Goal: Task Accomplishment & Management: Manage account settings

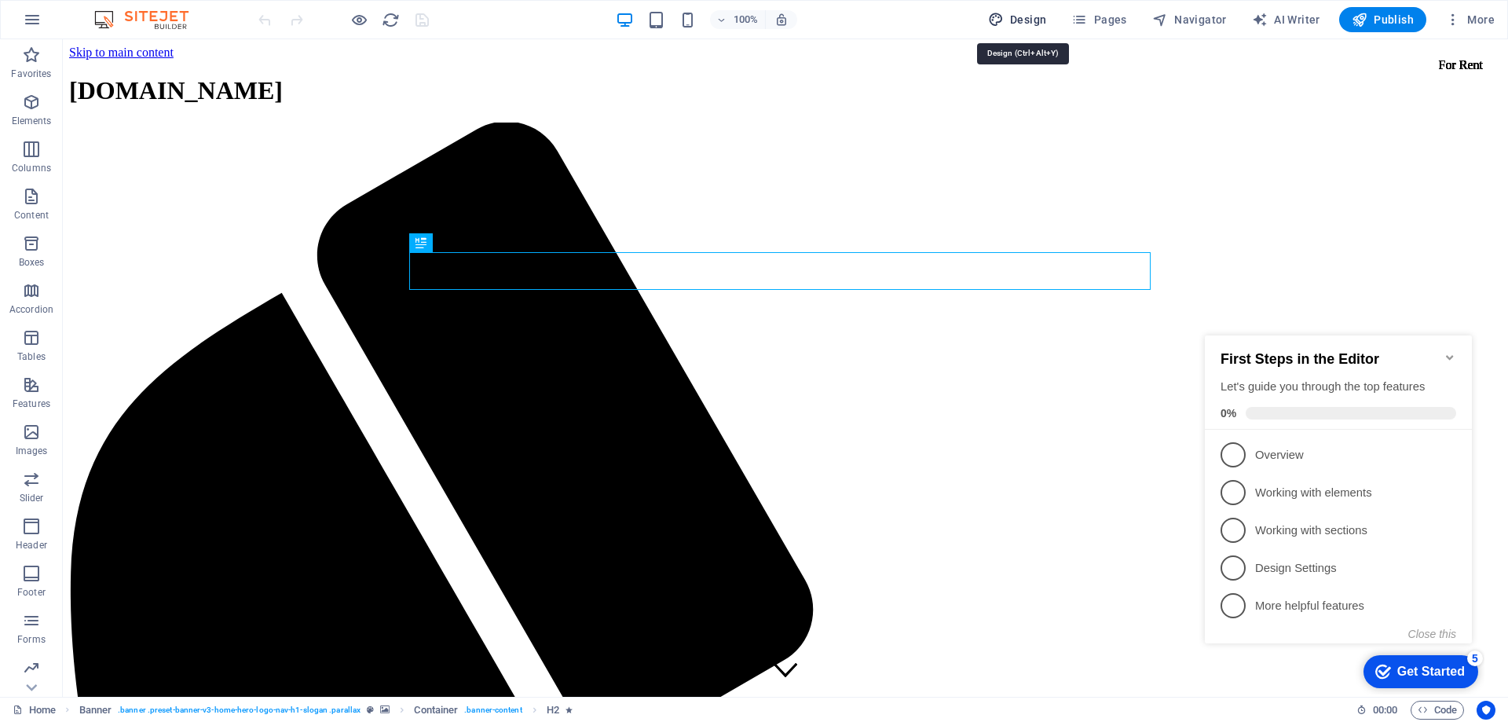
click at [1027, 15] on span "Design" at bounding box center [1017, 20] width 59 height 16
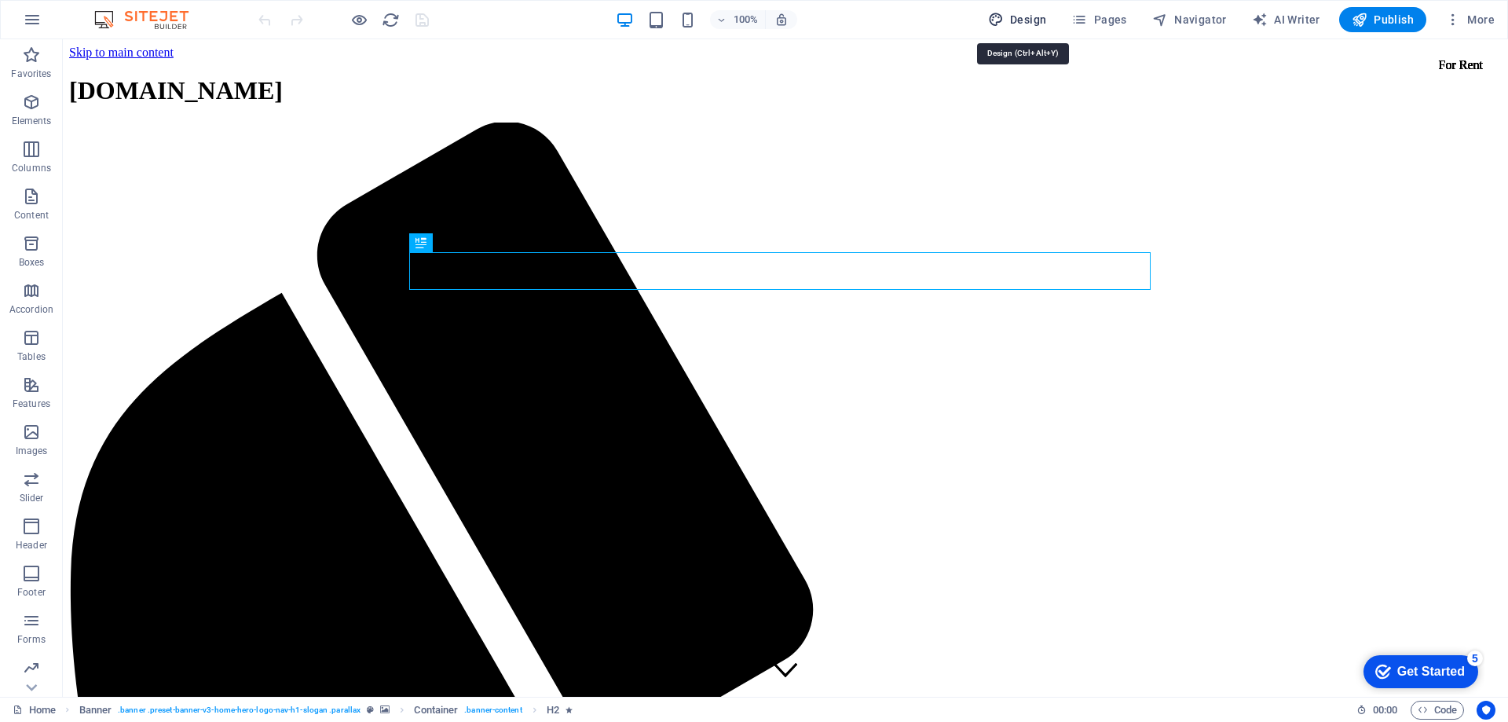
select select "rem"
select select "200"
select select "px"
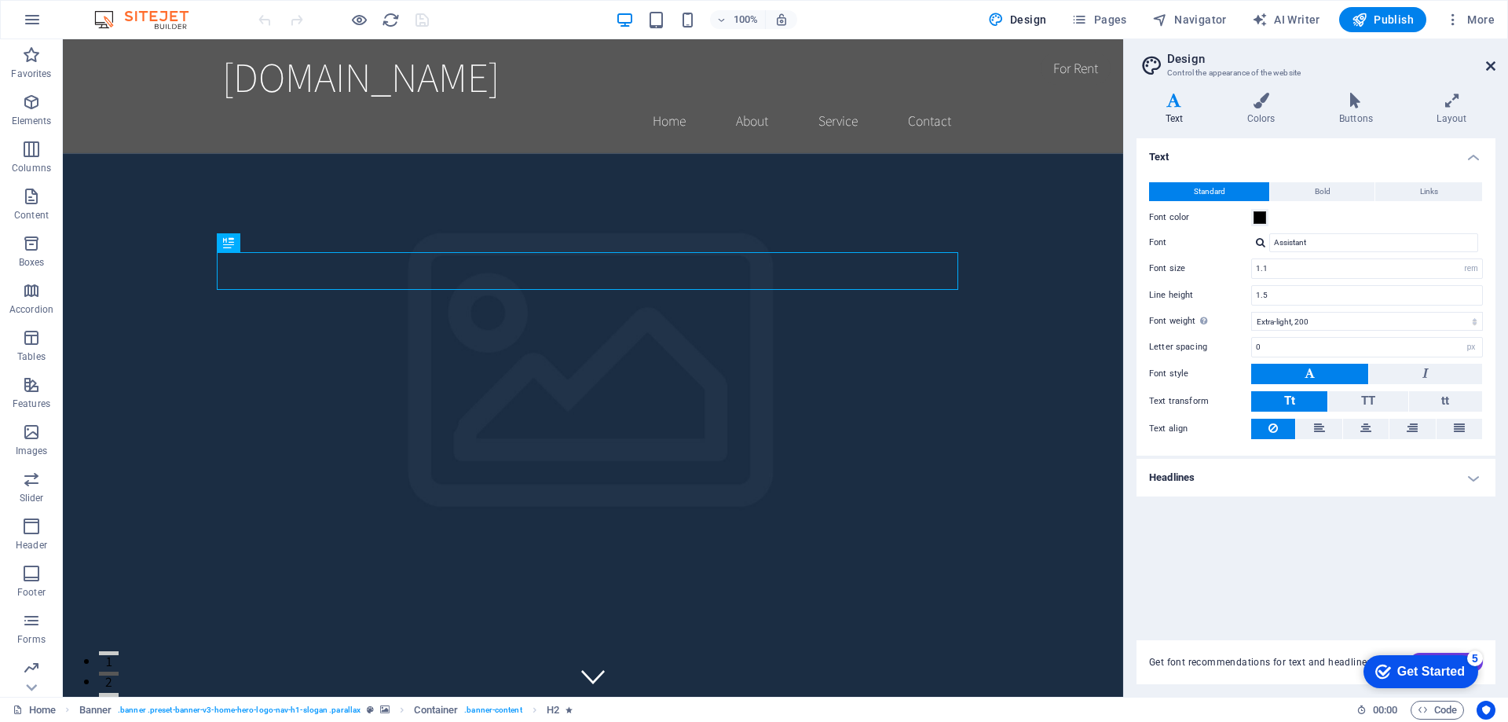
click at [1492, 63] on icon at bounding box center [1490, 66] width 9 height 13
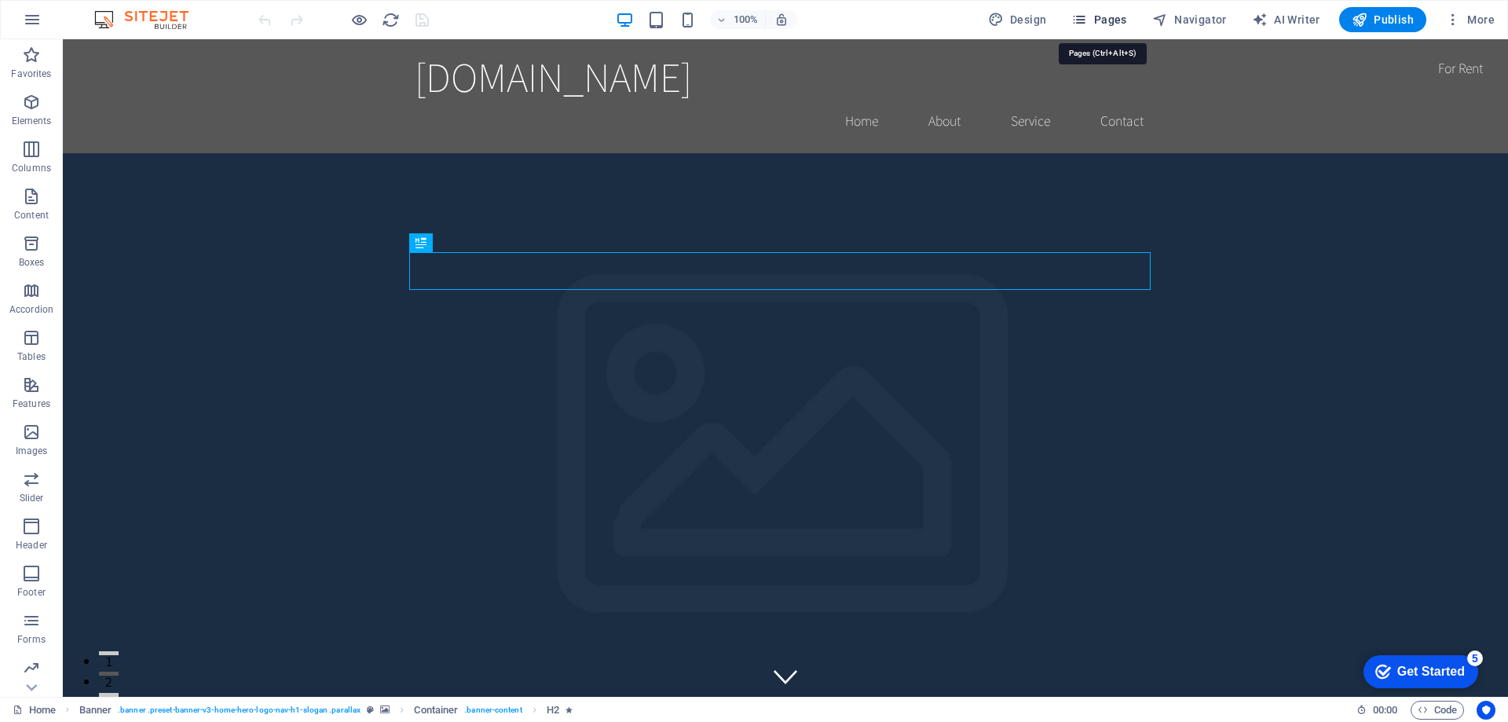
click at [1083, 18] on icon "button" at bounding box center [1079, 20] width 16 height 16
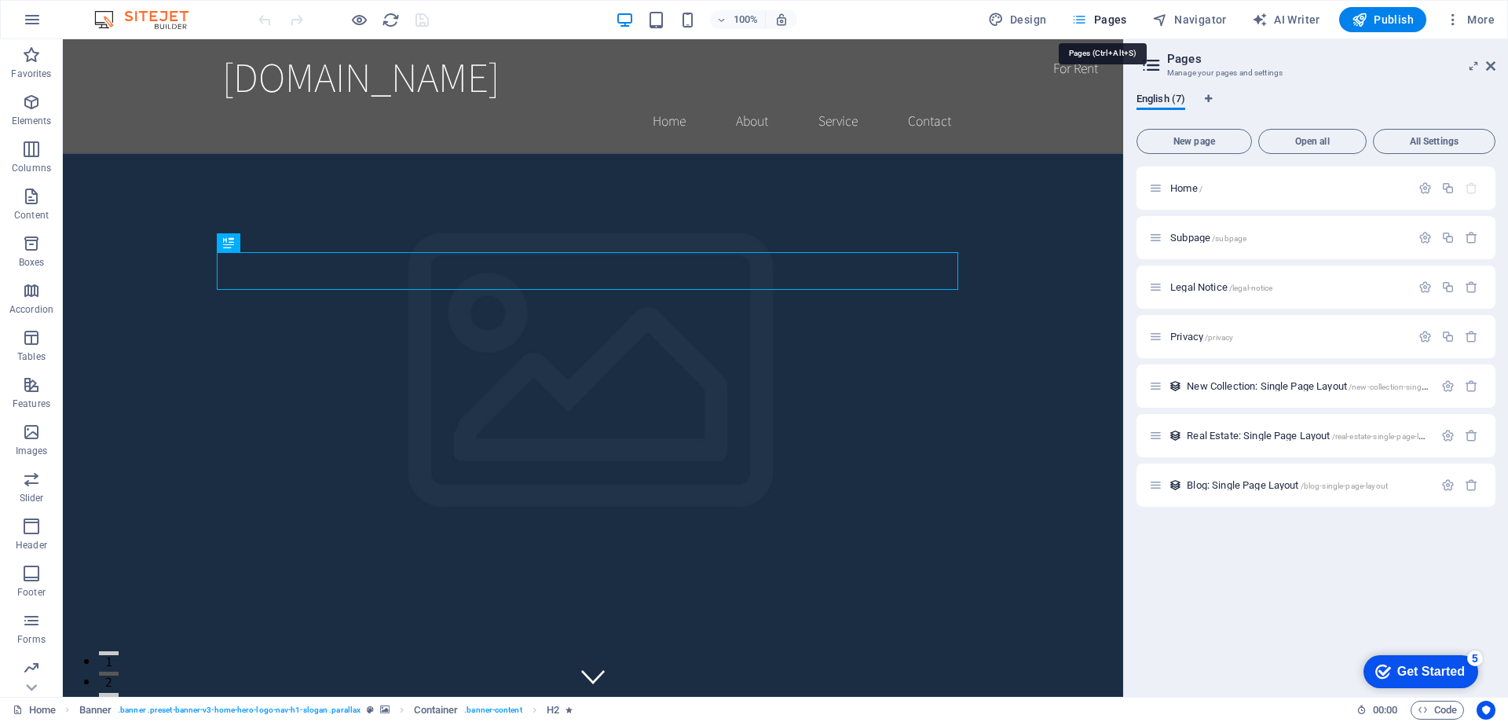
click at [1083, 18] on icon "button" at bounding box center [1079, 20] width 16 height 16
click at [1495, 64] on icon at bounding box center [1490, 66] width 9 height 13
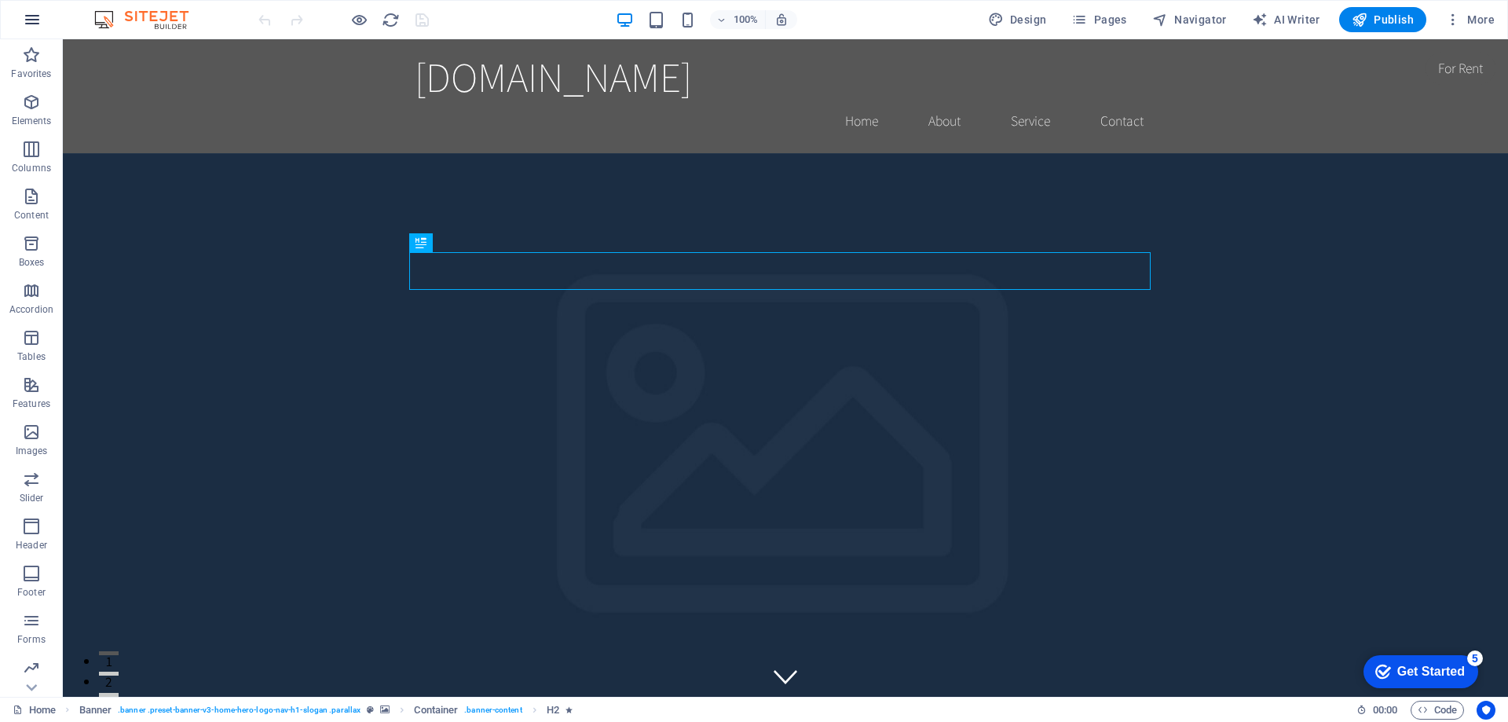
click at [34, 16] on icon "button" at bounding box center [32, 19] width 19 height 19
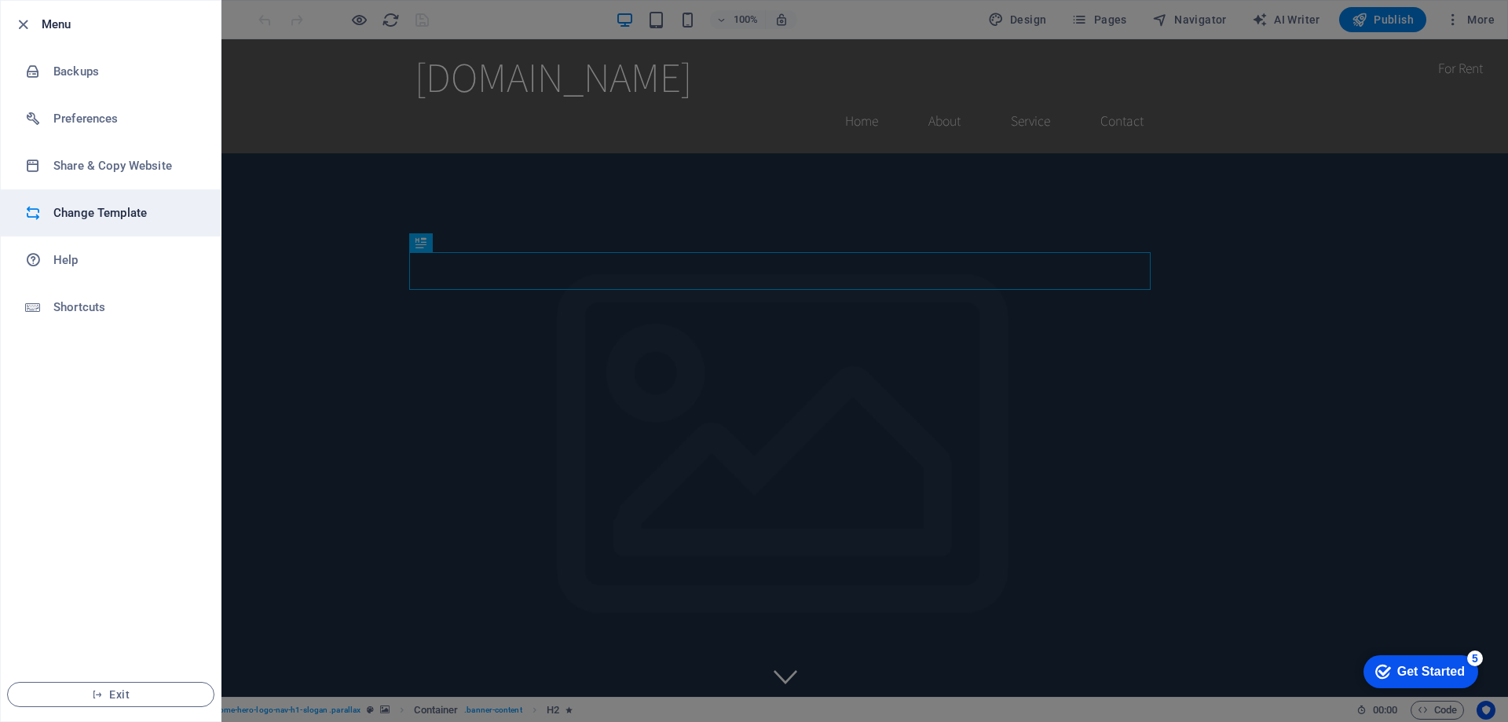
click at [97, 221] on h6 "Change Template" at bounding box center [125, 212] width 145 height 19
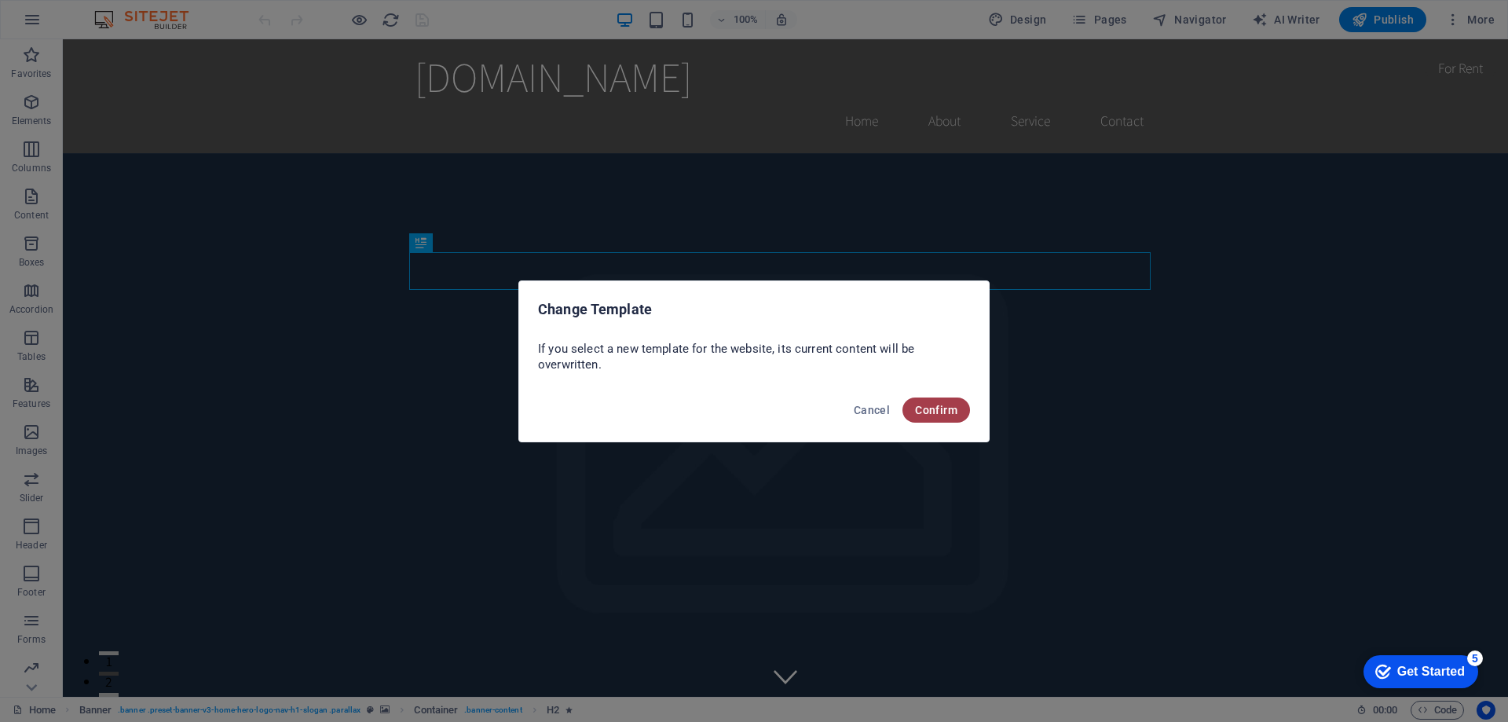
click at [941, 412] on span "Confirm" at bounding box center [936, 410] width 42 height 13
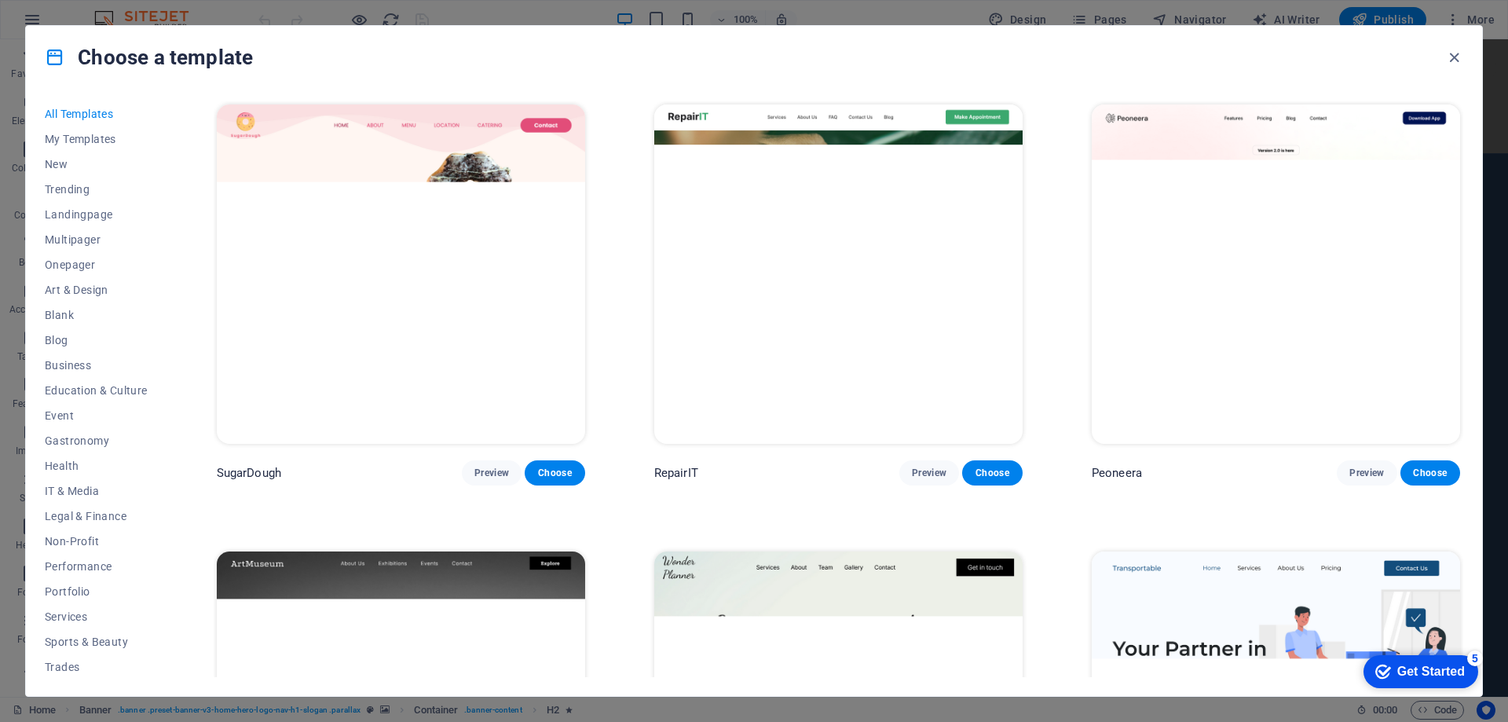
scroll to position [53, 0]
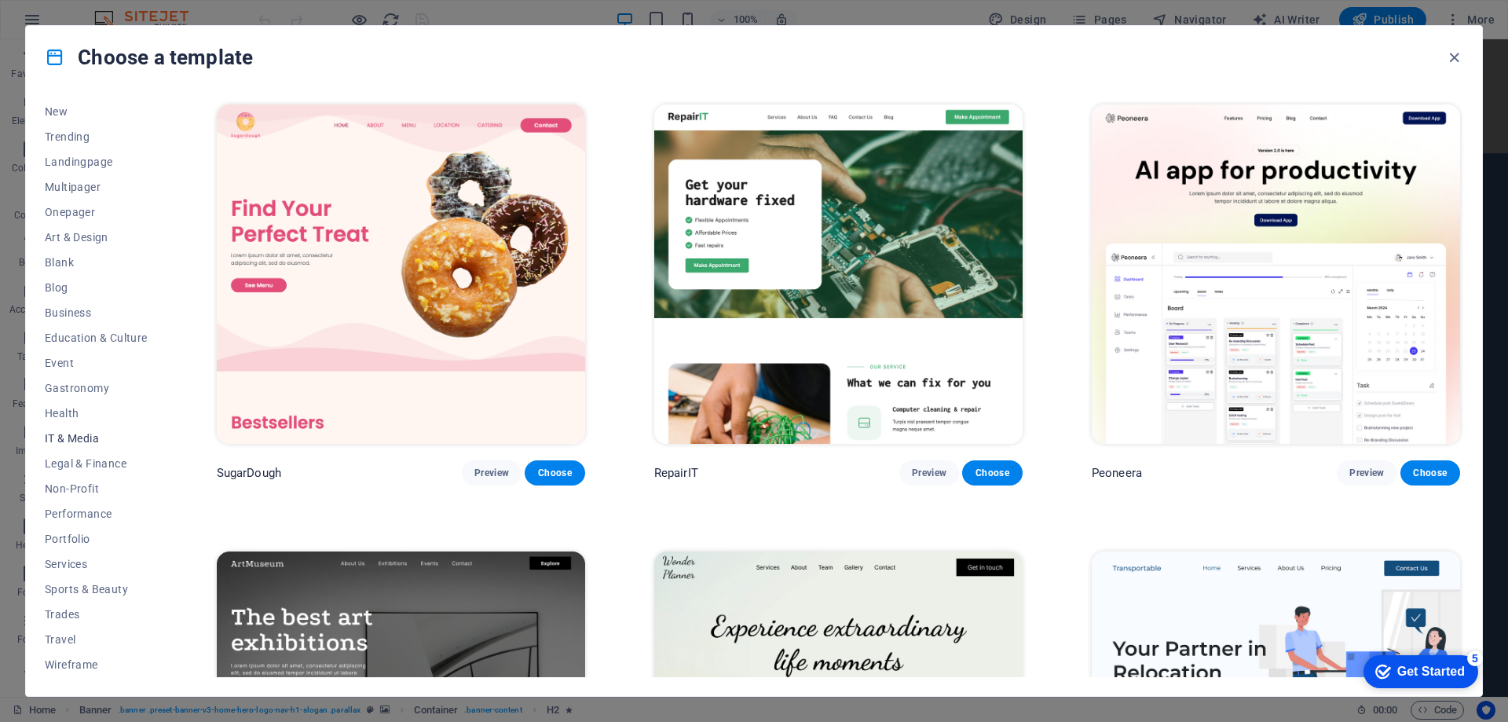
click at [70, 435] on span "IT & Media" at bounding box center [96, 438] width 103 height 13
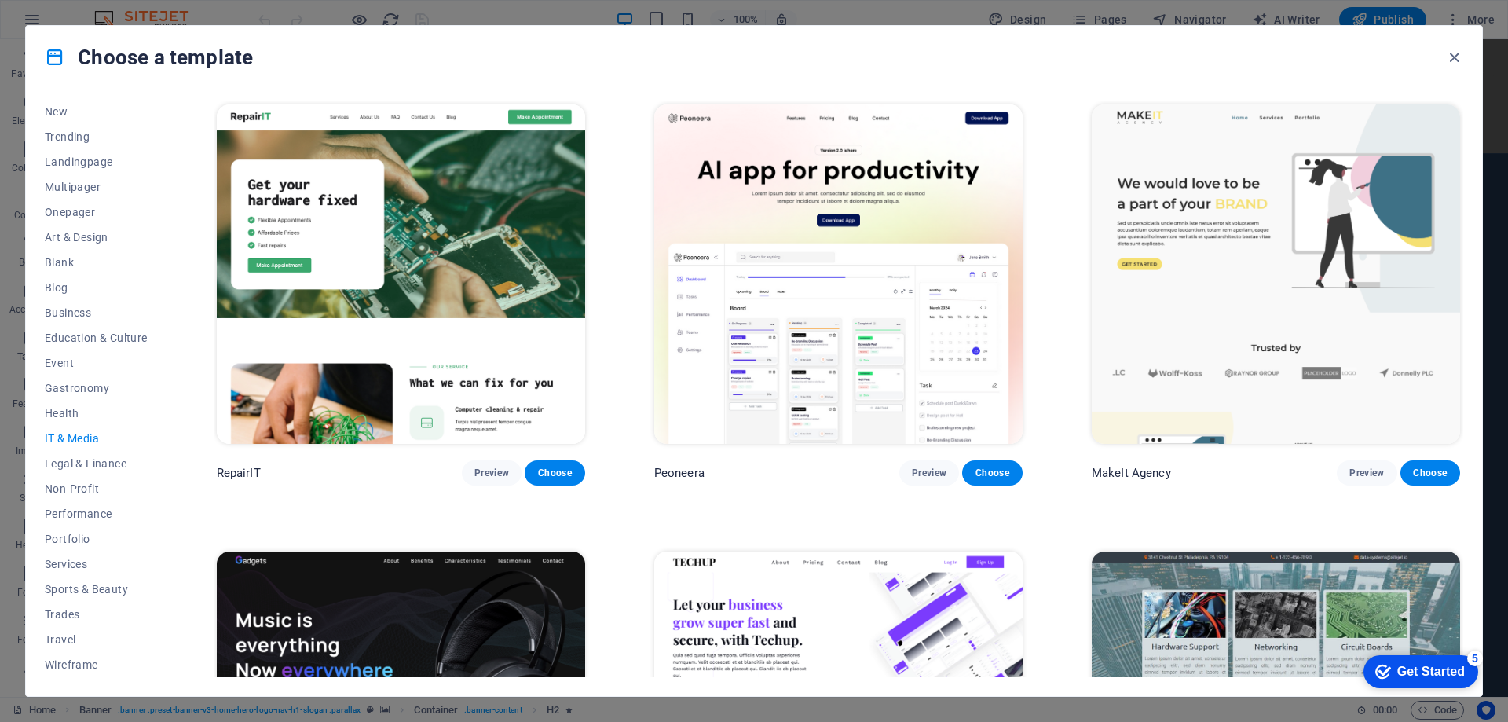
click at [1477, 507] on div "All Templates My Templates New Trending Landingpage Multipager Onepager Art & D…" at bounding box center [754, 392] width 1456 height 607
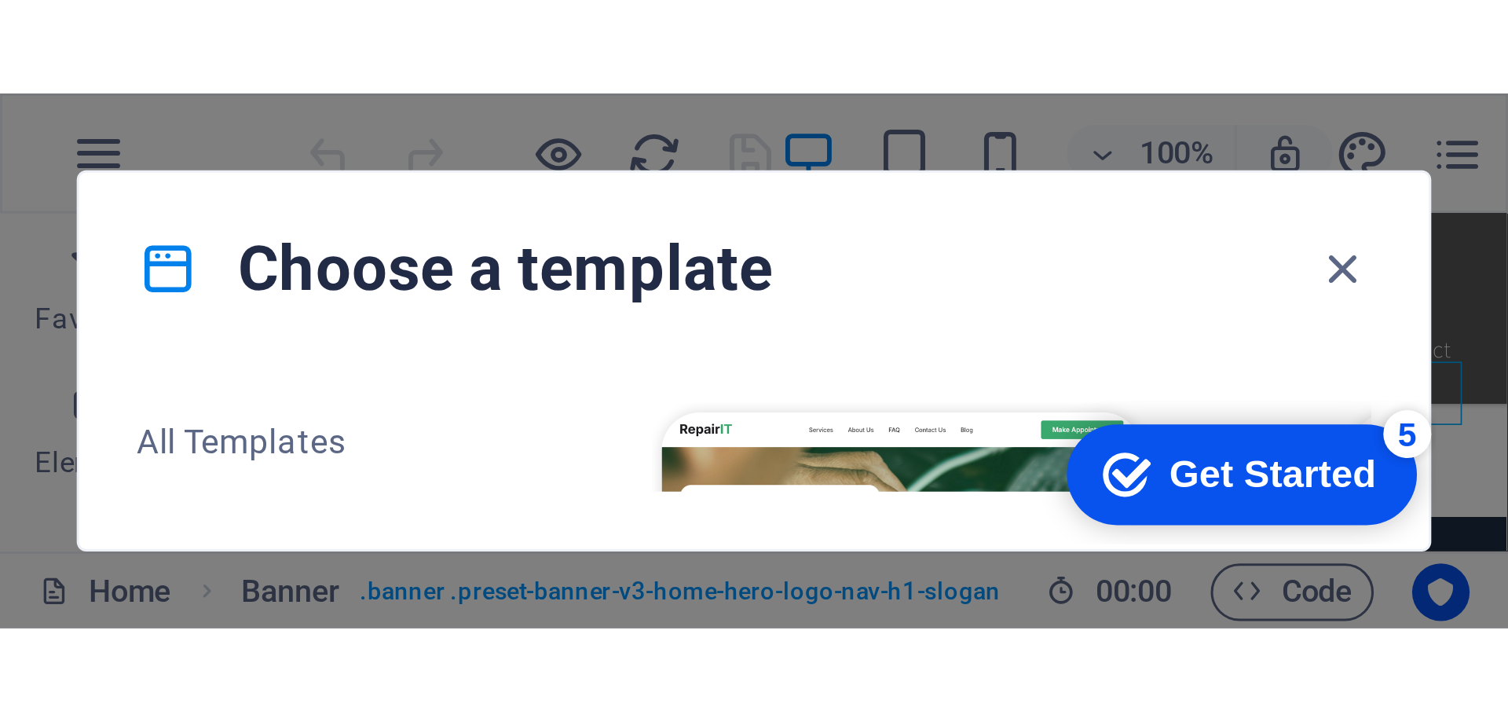
scroll to position [131, 0]
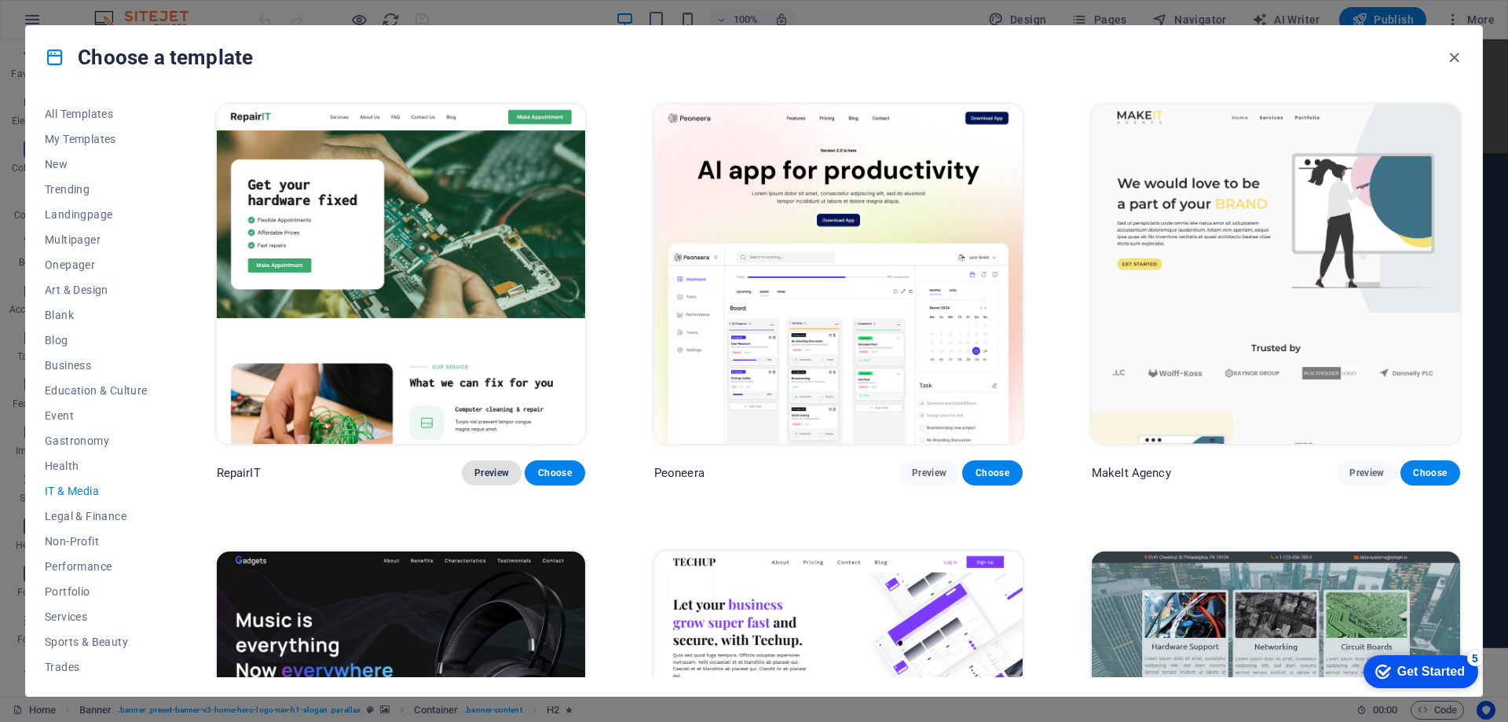
click at [486, 470] on span "Preview" at bounding box center [491, 473] width 35 height 13
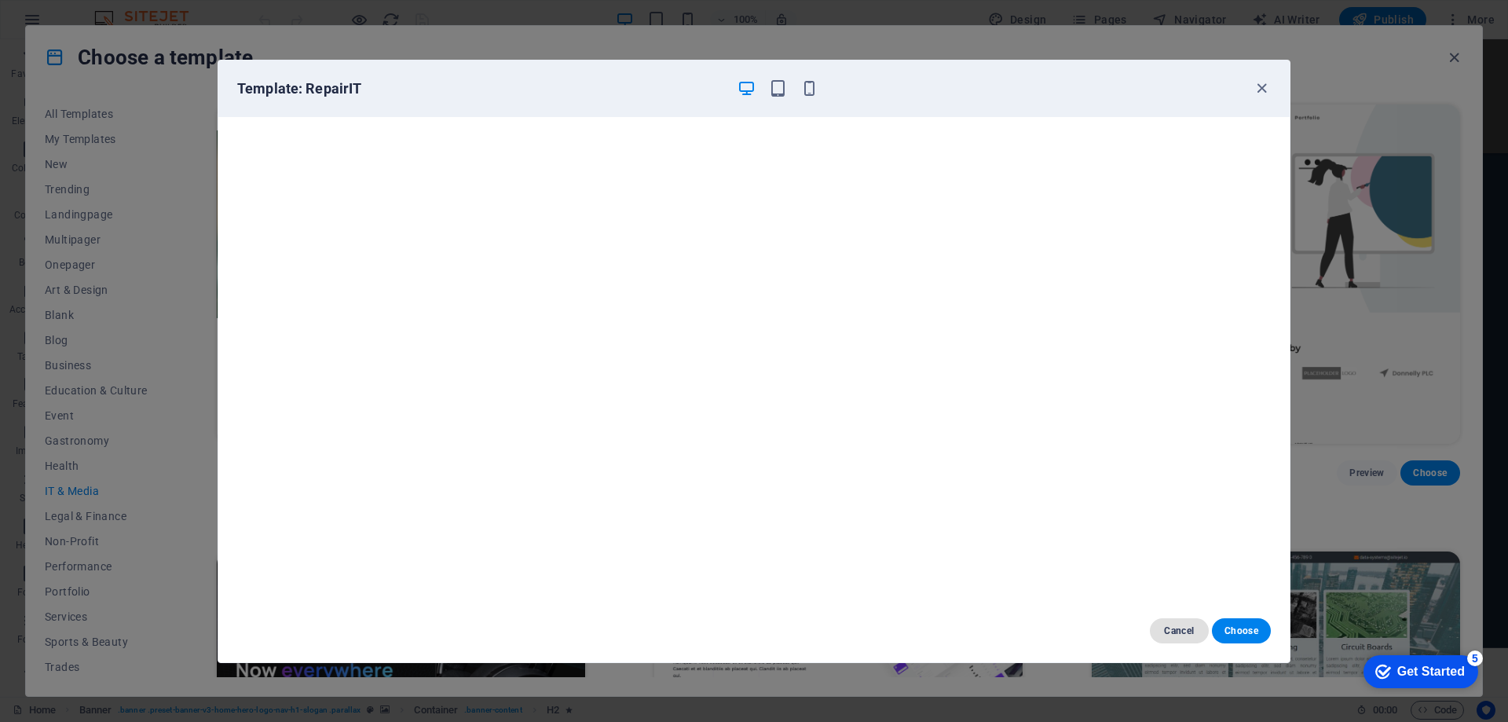
click at [1183, 629] on span "Cancel" at bounding box center [1179, 630] width 34 height 13
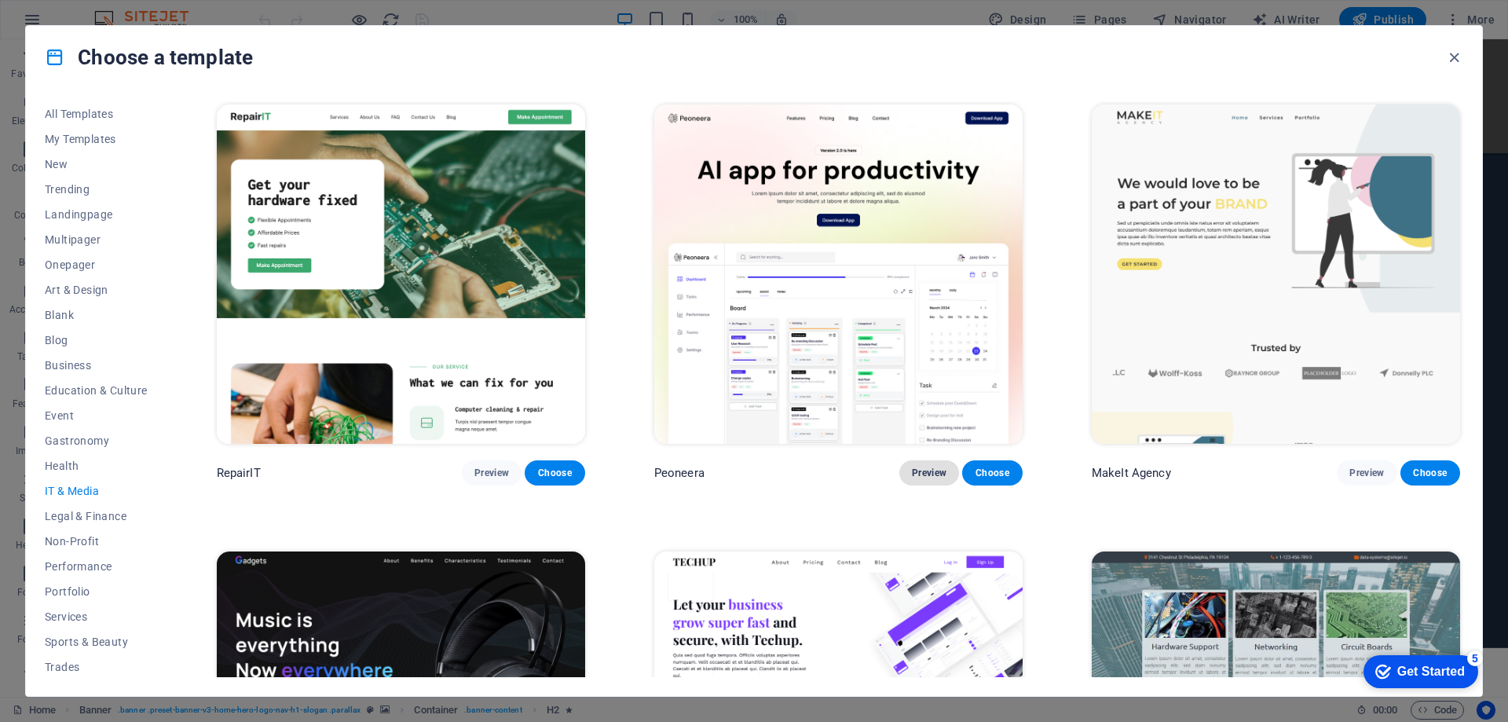
click at [919, 467] on span "Preview" at bounding box center [929, 473] width 35 height 13
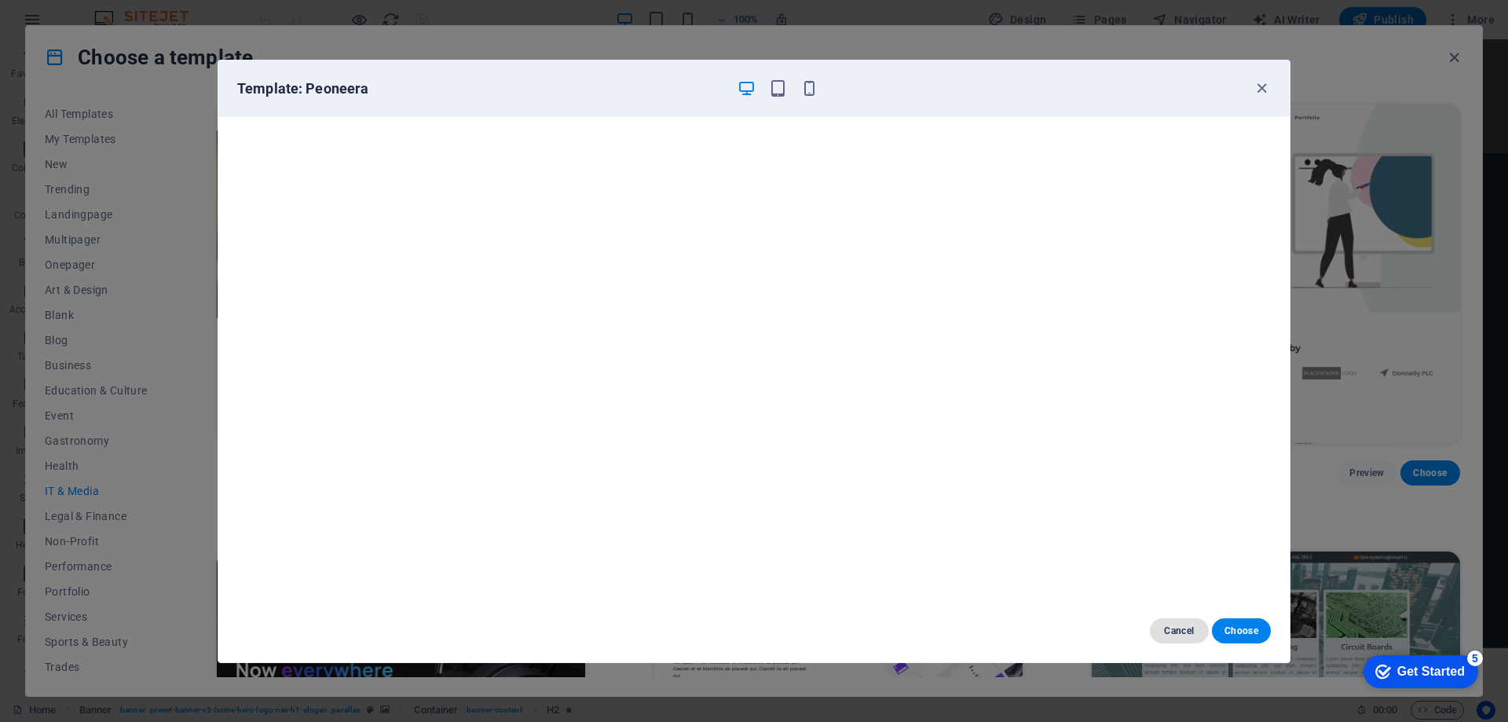
click at [1175, 637] on button "Cancel" at bounding box center [1179, 630] width 59 height 25
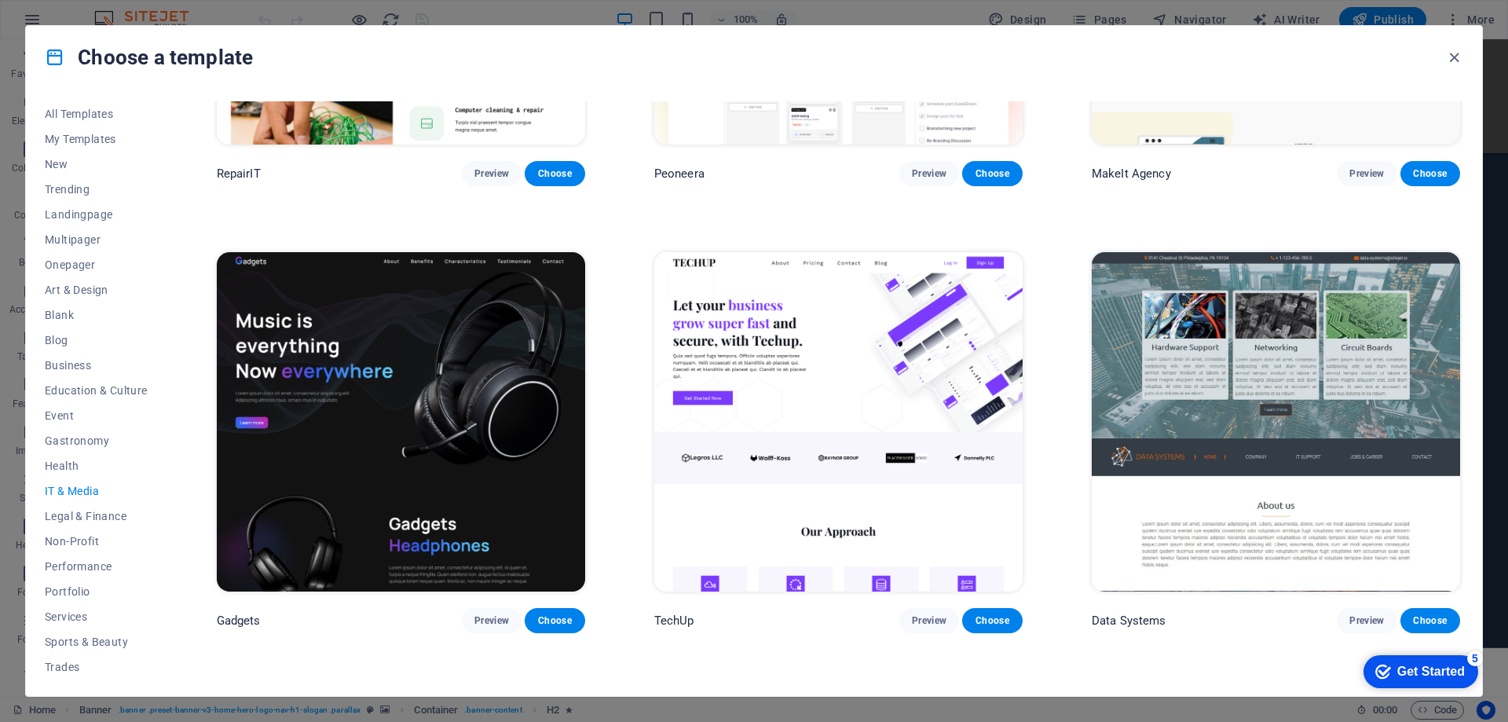
scroll to position [393, 0]
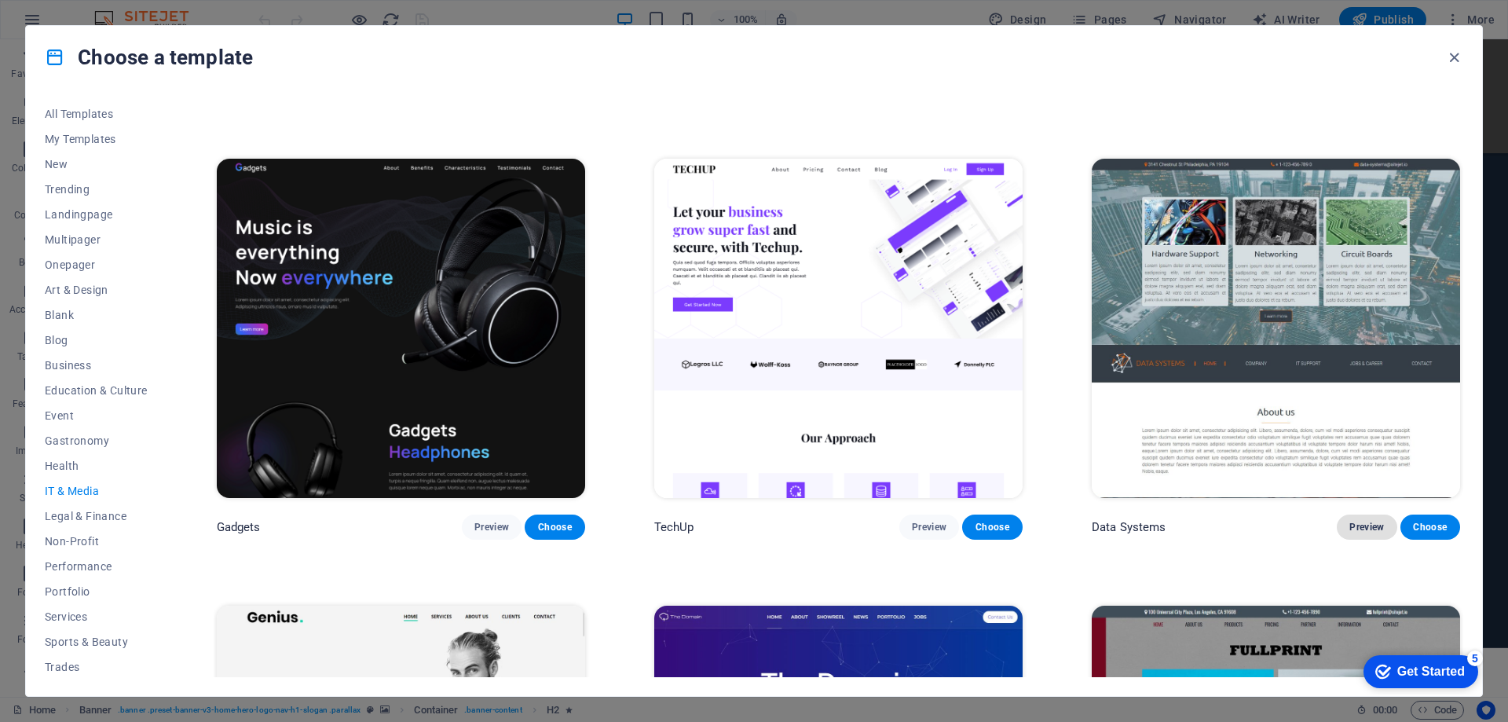
click at [1356, 514] on button "Preview" at bounding box center [1367, 526] width 60 height 25
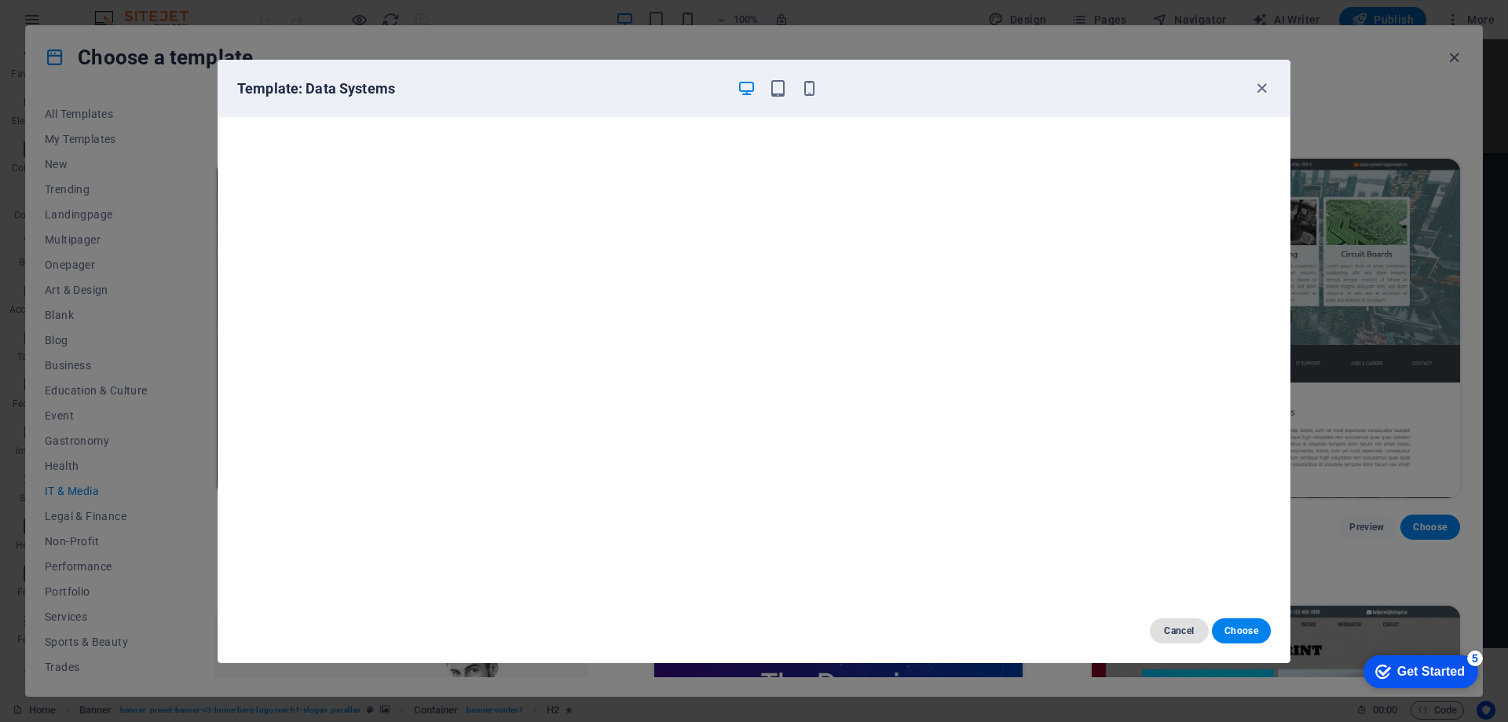
click at [1184, 637] on button "Cancel" at bounding box center [1179, 630] width 59 height 25
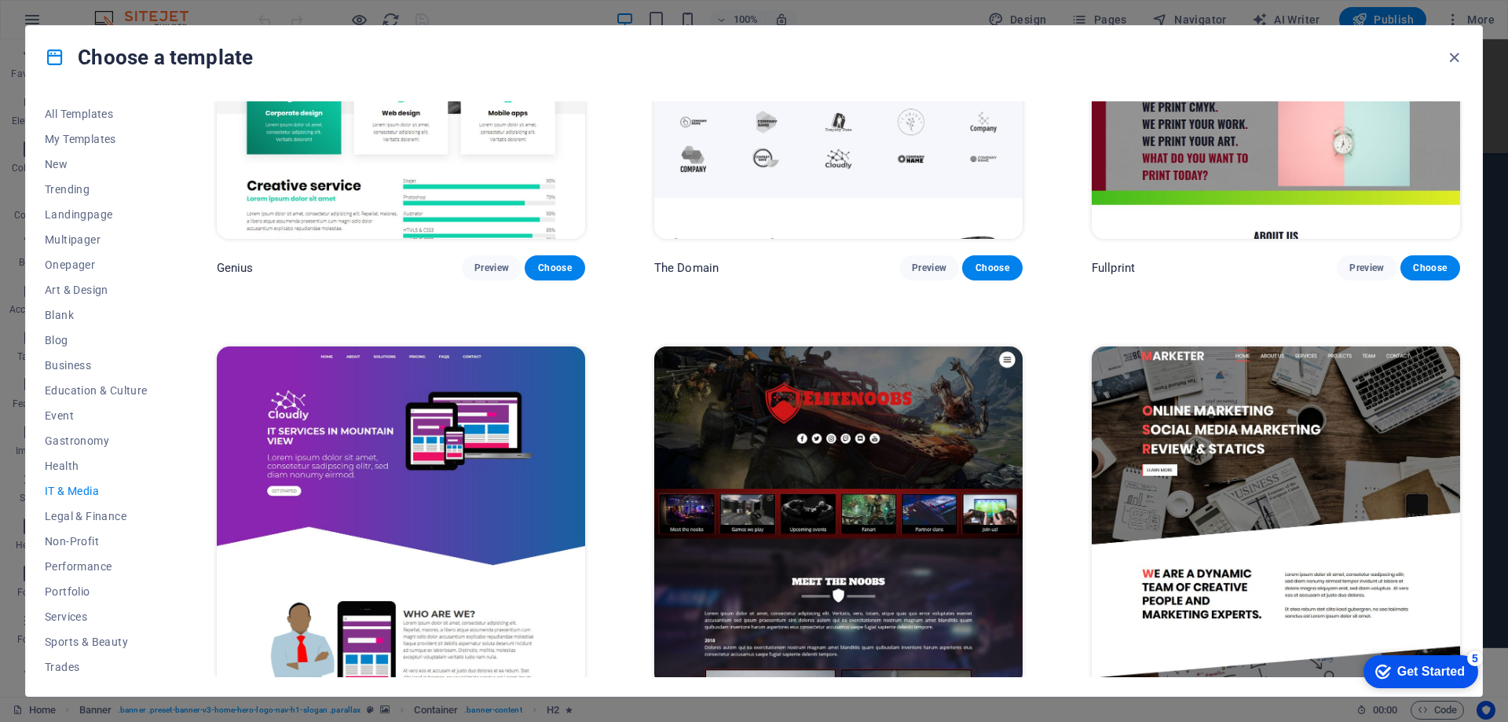
scroll to position [1143, 0]
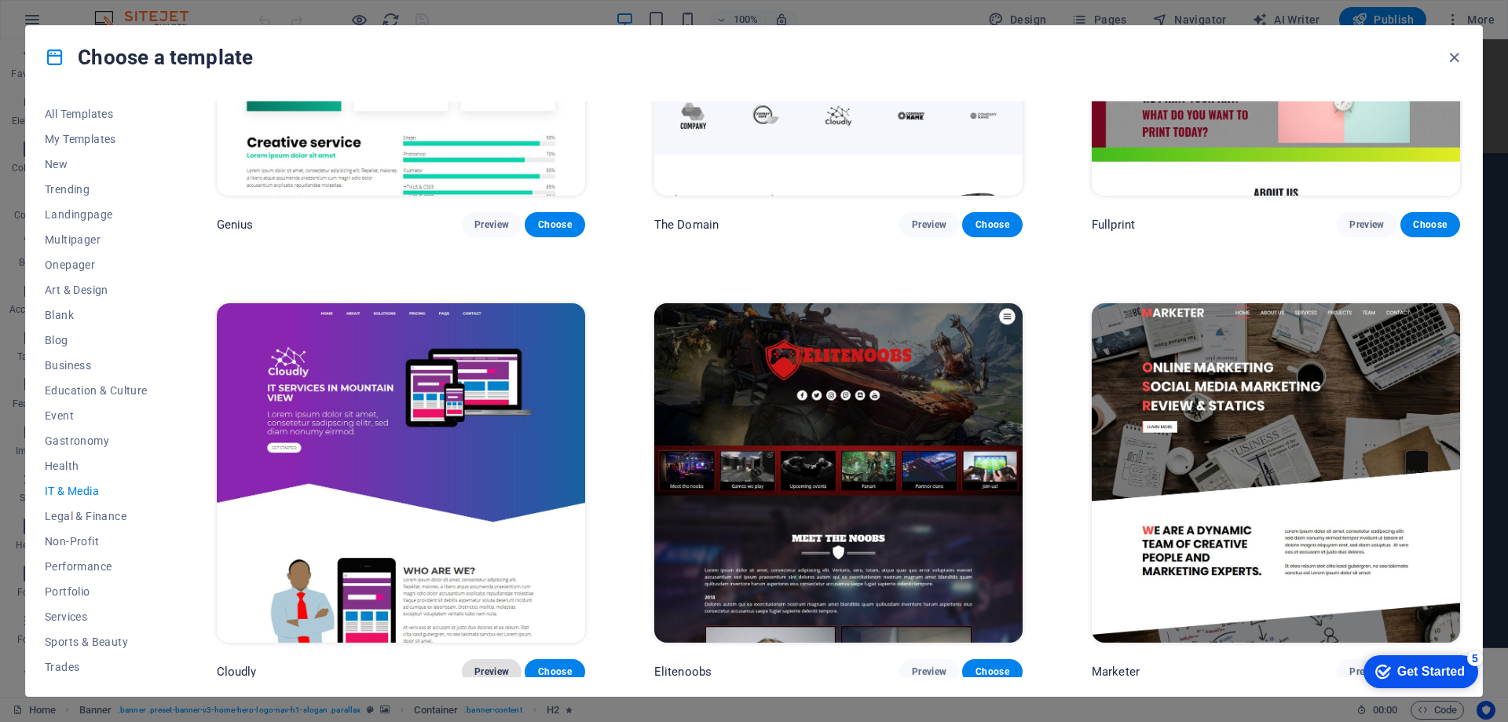
click at [488, 665] on span "Preview" at bounding box center [491, 671] width 35 height 13
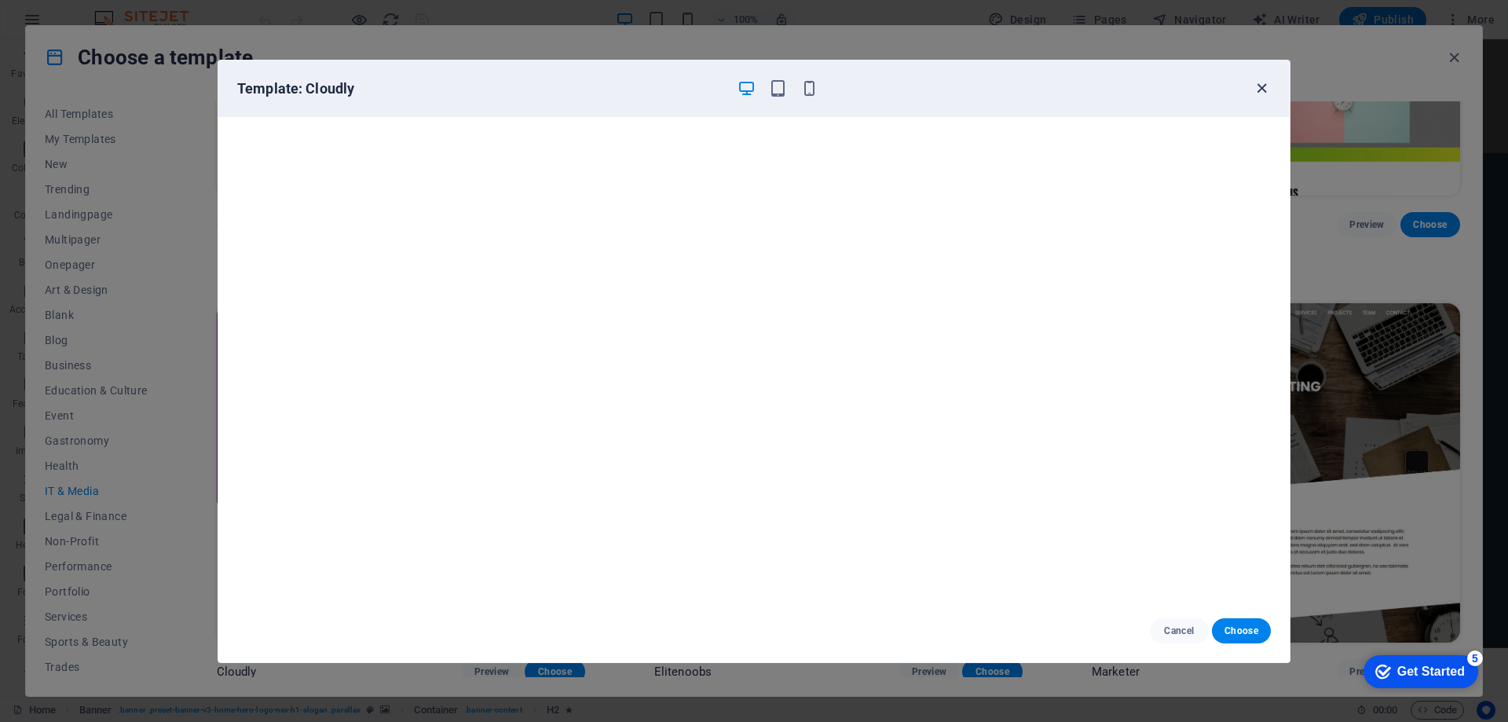
click at [1269, 88] on icon "button" at bounding box center [1262, 88] width 18 height 18
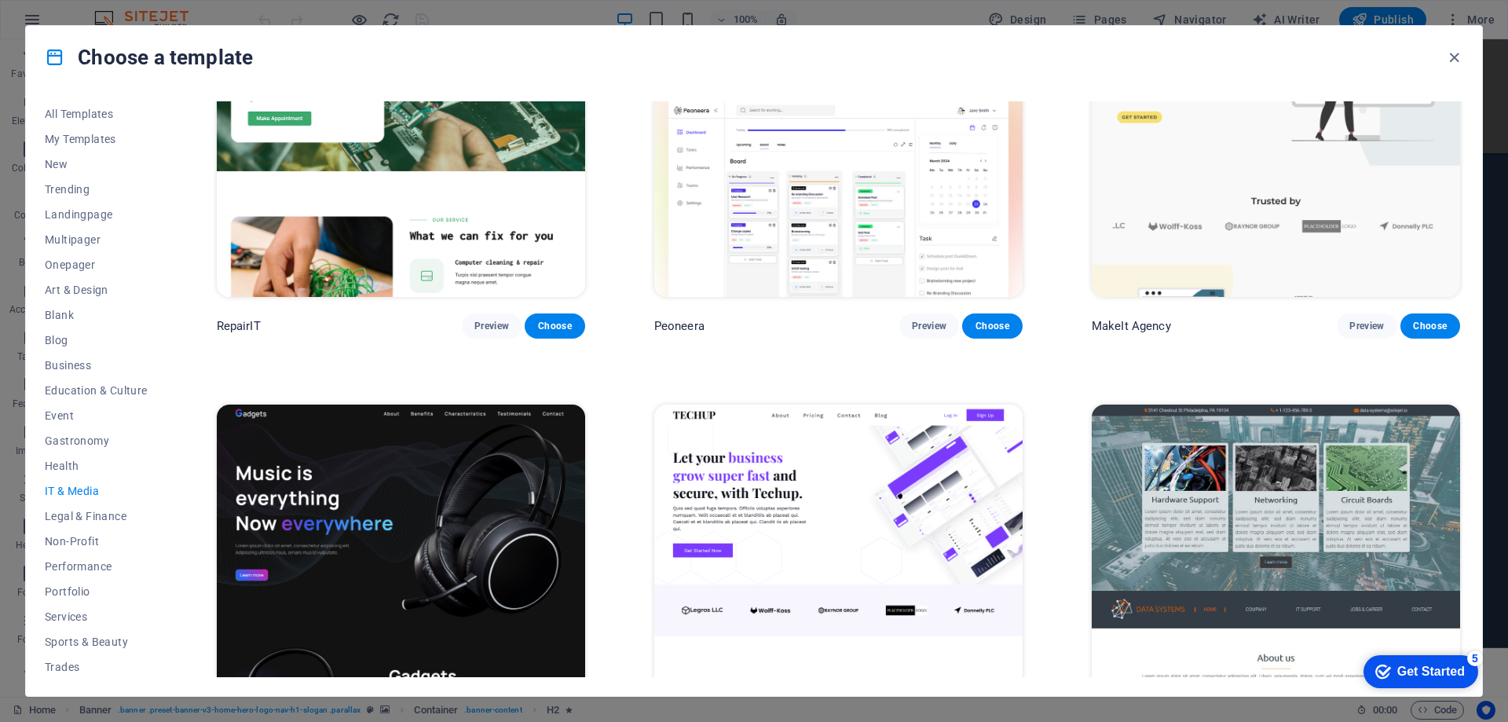
scroll to position [393, 0]
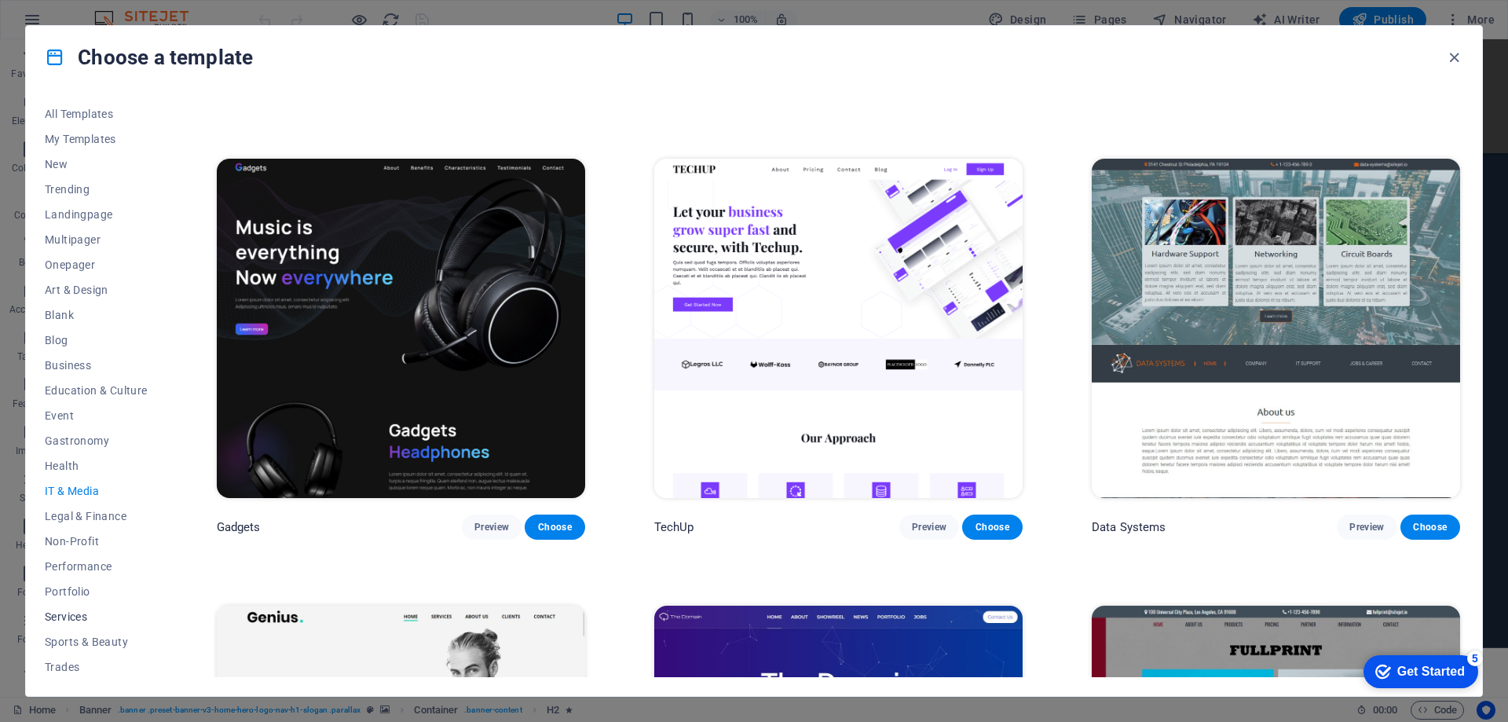
click at [105, 611] on span "Services" at bounding box center [96, 616] width 103 height 13
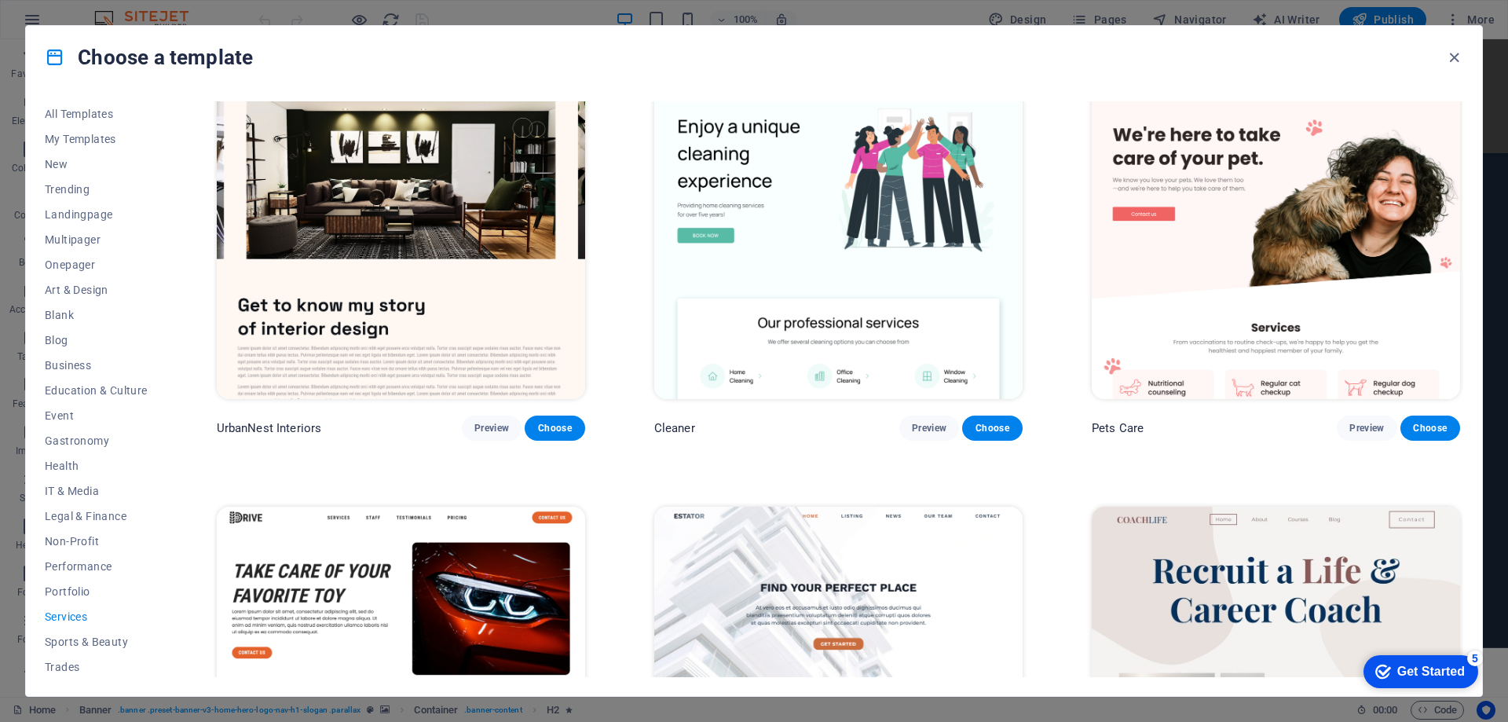
scroll to position [358, 0]
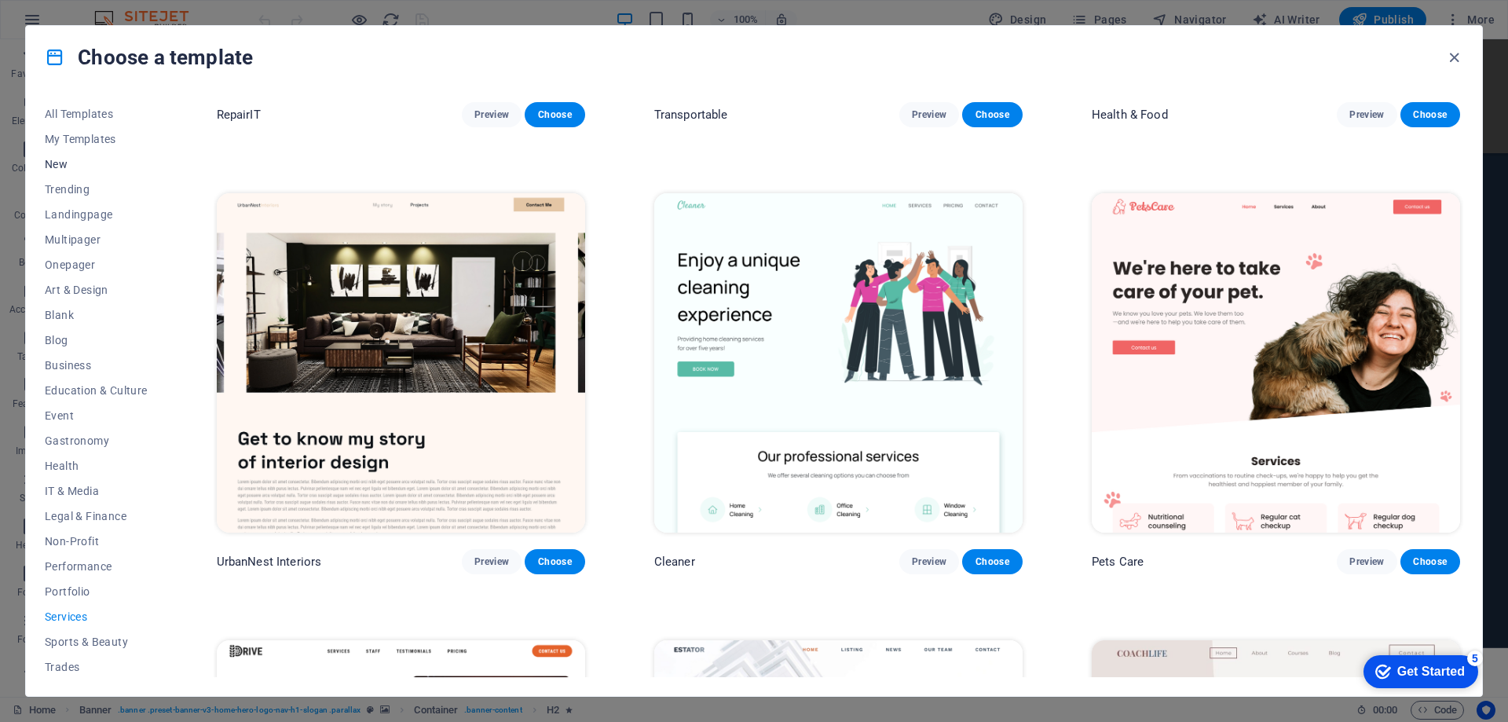
click at [60, 156] on button "New" at bounding box center [96, 164] width 103 height 25
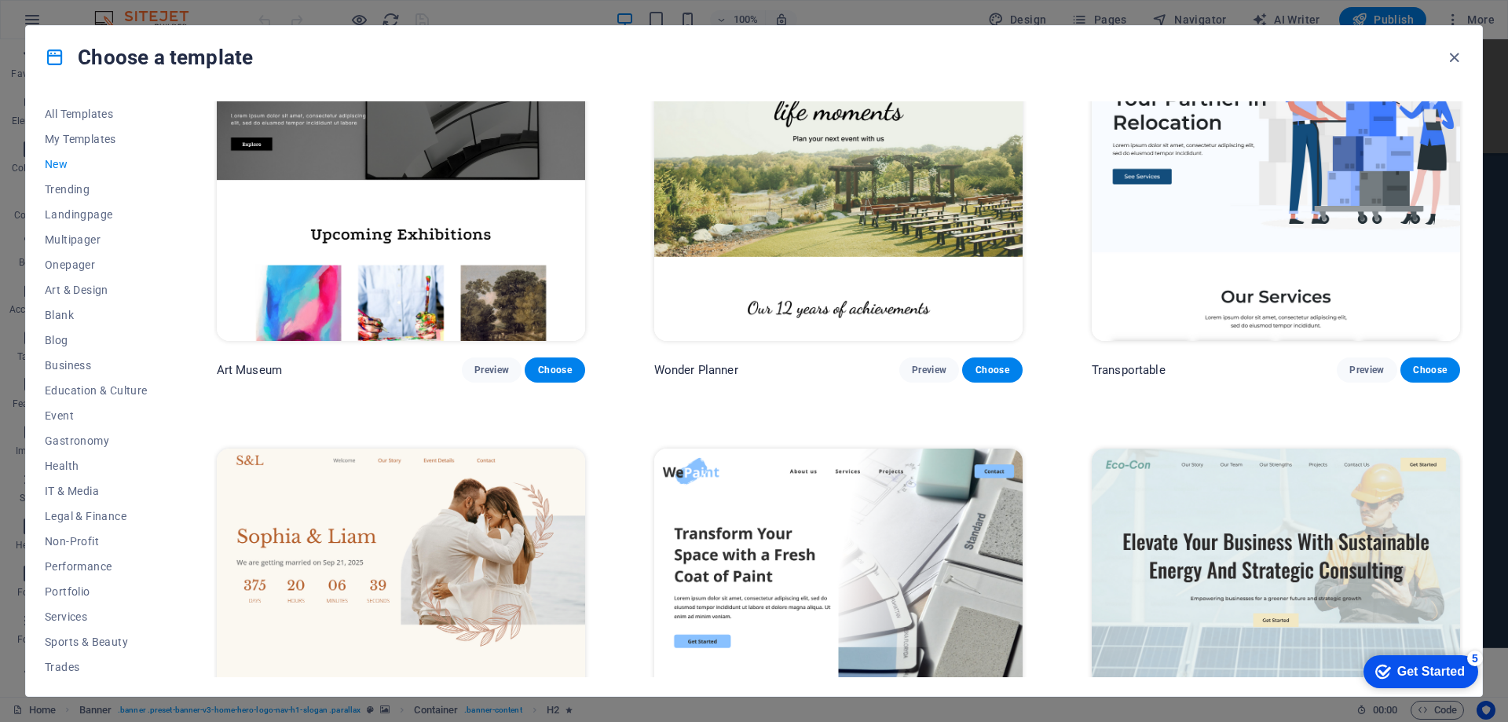
scroll to position [707, 0]
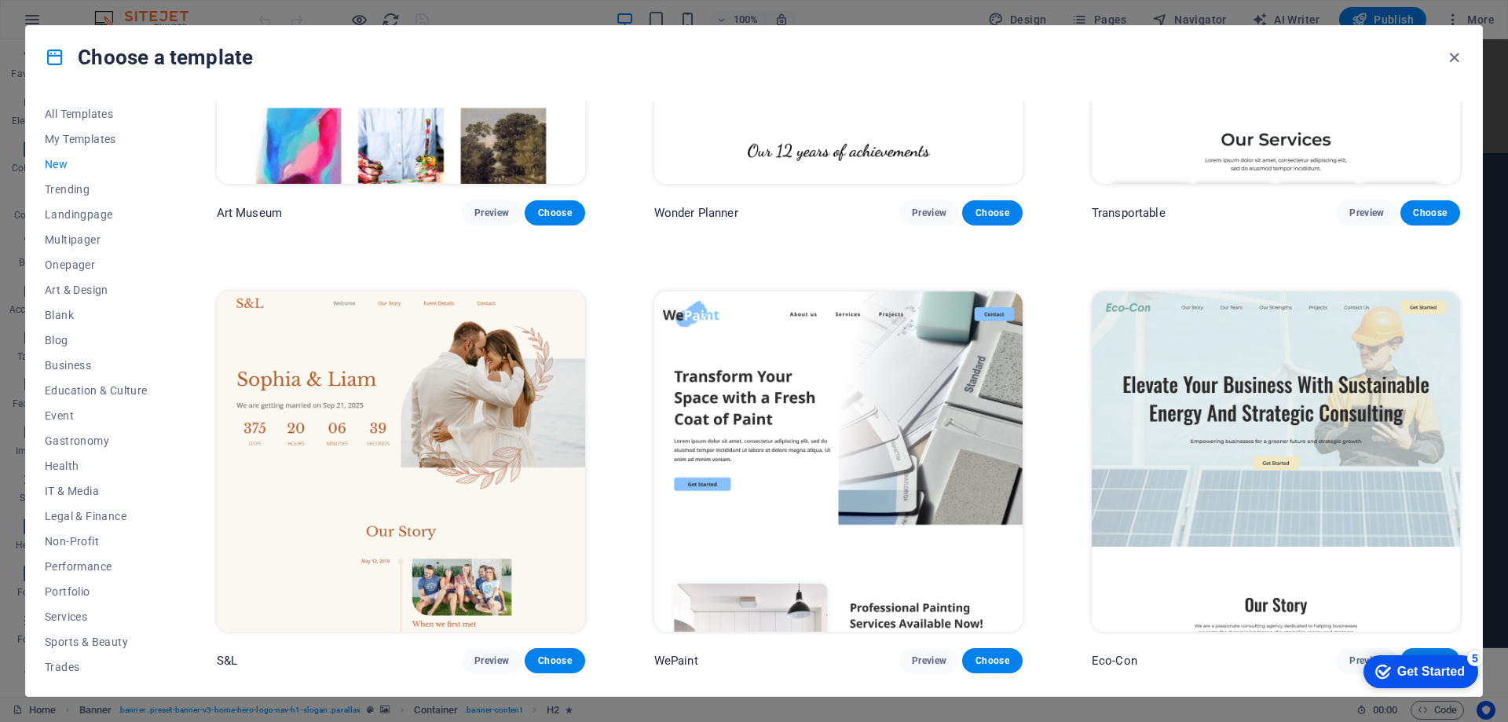
drag, startPoint x: 789, startPoint y: 437, endPoint x: 839, endPoint y: 318, distance: 128.5
click at [839, 318] on img at bounding box center [838, 460] width 368 height 339
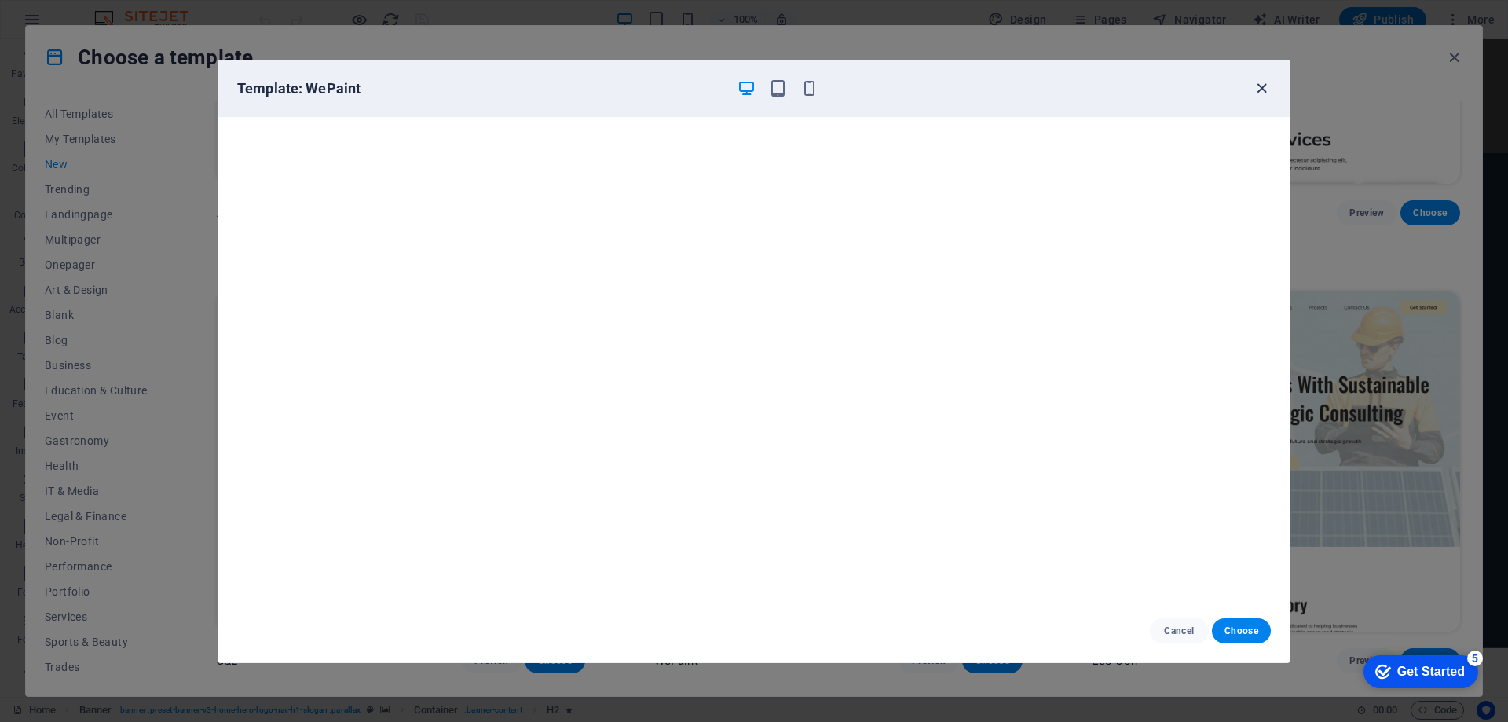
click at [1257, 80] on icon "button" at bounding box center [1262, 88] width 18 height 18
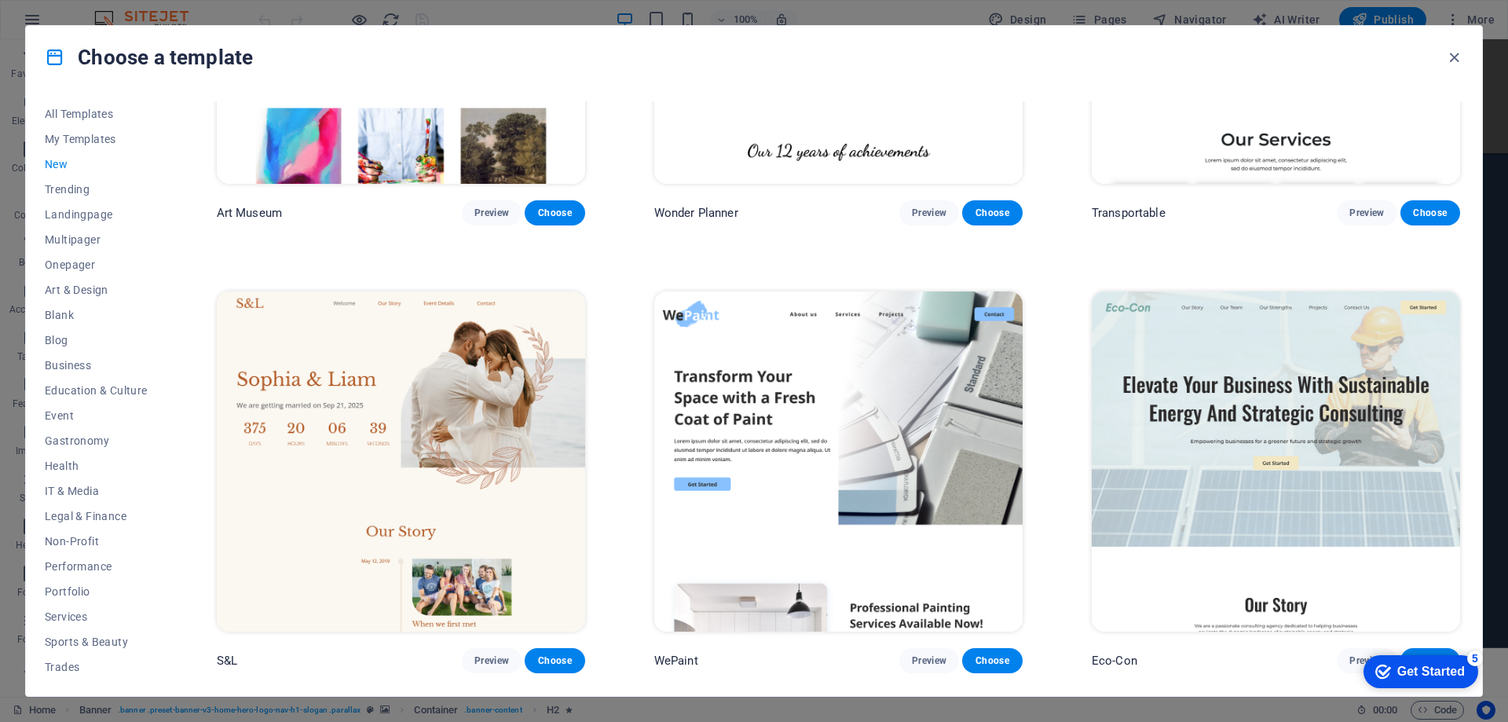
drag, startPoint x: 1223, startPoint y: 397, endPoint x: 1213, endPoint y: 385, distance: 16.2
click at [1213, 385] on img at bounding box center [1276, 460] width 368 height 339
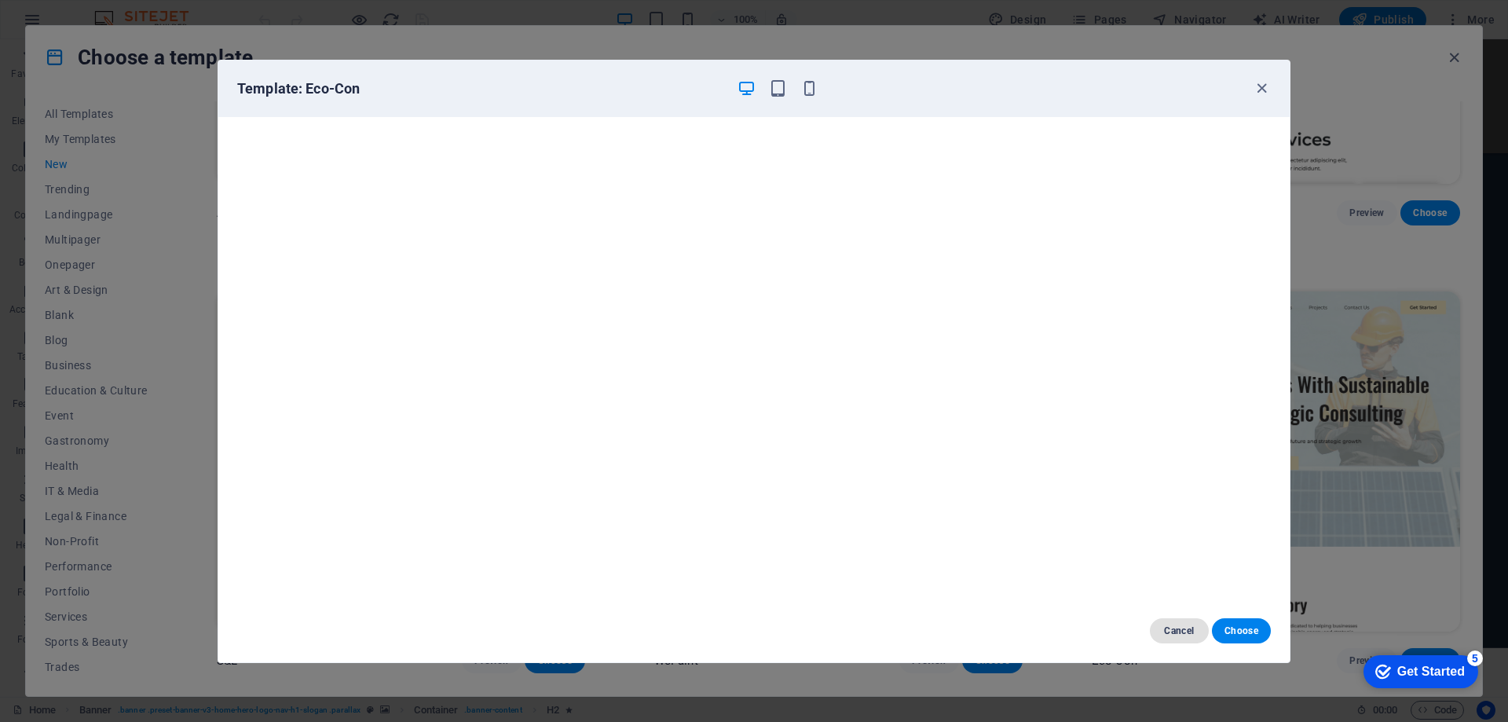
click at [1155, 632] on button "Cancel" at bounding box center [1179, 630] width 59 height 25
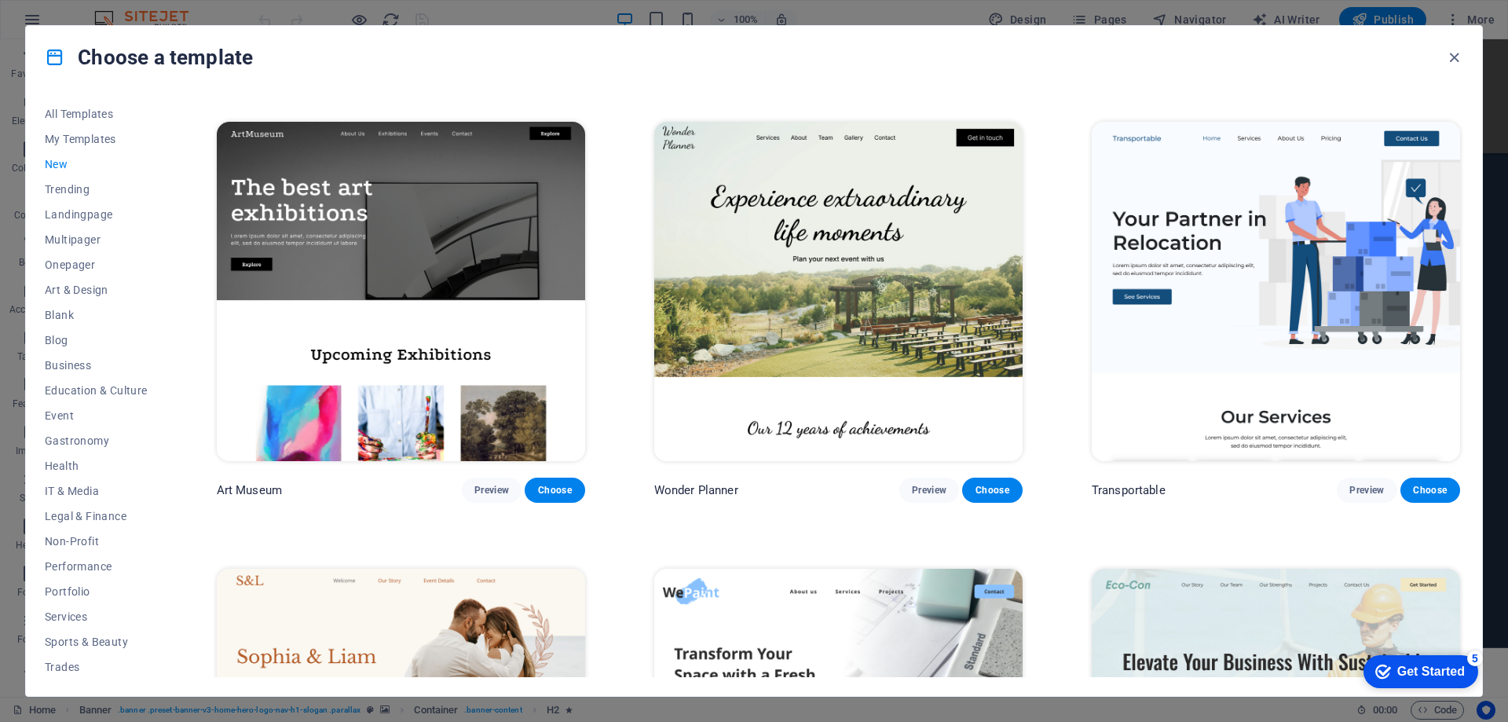
scroll to position [393, 0]
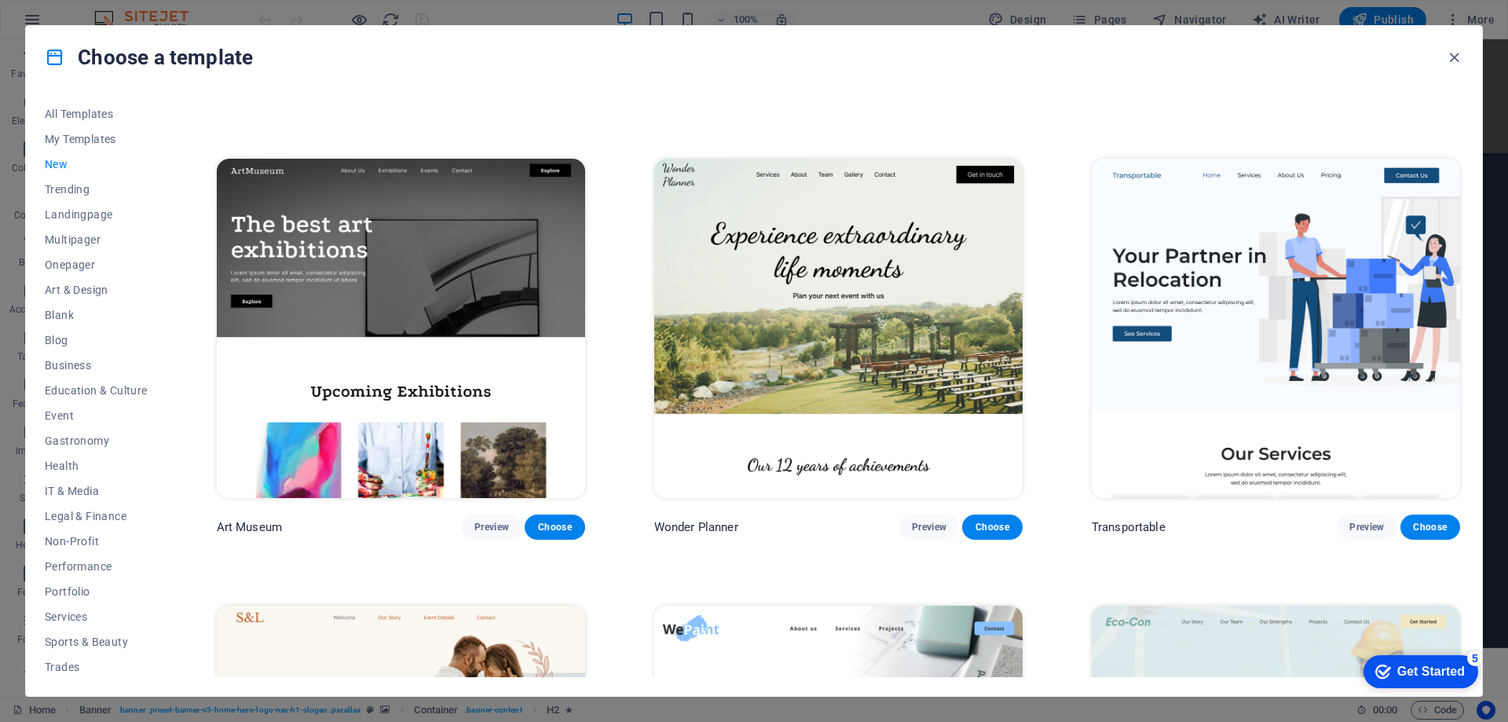
click at [1358, 312] on img at bounding box center [1276, 328] width 368 height 339
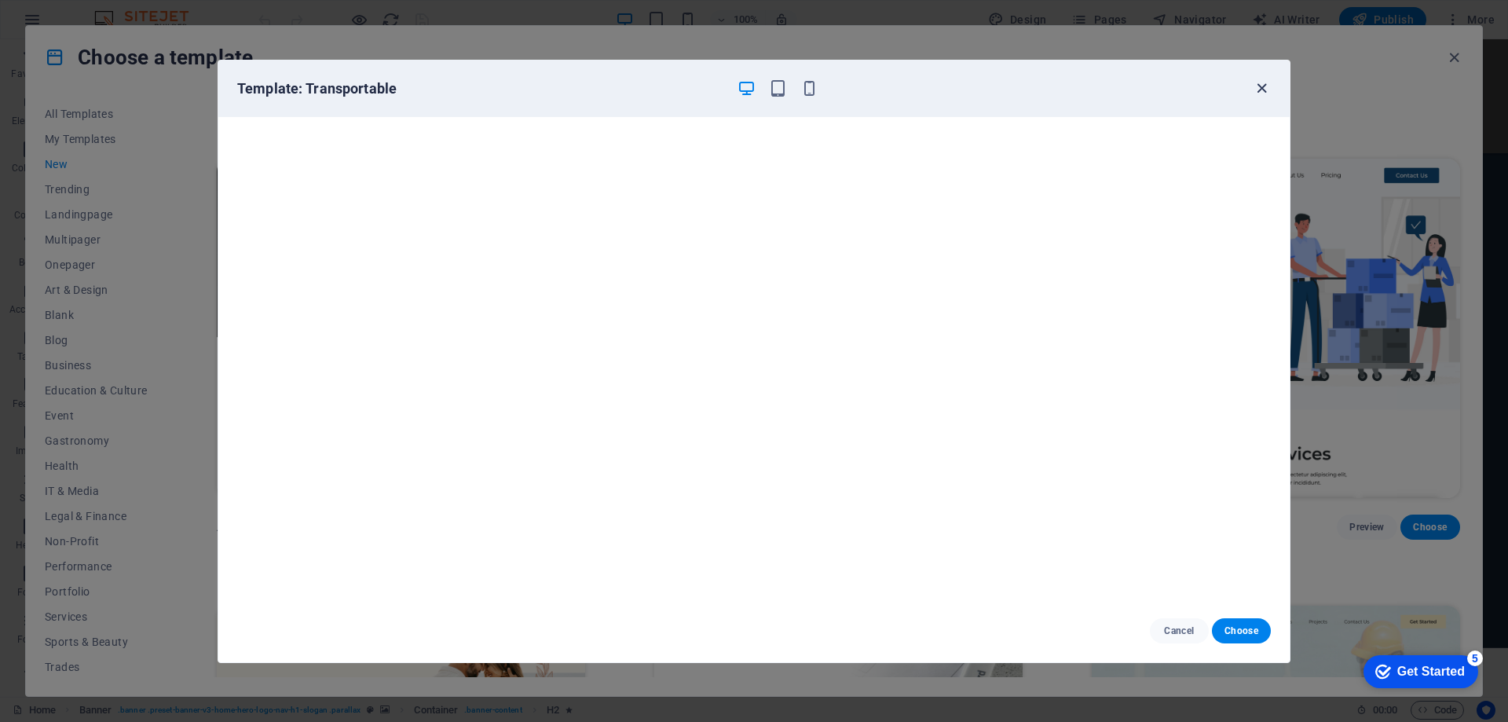
click at [1261, 86] on icon "button" at bounding box center [1262, 88] width 18 height 18
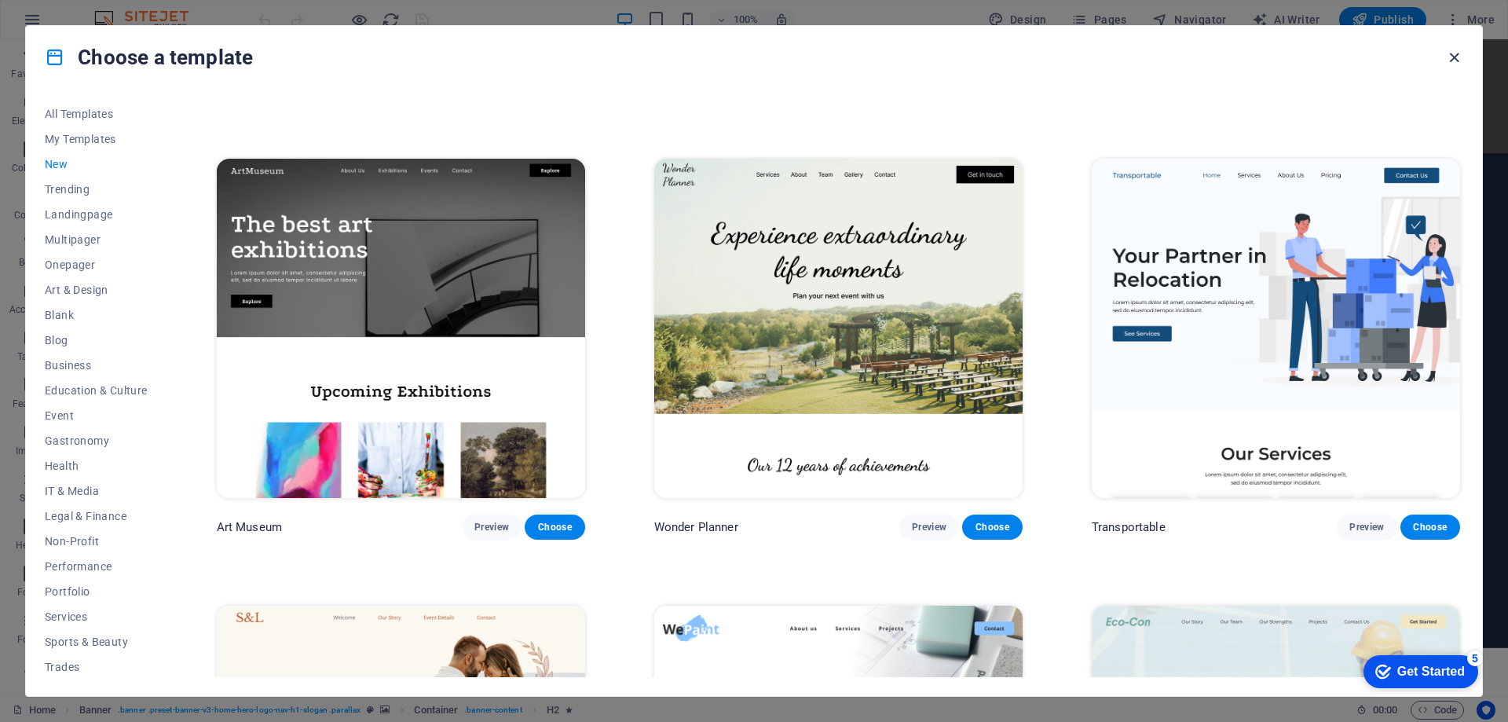
click at [1452, 59] on icon "button" at bounding box center [1454, 58] width 18 height 18
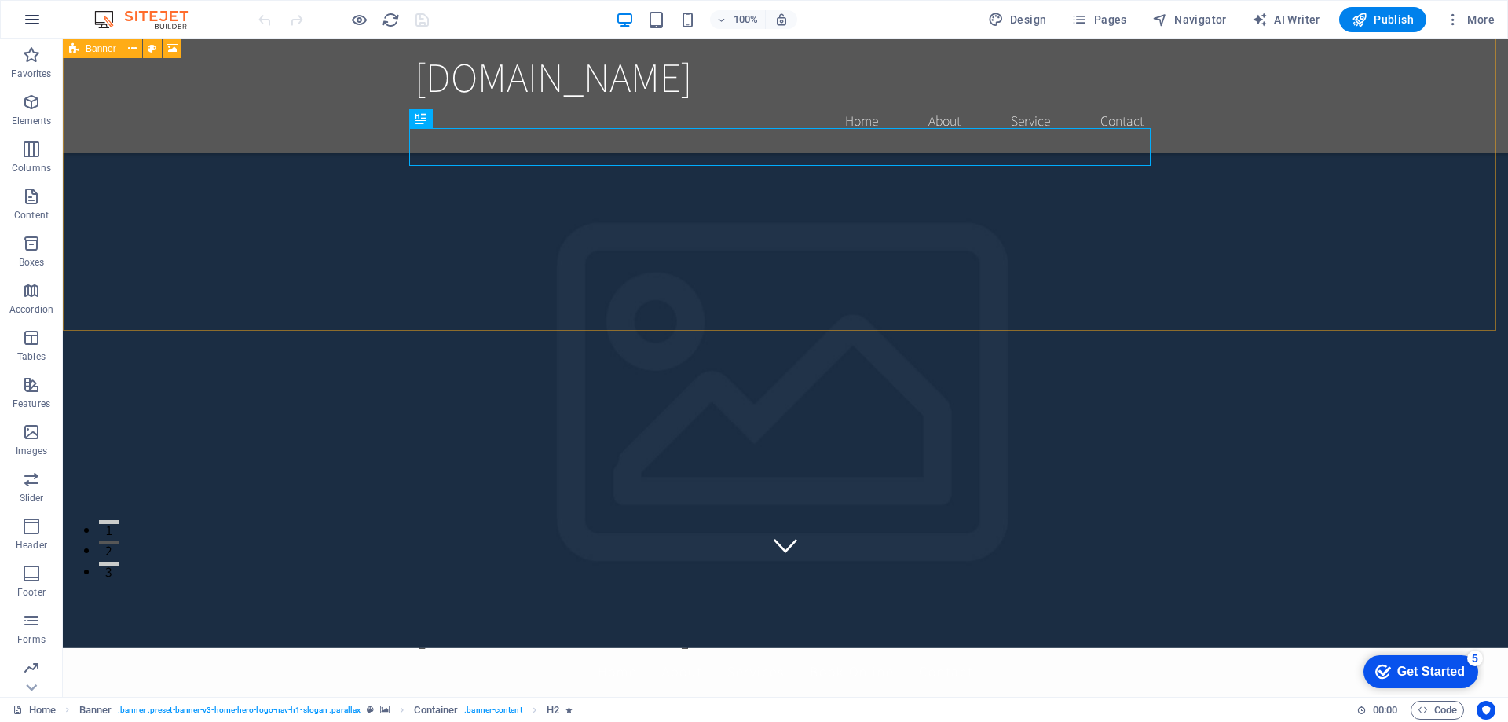
click at [36, 22] on icon "button" at bounding box center [32, 19] width 19 height 19
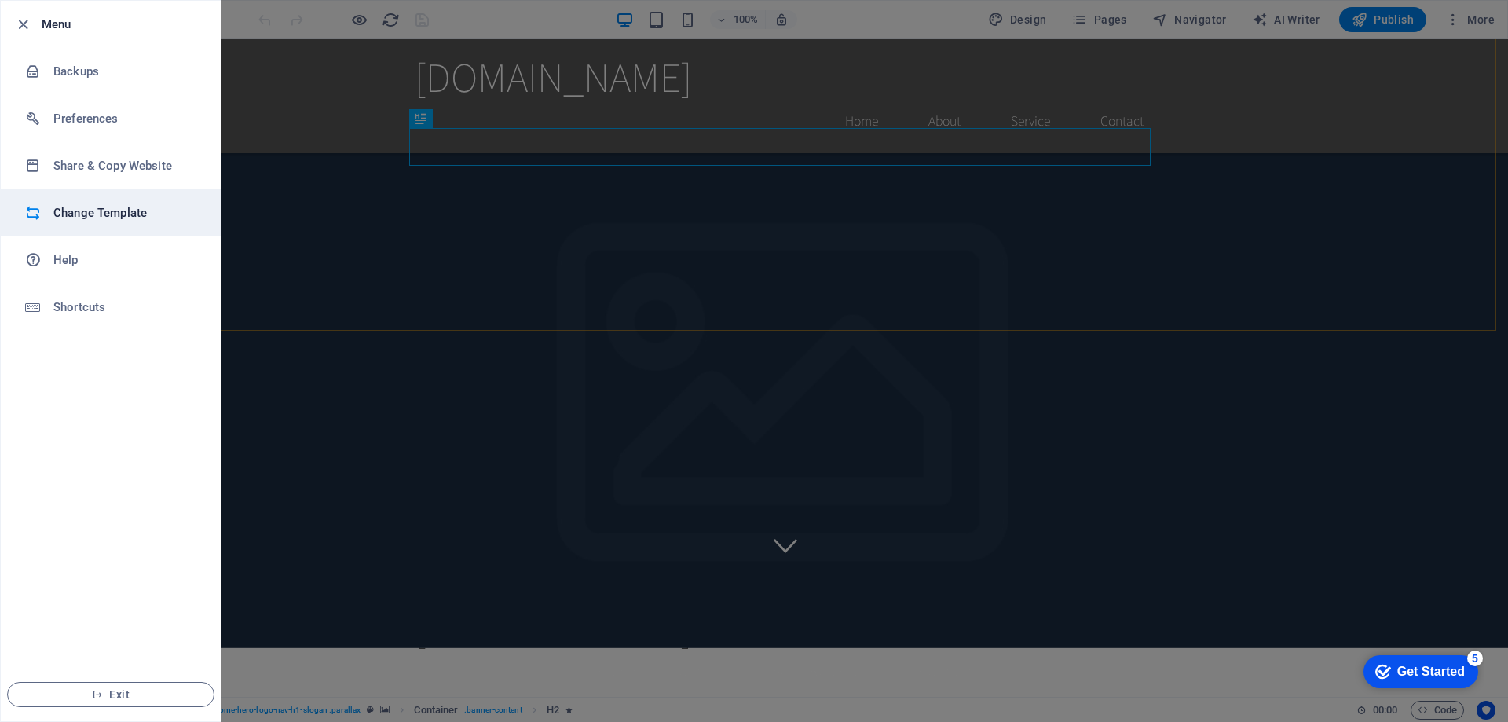
click at [110, 203] on li "Change Template" at bounding box center [111, 212] width 220 height 47
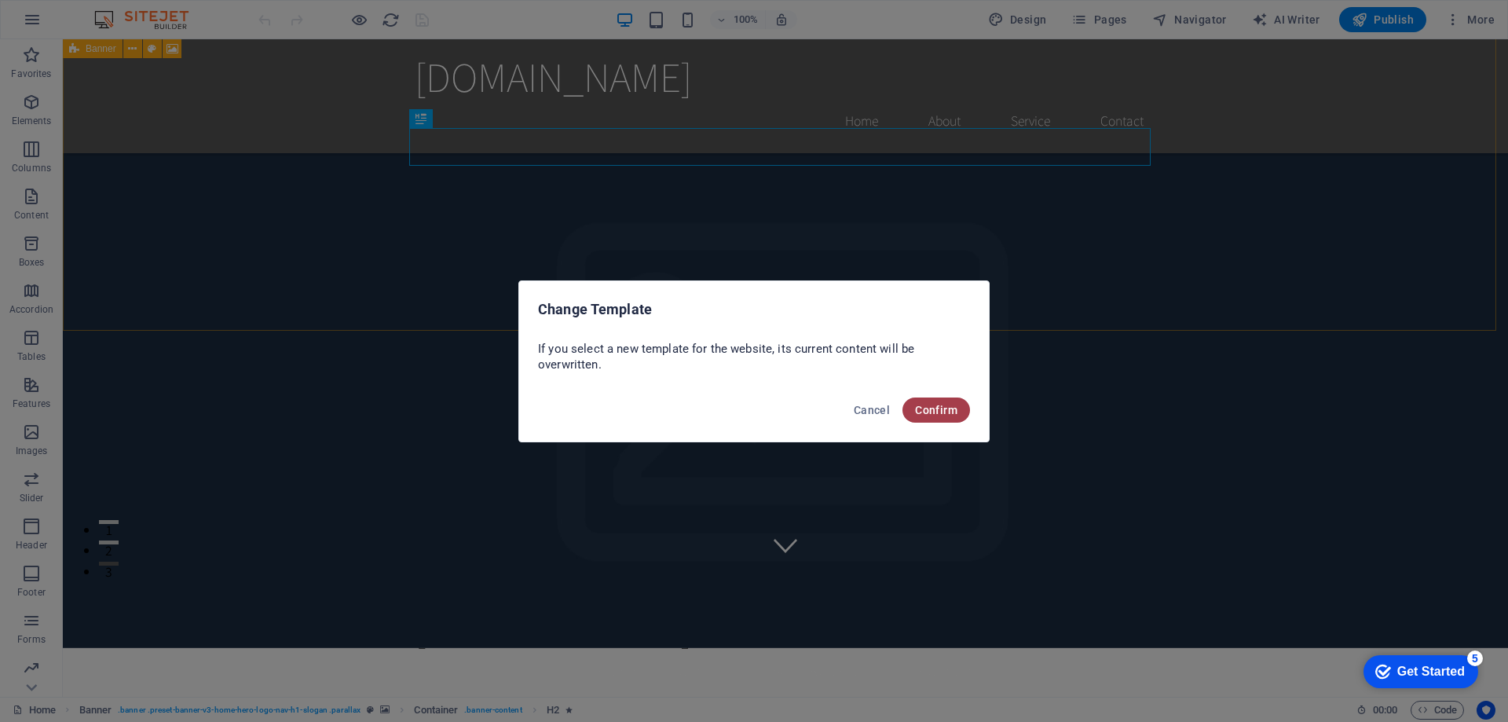
click at [948, 411] on span "Confirm" at bounding box center [936, 410] width 42 height 13
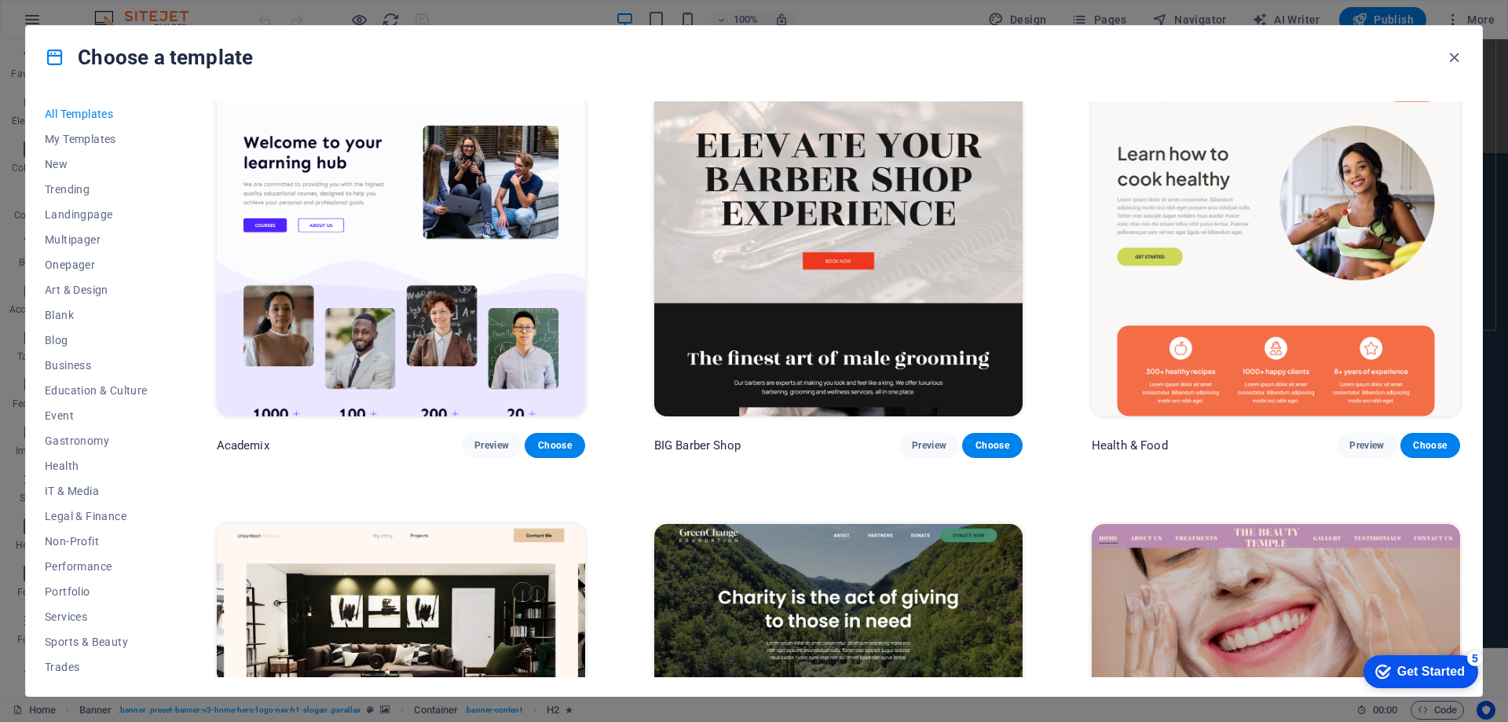
scroll to position [1728, 0]
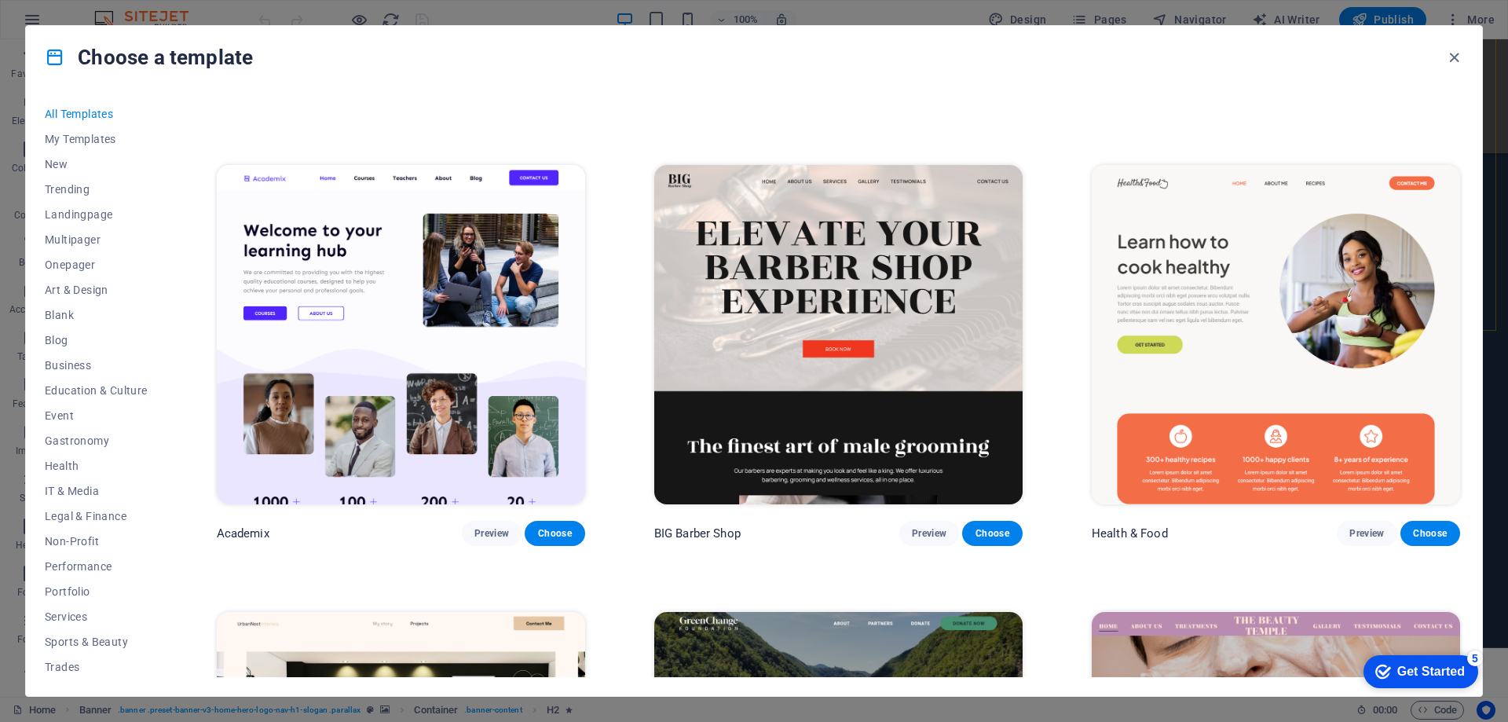
click at [437, 350] on img at bounding box center [401, 334] width 368 height 339
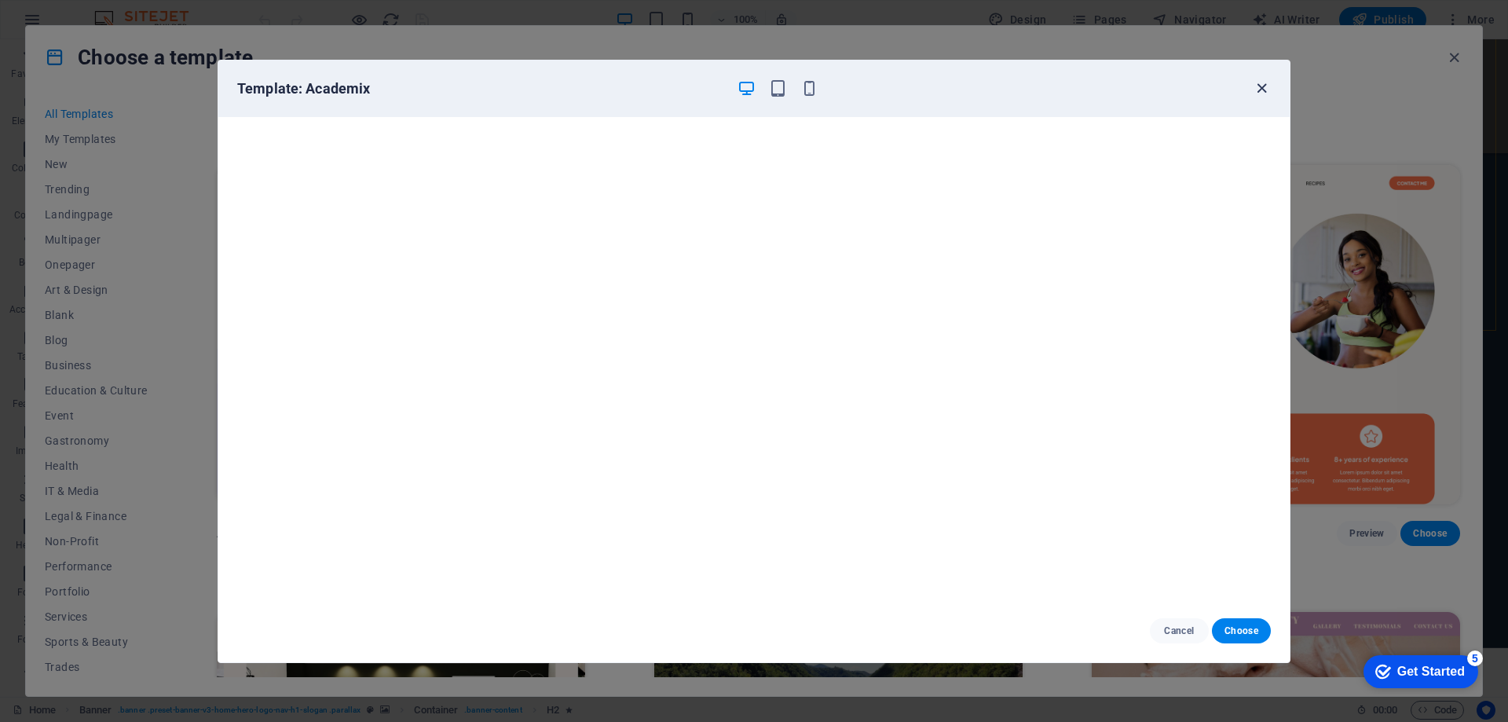
click at [1260, 88] on icon "button" at bounding box center [1262, 88] width 18 height 18
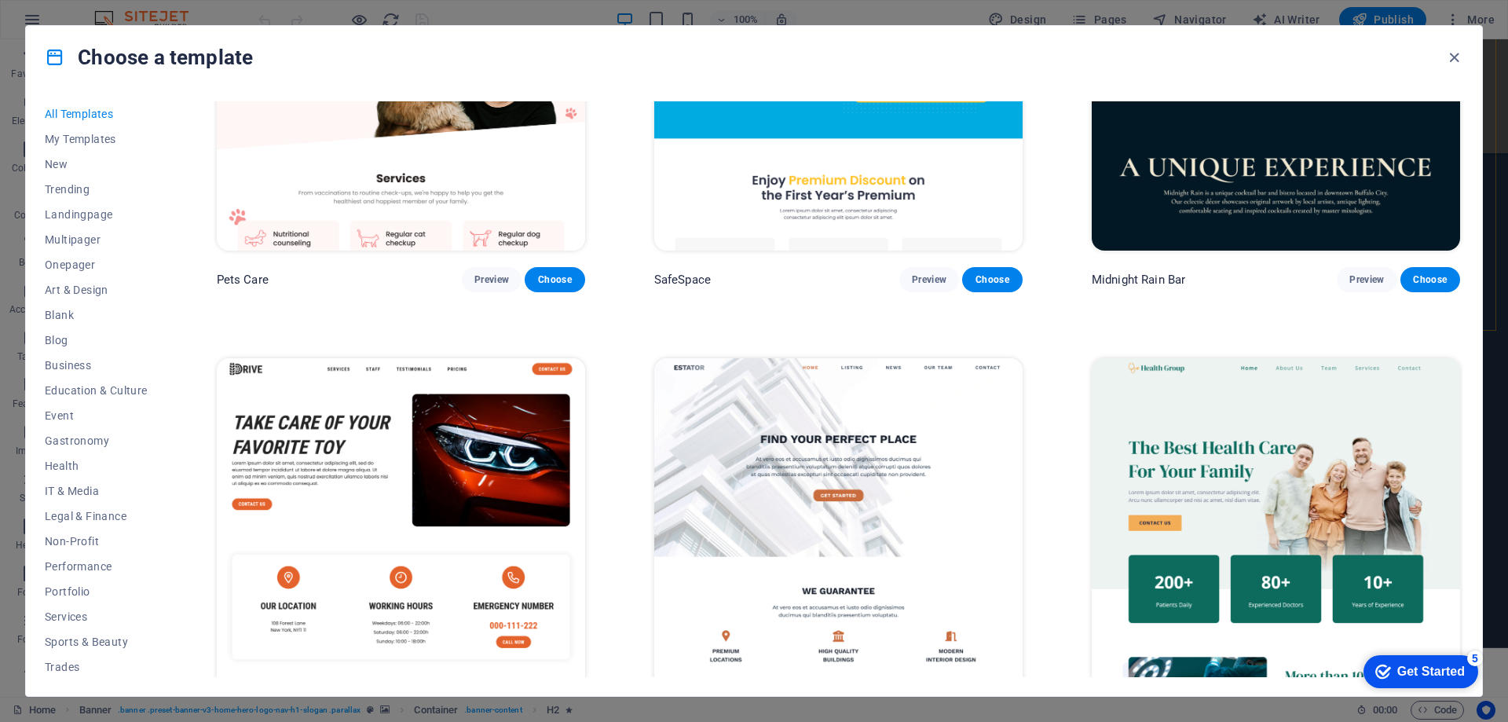
scroll to position [3927, 0]
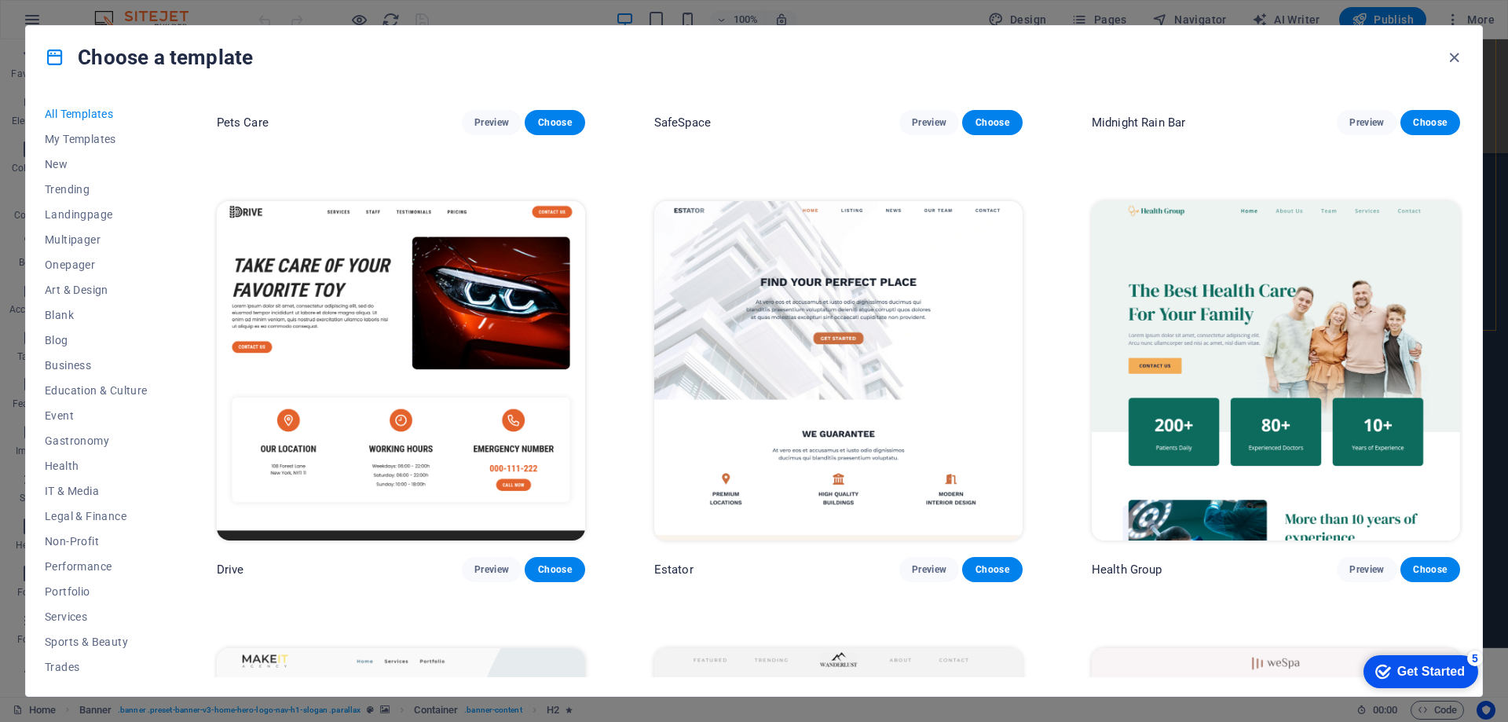
click at [886, 272] on img at bounding box center [838, 370] width 368 height 339
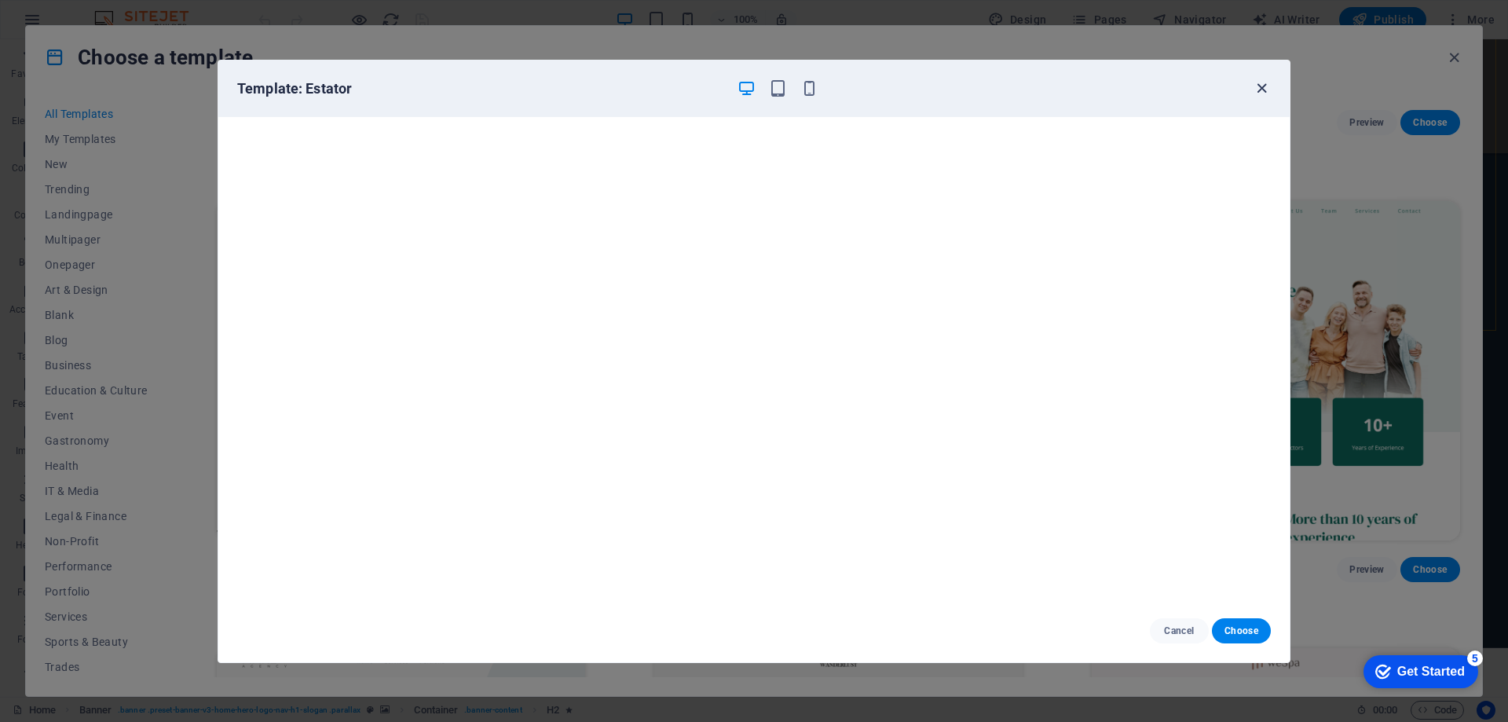
click at [1264, 86] on icon "button" at bounding box center [1262, 88] width 18 height 18
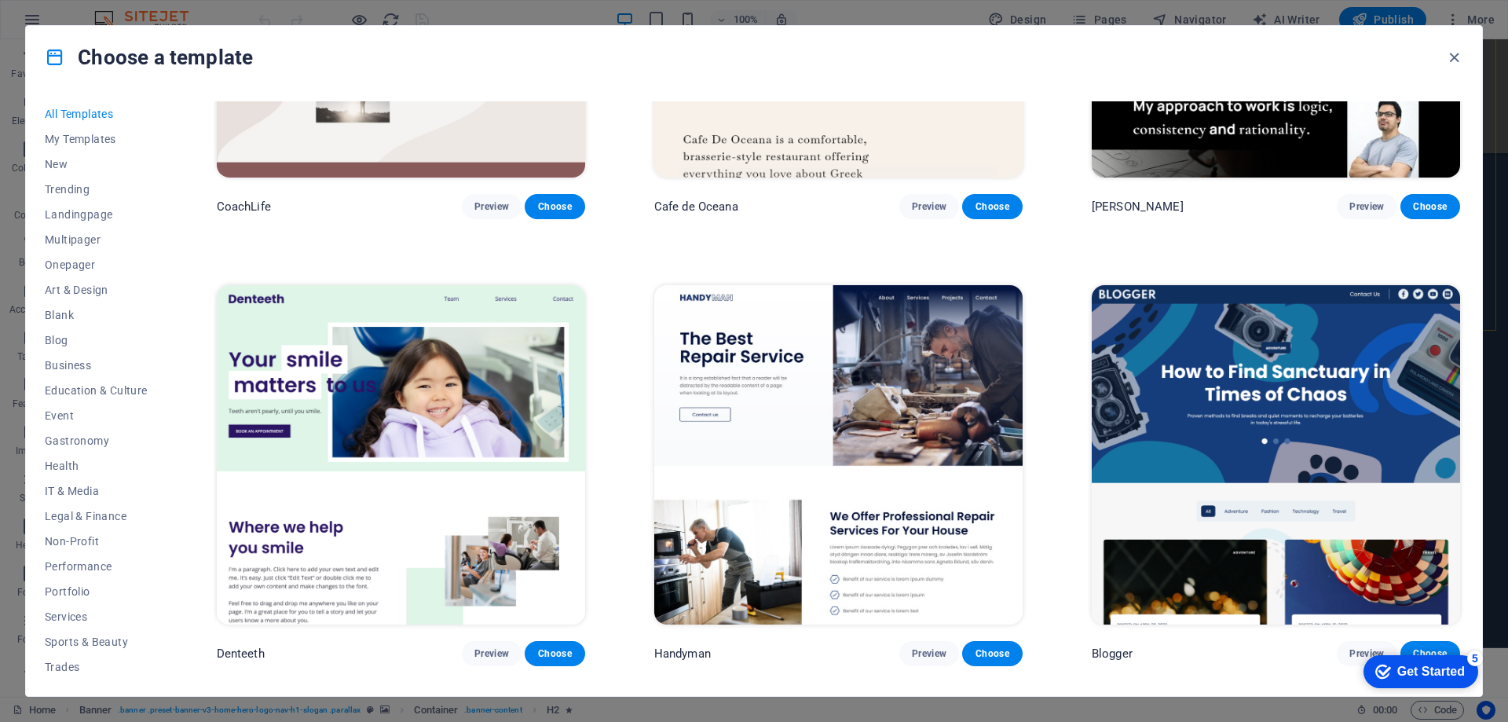
scroll to position [5655, 0]
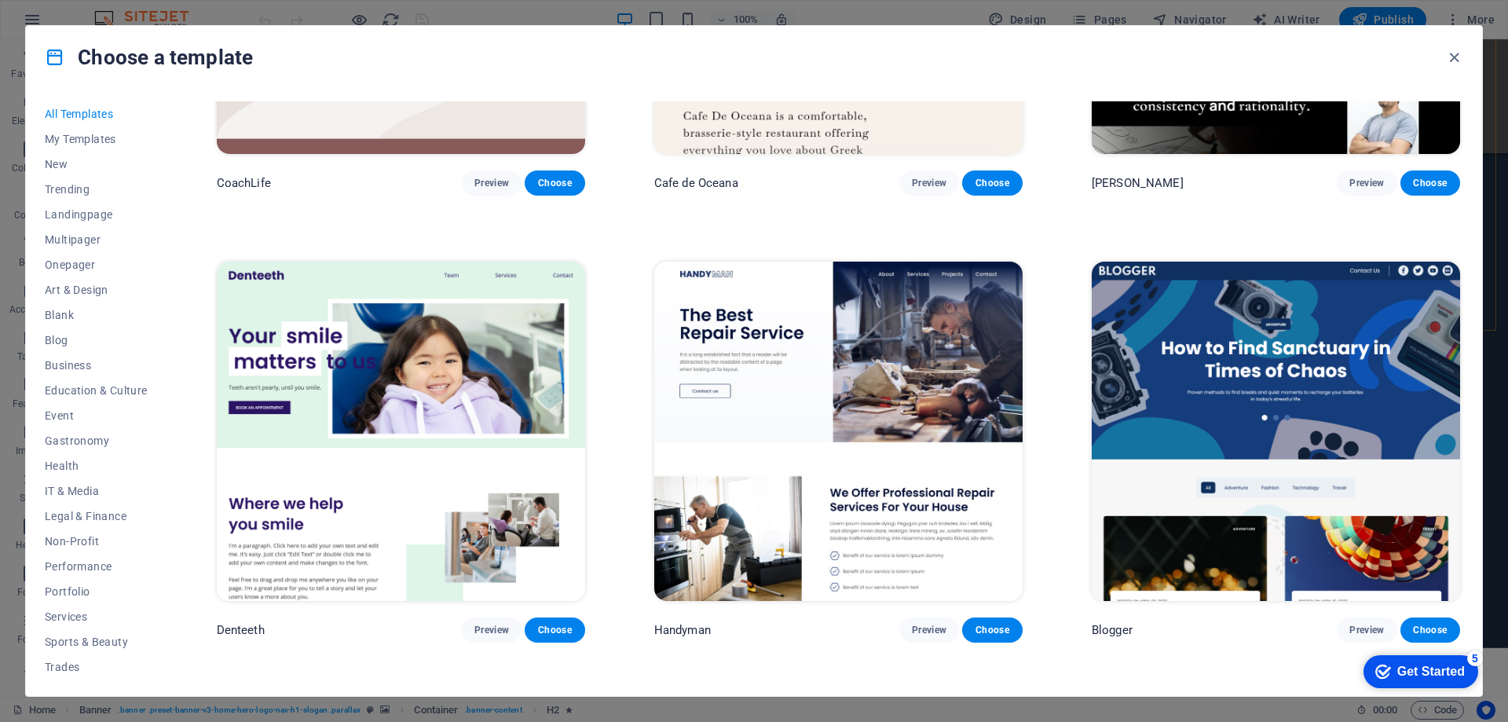
click at [850, 351] on img at bounding box center [838, 431] width 368 height 339
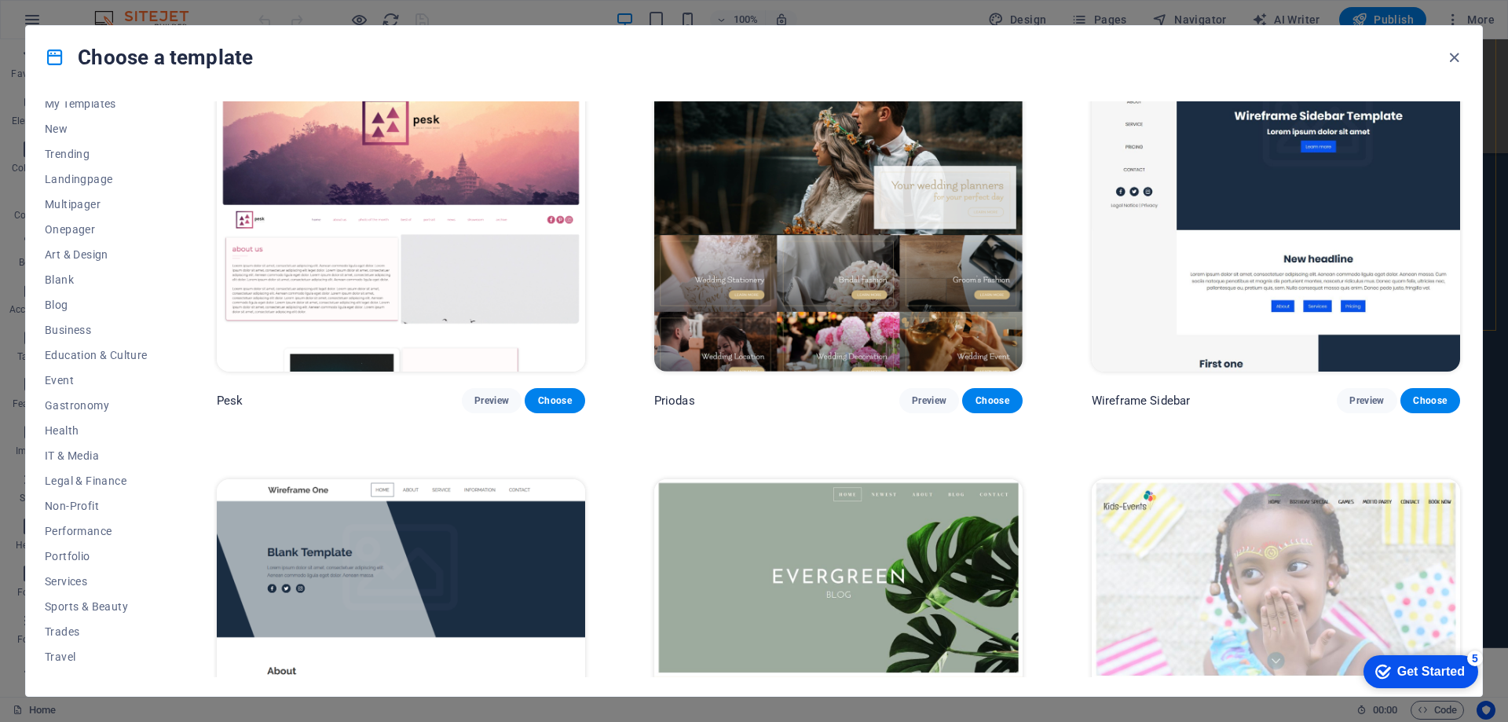
scroll to position [53, 0]
click at [79, 540] on span "Portfolio" at bounding box center [96, 538] width 103 height 13
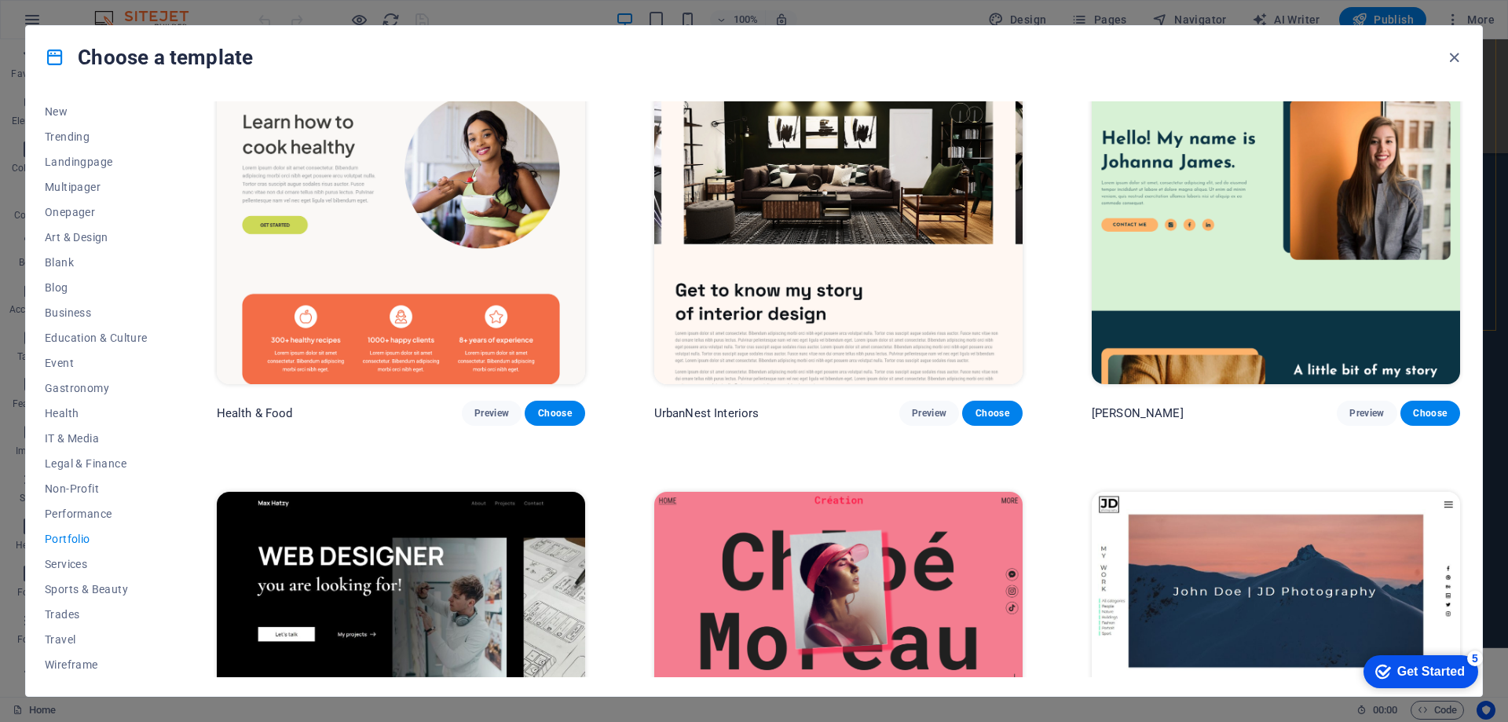
scroll to position [0, 0]
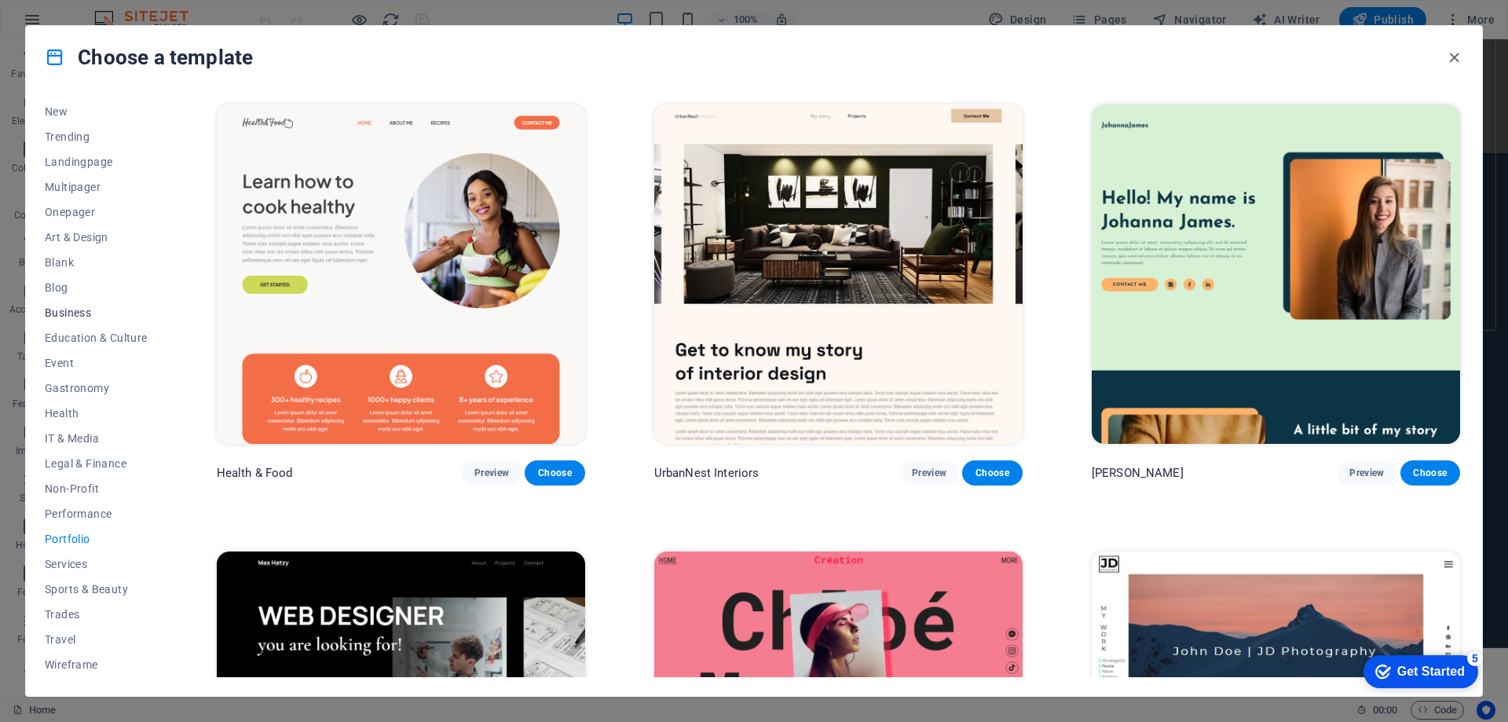
click at [75, 307] on span "Business" at bounding box center [96, 312] width 103 height 13
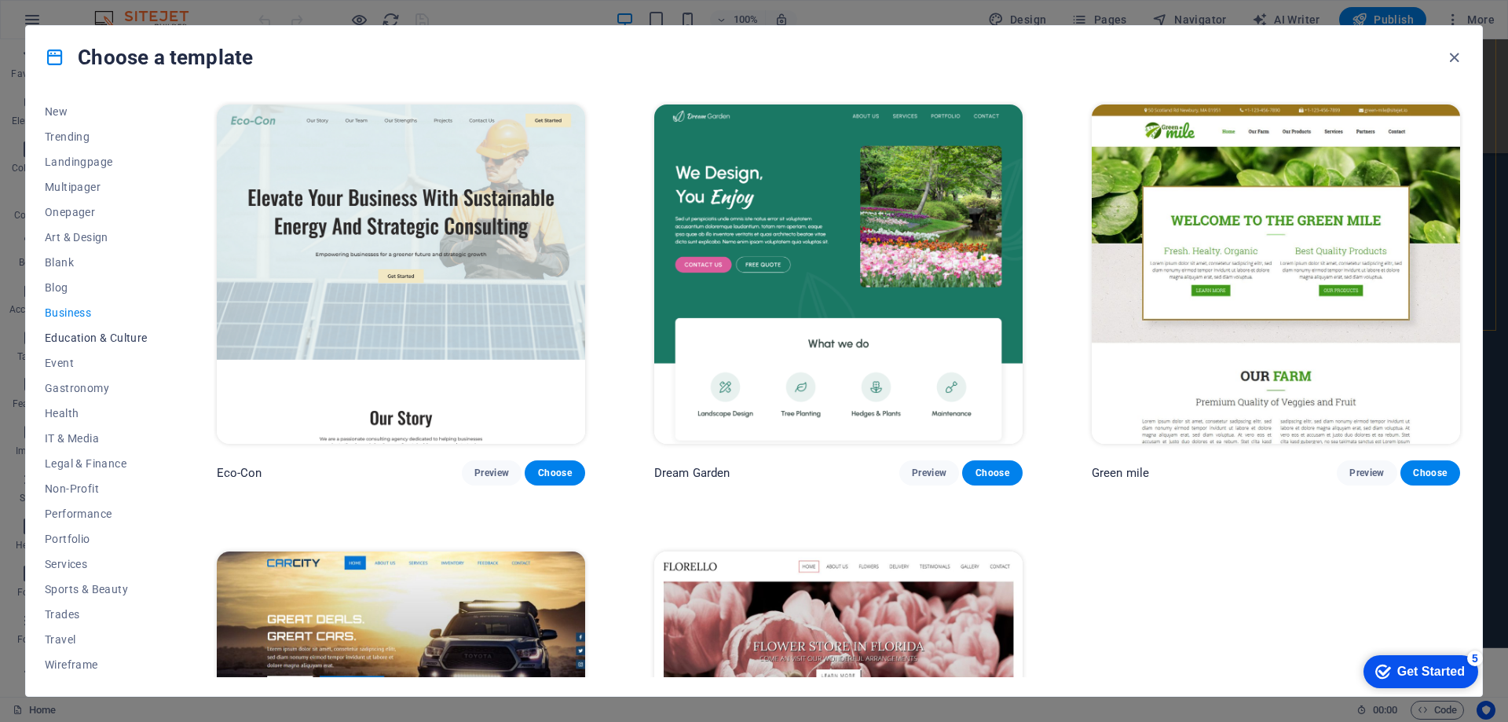
click at [90, 331] on span "Education & Culture" at bounding box center [96, 337] width 103 height 13
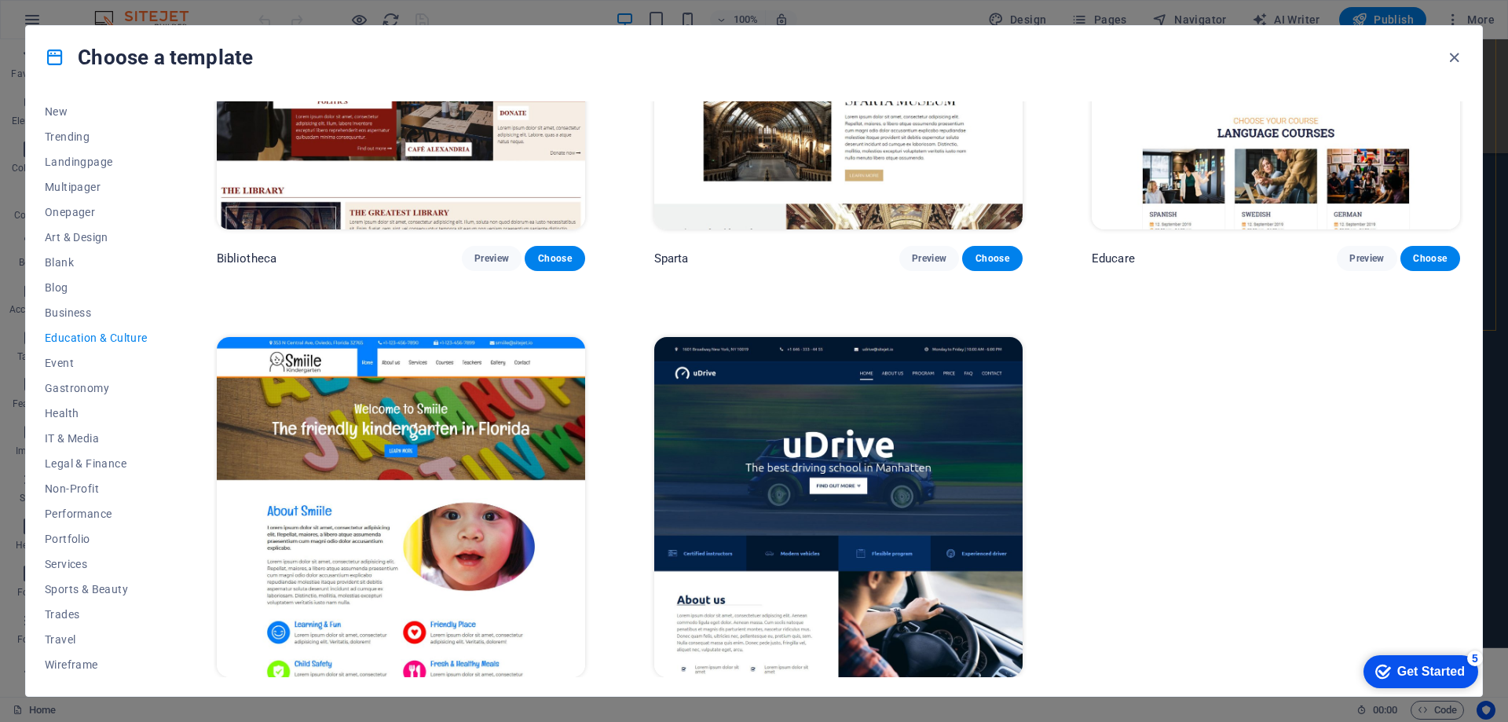
scroll to position [697, 0]
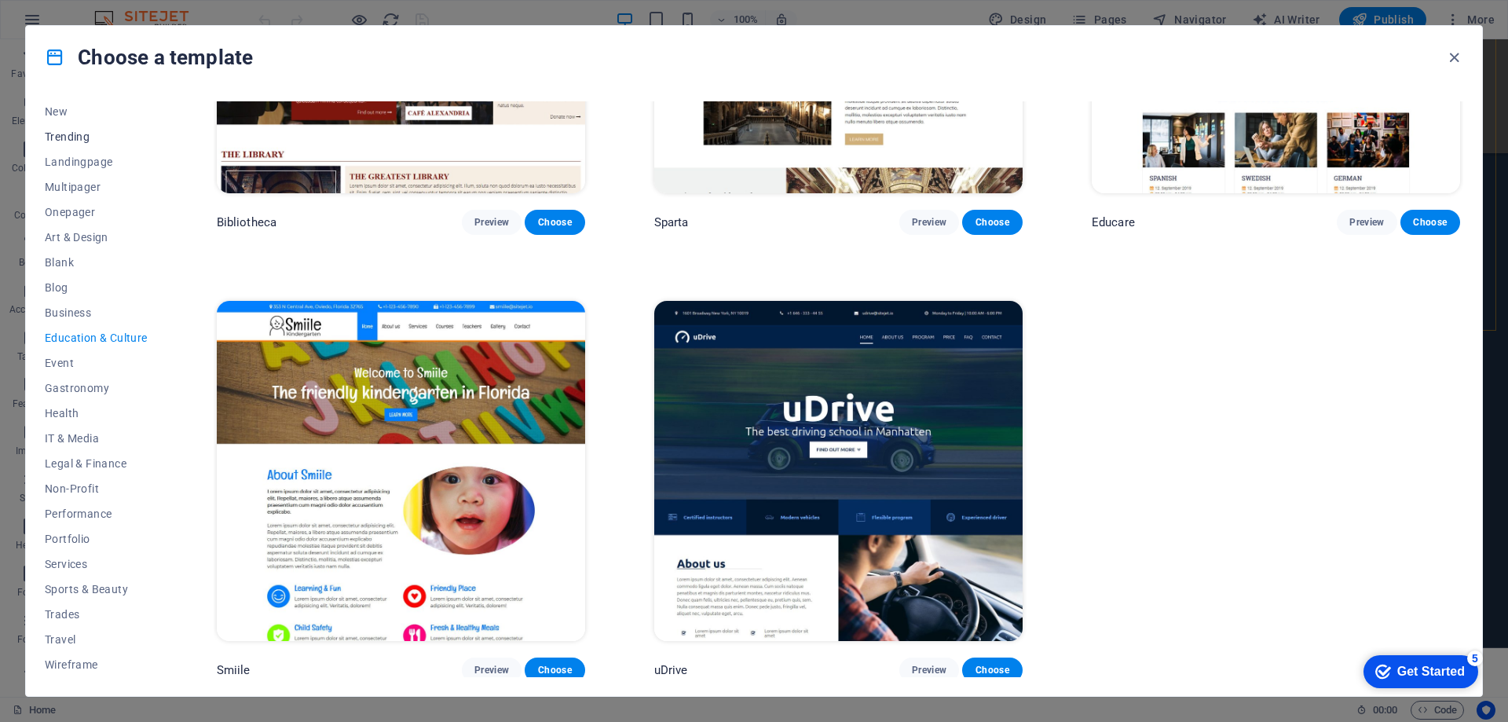
click at [74, 130] on span "Trending" at bounding box center [96, 136] width 103 height 13
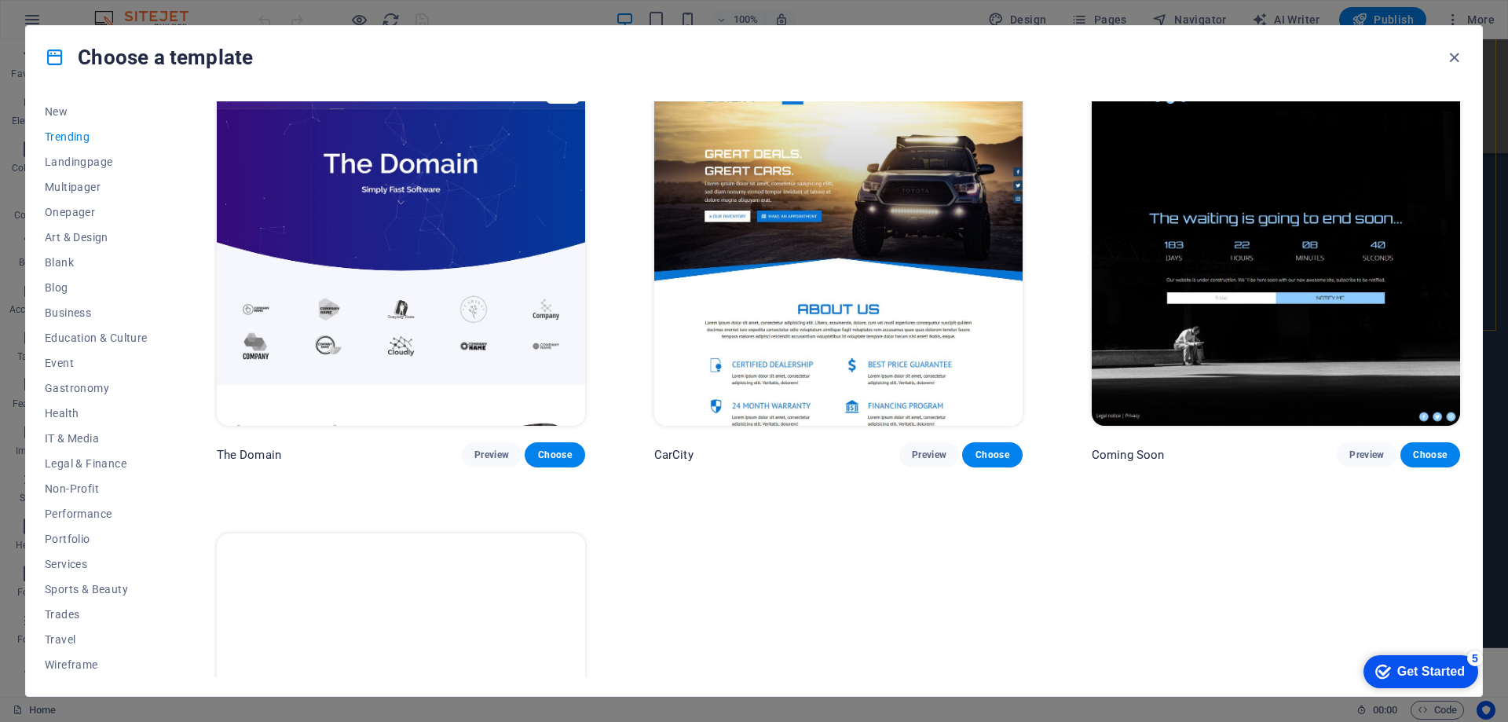
scroll to position [2033, 0]
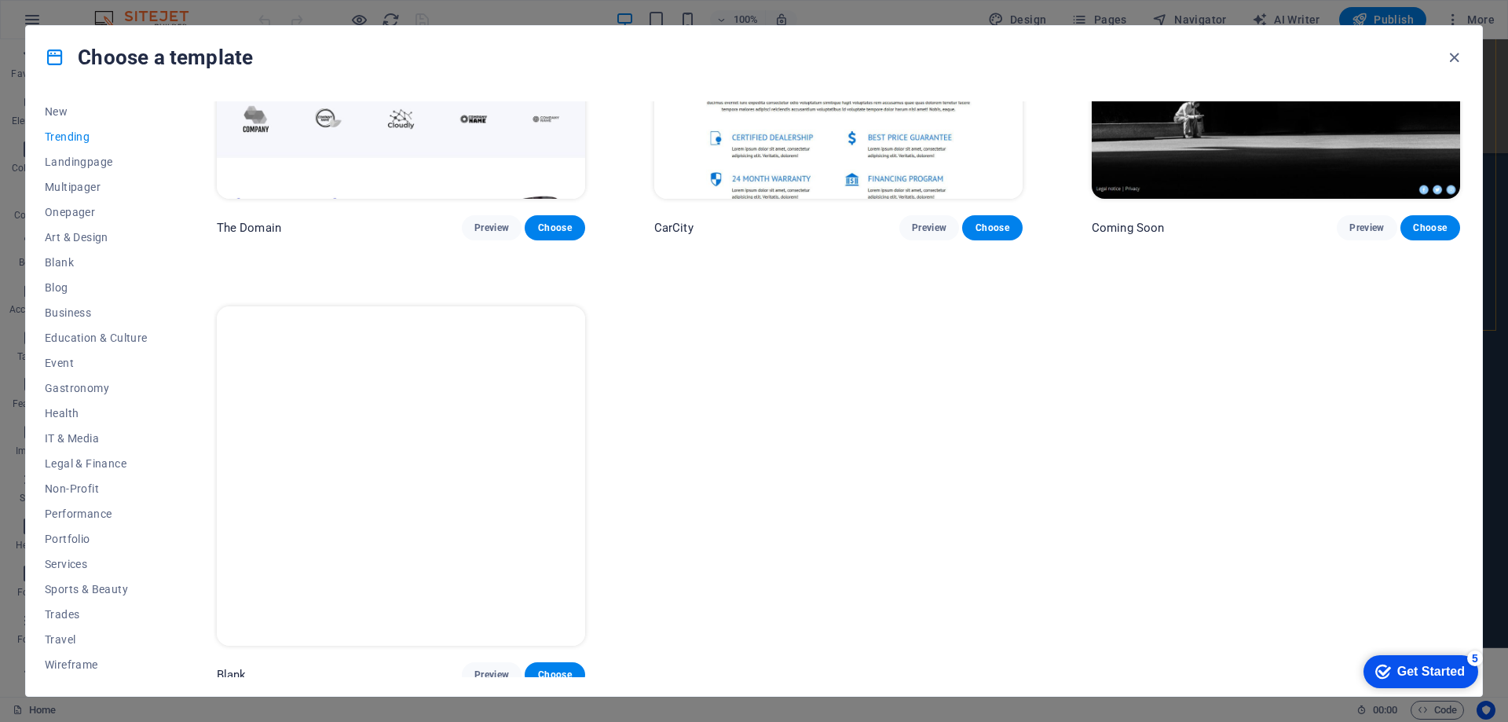
click at [360, 434] on img at bounding box center [401, 475] width 368 height 339
click at [558, 668] on span "Choose" at bounding box center [554, 674] width 35 height 13
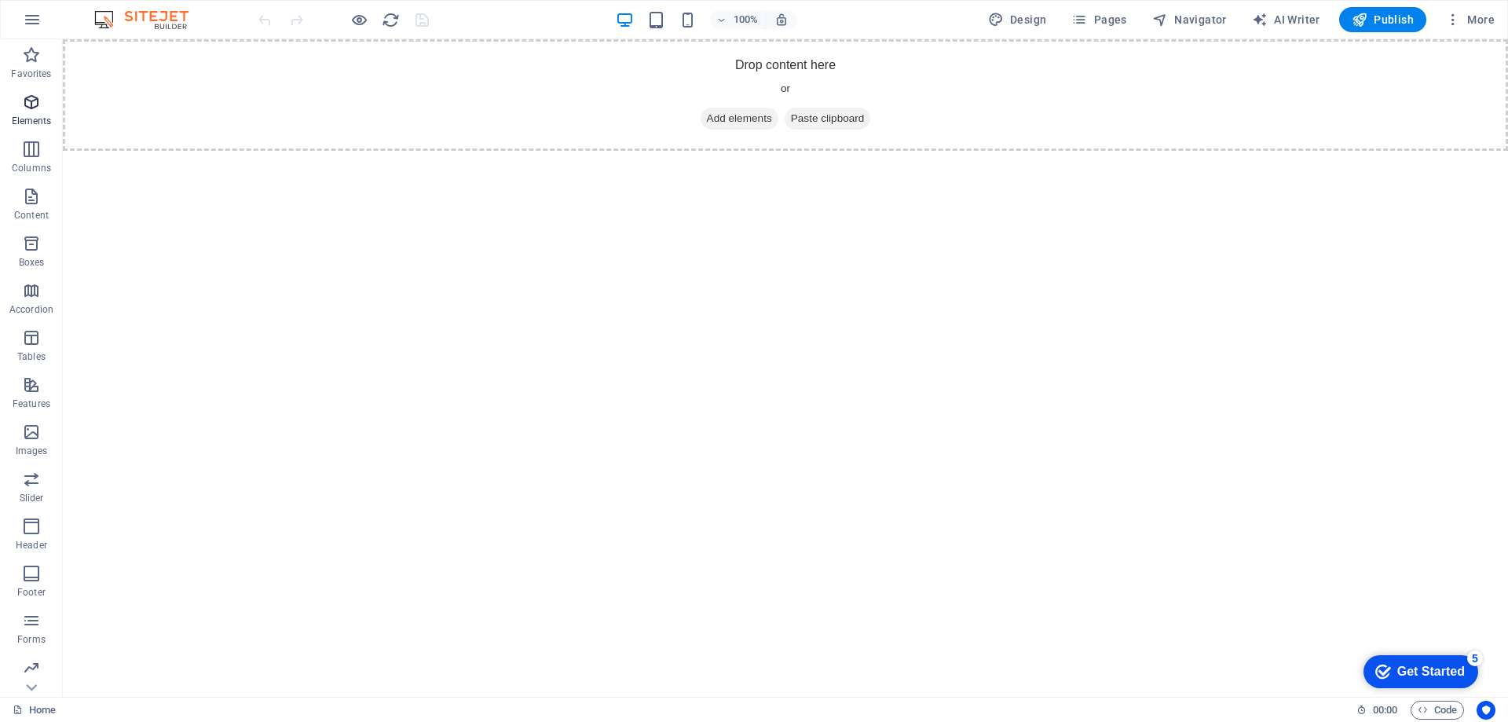
click at [30, 105] on icon "button" at bounding box center [31, 102] width 19 height 19
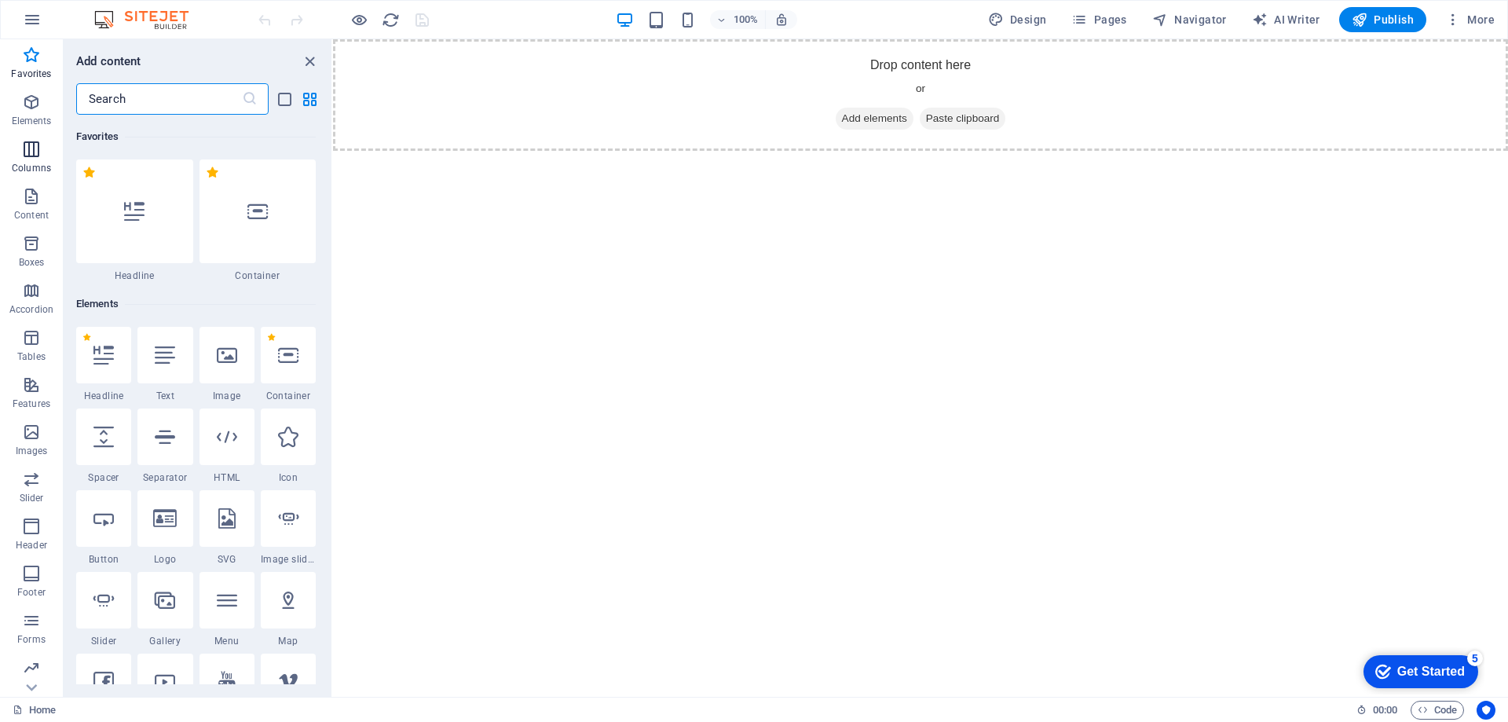
click at [30, 152] on icon "button" at bounding box center [31, 149] width 19 height 19
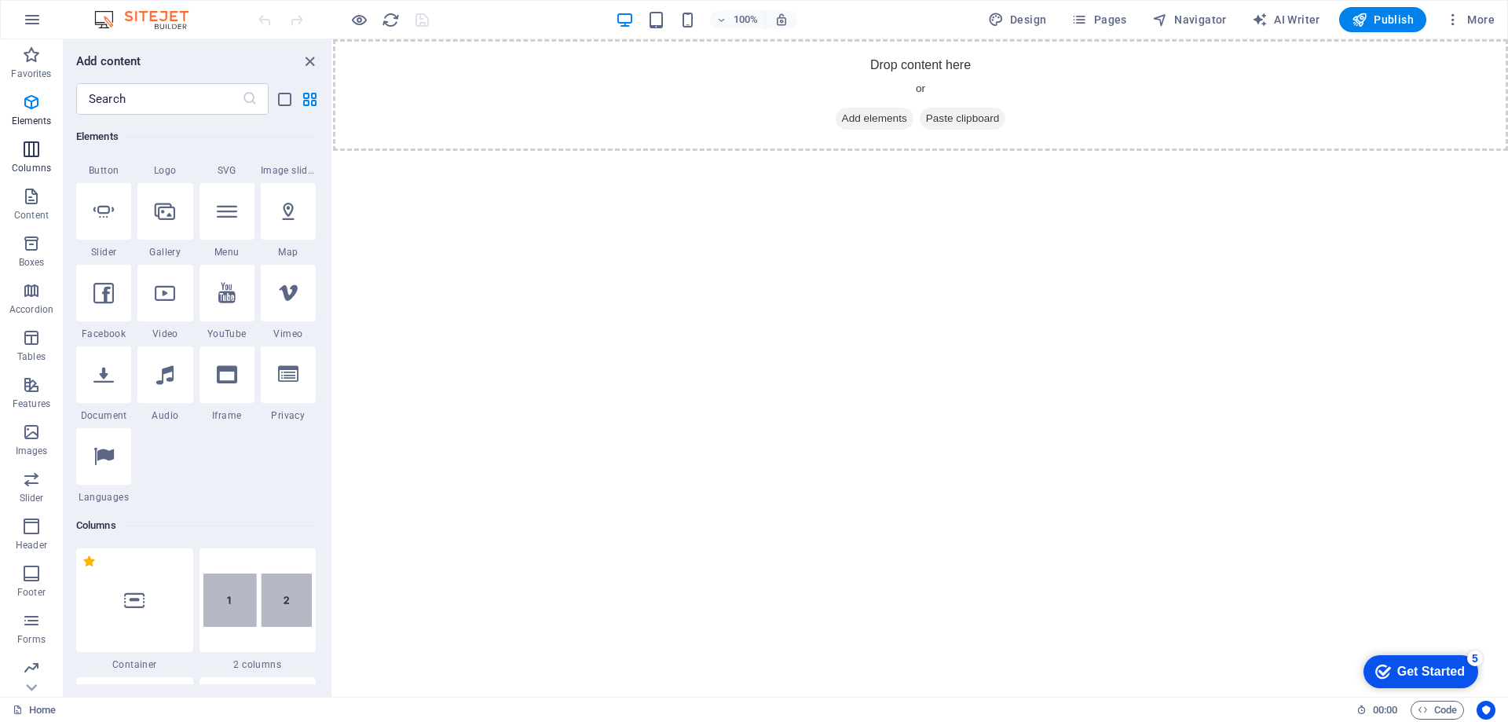
scroll to position [778, 0]
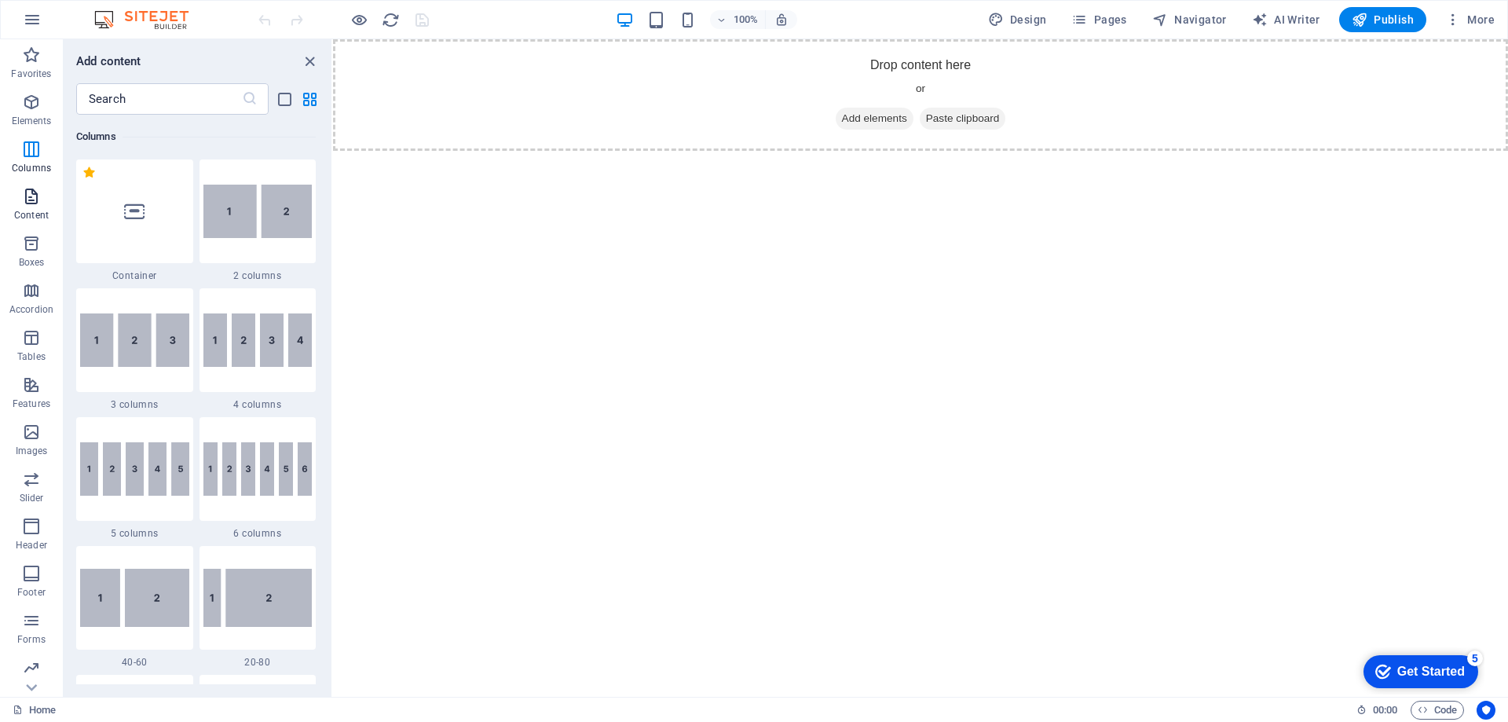
click at [31, 209] on p "Content" at bounding box center [31, 215] width 35 height 13
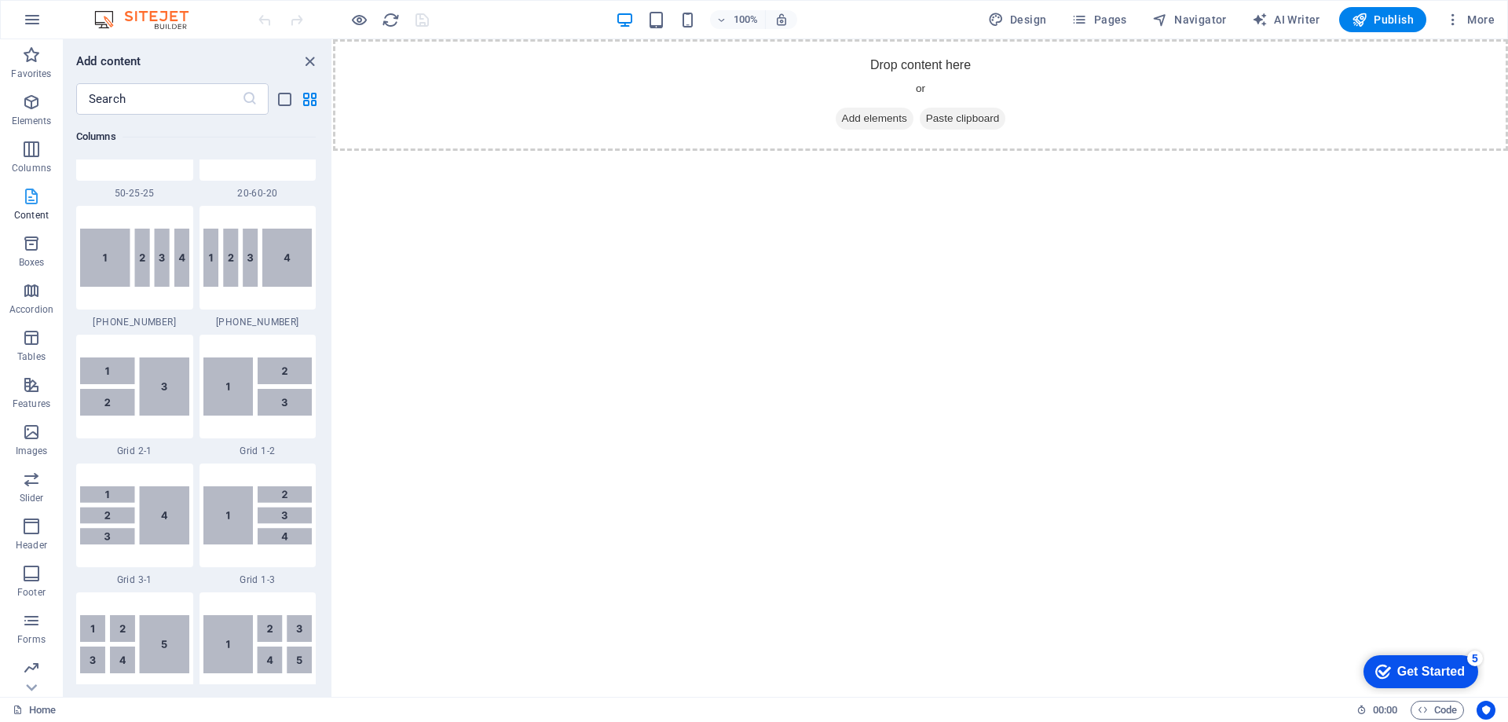
scroll to position [2748, 0]
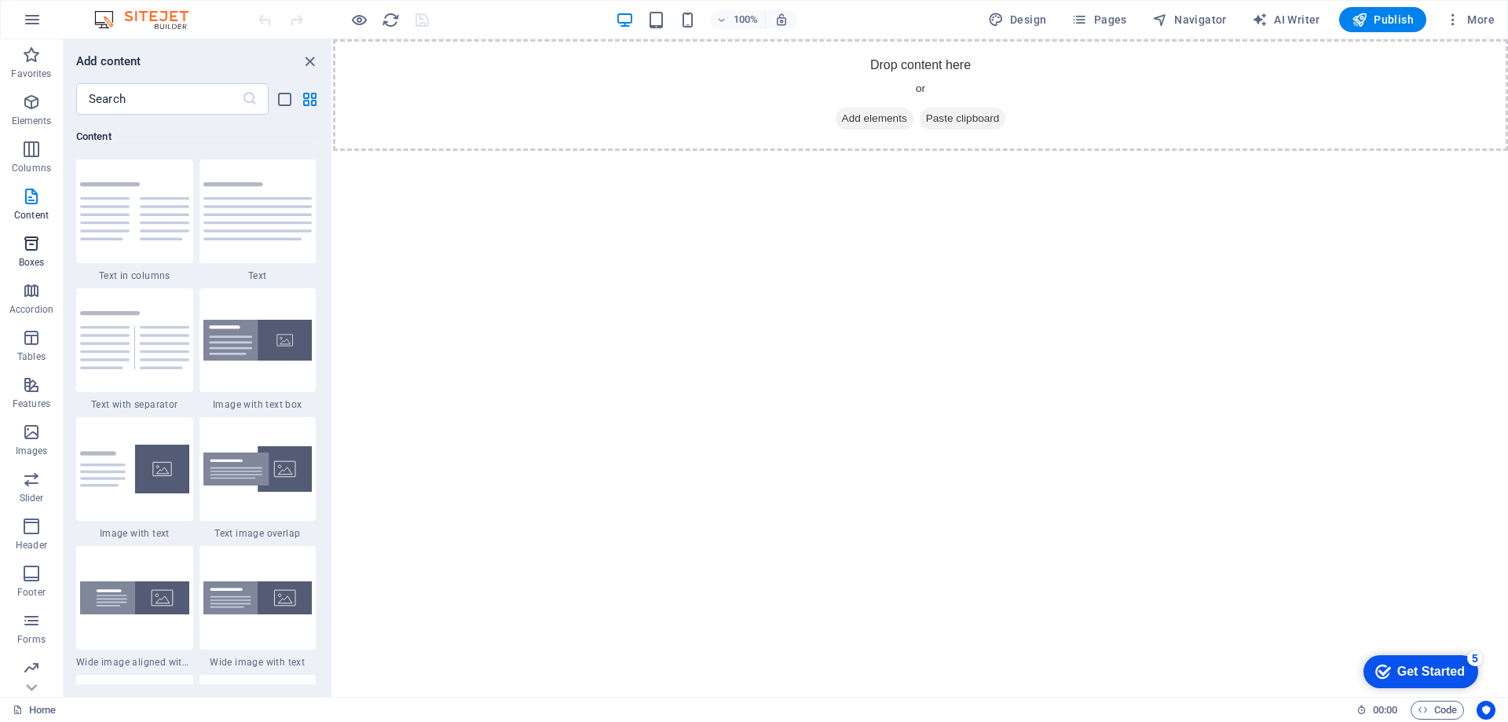
click at [30, 251] on icon "button" at bounding box center [31, 243] width 19 height 19
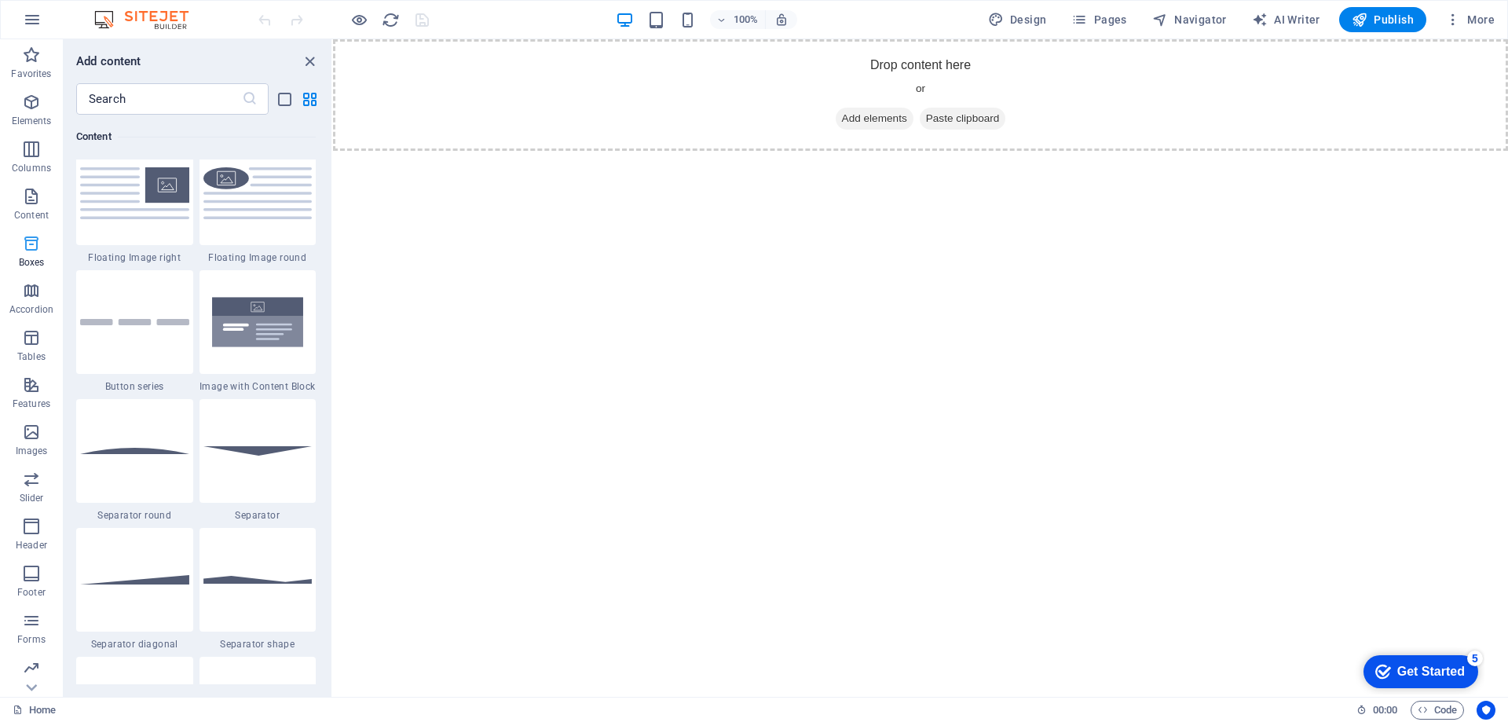
scroll to position [4332, 0]
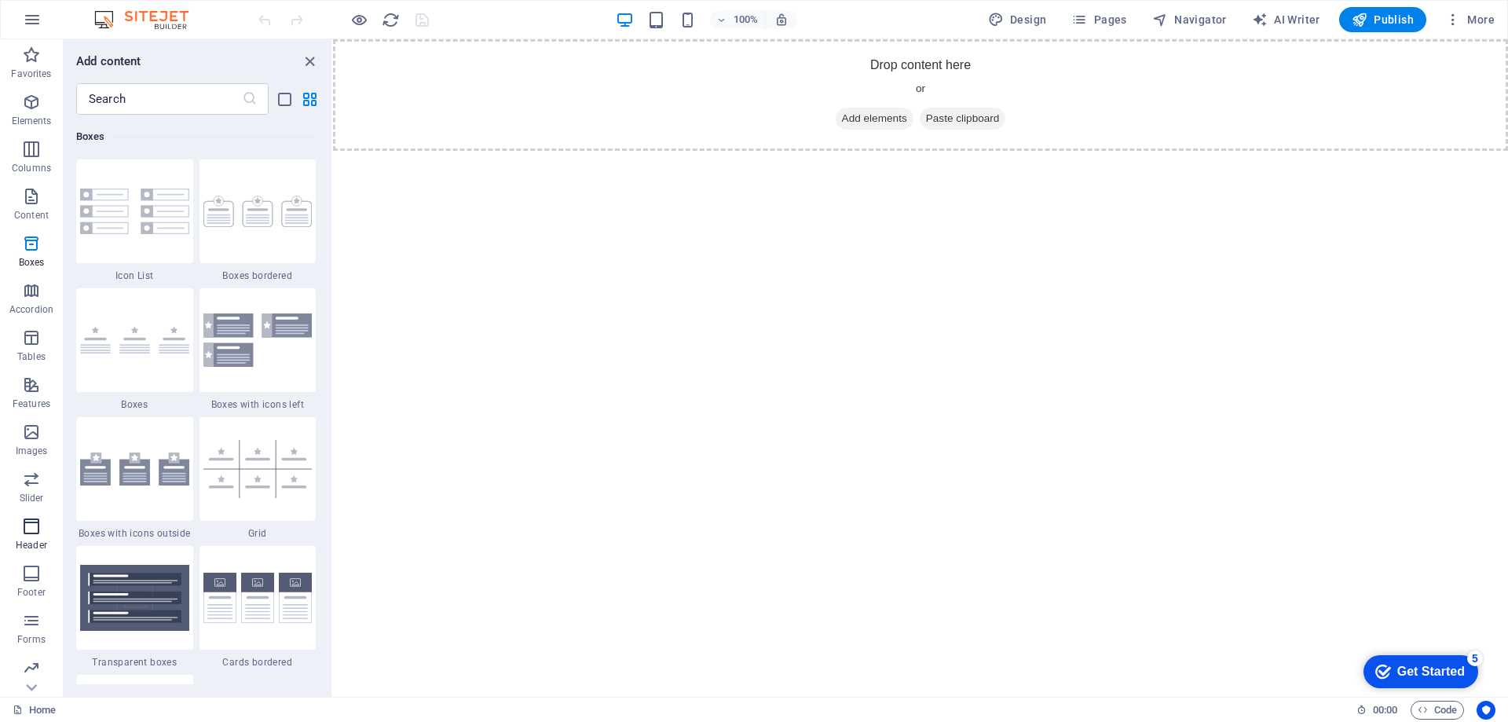
click at [30, 526] on icon "button" at bounding box center [31, 526] width 19 height 19
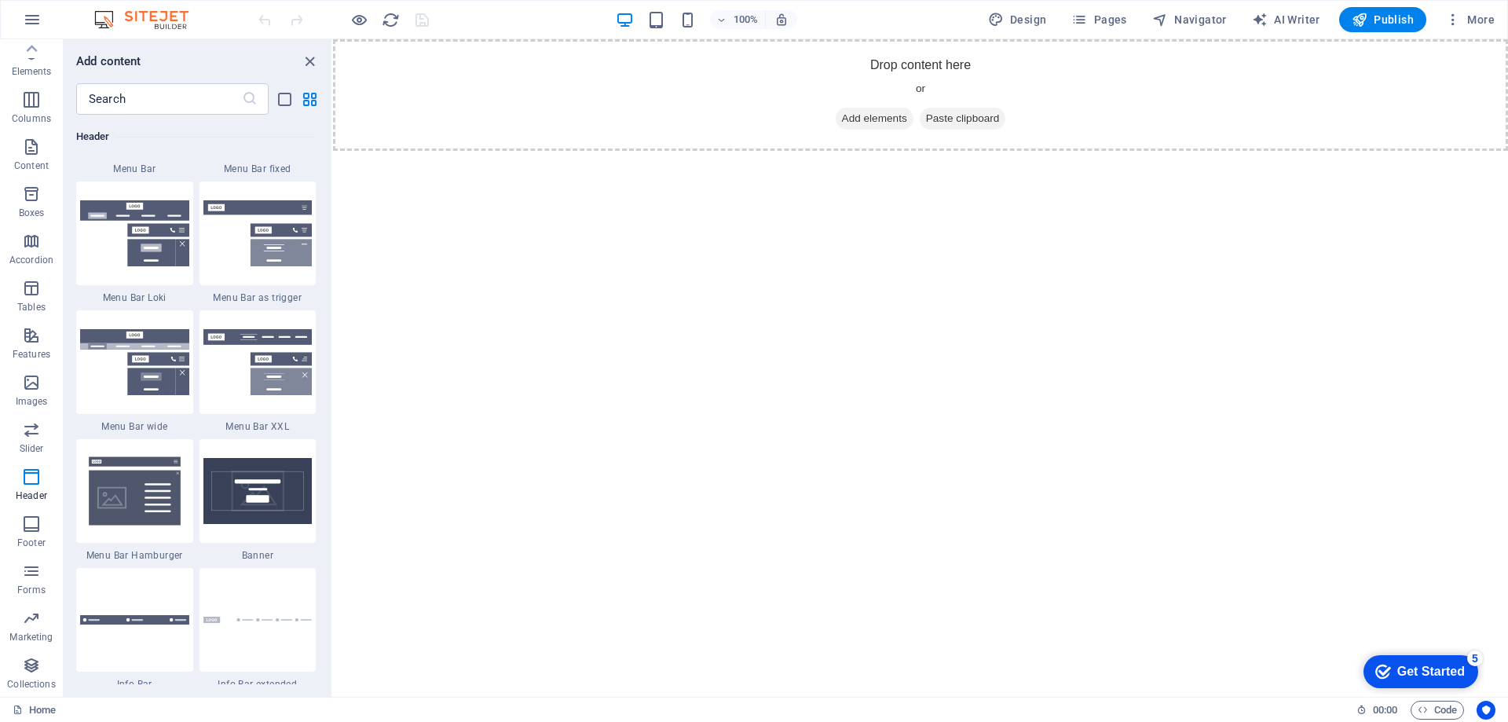
scroll to position [9379, 0]
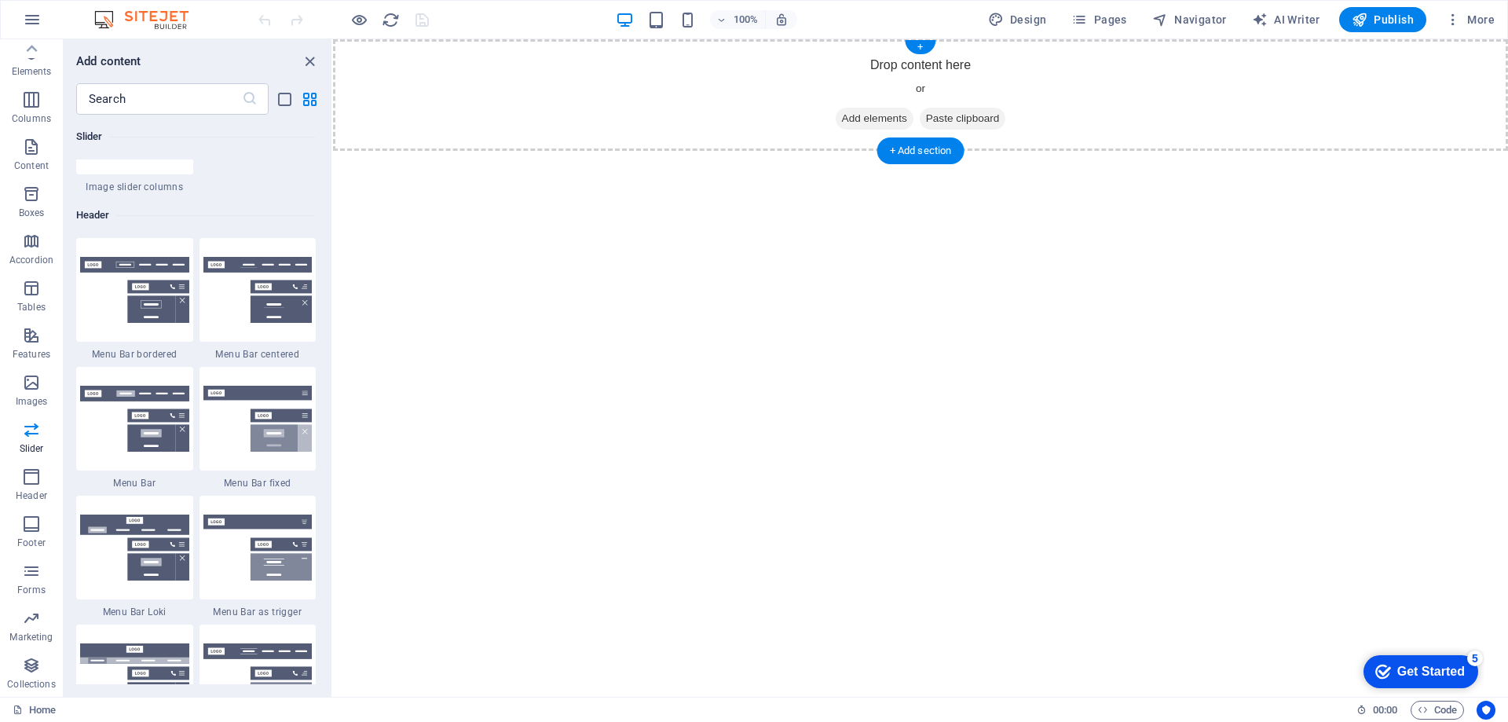
click at [872, 116] on span "Add elements" at bounding box center [875, 119] width 78 height 22
click at [125, 285] on img at bounding box center [134, 290] width 109 height 66
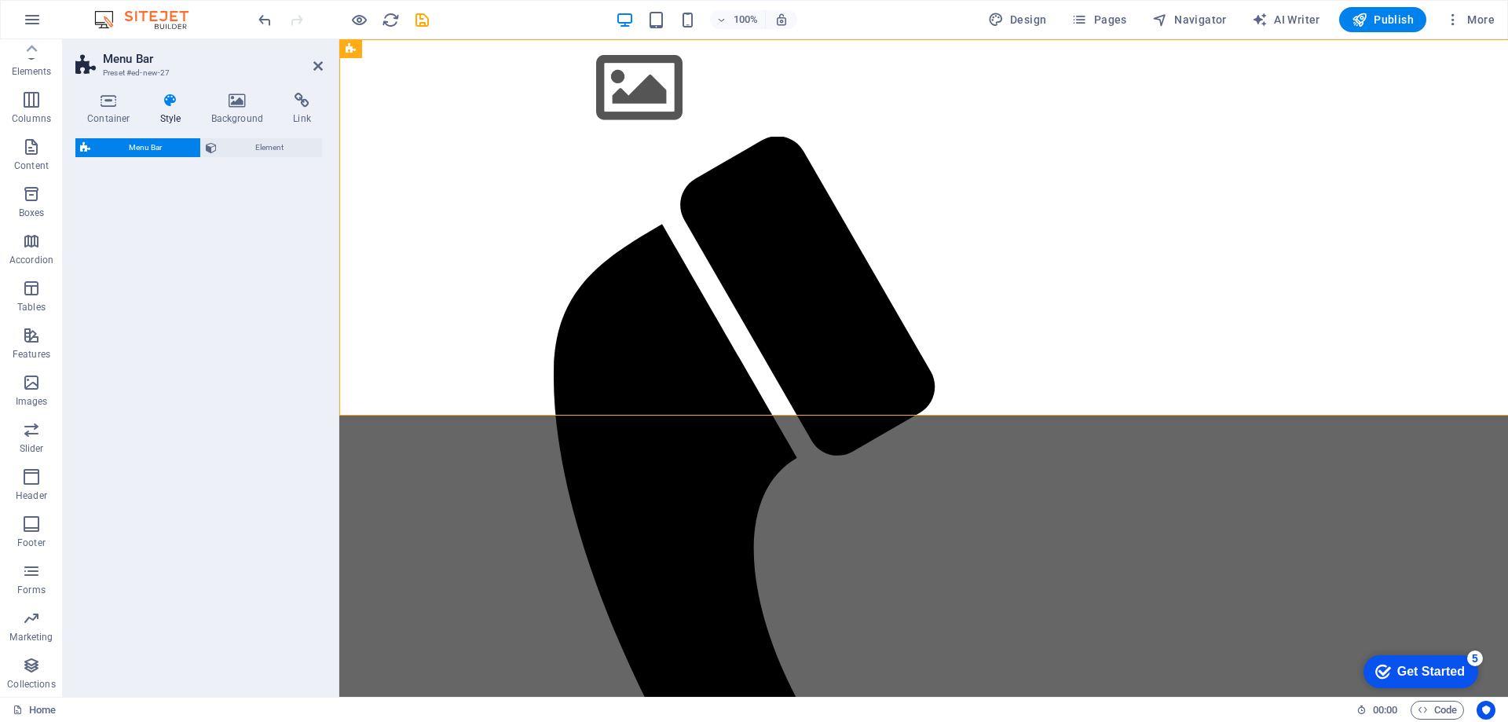
select select "rem"
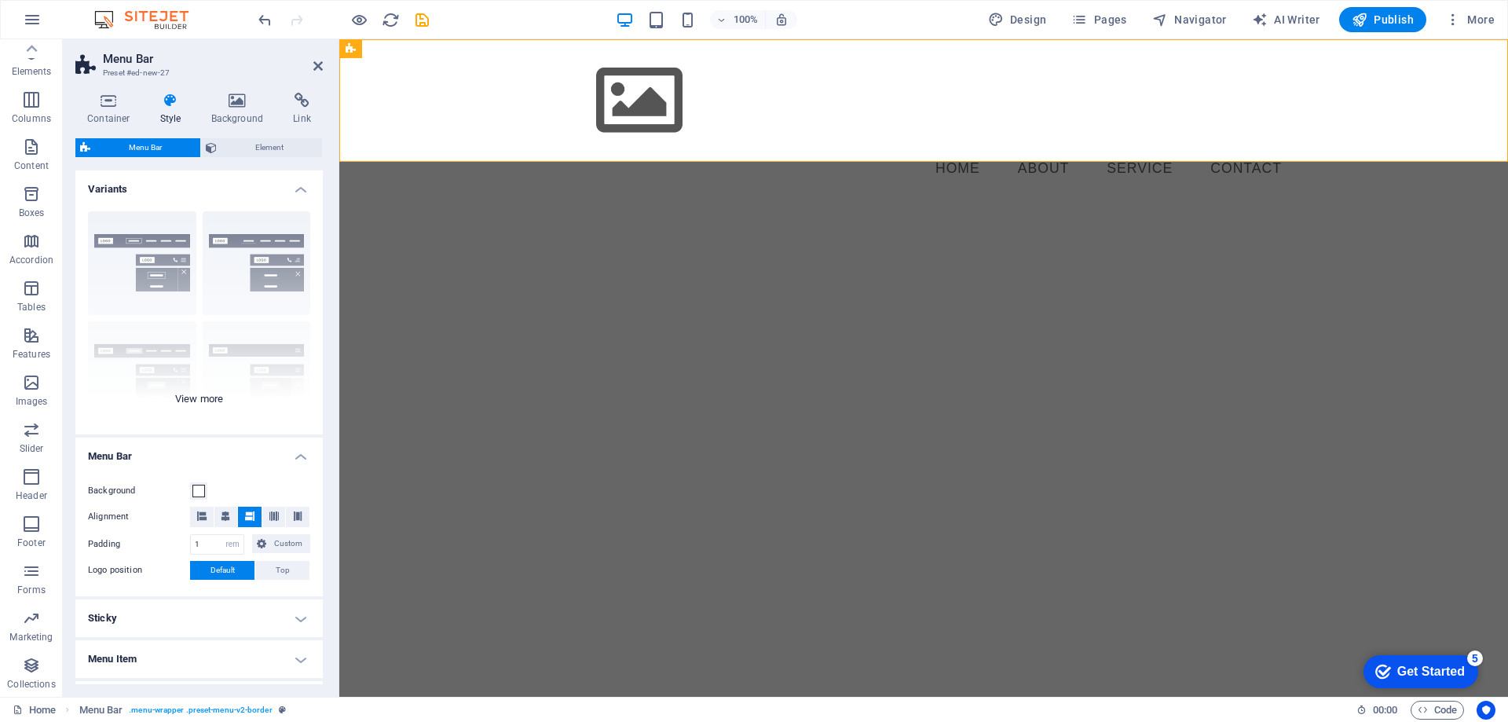
click at [198, 398] on div "Border Centered Default Fixed Loki Trigger Wide XXL" at bounding box center [198, 317] width 247 height 236
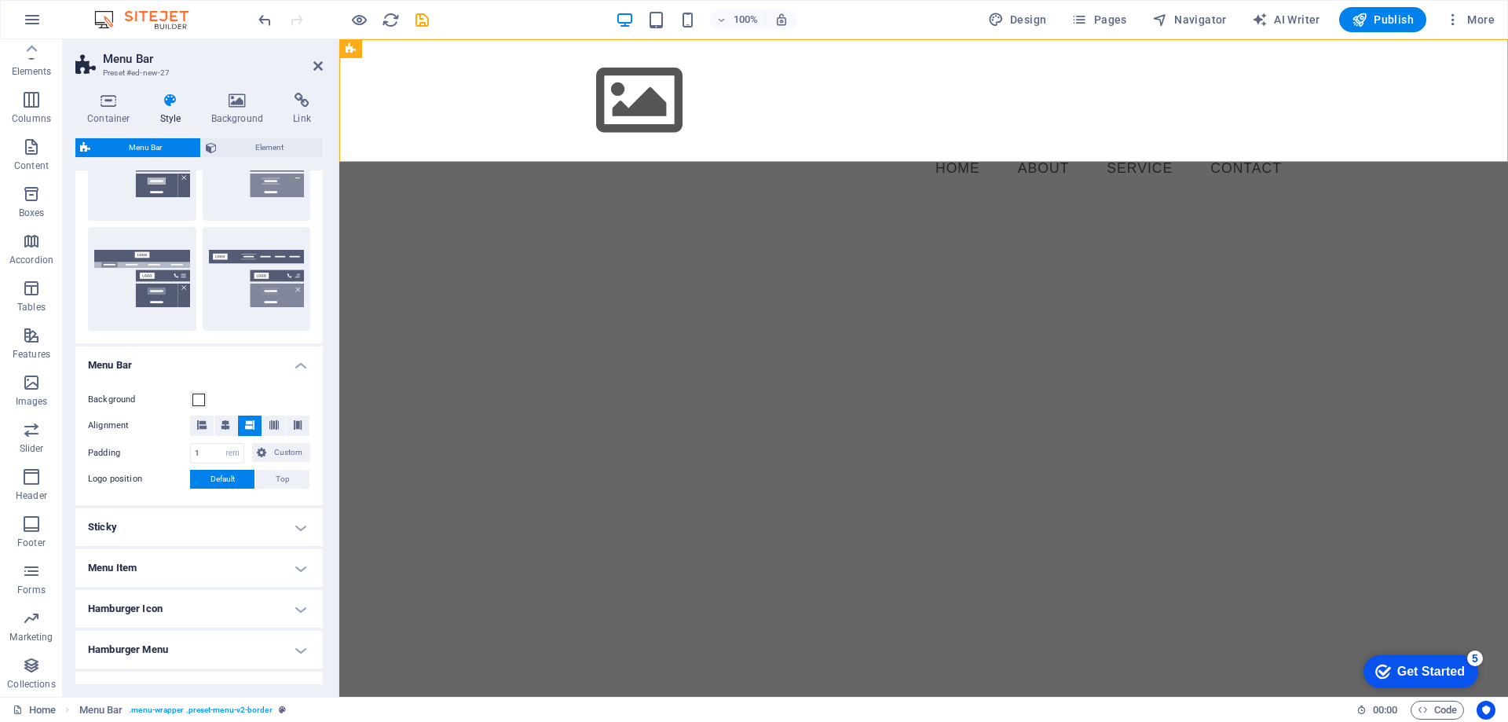
scroll to position [0, 0]
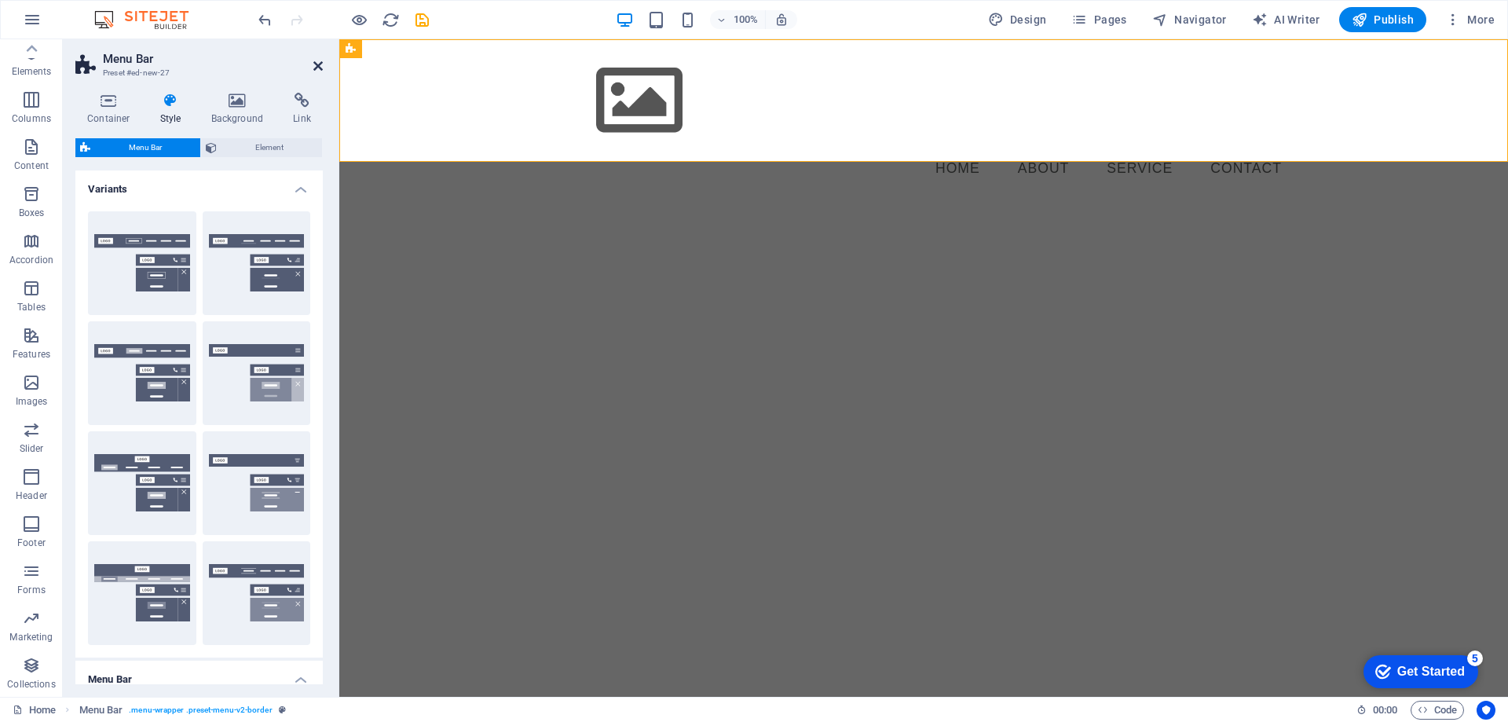
click at [317, 65] on icon at bounding box center [317, 66] width 9 height 13
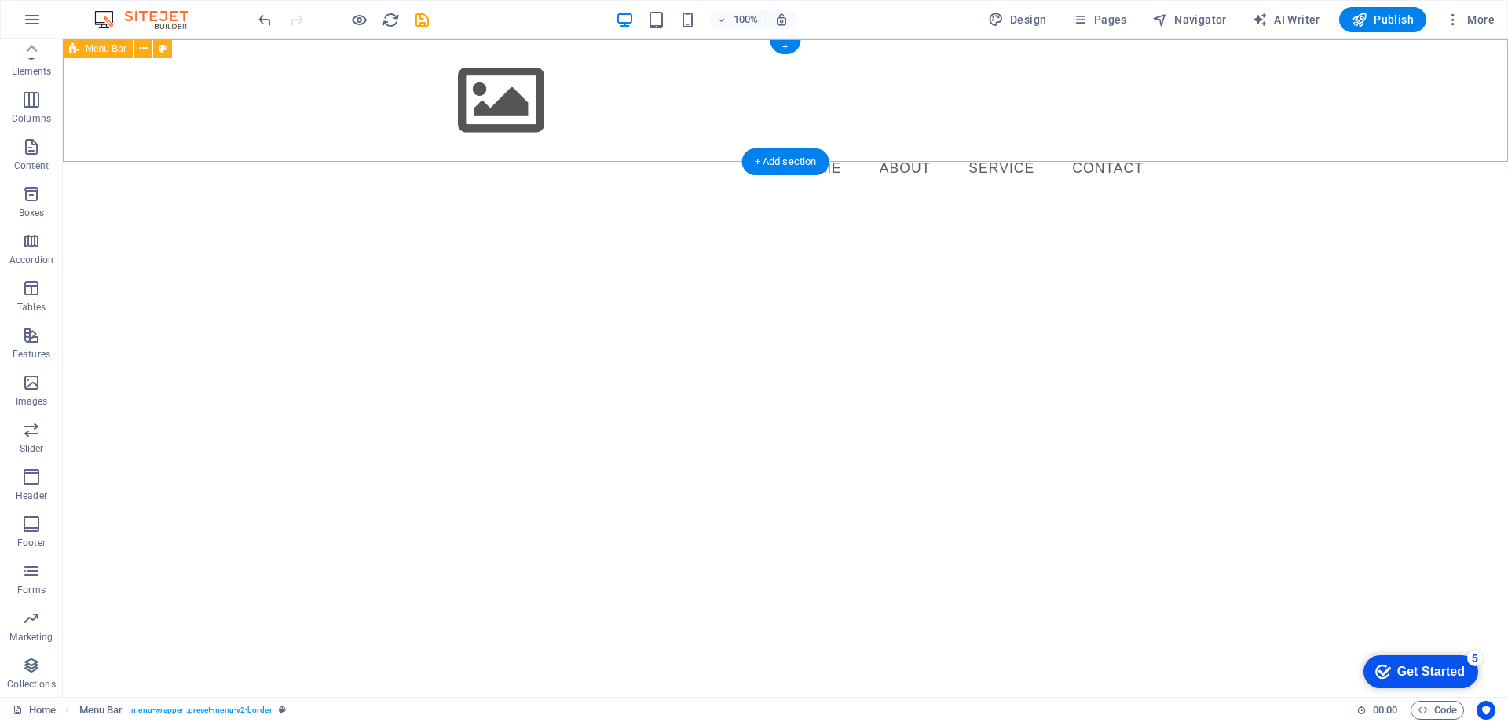
click at [224, 103] on div "Menu Home About Service Contact" at bounding box center [785, 119] width 1445 height 161
click at [517, 102] on div at bounding box center [785, 100] width 741 height 97
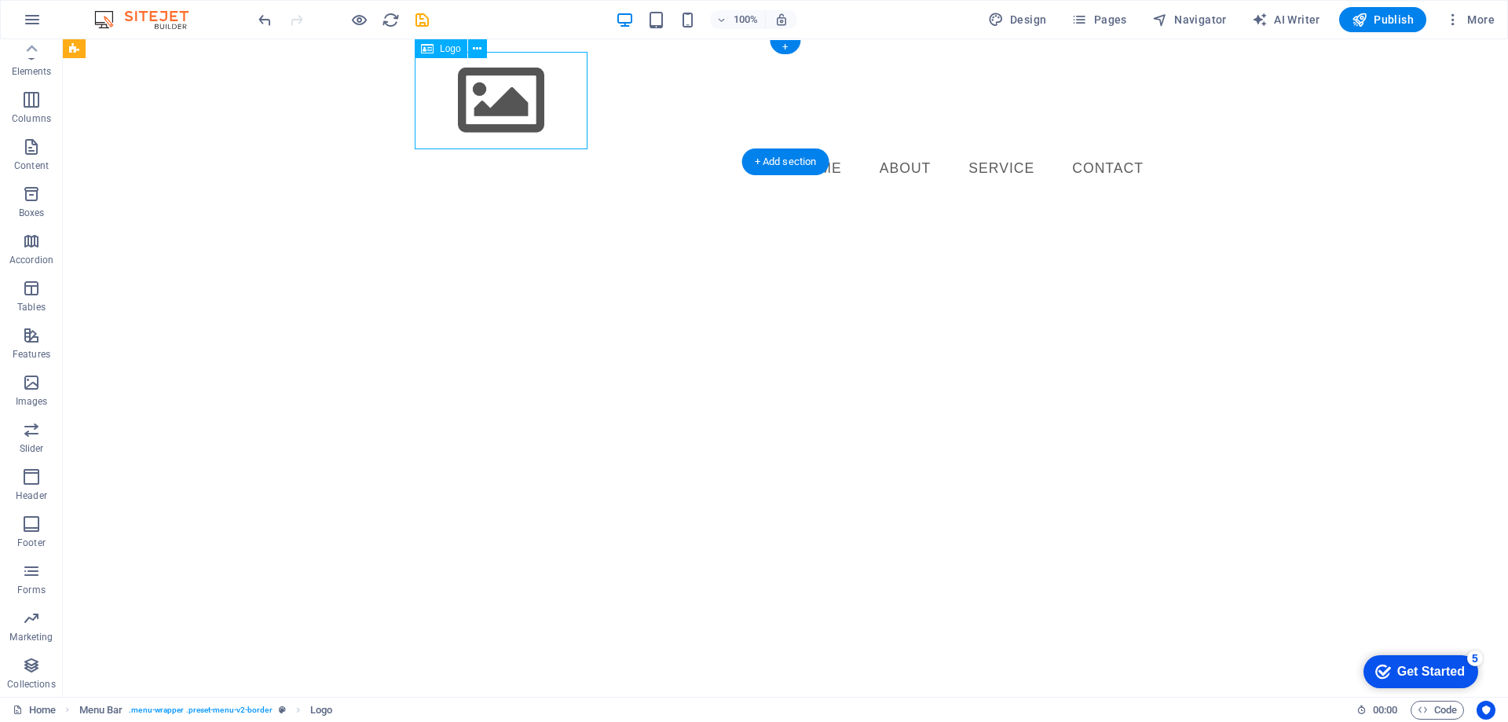
click at [517, 102] on div at bounding box center [785, 100] width 741 height 97
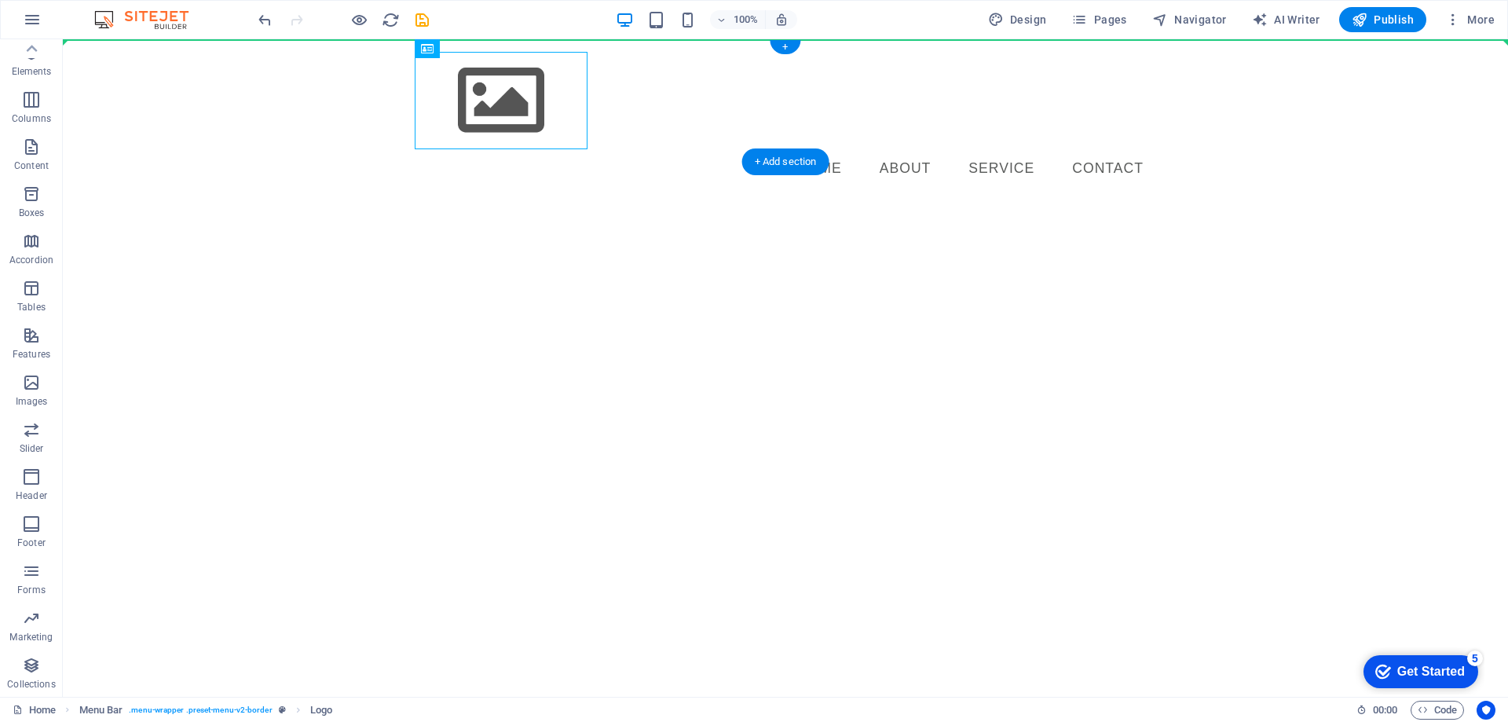
drag, startPoint x: 517, startPoint y: 102, endPoint x: 201, endPoint y: 78, distance: 316.7
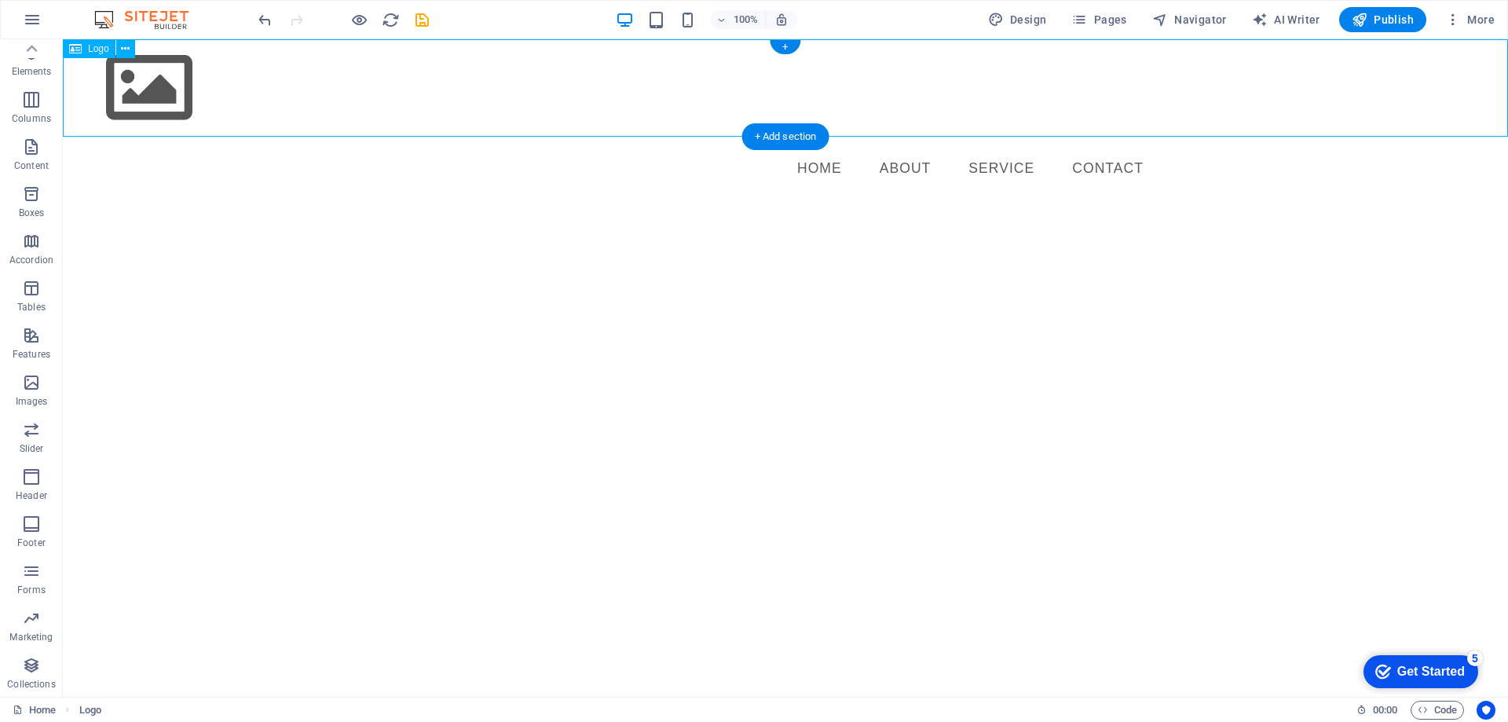
click at [350, 64] on div at bounding box center [785, 87] width 1445 height 97
click at [237, 86] on div at bounding box center [785, 87] width 1445 height 97
click at [263, 66] on div at bounding box center [785, 87] width 1445 height 97
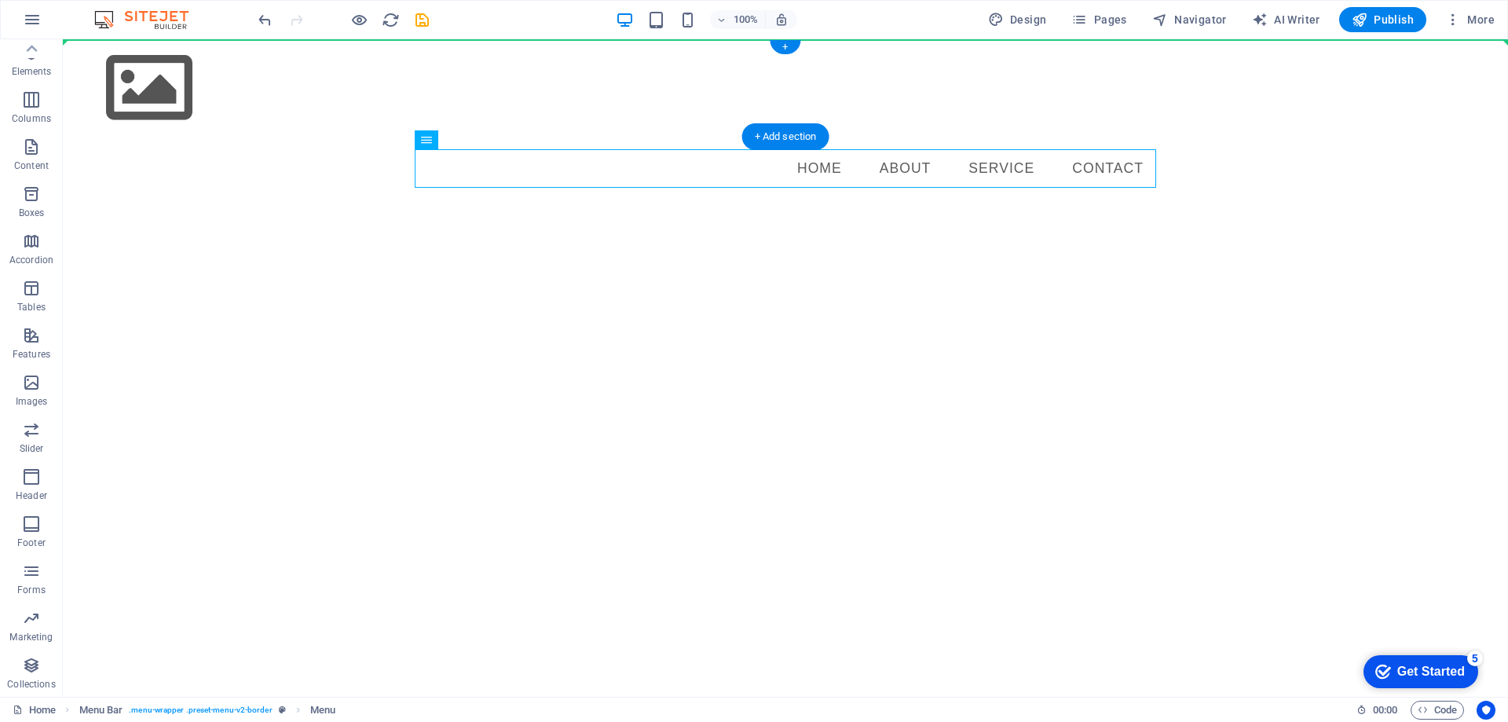
drag, startPoint x: 845, startPoint y: 181, endPoint x: 813, endPoint y: 64, distance: 120.6
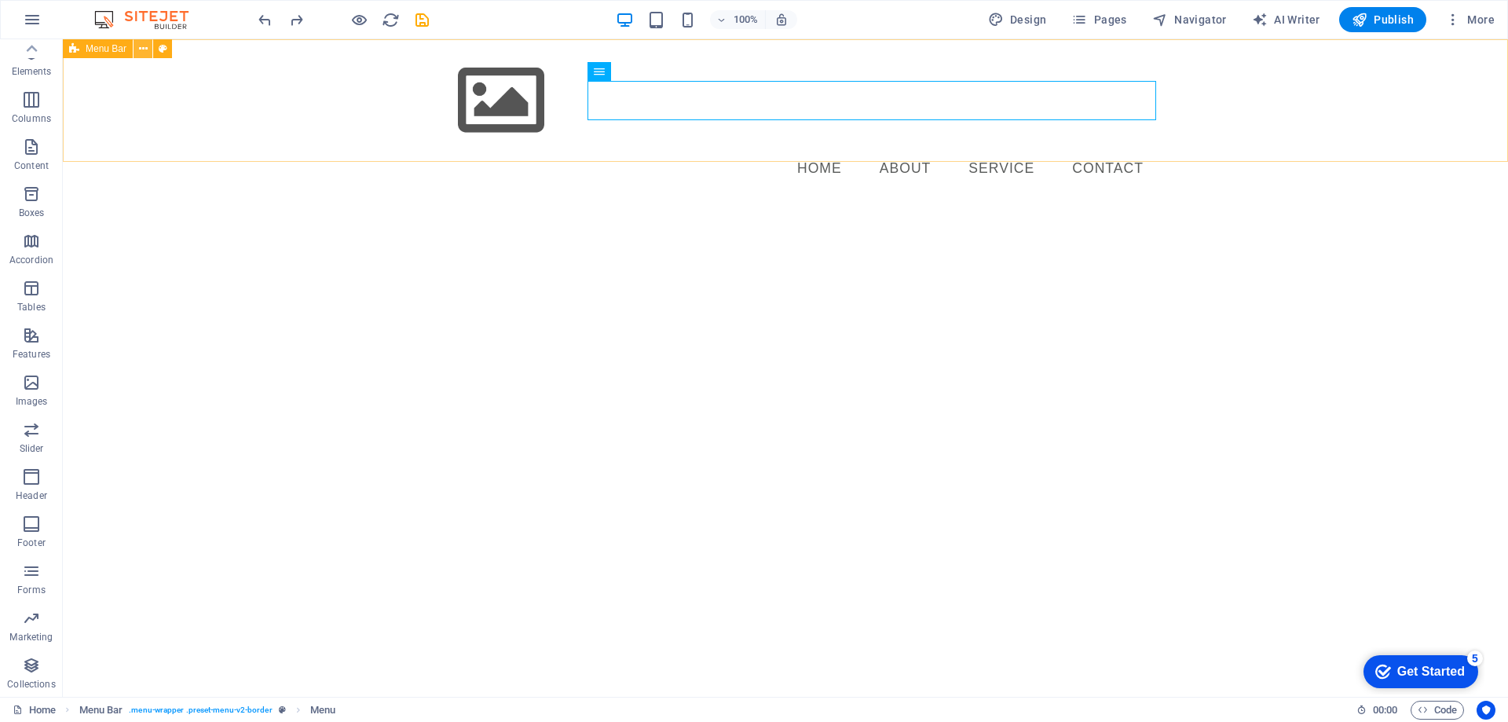
click at [141, 44] on icon at bounding box center [143, 49] width 9 height 16
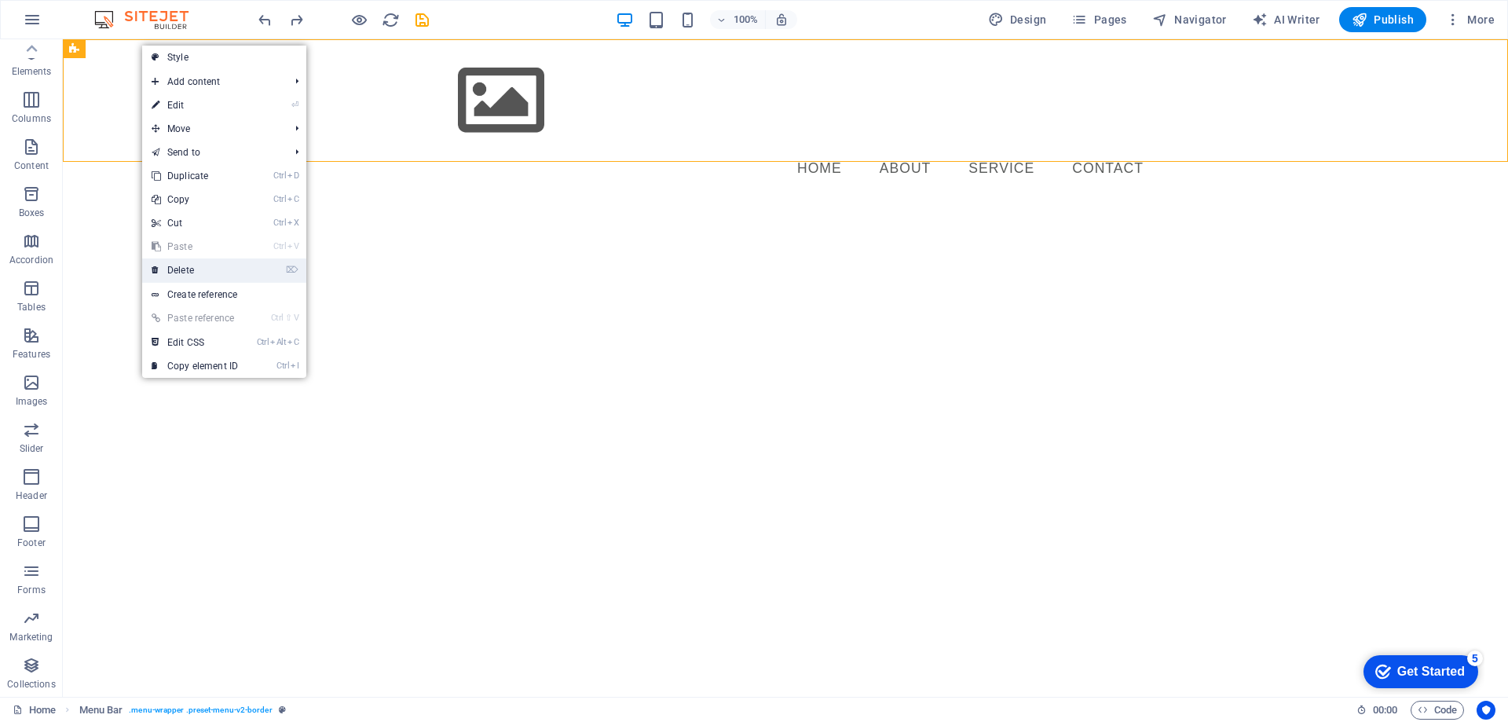
click at [197, 269] on link "⌦ Delete" at bounding box center [194, 270] width 105 height 24
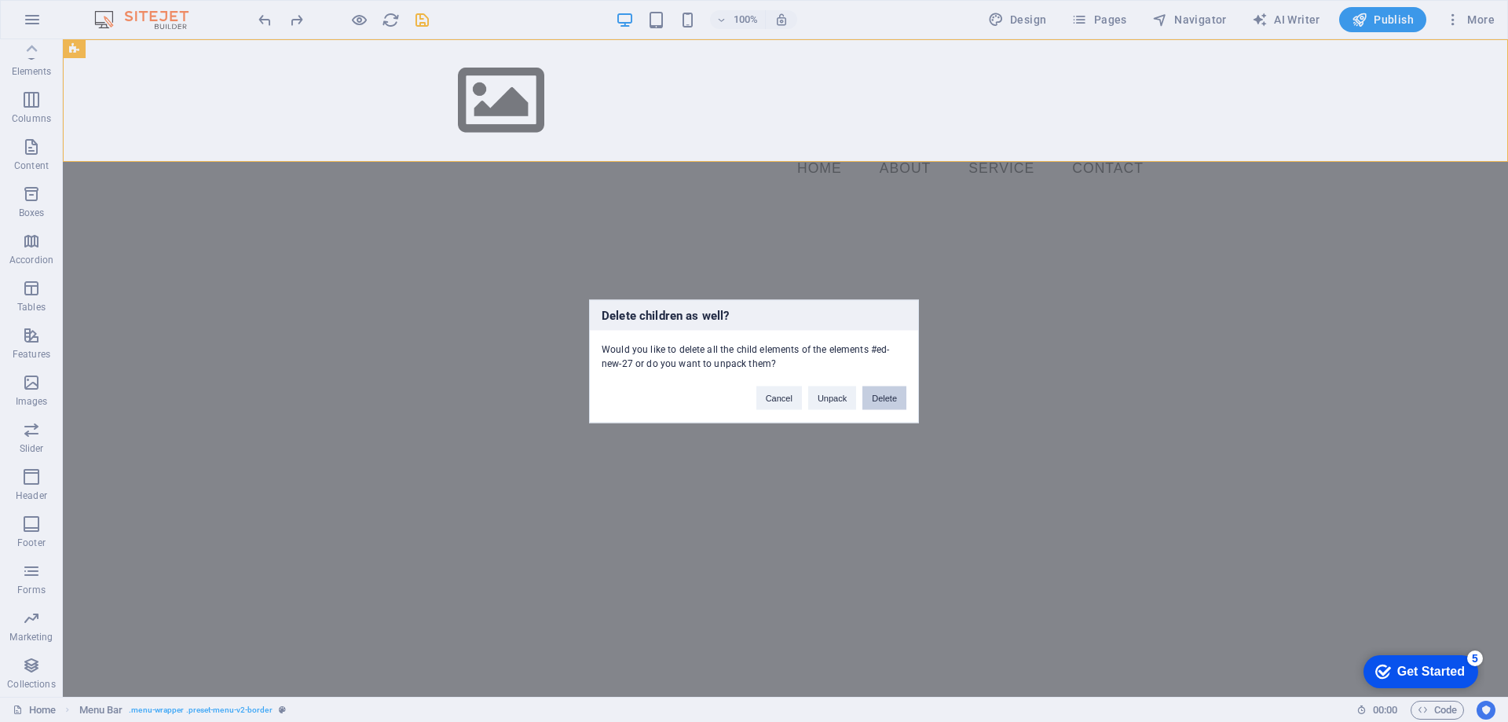
click at [894, 397] on button "Delete" at bounding box center [884, 398] width 44 height 24
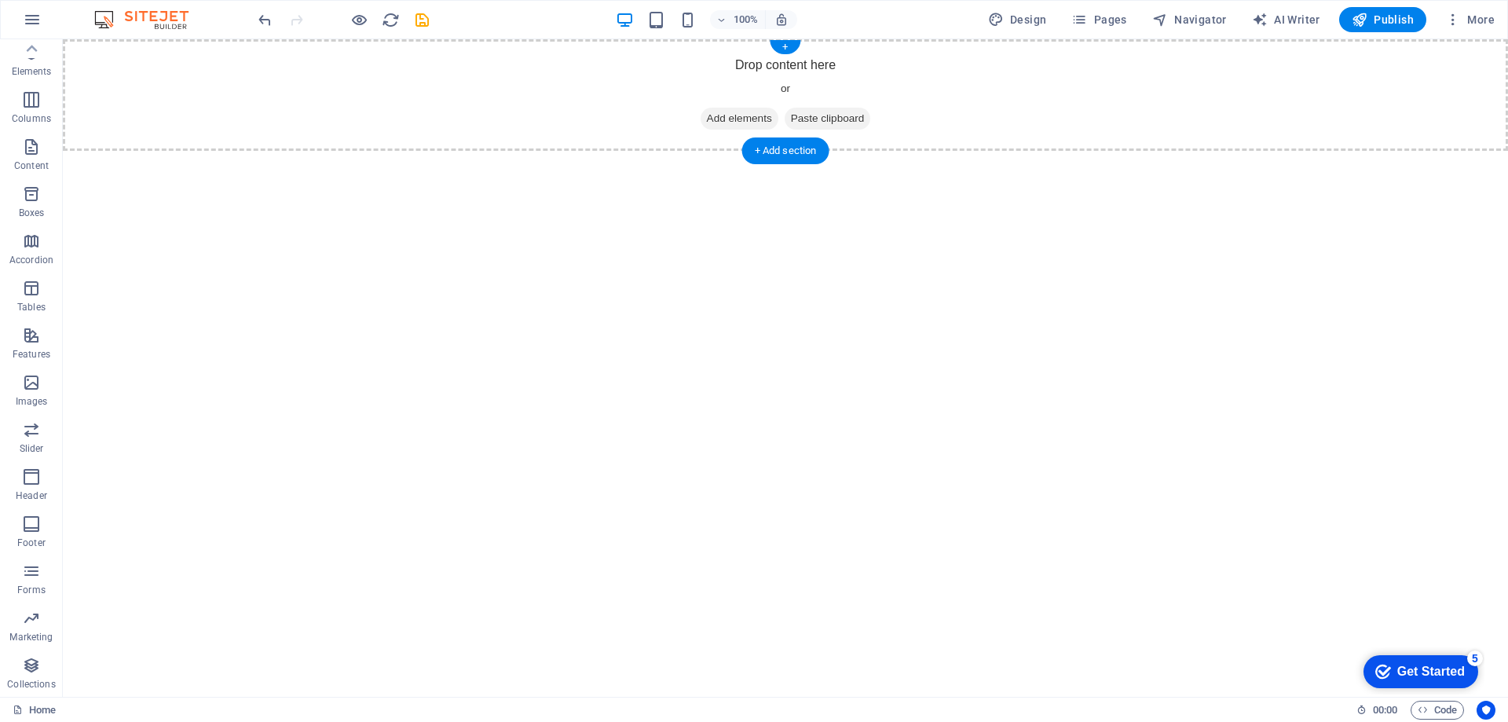
click at [745, 115] on span "Add elements" at bounding box center [740, 119] width 78 height 22
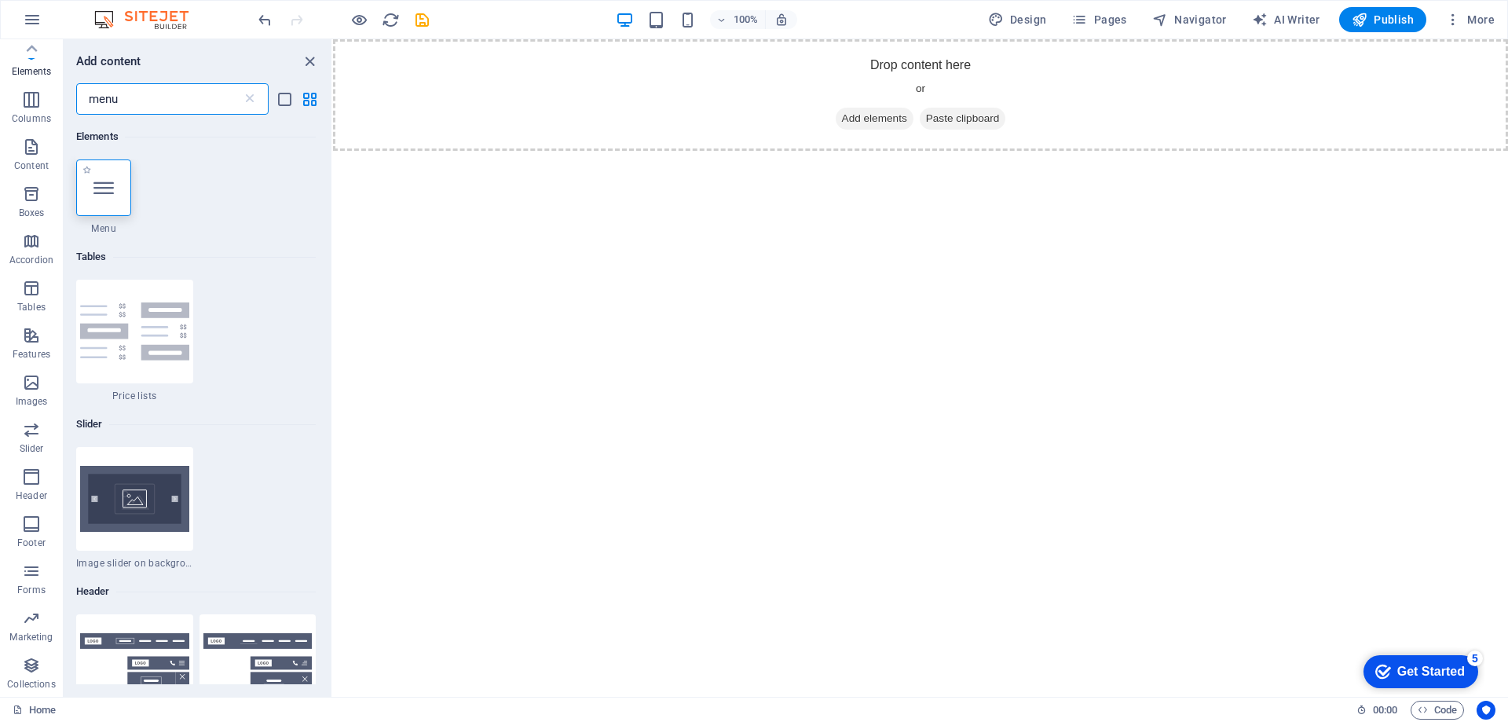
type input "menu"
click at [109, 184] on icon at bounding box center [103, 187] width 20 height 20
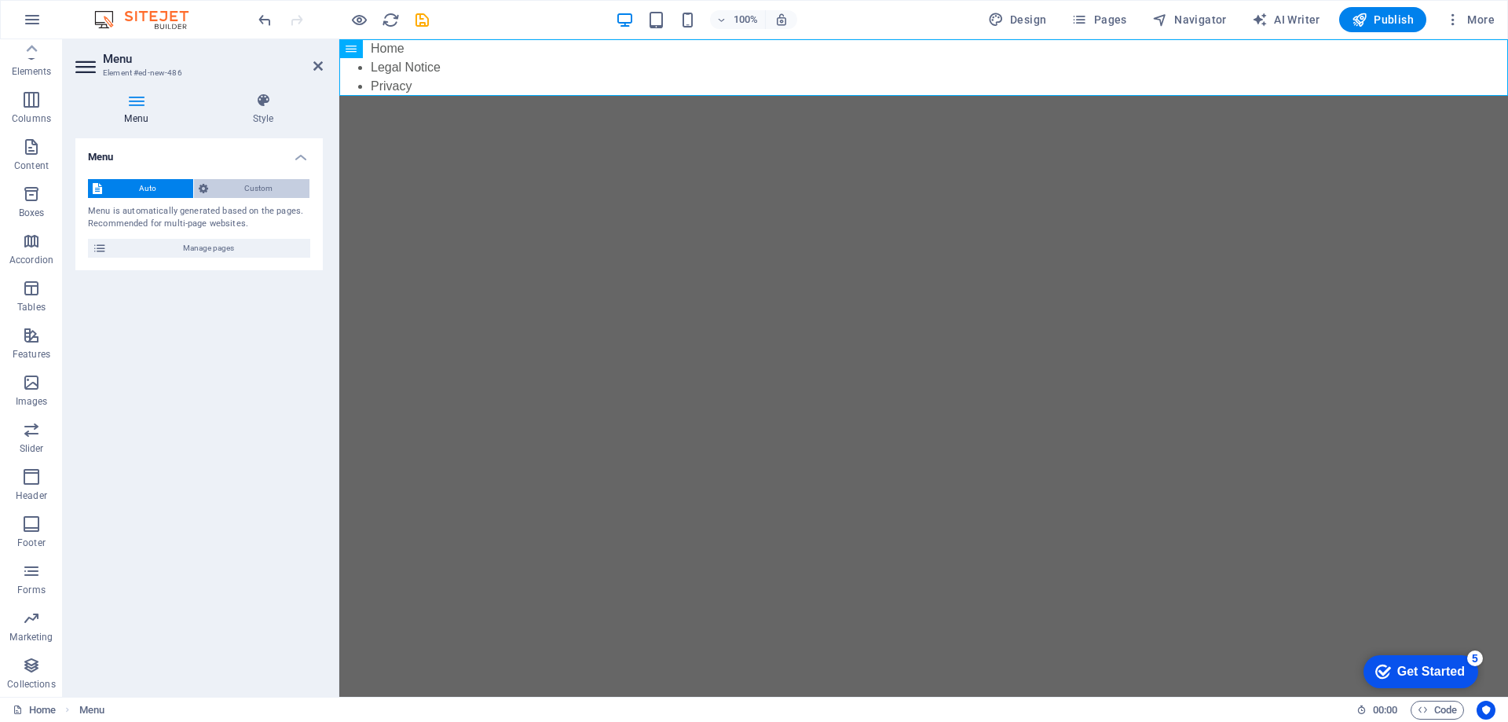
click at [245, 186] on span "Custom" at bounding box center [259, 188] width 93 height 19
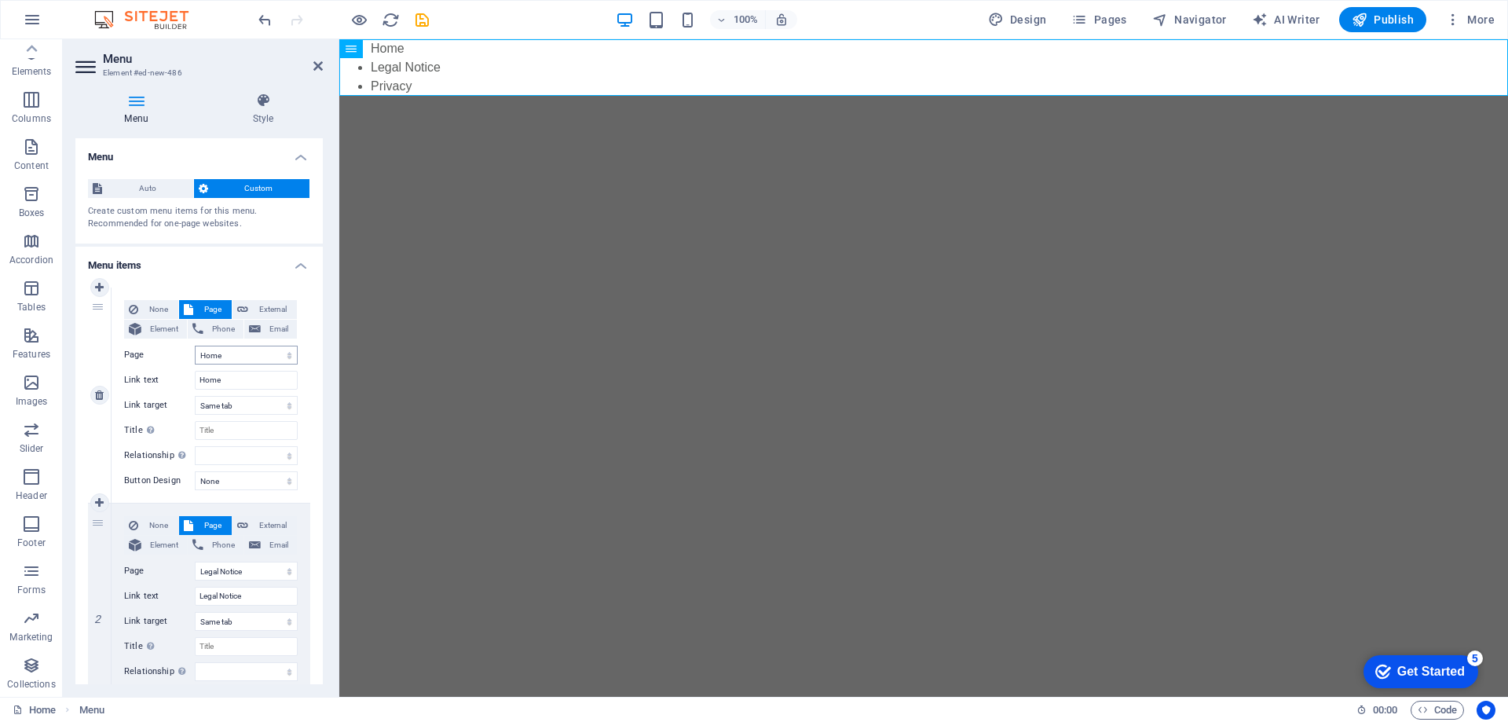
scroll to position [157, 0]
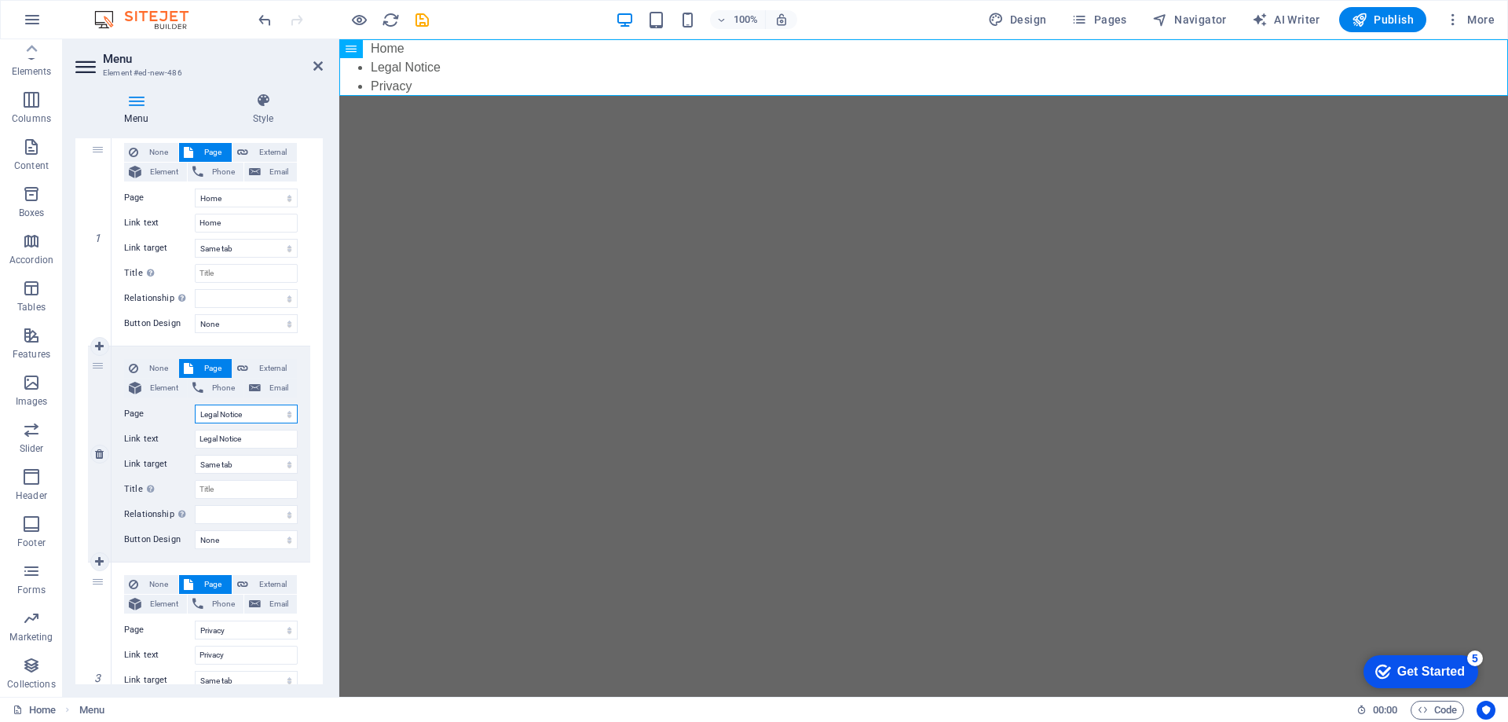
drag, startPoint x: 255, startPoint y: 412, endPoint x: 141, endPoint y: 414, distance: 114.7
click at [141, 414] on div "Page Home Legal Notice Privacy" at bounding box center [211, 413] width 174 height 19
click at [269, 413] on select "Home Legal Notice Privacy" at bounding box center [246, 413] width 103 height 19
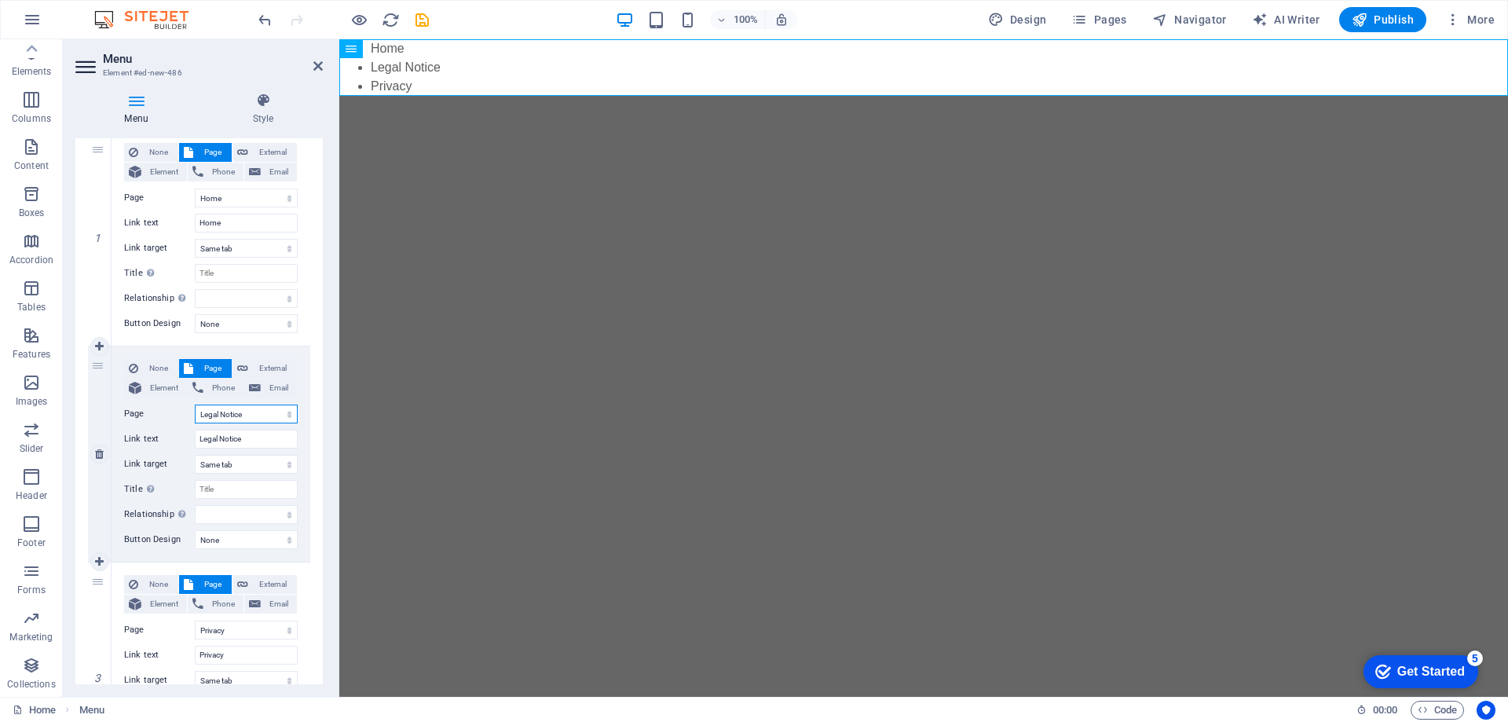
click at [195, 404] on select "Home Legal Notice Privacy" at bounding box center [246, 413] width 103 height 19
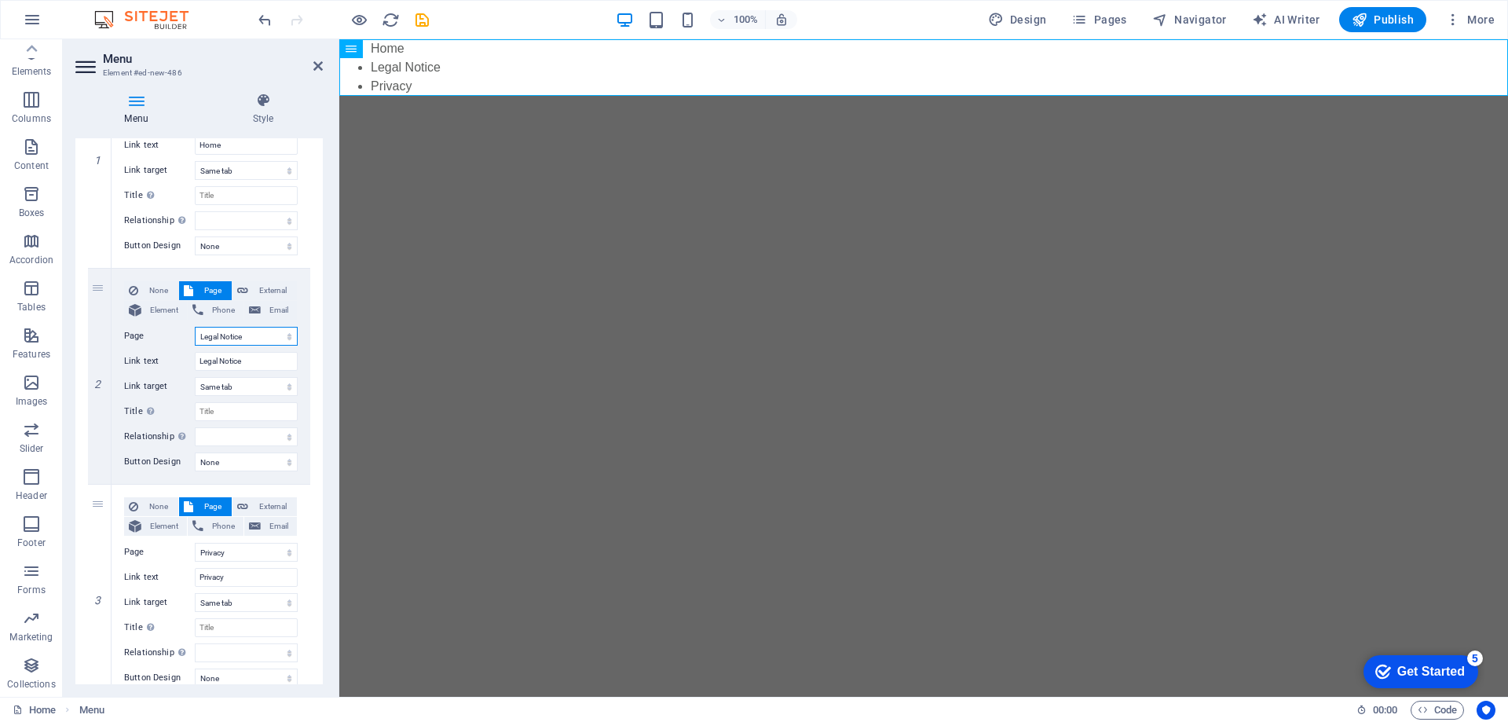
scroll to position [137, 0]
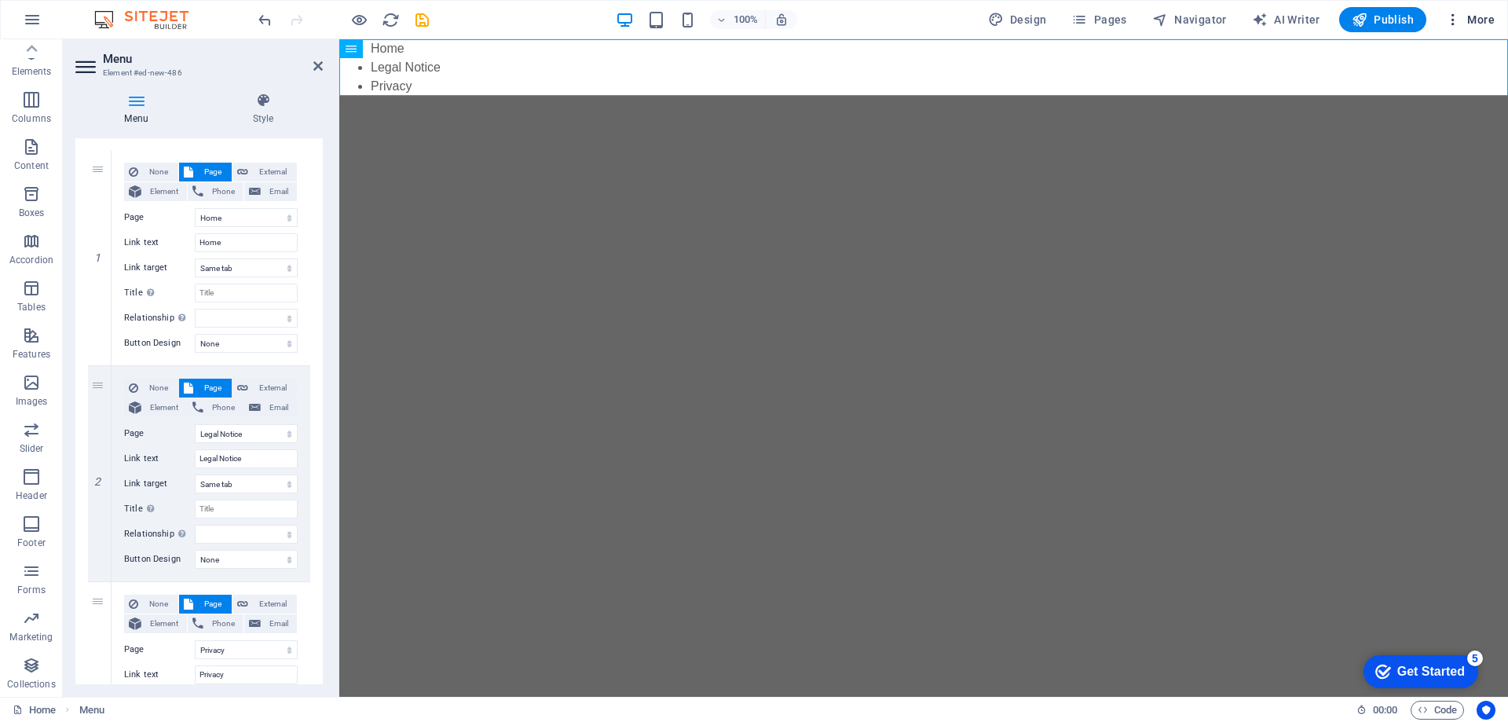
click at [1480, 16] on span "More" at bounding box center [1469, 20] width 49 height 16
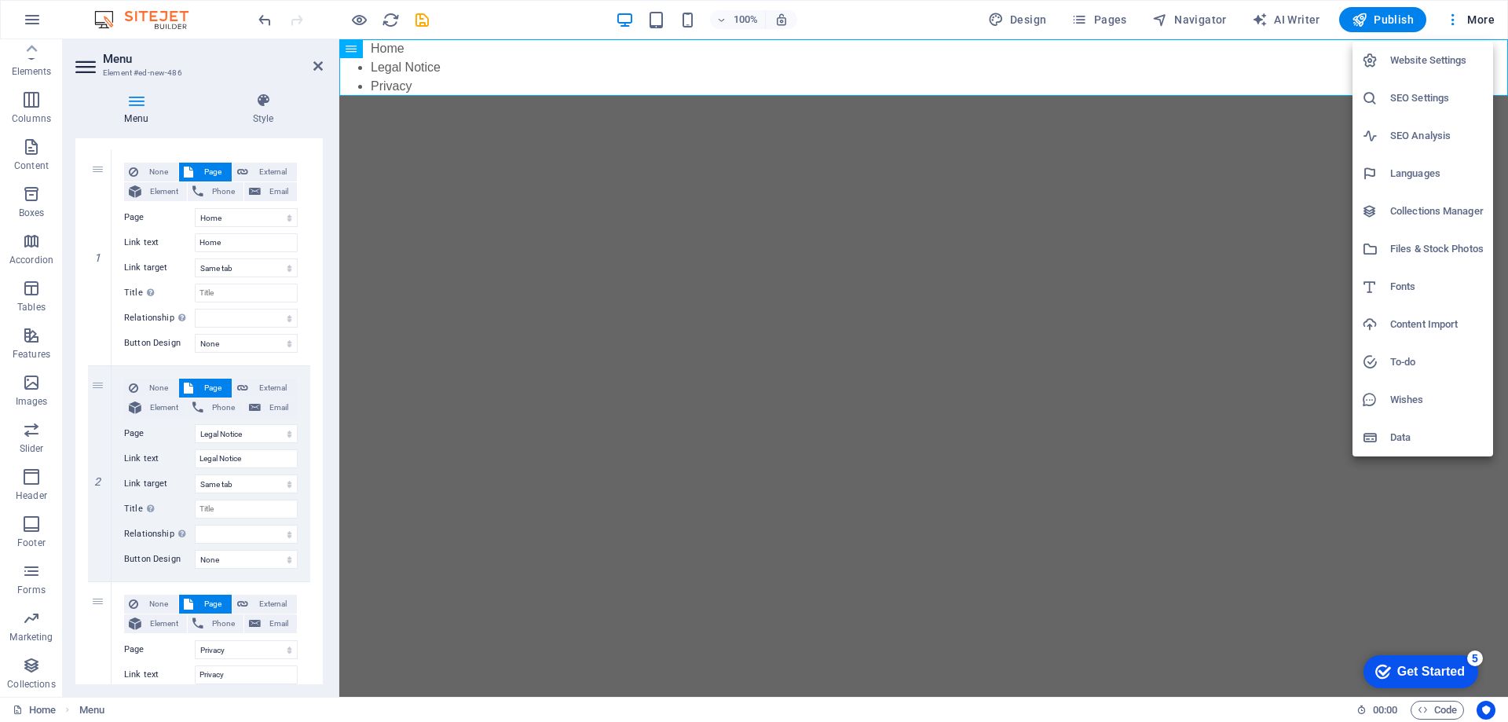
click at [1235, 230] on div at bounding box center [754, 361] width 1508 height 722
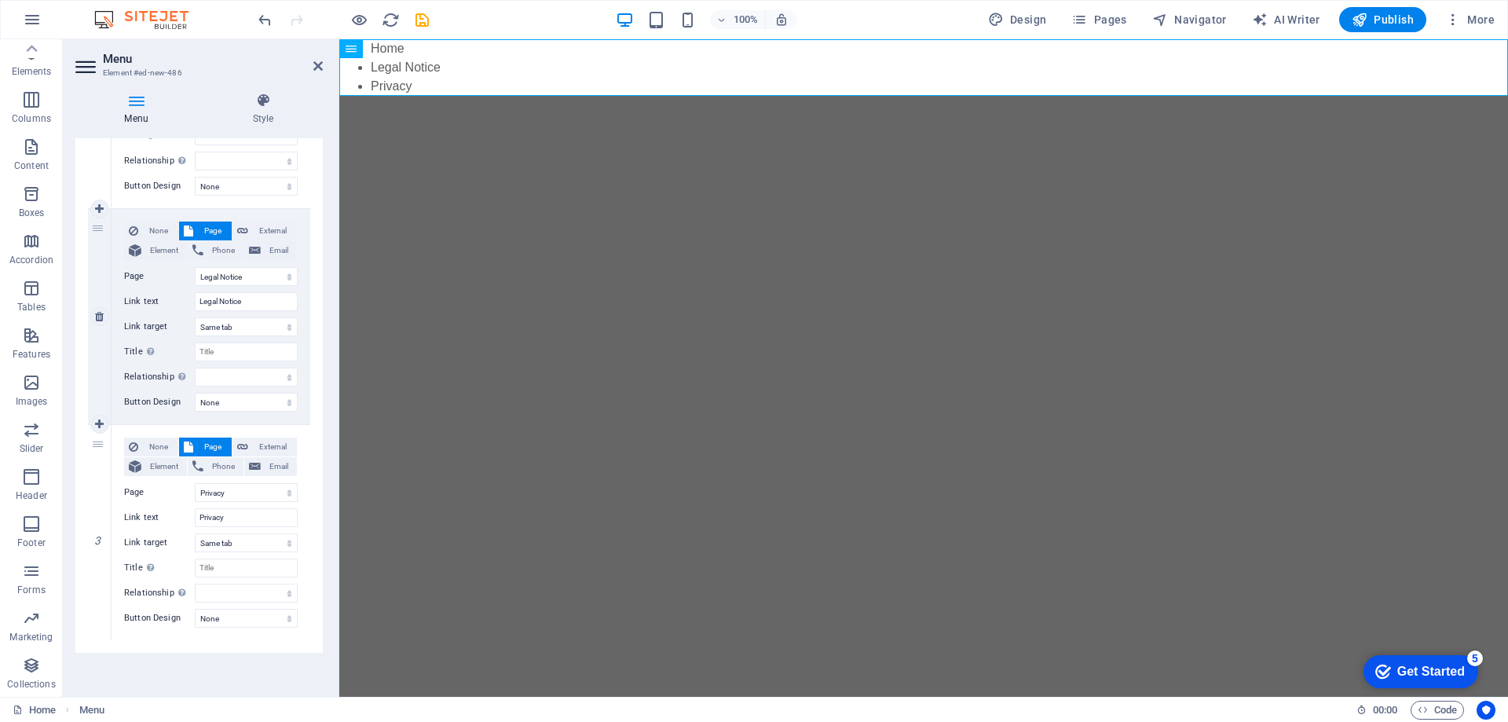
scroll to position [0, 0]
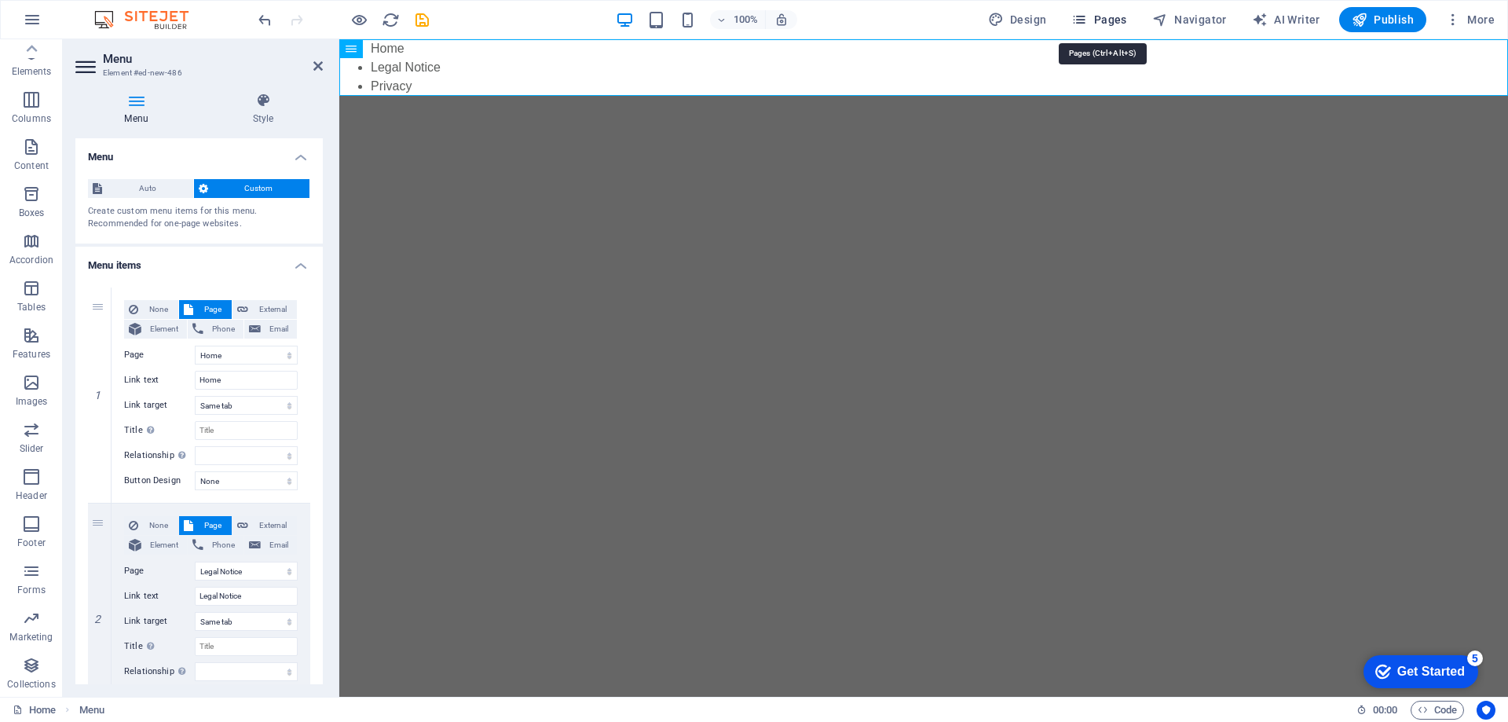
click at [1087, 19] on icon "button" at bounding box center [1079, 20] width 16 height 16
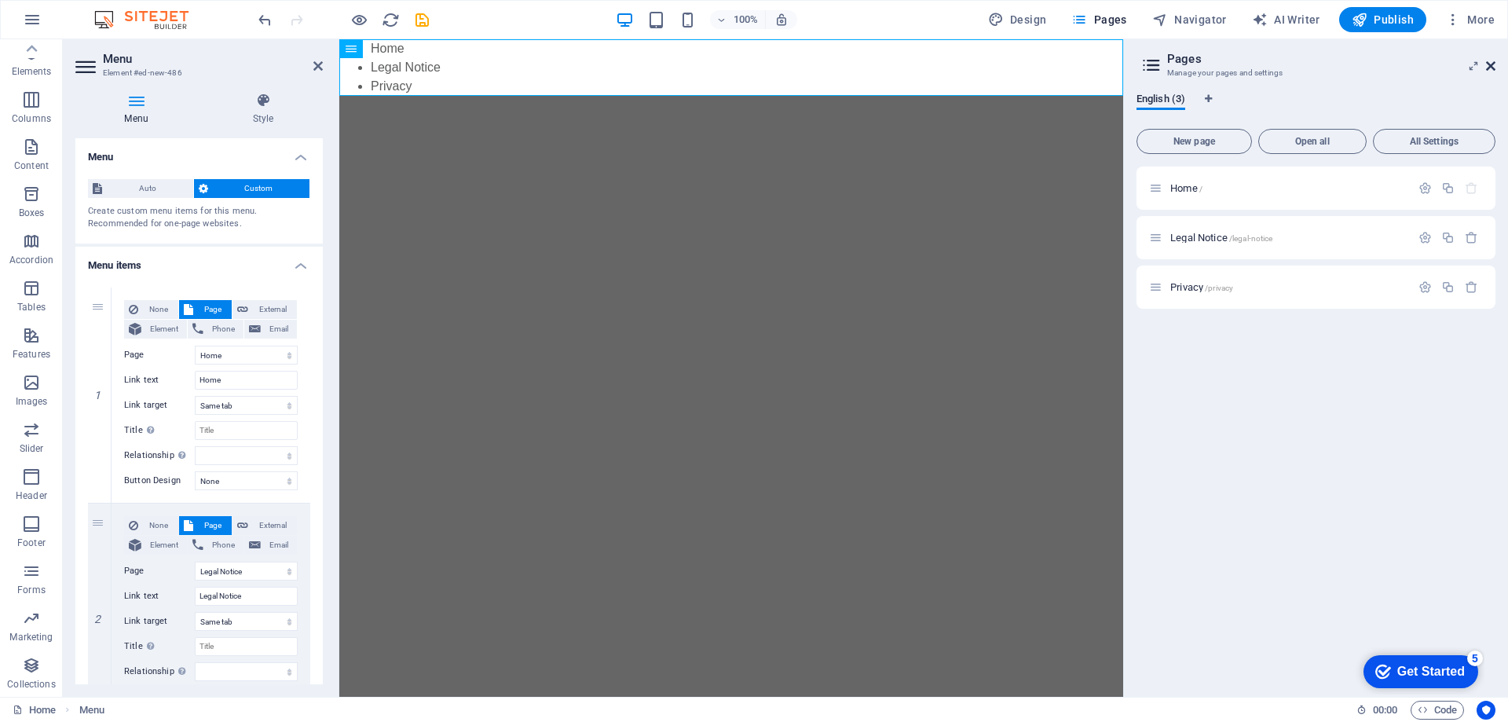
click at [1491, 62] on icon at bounding box center [1490, 66] width 9 height 13
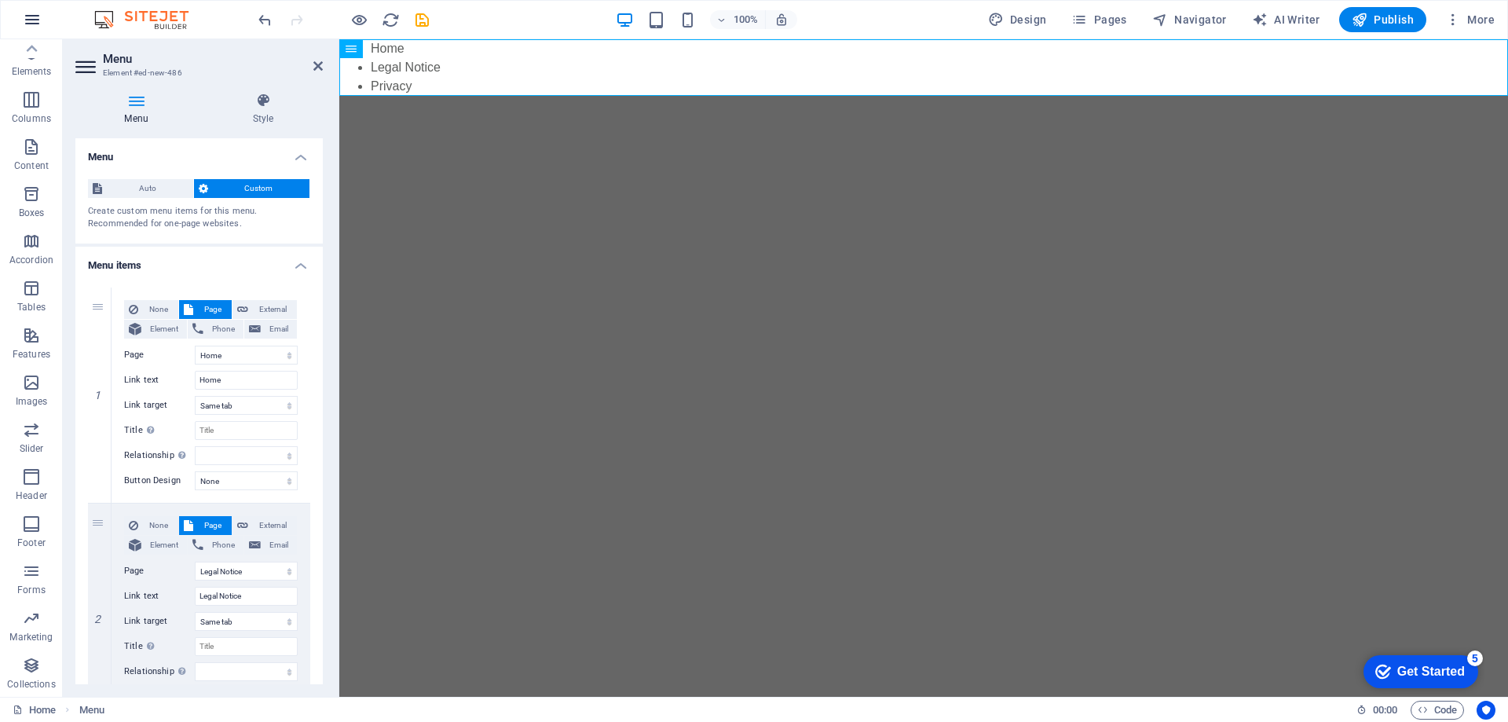
click at [39, 20] on icon "button" at bounding box center [32, 19] width 19 height 19
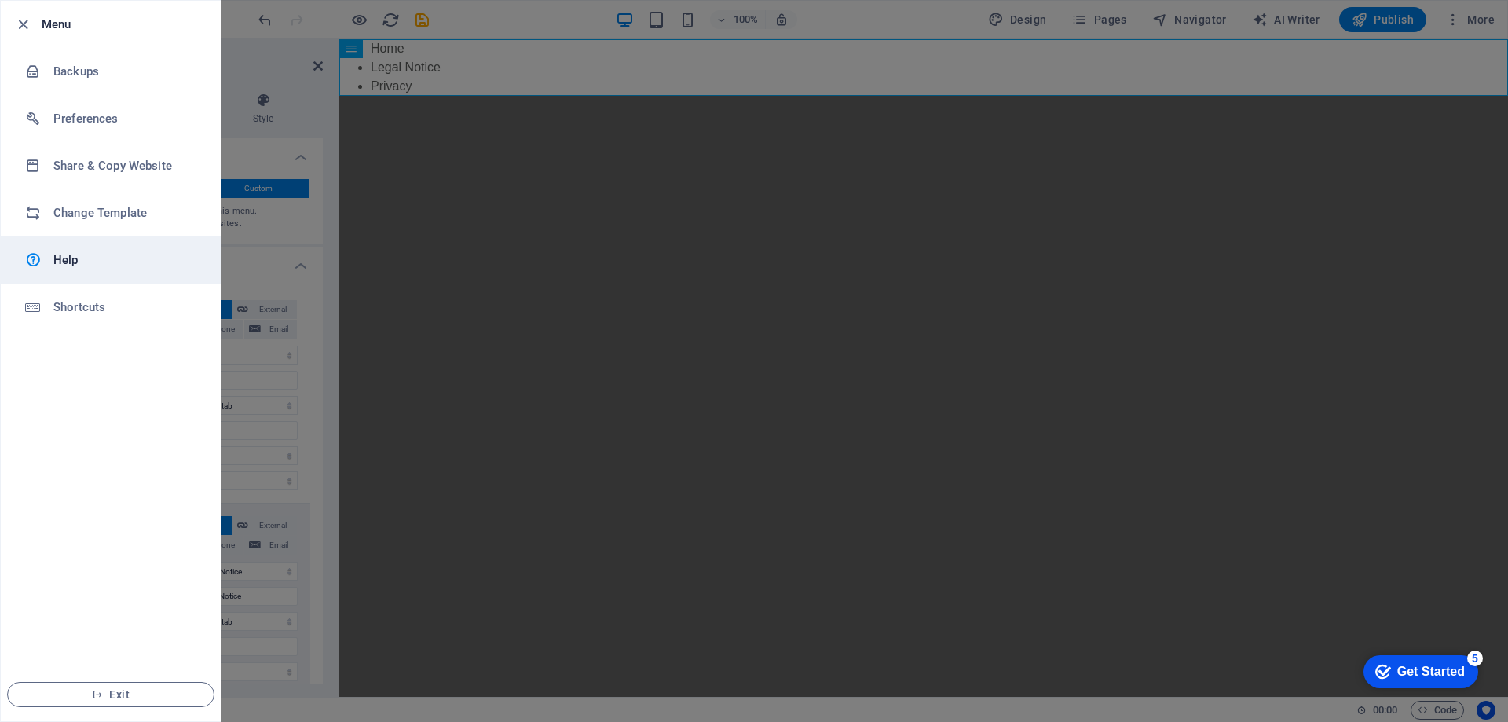
click at [49, 265] on div at bounding box center [39, 260] width 28 height 19
click at [315, 93] on div at bounding box center [754, 361] width 1508 height 722
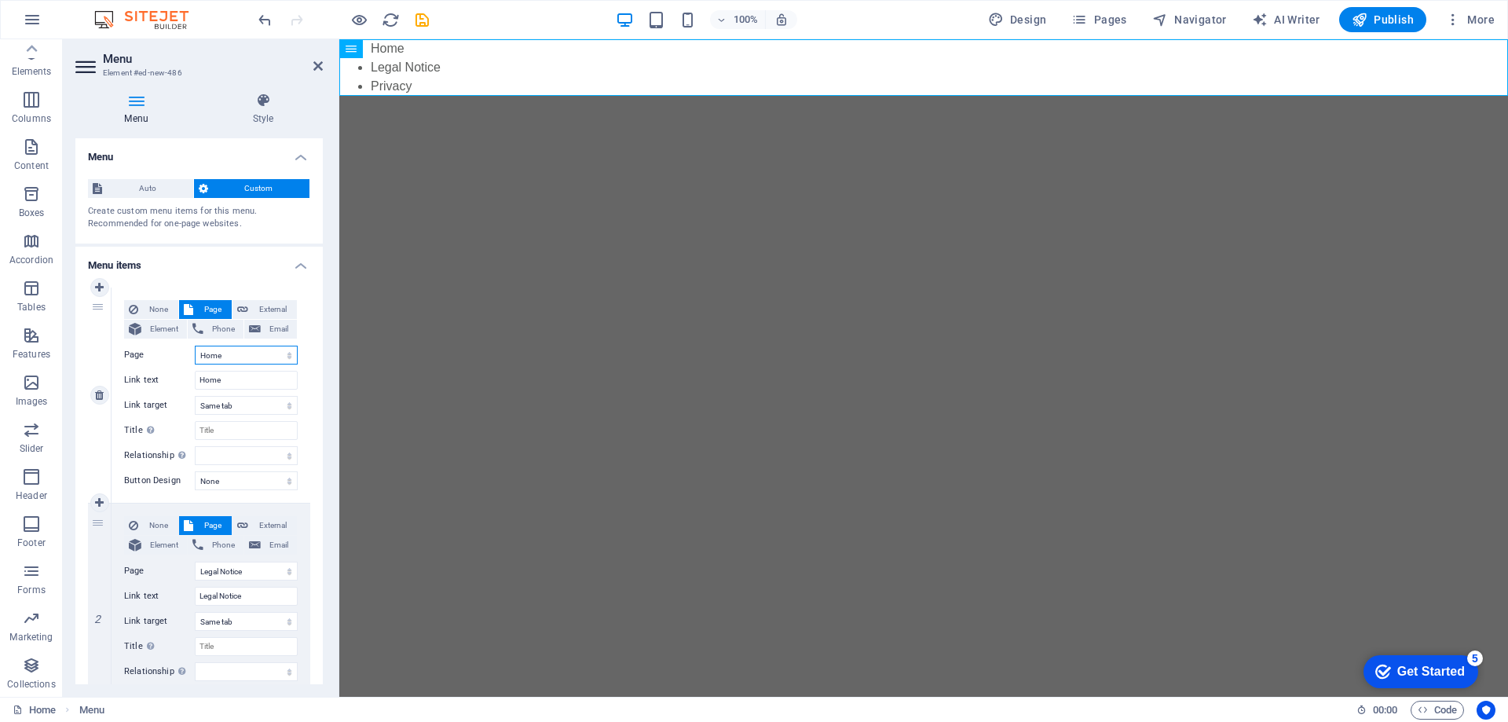
click at [275, 348] on select "Home Legal Notice Privacy" at bounding box center [246, 355] width 103 height 19
click at [270, 358] on select "Home Legal Notice Privacy" at bounding box center [246, 355] width 103 height 19
click at [254, 375] on input "Home" at bounding box center [246, 380] width 103 height 19
click at [262, 358] on select "Home Legal Notice Privacy" at bounding box center [246, 355] width 103 height 19
click at [264, 353] on select "Home Legal Notice Privacy" at bounding box center [246, 355] width 103 height 19
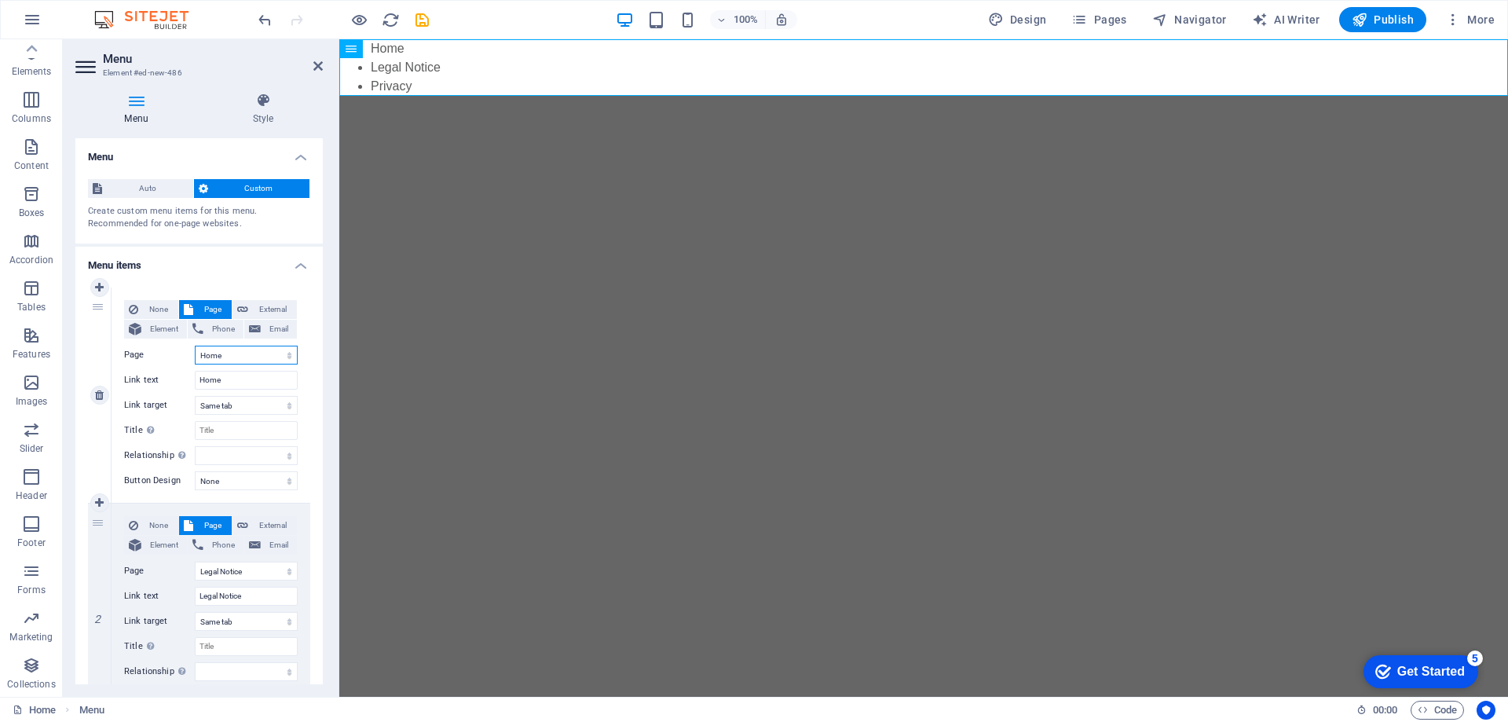
click at [243, 355] on select "Home Legal Notice Privacy" at bounding box center [246, 355] width 103 height 19
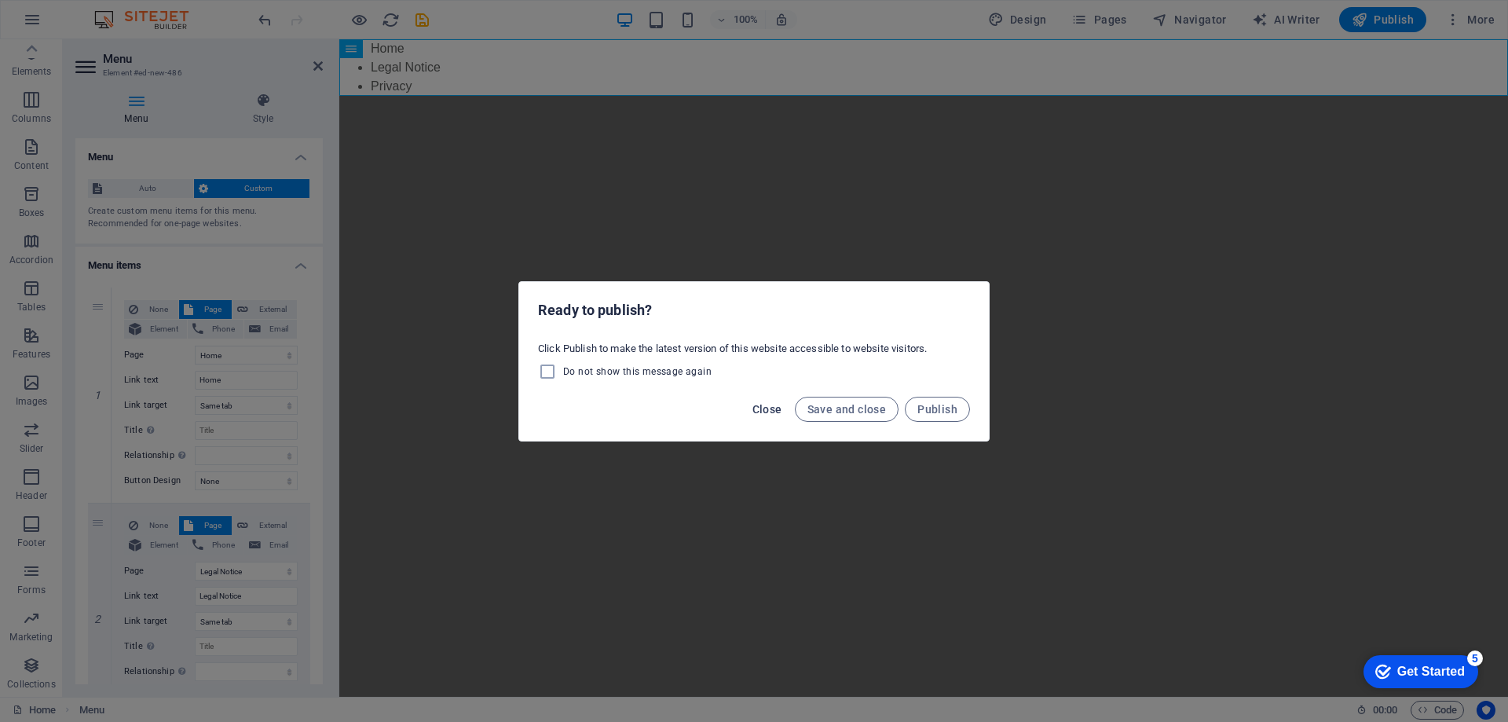
click at [770, 406] on span "Close" at bounding box center [767, 409] width 30 height 13
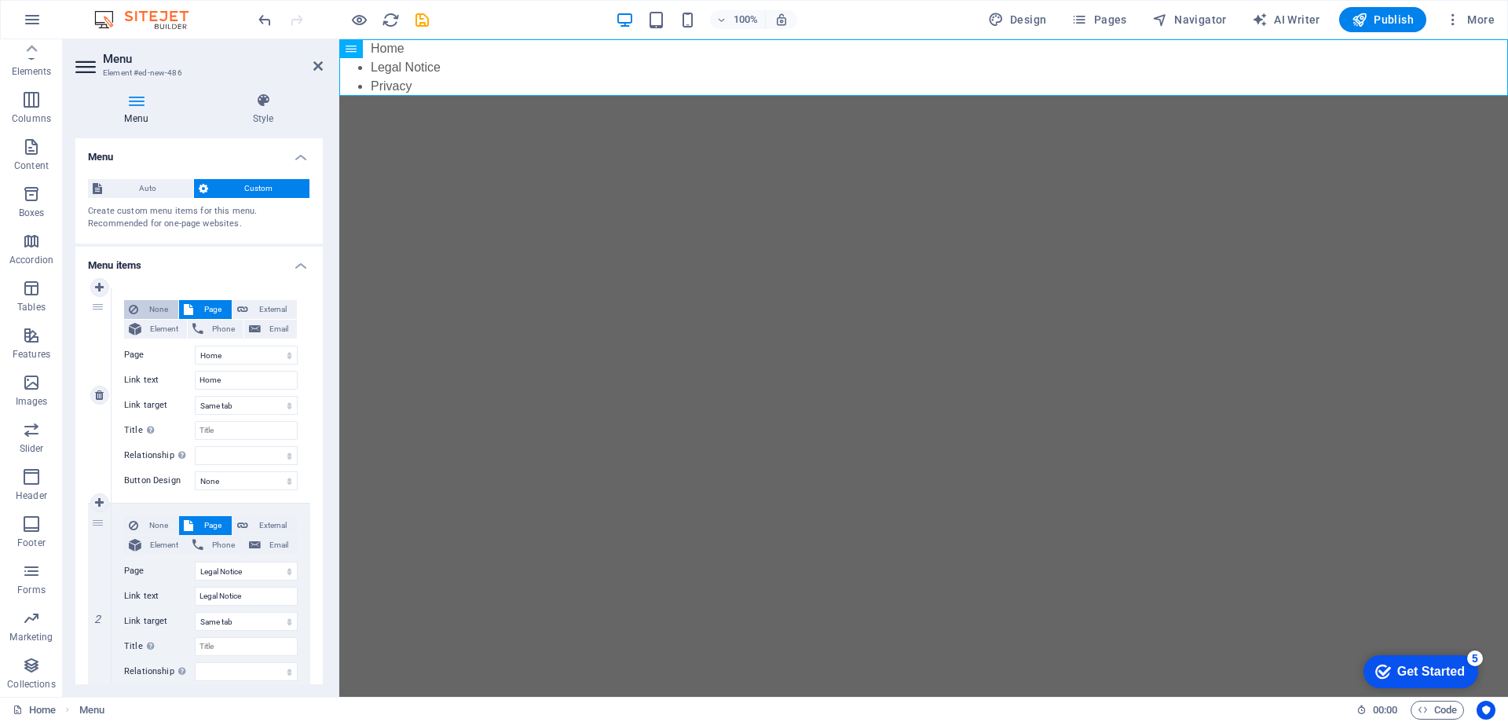
click at [155, 311] on span "None" at bounding box center [158, 309] width 31 height 19
select select
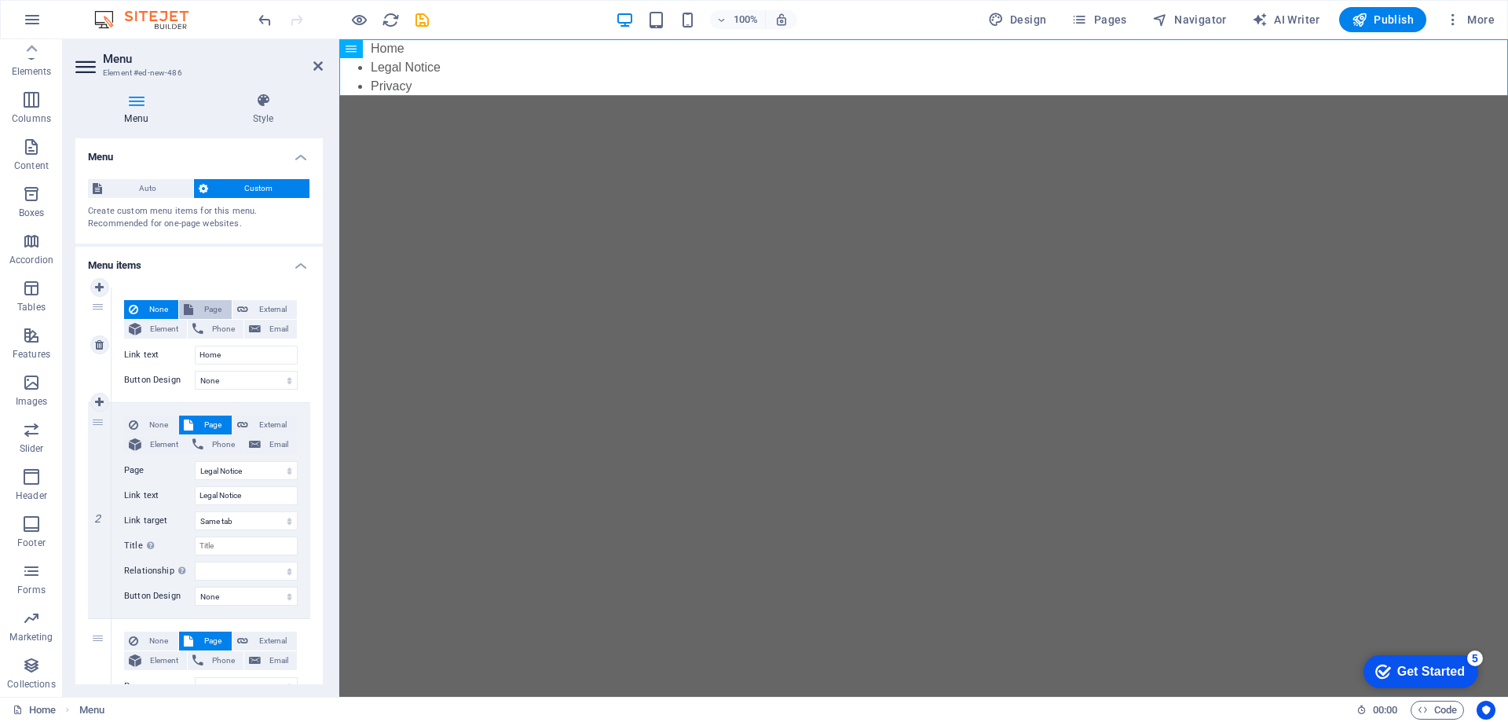
click at [206, 310] on span "Page" at bounding box center [212, 309] width 29 height 19
select select
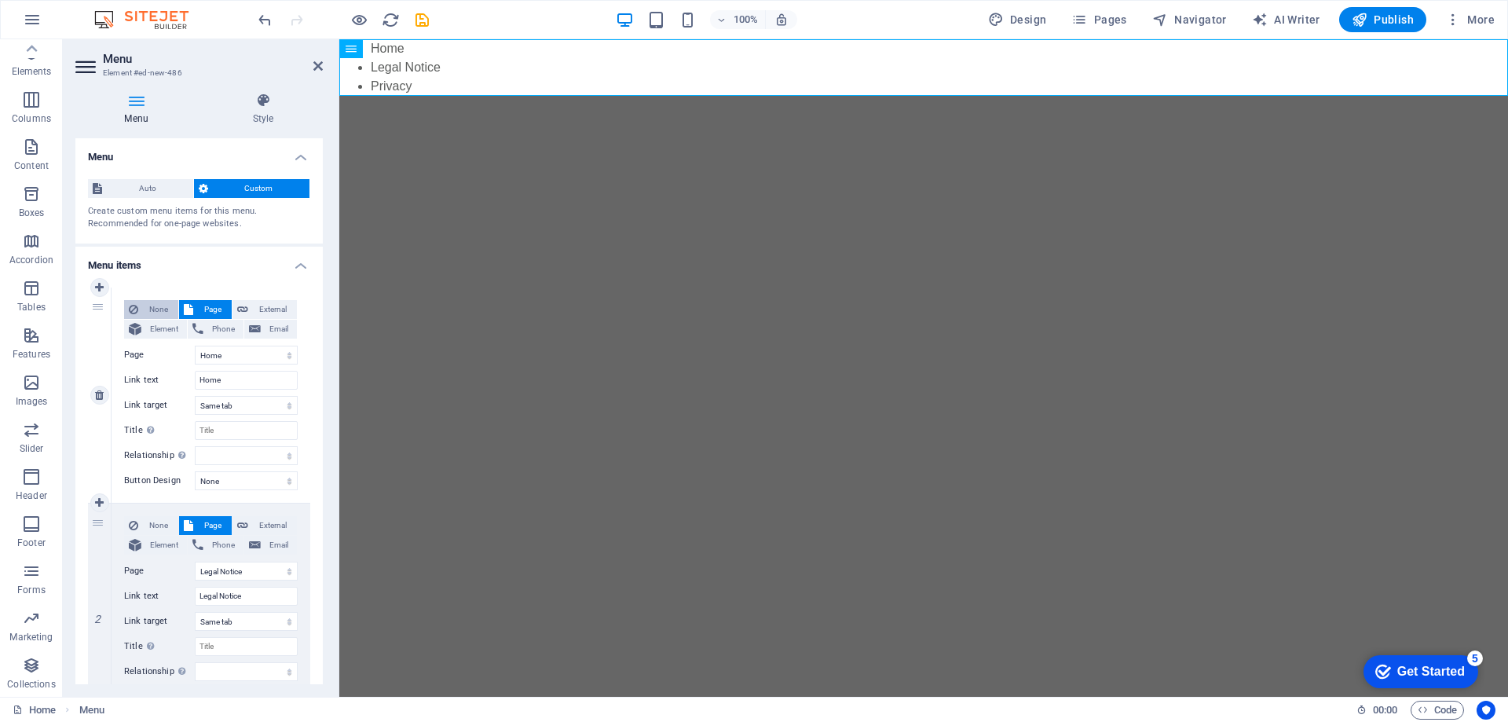
click at [150, 305] on span "None" at bounding box center [158, 309] width 31 height 19
select select
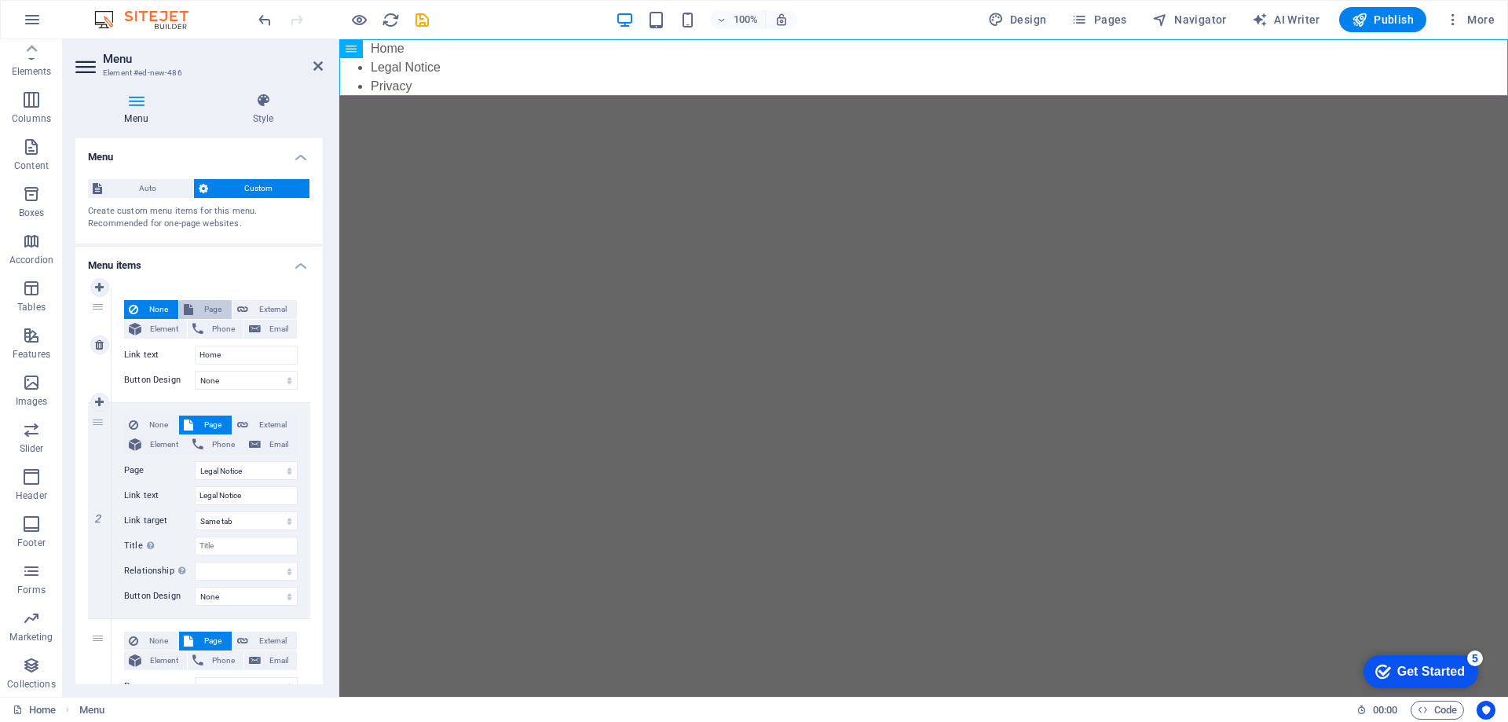
click at [203, 313] on span "Page" at bounding box center [212, 309] width 29 height 19
select select
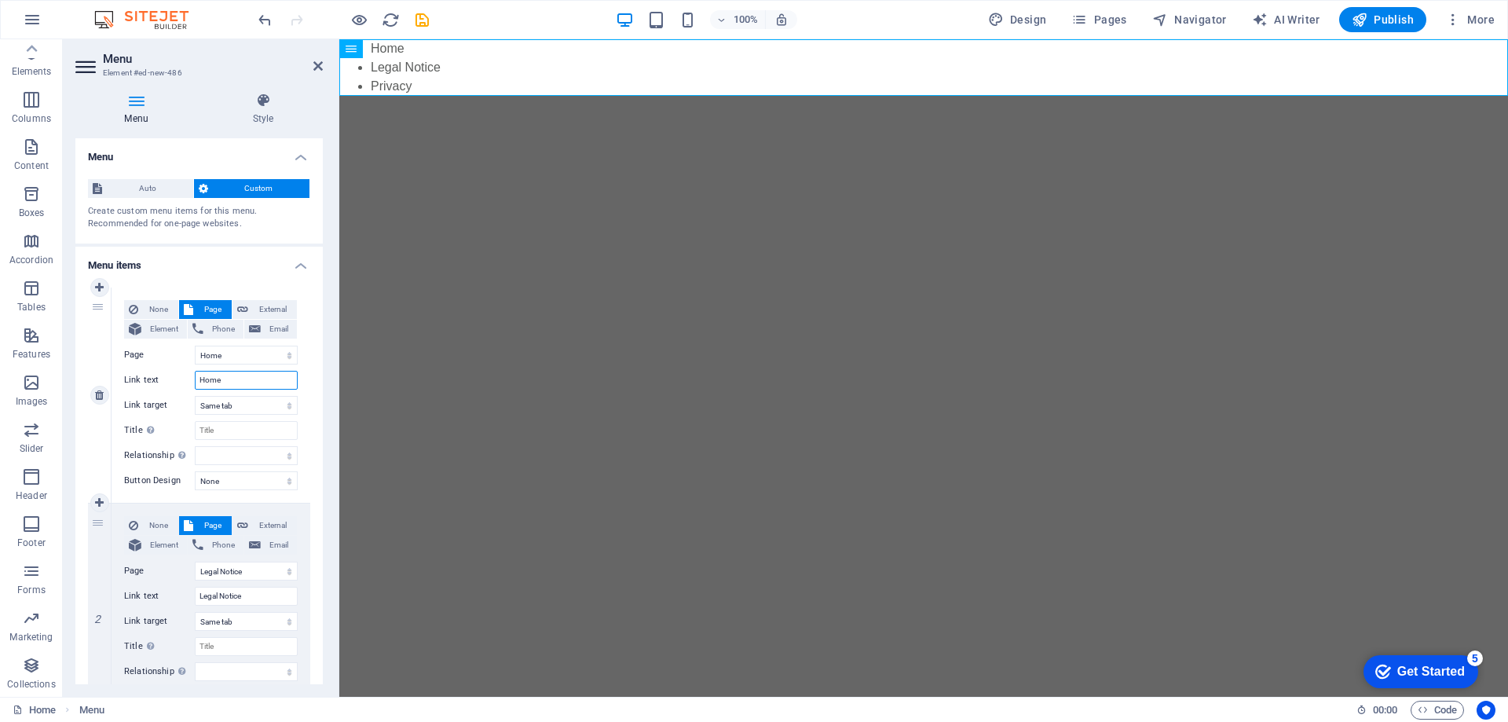
click at [261, 382] on input "Home" at bounding box center [246, 380] width 103 height 19
click at [251, 595] on input "Legal Notice" at bounding box center [246, 596] width 103 height 19
drag, startPoint x: 265, startPoint y: 595, endPoint x: 106, endPoint y: 607, distance: 159.1
click at [106, 607] on div "2 None Page External Element Phone Email Page Home Legal Notice Privacy Element…" at bounding box center [199, 611] width 222 height 216
click at [134, 573] on label "Page" at bounding box center [159, 571] width 71 height 19
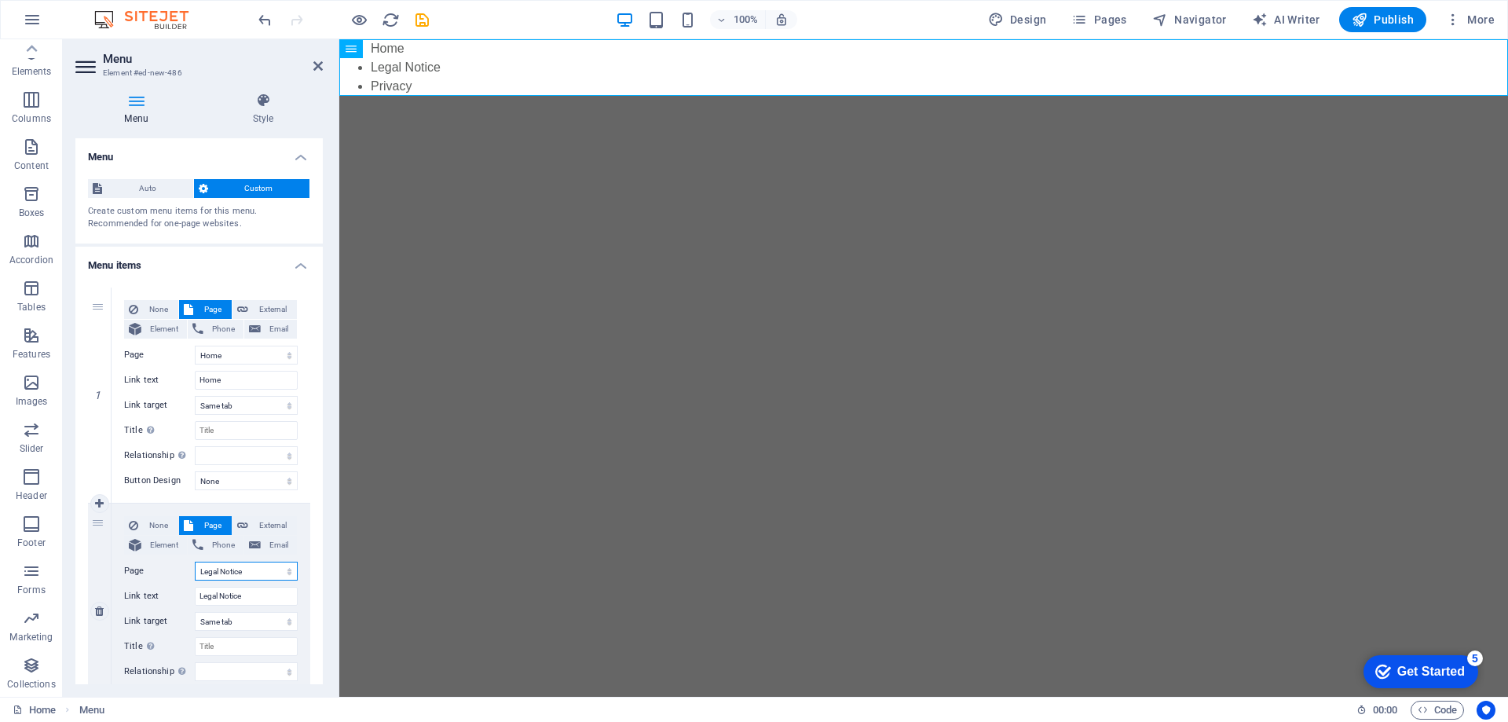
click at [195, 573] on select "Home Legal Notice Privacy" at bounding box center [246, 571] width 103 height 19
type input "Services"
select select
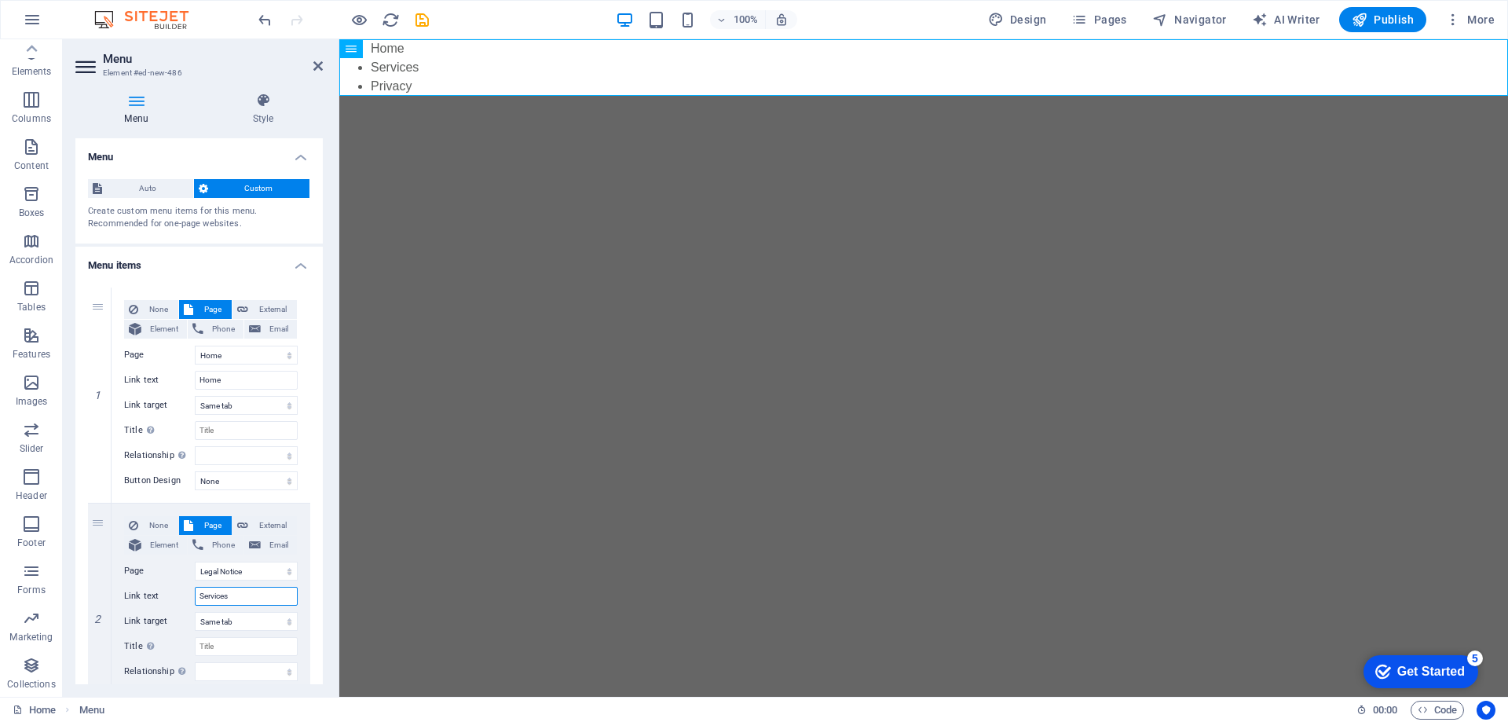
type input "Services"
click at [135, 181] on span "Auto" at bounding box center [148, 188] width 82 height 19
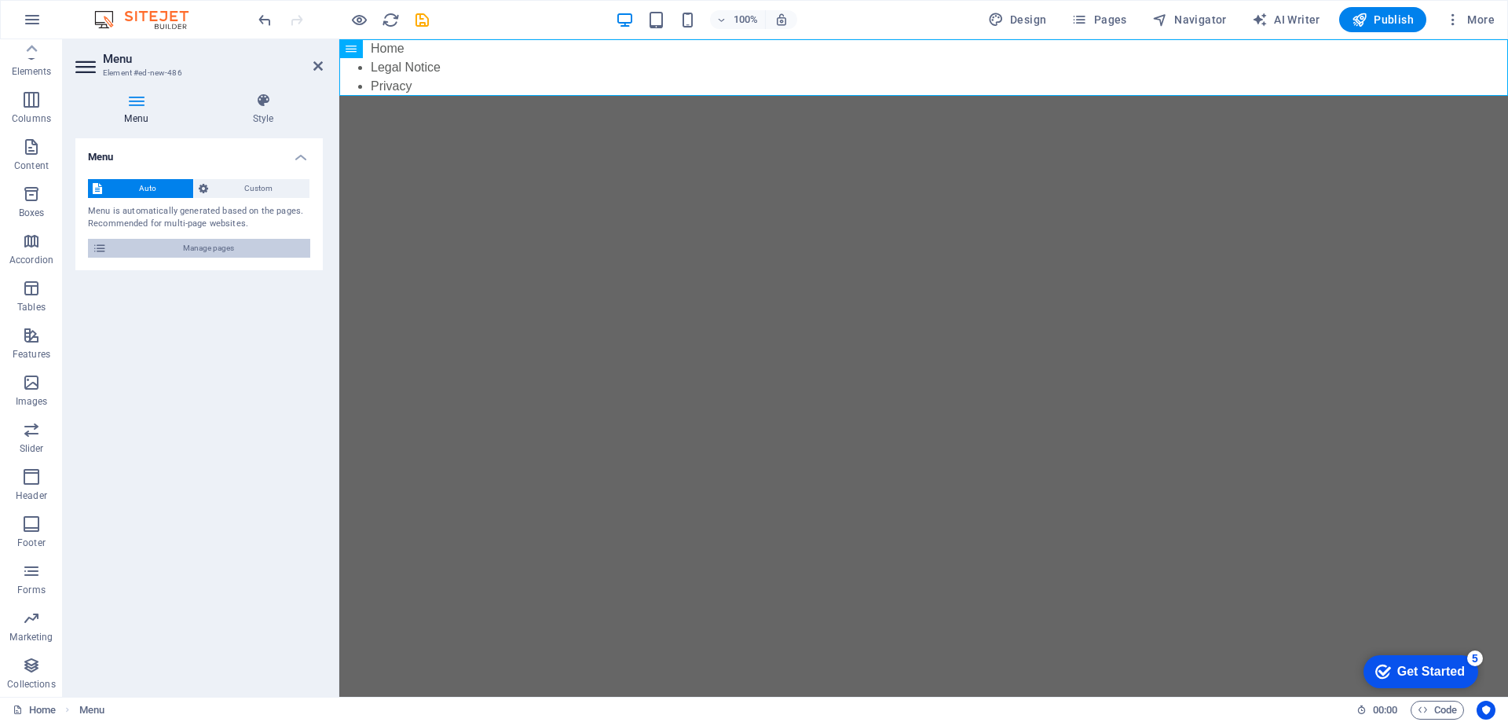
click at [165, 245] on span "Manage pages" at bounding box center [209, 248] width 194 height 19
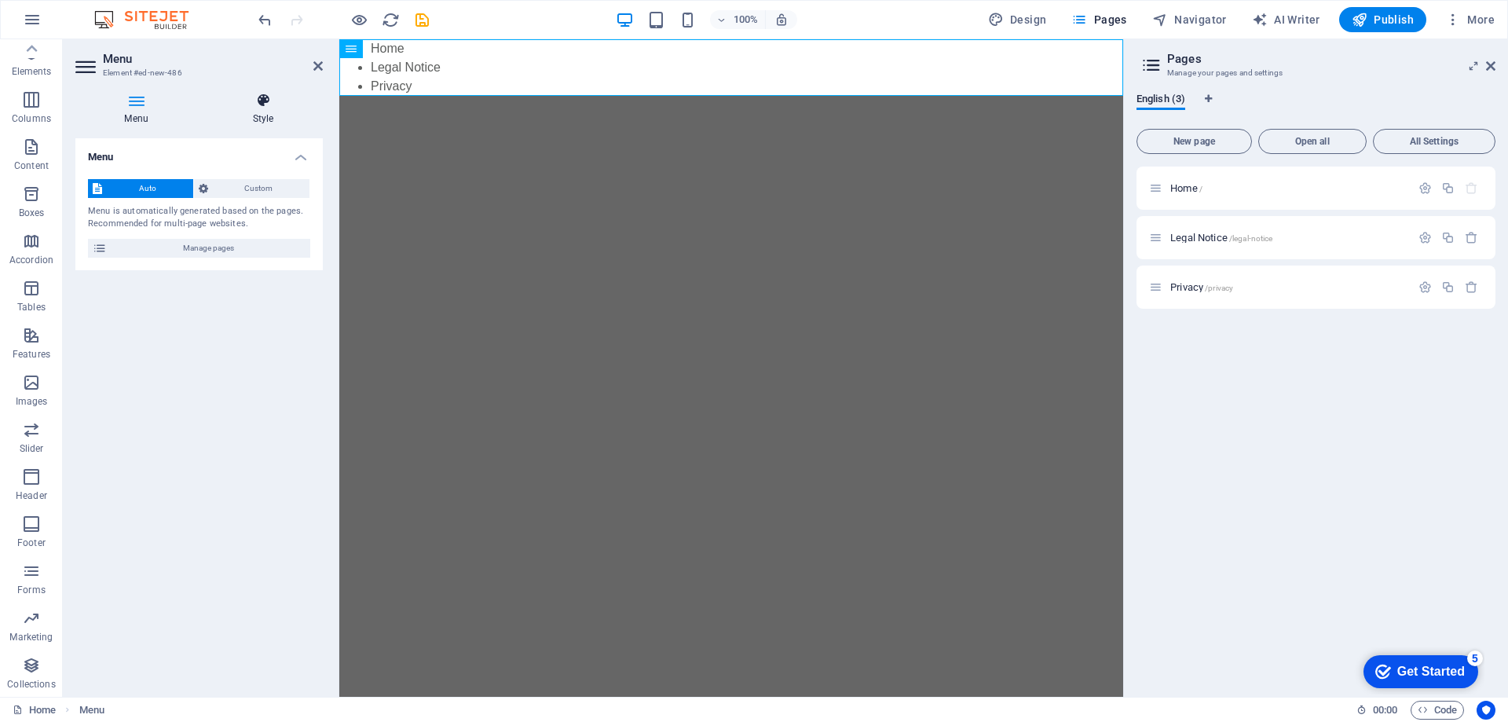
click at [269, 104] on icon at bounding box center [262, 101] width 119 height 16
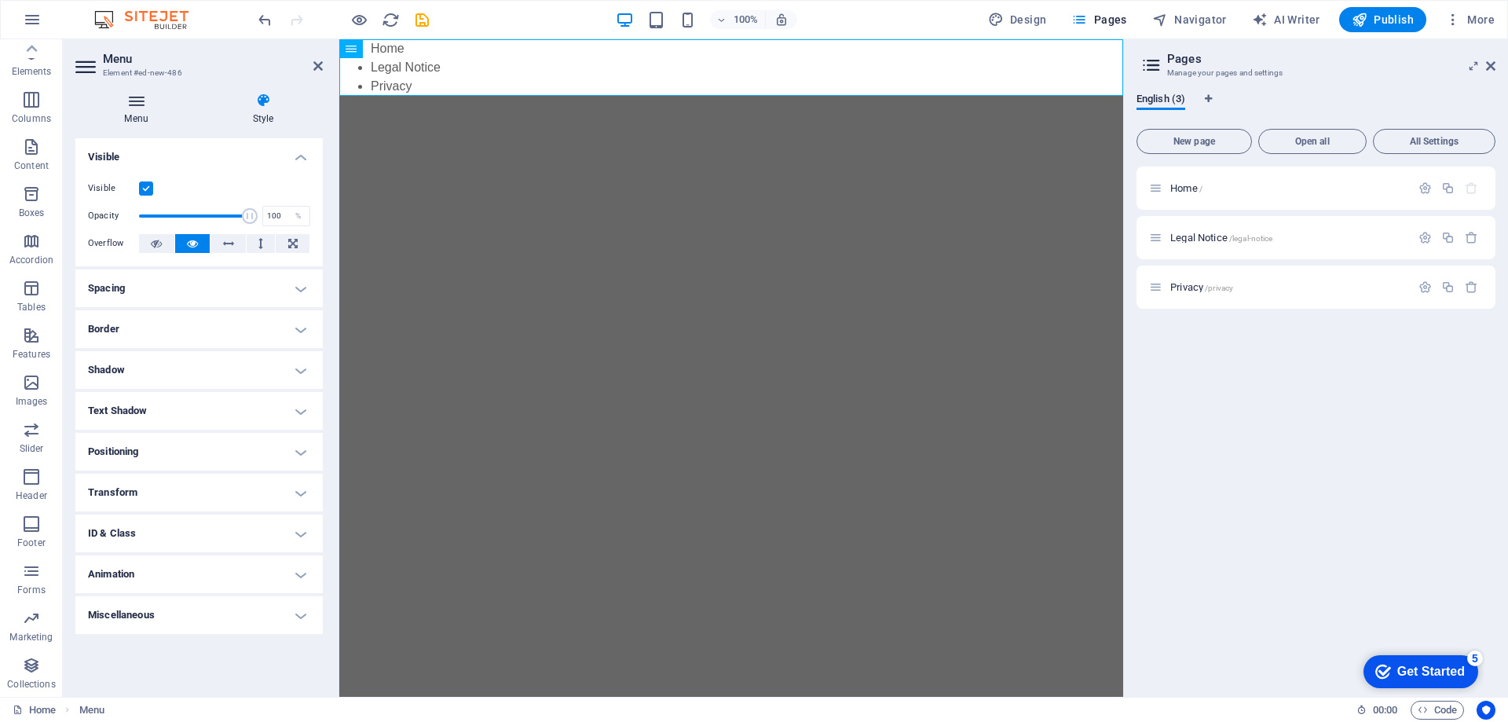
click at [136, 106] on icon at bounding box center [136, 101] width 122 height 16
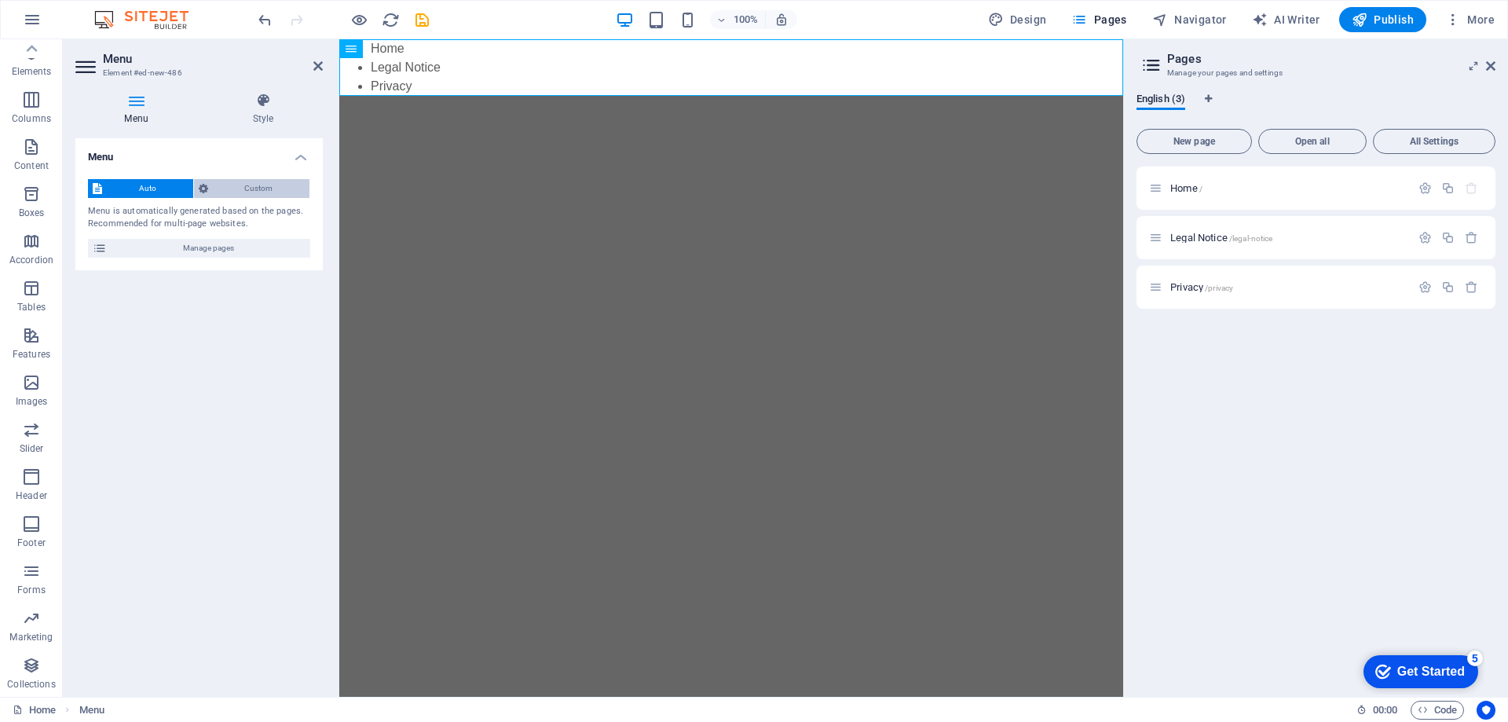
click at [252, 189] on span "Custom" at bounding box center [259, 188] width 93 height 19
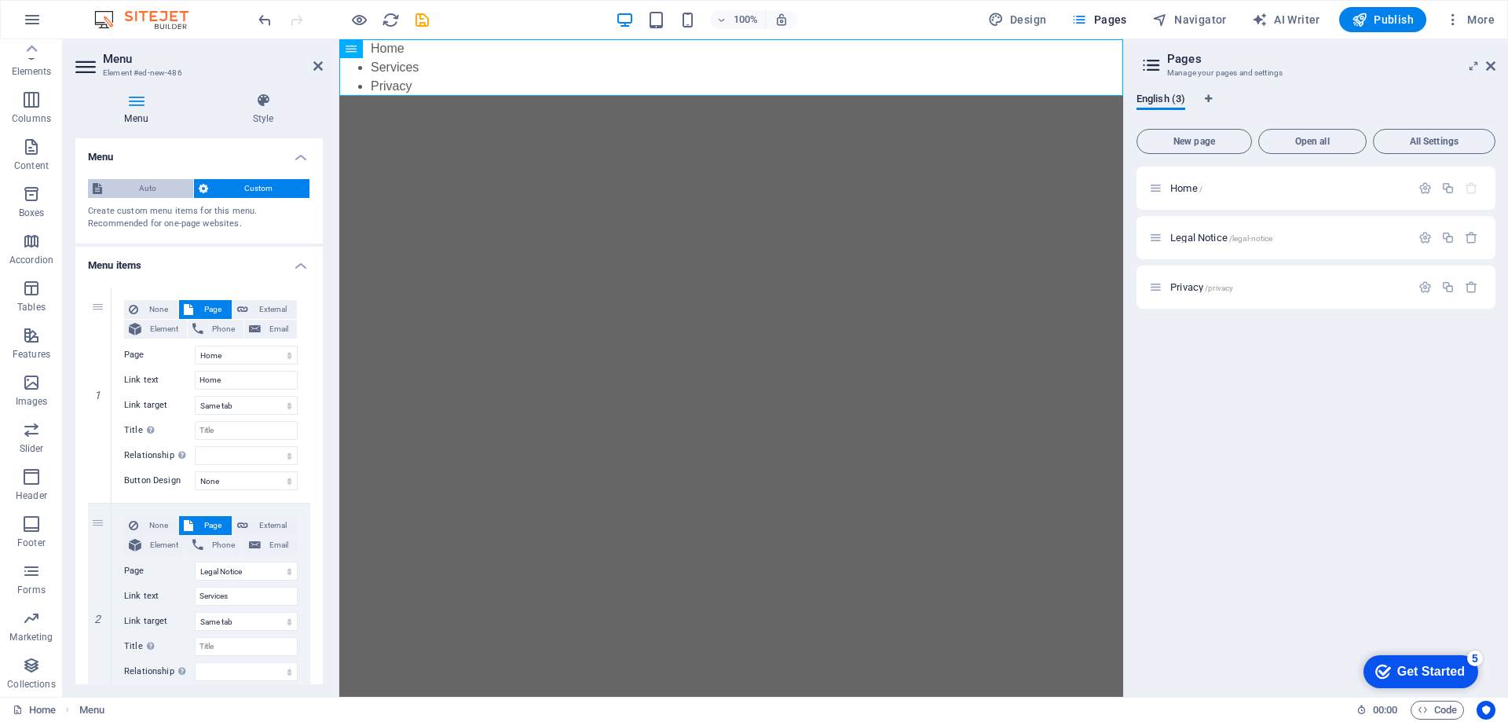
click at [146, 189] on span "Auto" at bounding box center [148, 188] width 82 height 19
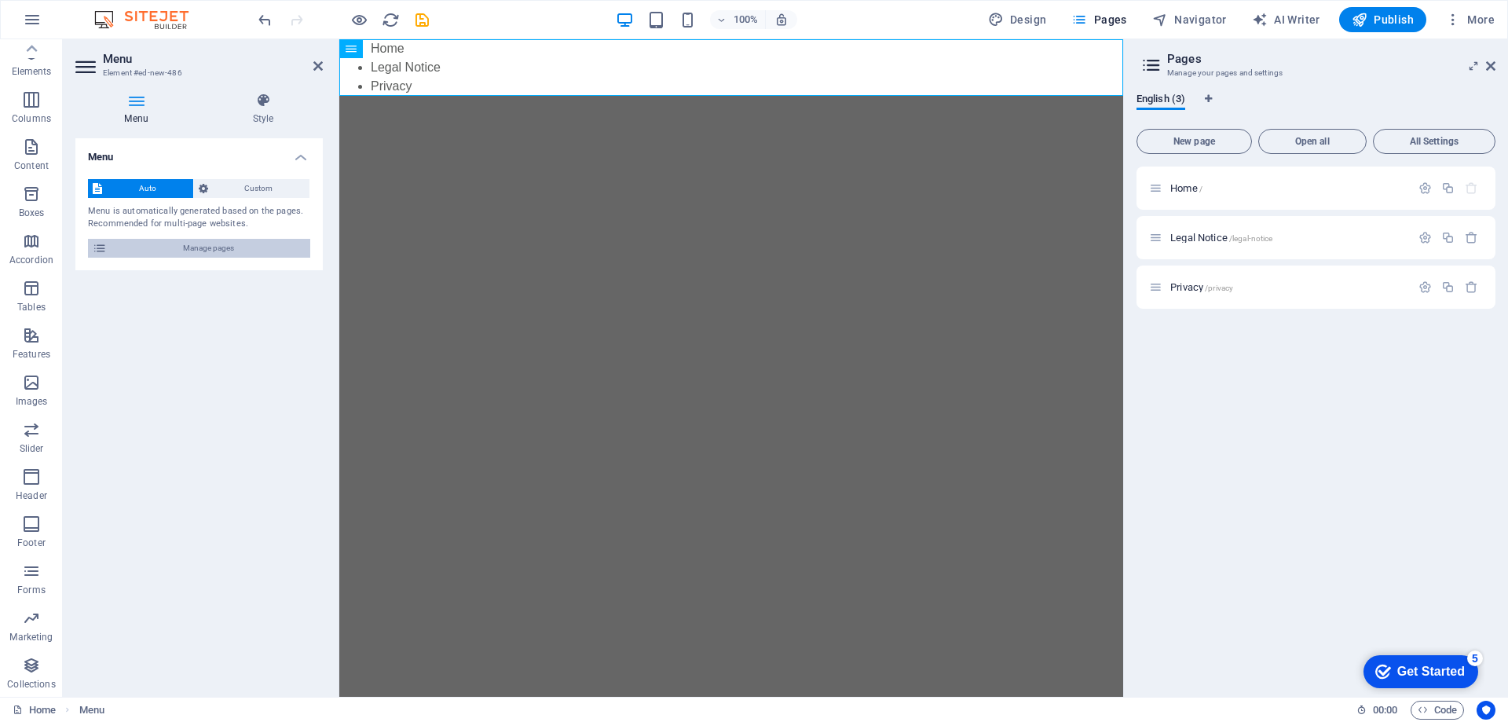
click at [175, 247] on span "Manage pages" at bounding box center [209, 248] width 194 height 19
click at [1217, 235] on span "Legal Notice /legal-notice" at bounding box center [1221, 238] width 102 height 12
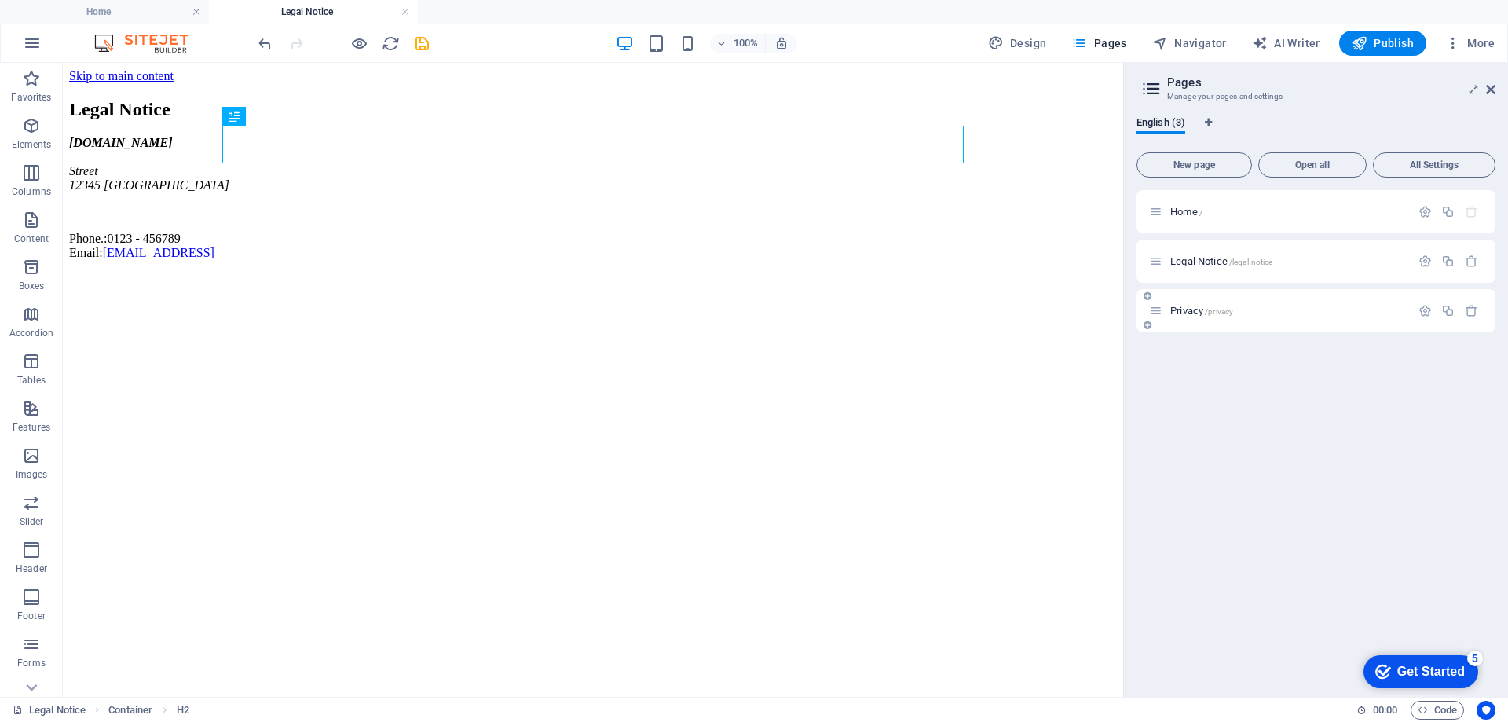
click at [1188, 306] on span "Privacy /privacy" at bounding box center [1201, 311] width 63 height 12
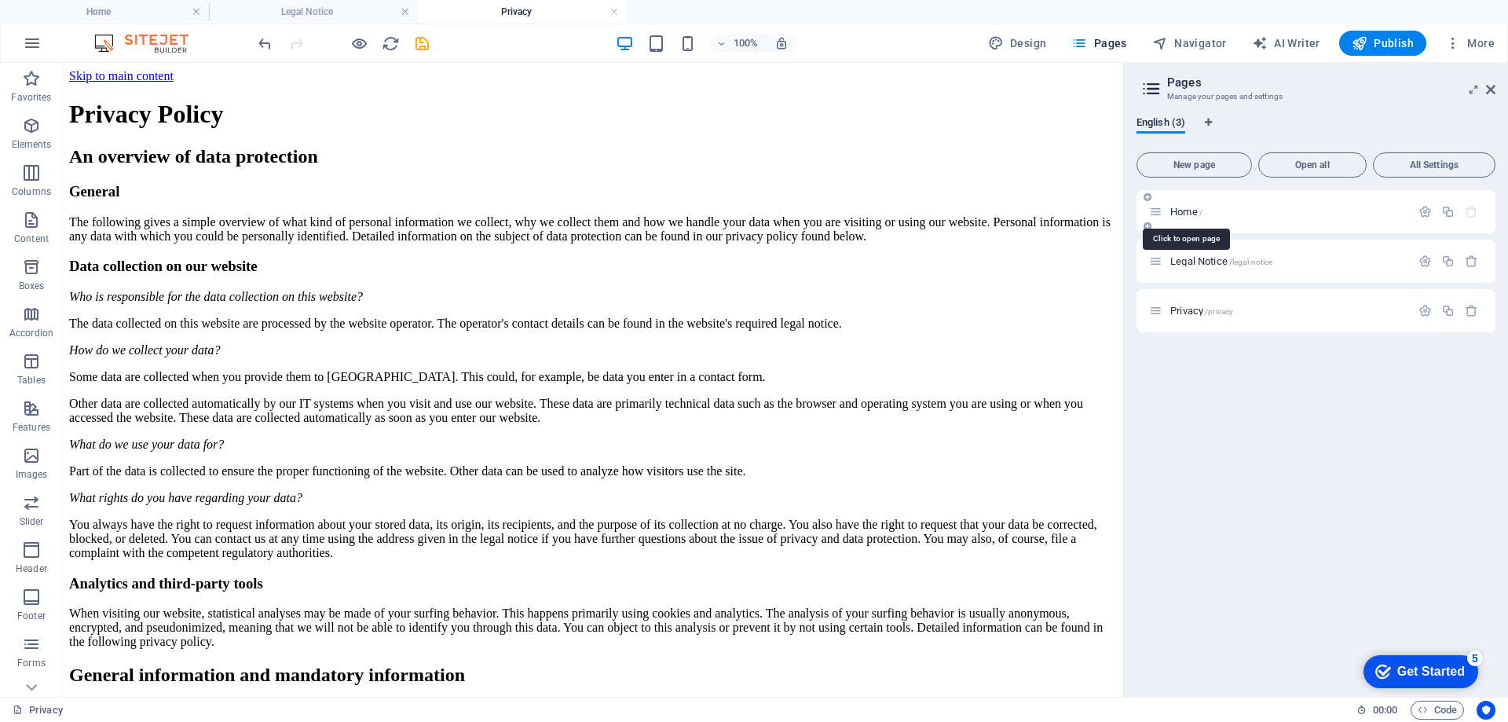
click at [1194, 211] on span "Home /" at bounding box center [1186, 212] width 32 height 12
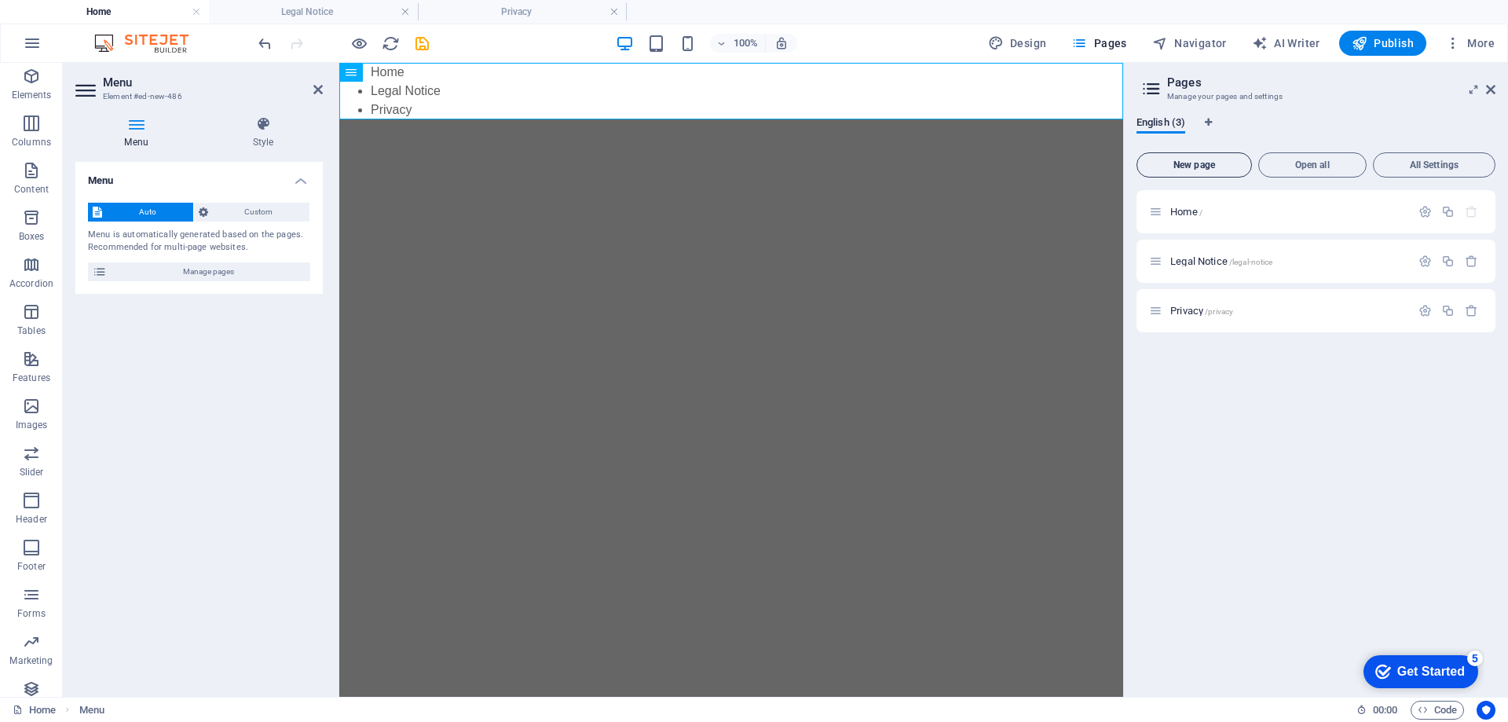
click at [1201, 164] on span "New page" at bounding box center [1194, 164] width 101 height 9
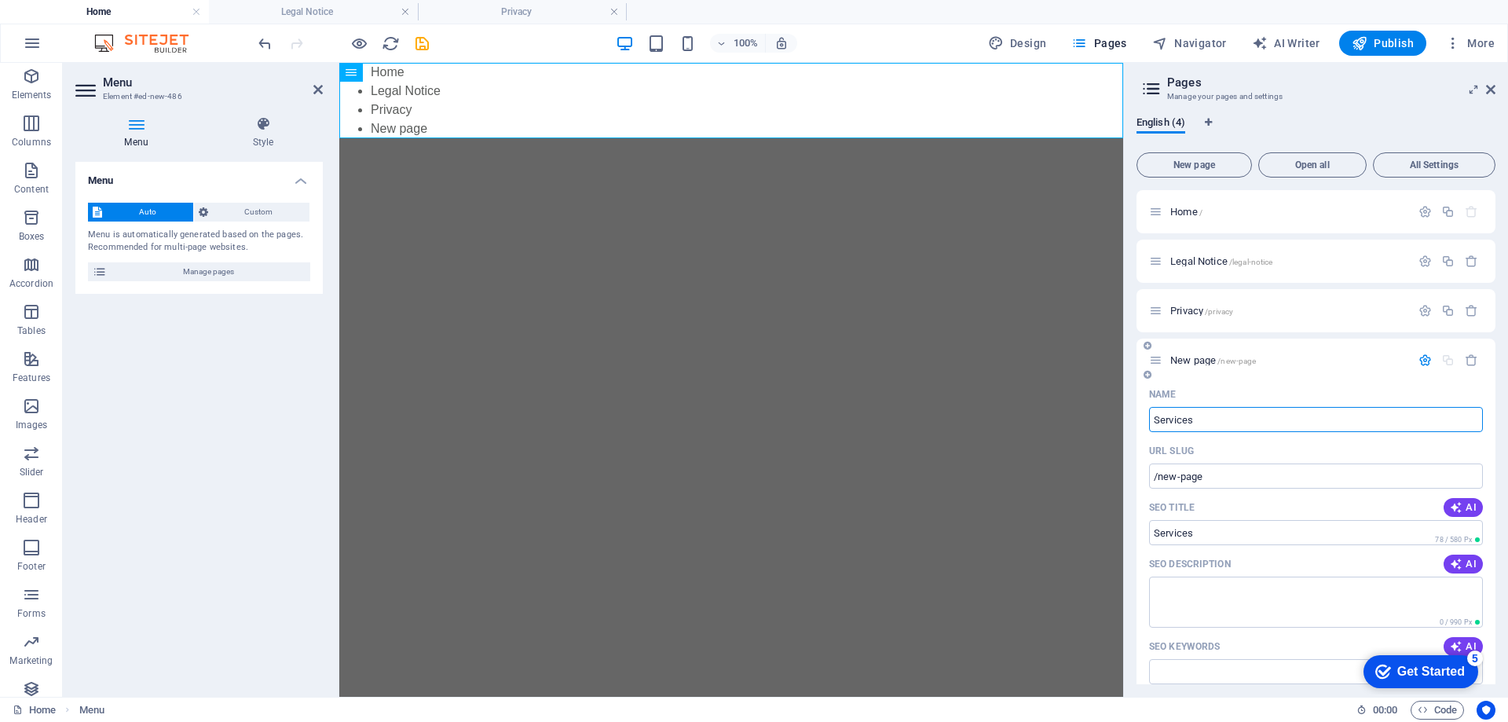
type input "Services"
type input "/services"
type input "Services"
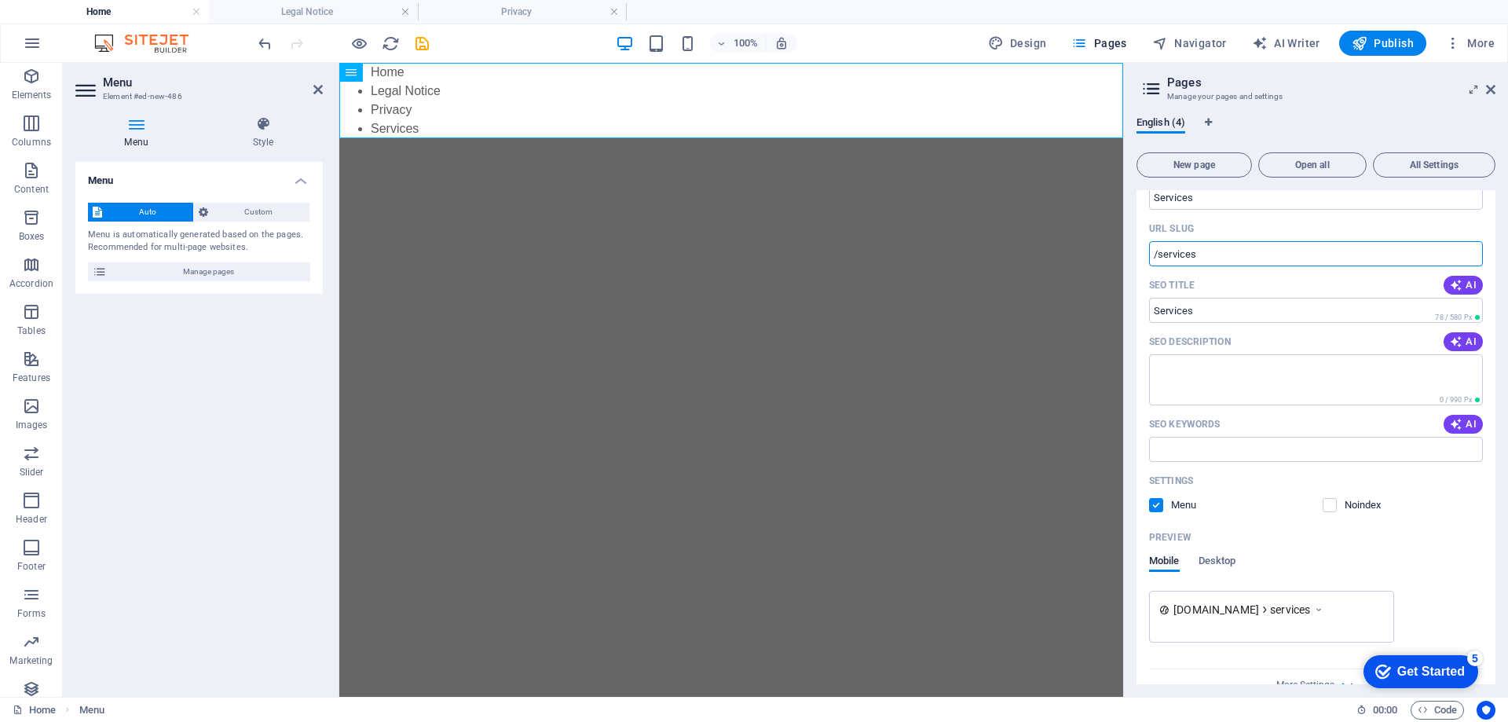
scroll to position [251, 0]
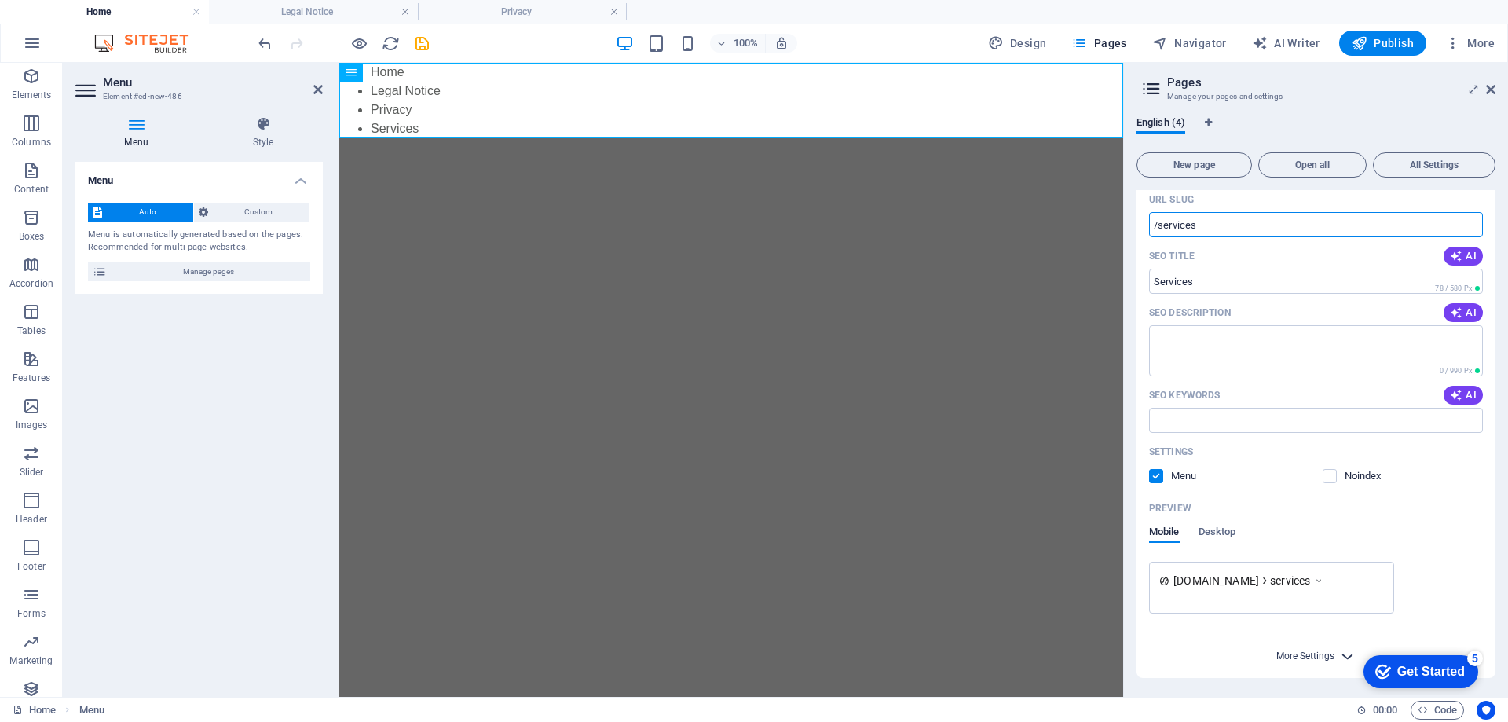
click at [1312, 652] on span "More Settings" at bounding box center [1305, 655] width 58 height 11
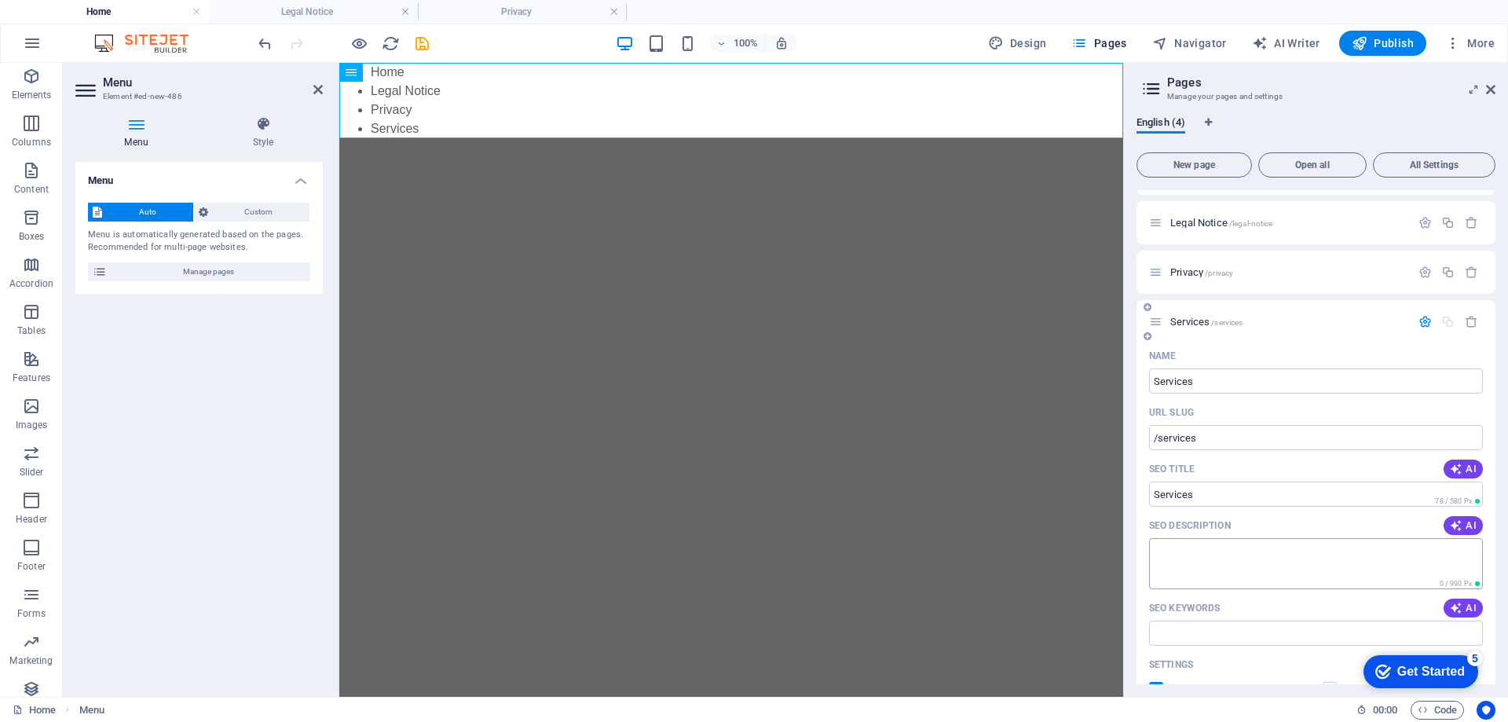
scroll to position [0, 0]
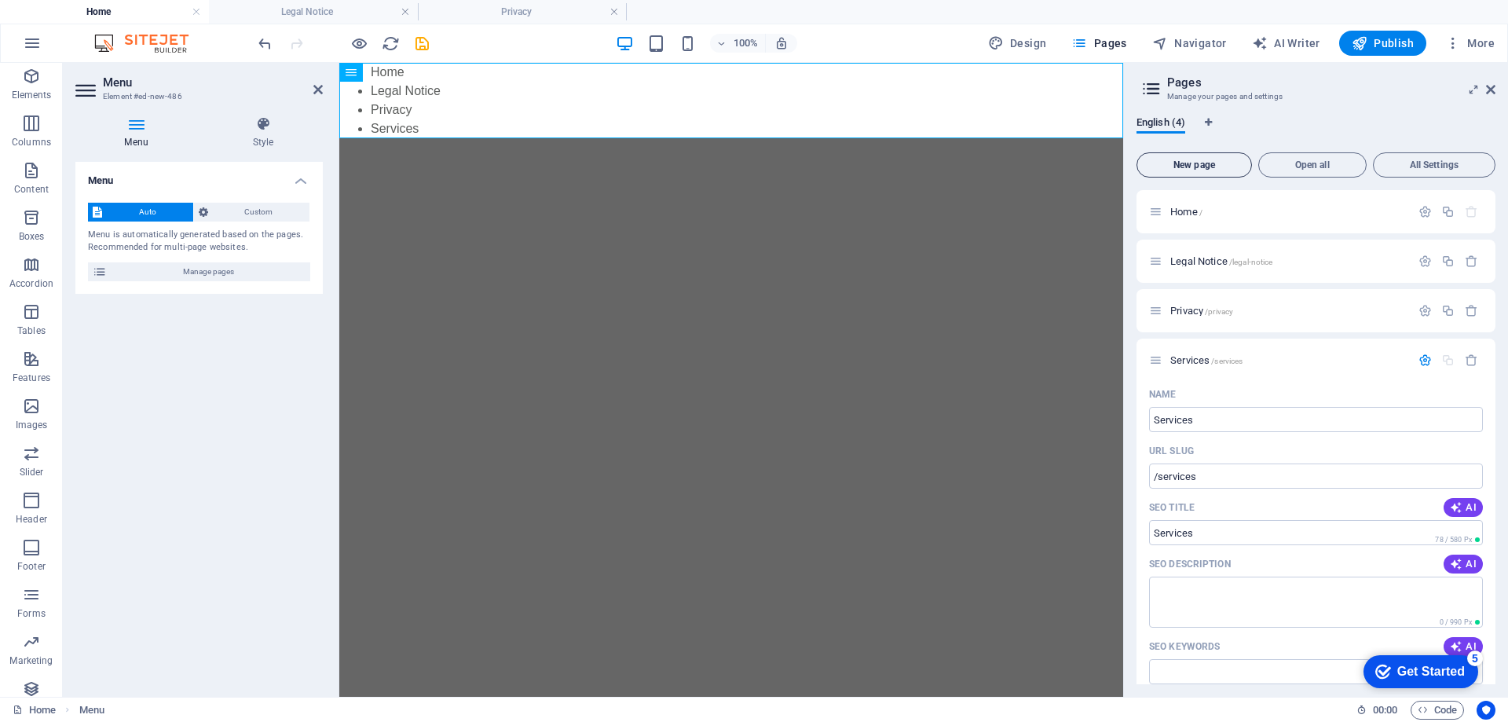
click at [1202, 164] on span "New page" at bounding box center [1194, 164] width 101 height 9
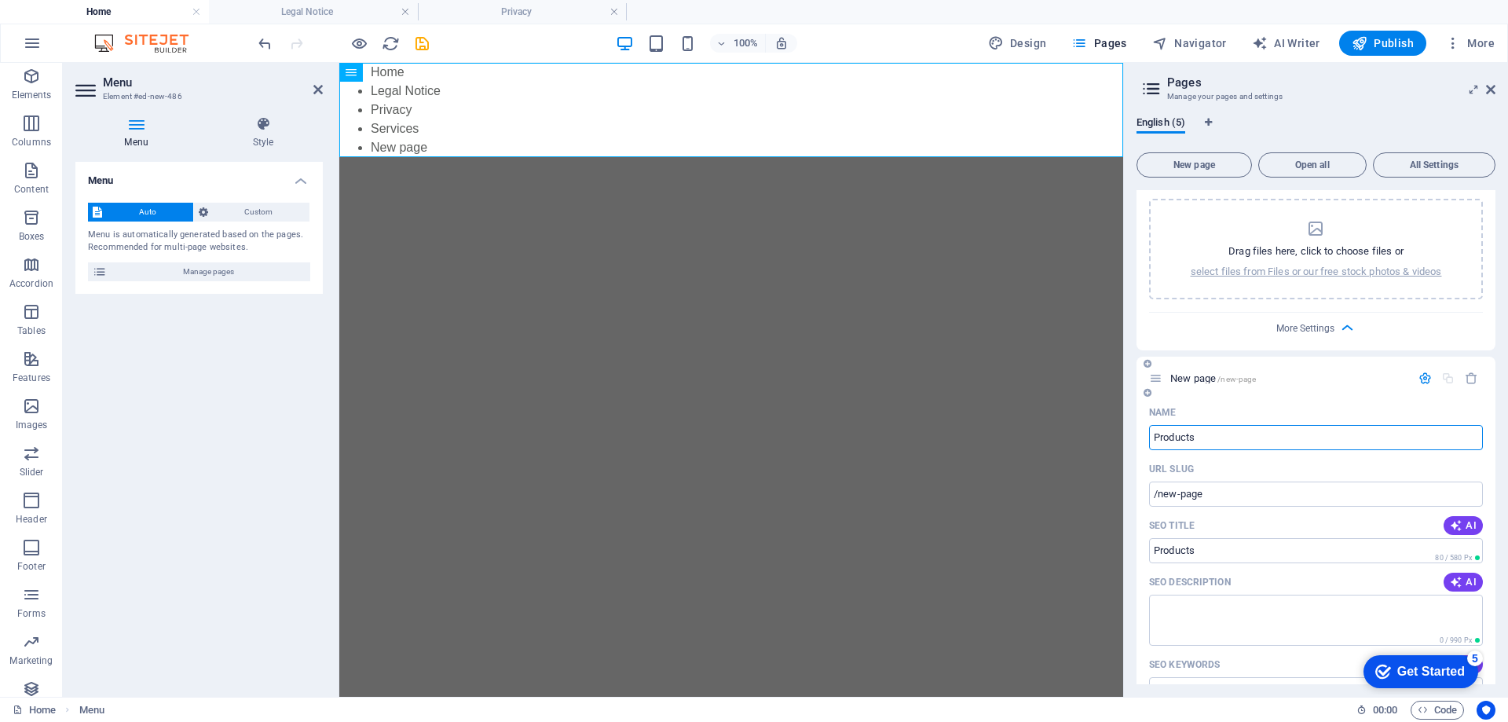
type input "Products"
type input "/products"
type input "Products"
click at [1199, 162] on span "New page" at bounding box center [1194, 164] width 101 height 9
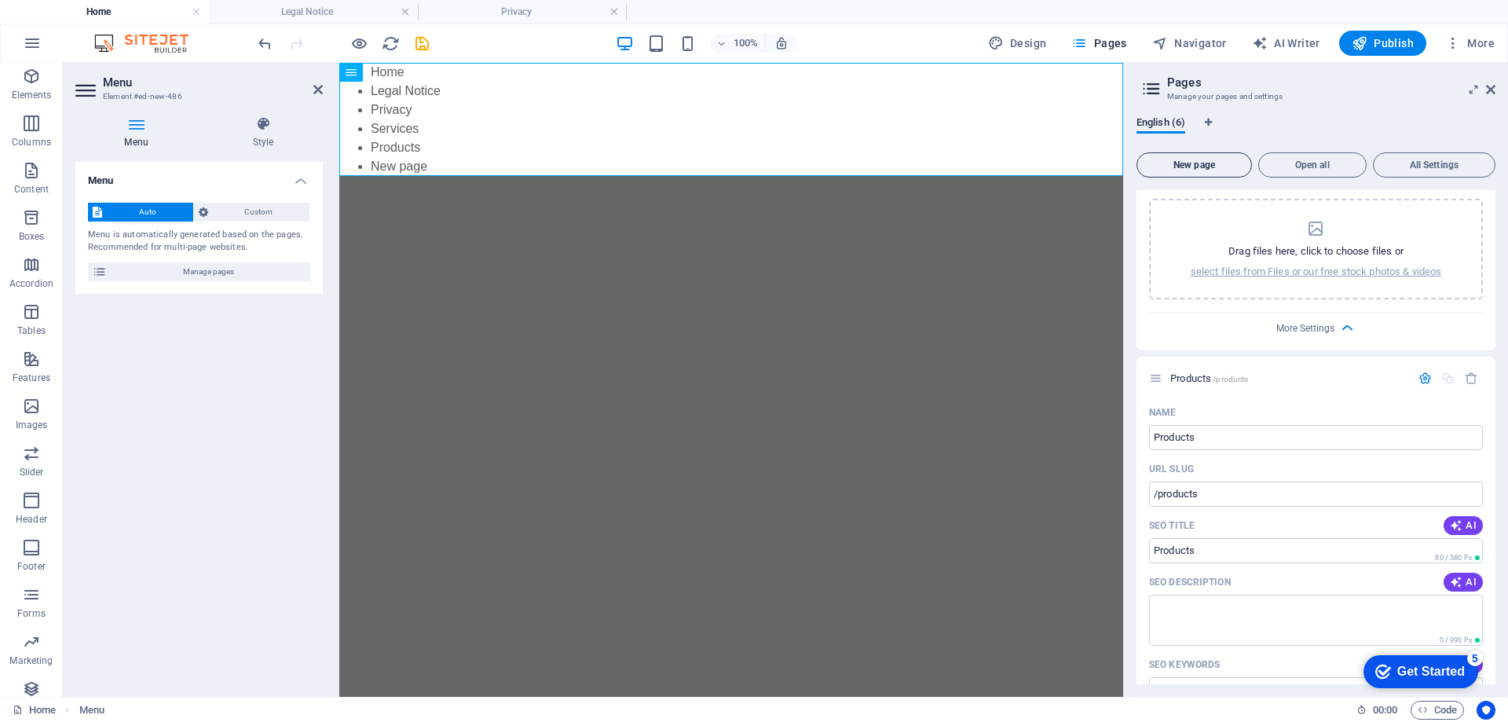
scroll to position [1403, 0]
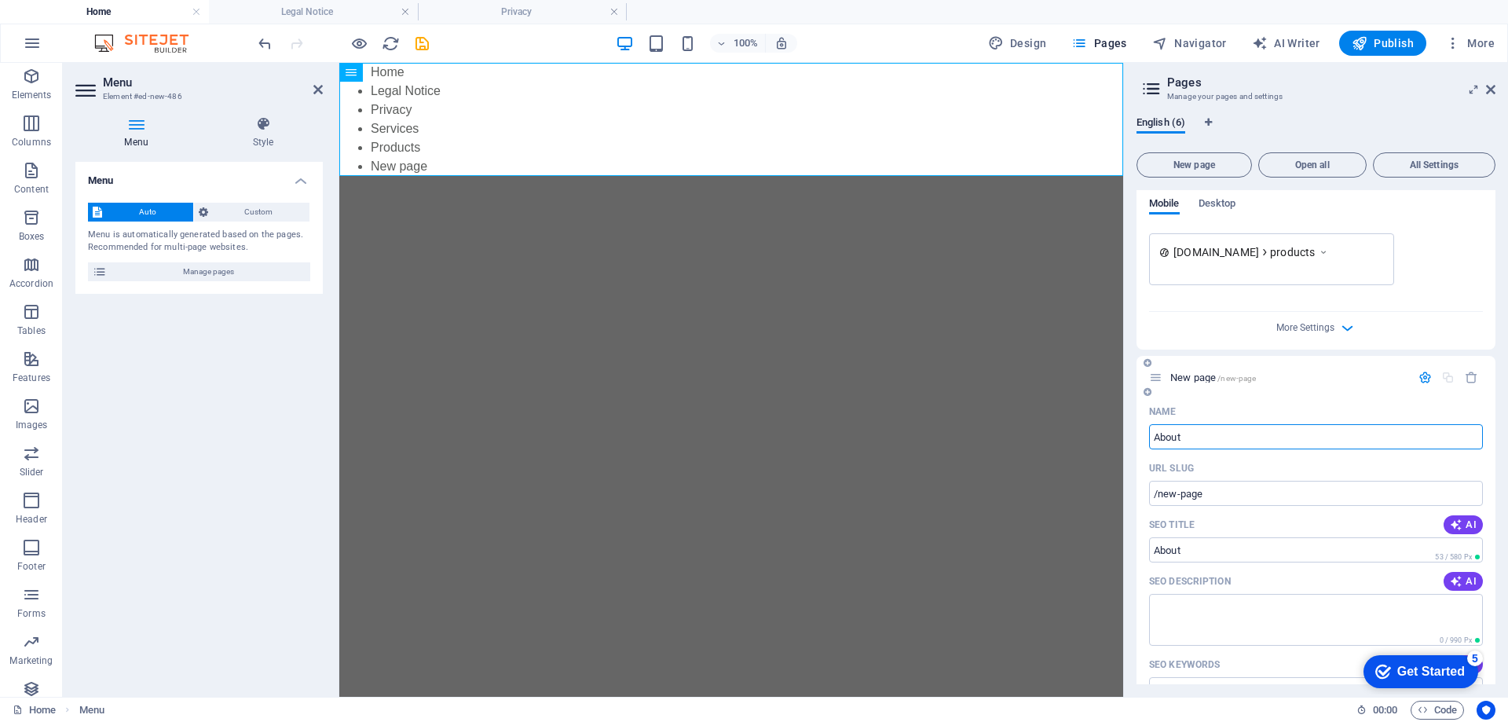
type input "About"
type input "/about"
type input "About Us"
type input "/about-us"
type input "About Us"
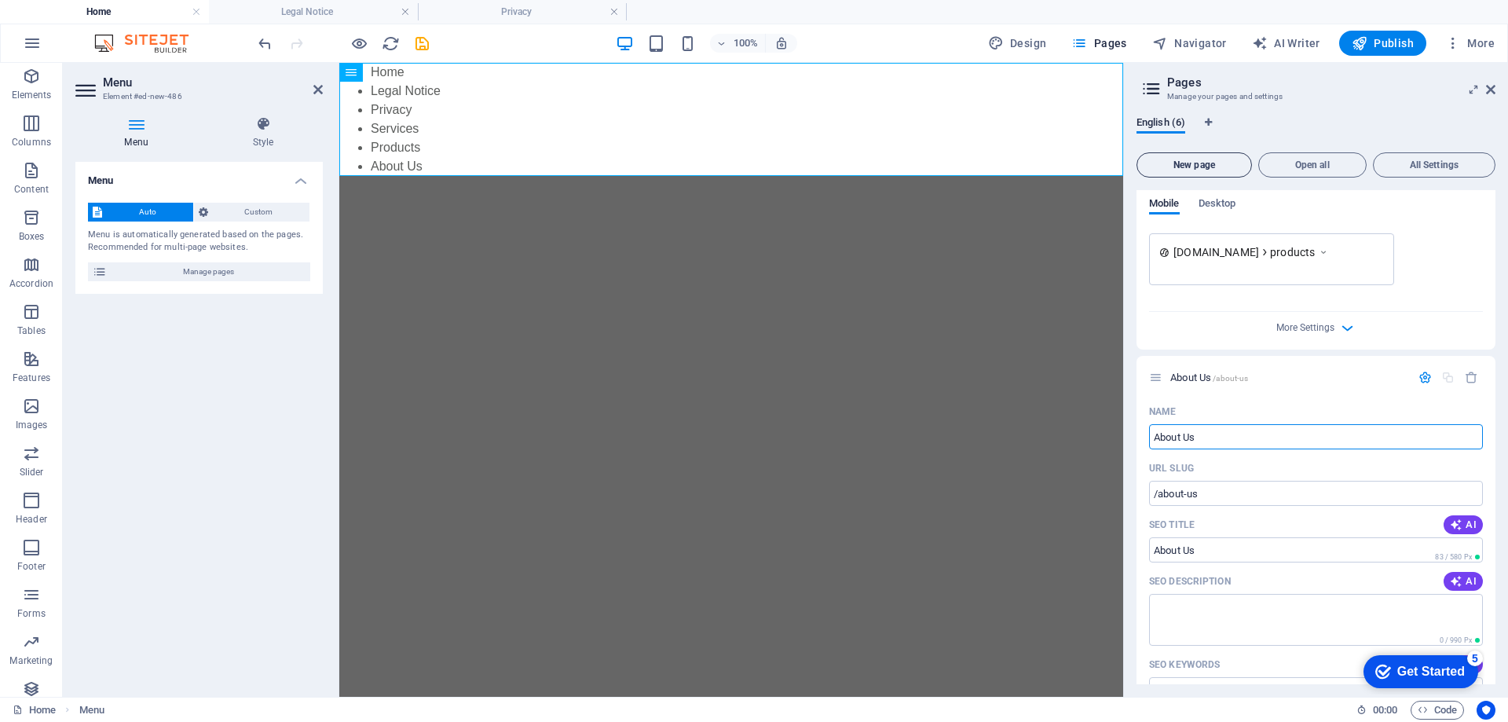
click at [1221, 163] on span "New page" at bounding box center [1194, 164] width 101 height 9
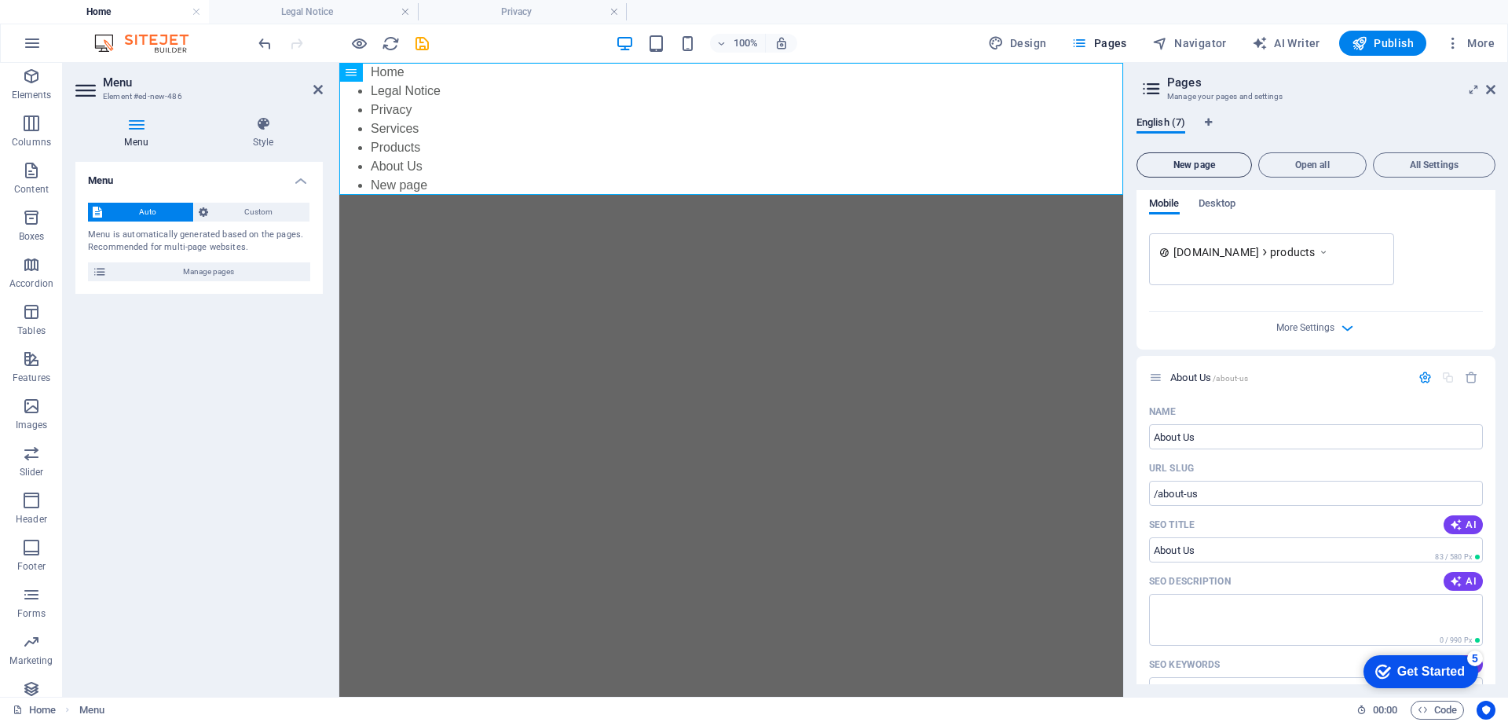
scroll to position [2000, 0]
type input "Contact"
type input "/contact"
type input "Contact"
click at [1151, 117] on span "English (7)" at bounding box center [1160, 124] width 49 height 22
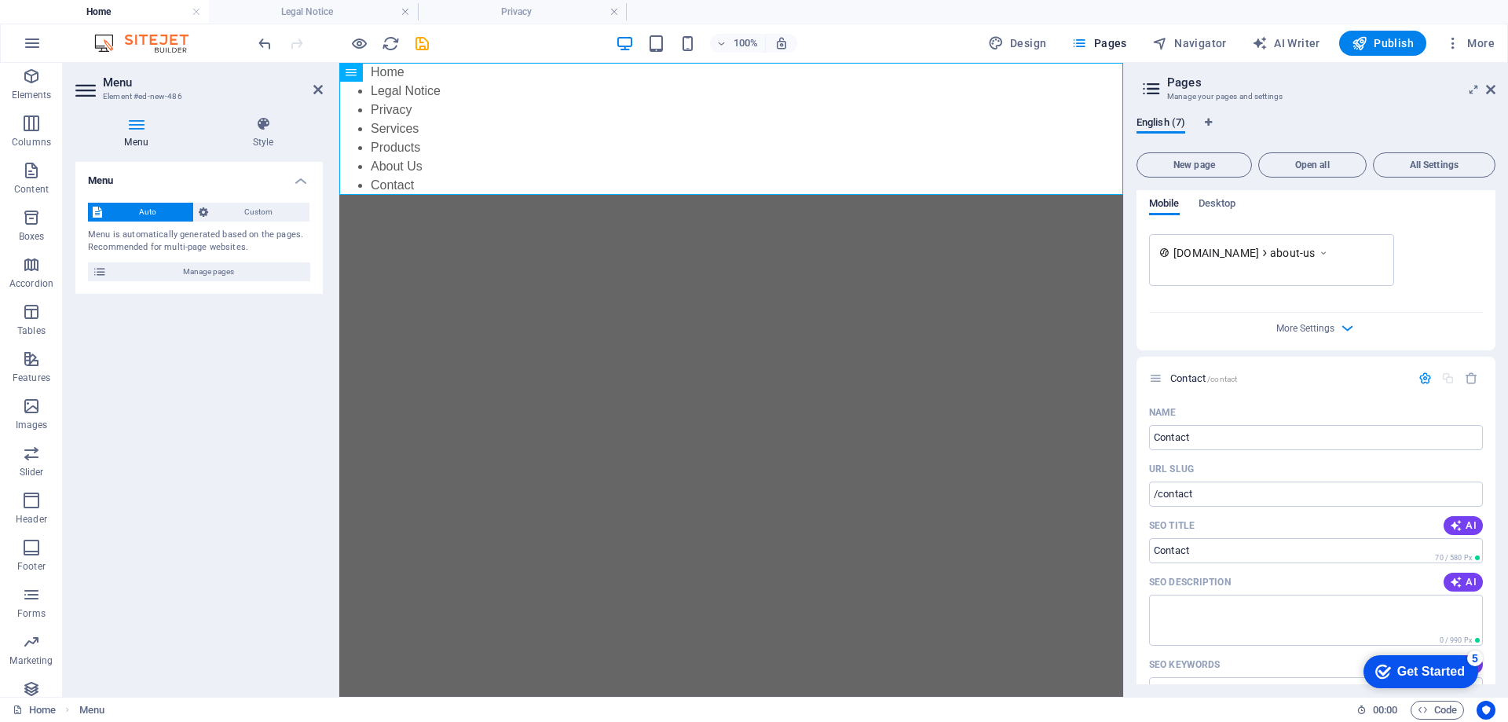
click at [1153, 80] on icon at bounding box center [1152, 89] width 24 height 22
click at [1151, 86] on icon at bounding box center [1152, 89] width 24 height 22
click at [188, 269] on span "Manage pages" at bounding box center [209, 271] width 194 height 19
click at [1493, 90] on icon at bounding box center [1490, 89] width 9 height 13
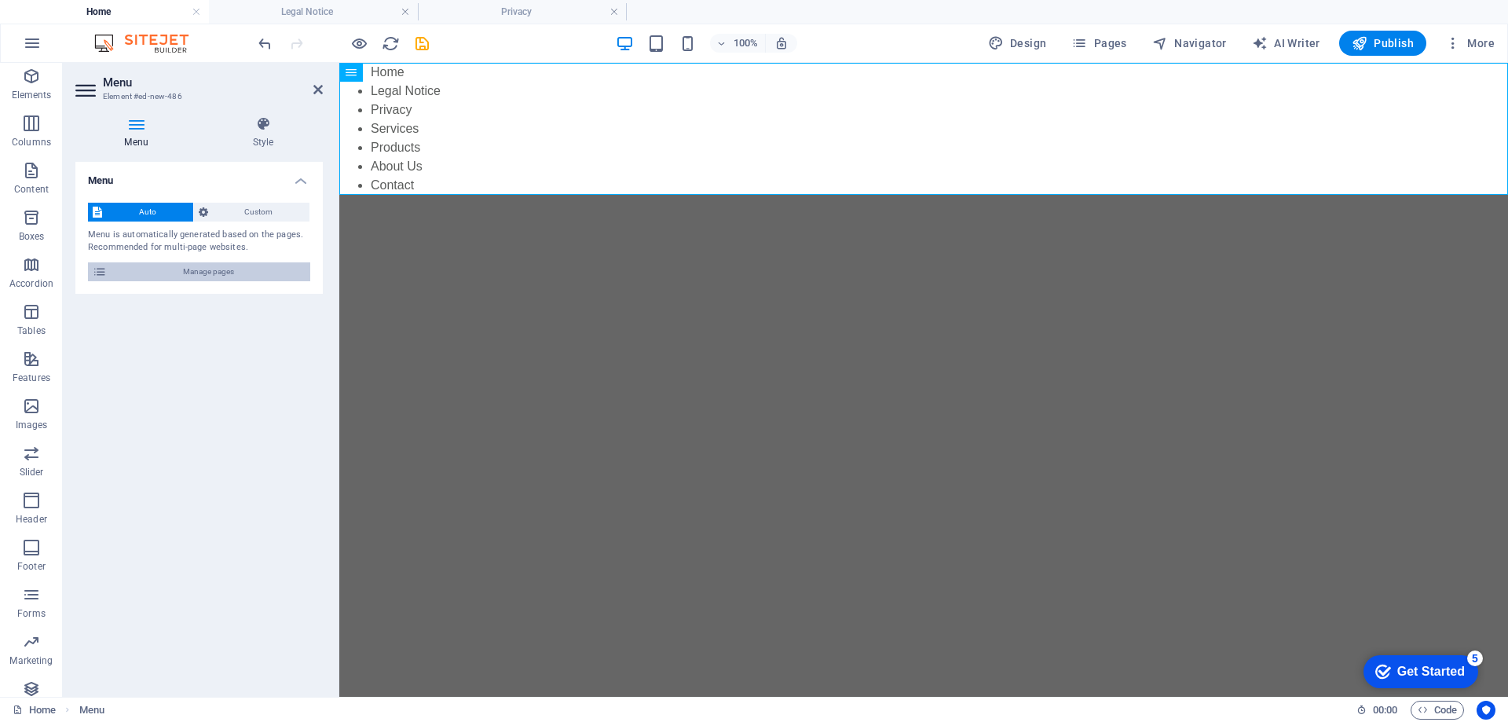
click at [190, 268] on span "Manage pages" at bounding box center [209, 271] width 194 height 19
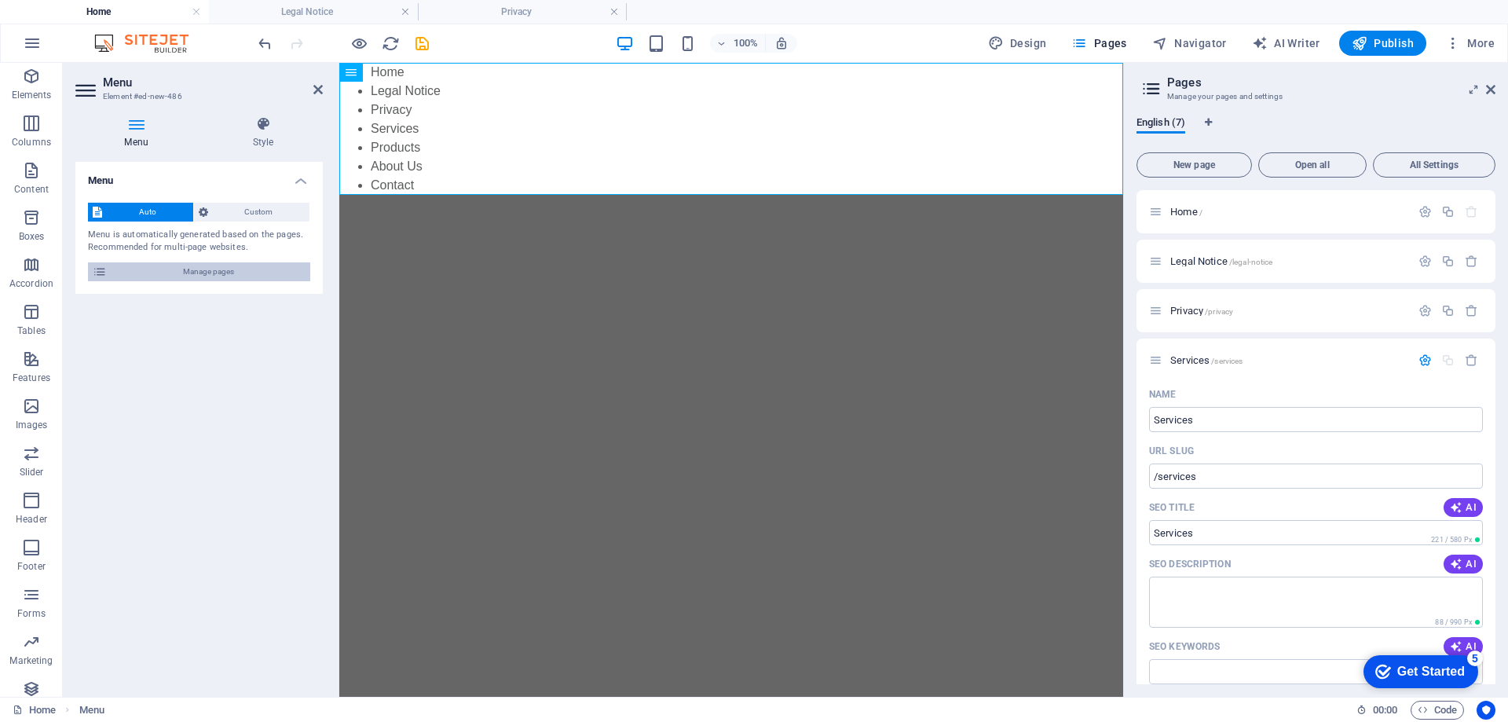
scroll to position [1887, 0]
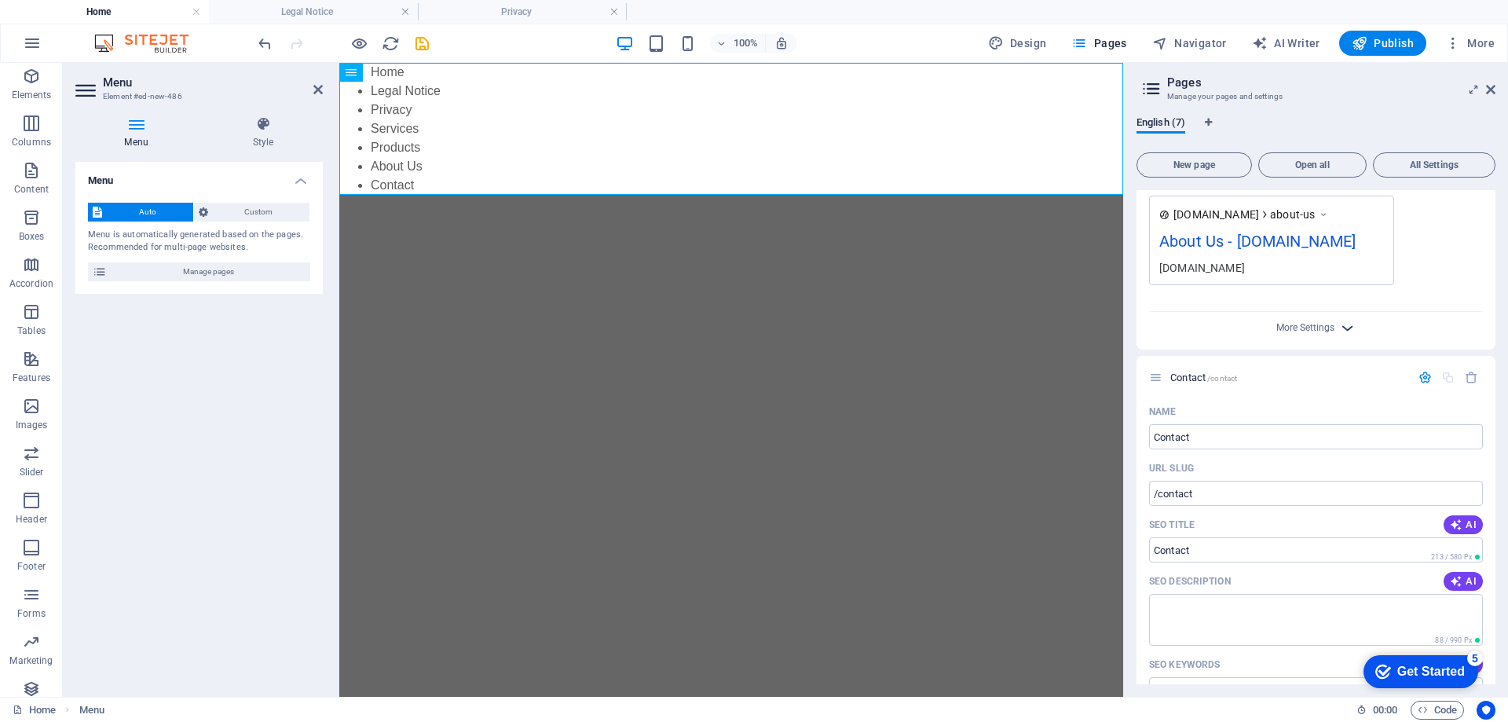
click at [1341, 331] on icon "button" at bounding box center [1347, 328] width 18 height 18
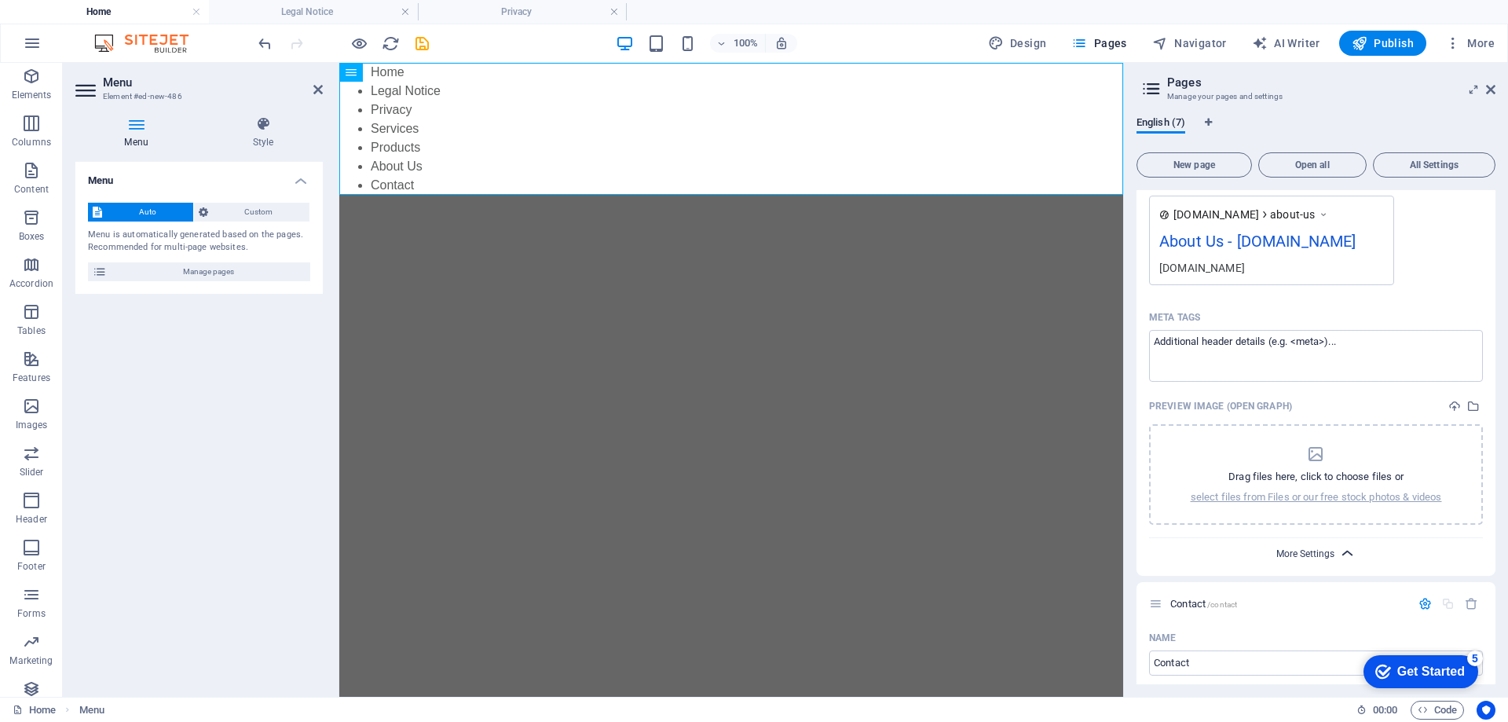
click at [1319, 551] on span "More Settings" at bounding box center [1305, 553] width 58 height 11
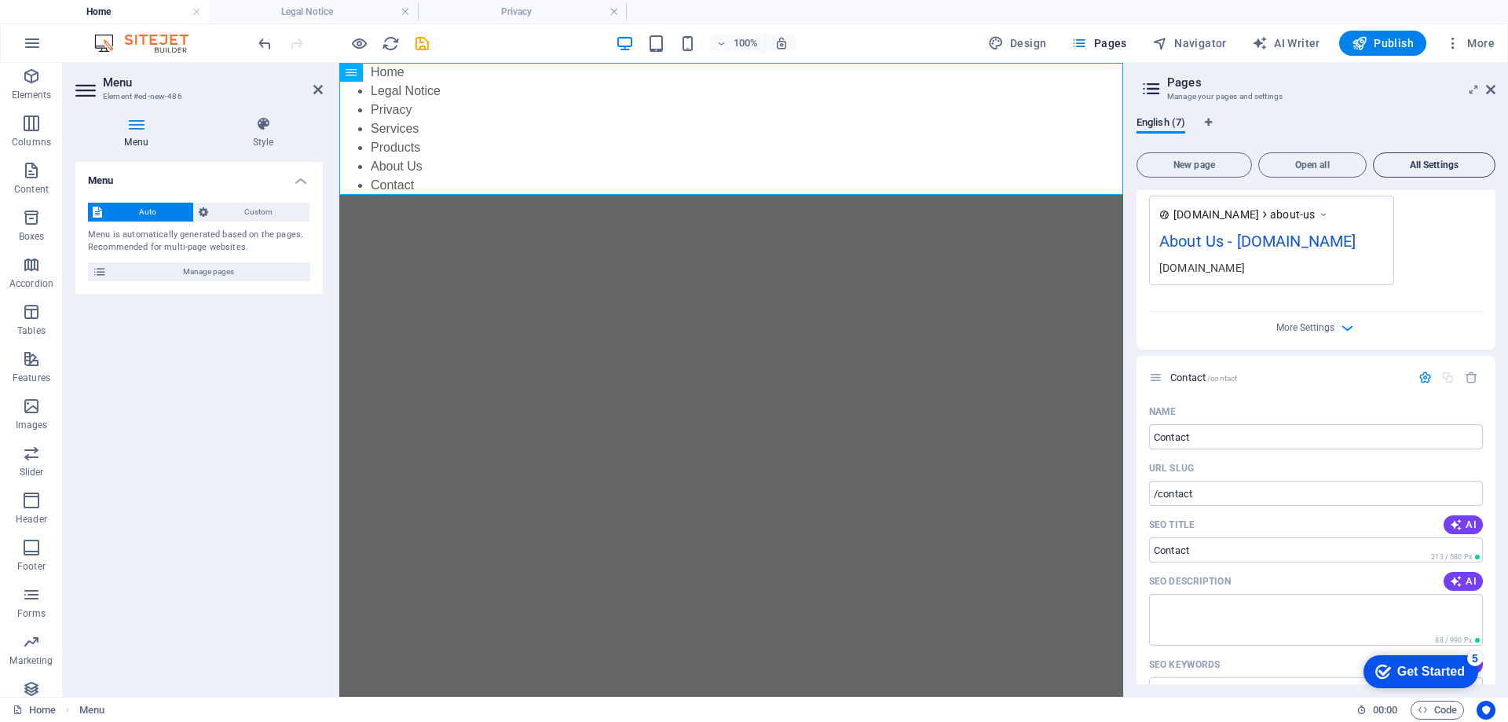
click at [1434, 161] on span "All Settings" at bounding box center [1434, 164] width 108 height 9
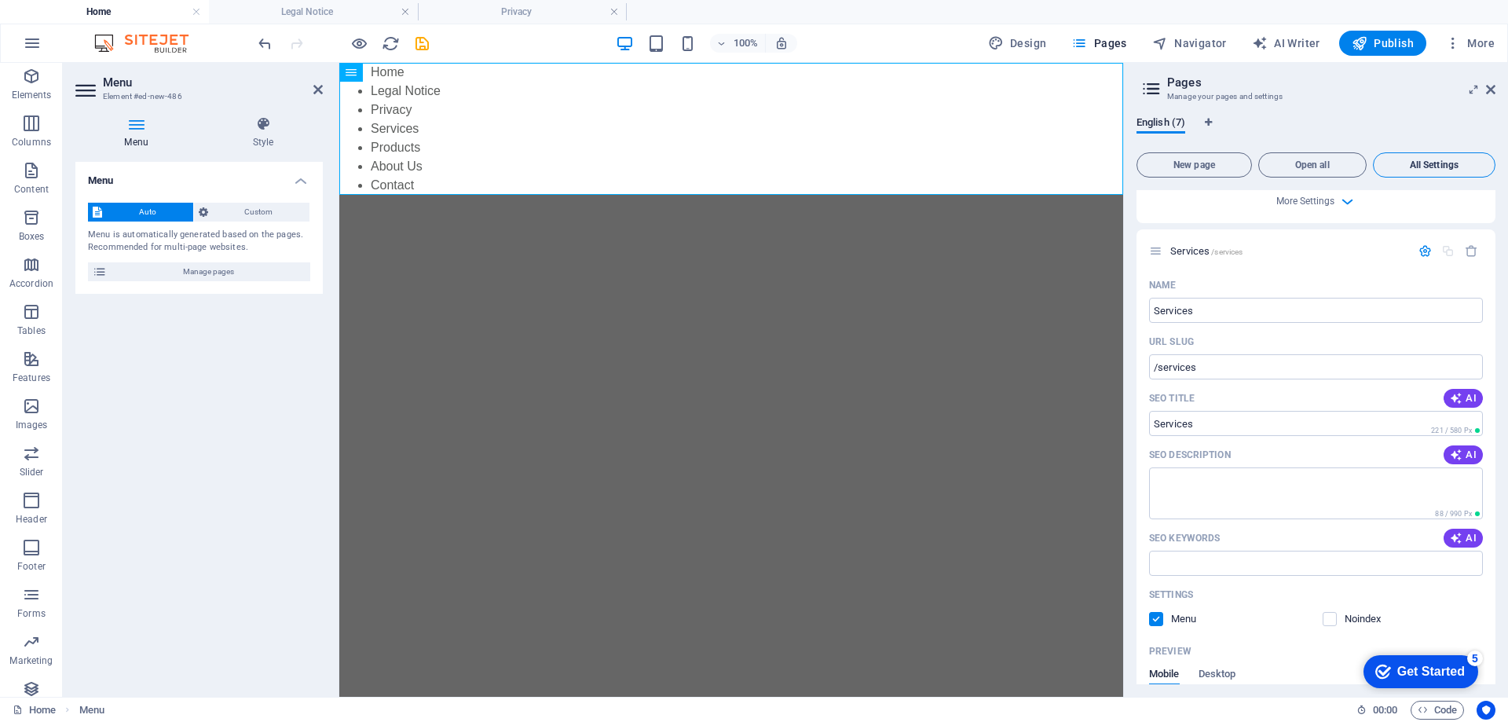
scroll to position [1103, 0]
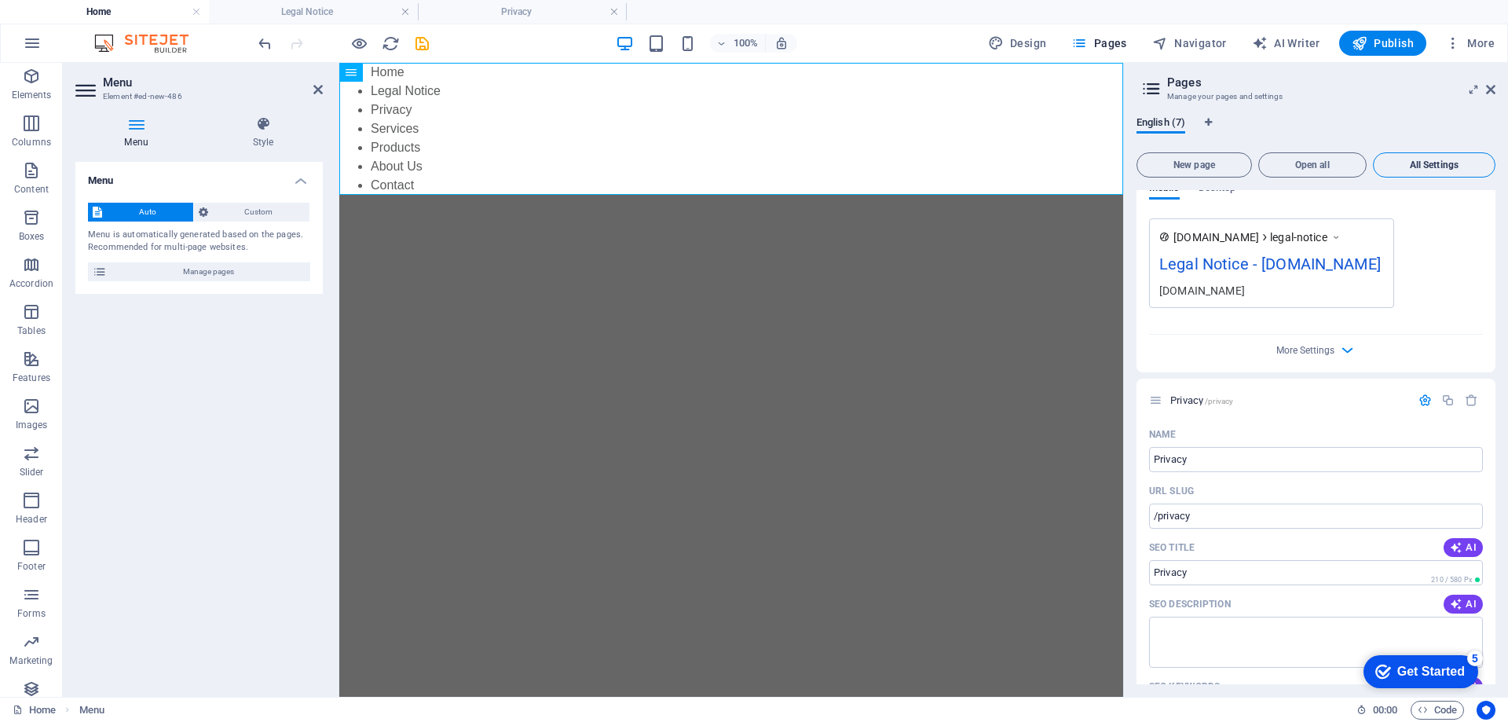
click at [1434, 161] on span "All Settings" at bounding box center [1434, 164] width 108 height 9
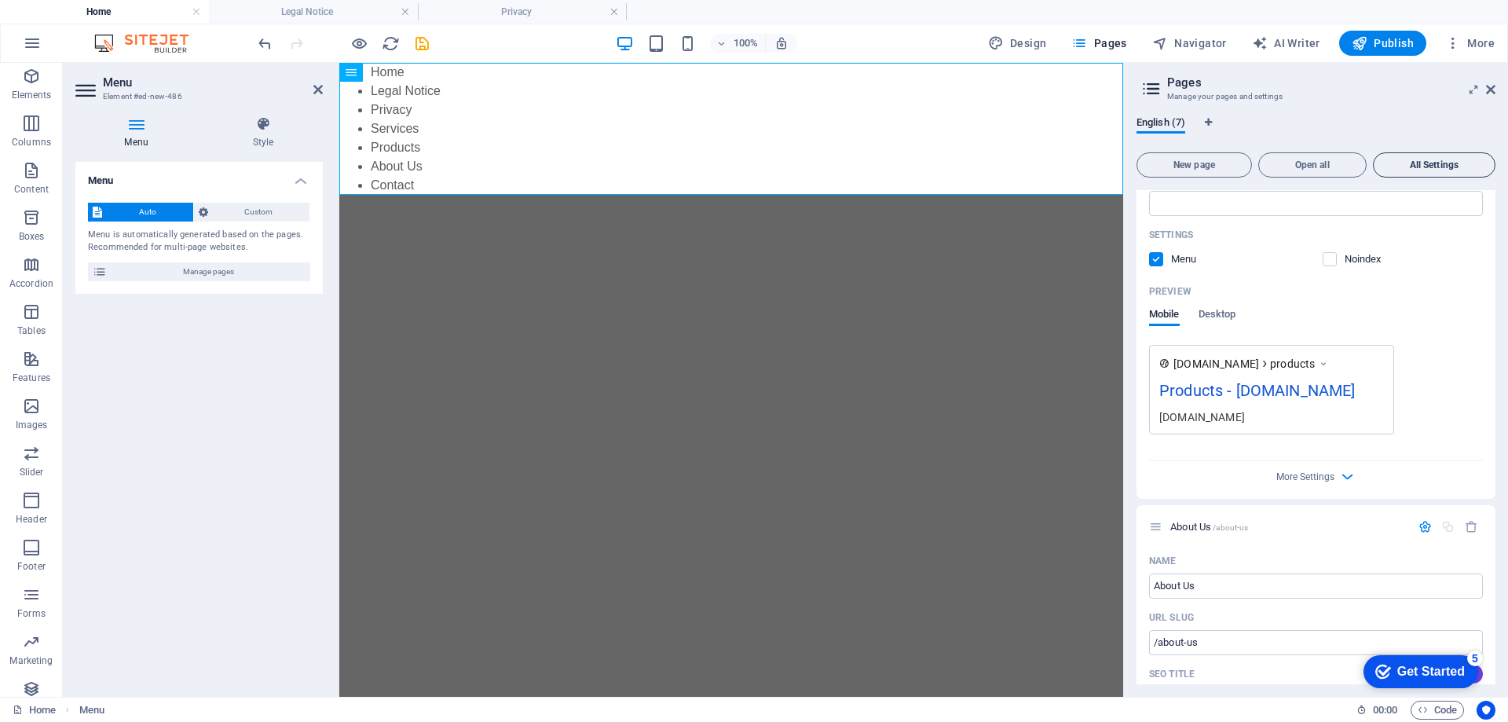
click at [1434, 161] on span "All Settings" at bounding box center [1434, 164] width 108 height 9
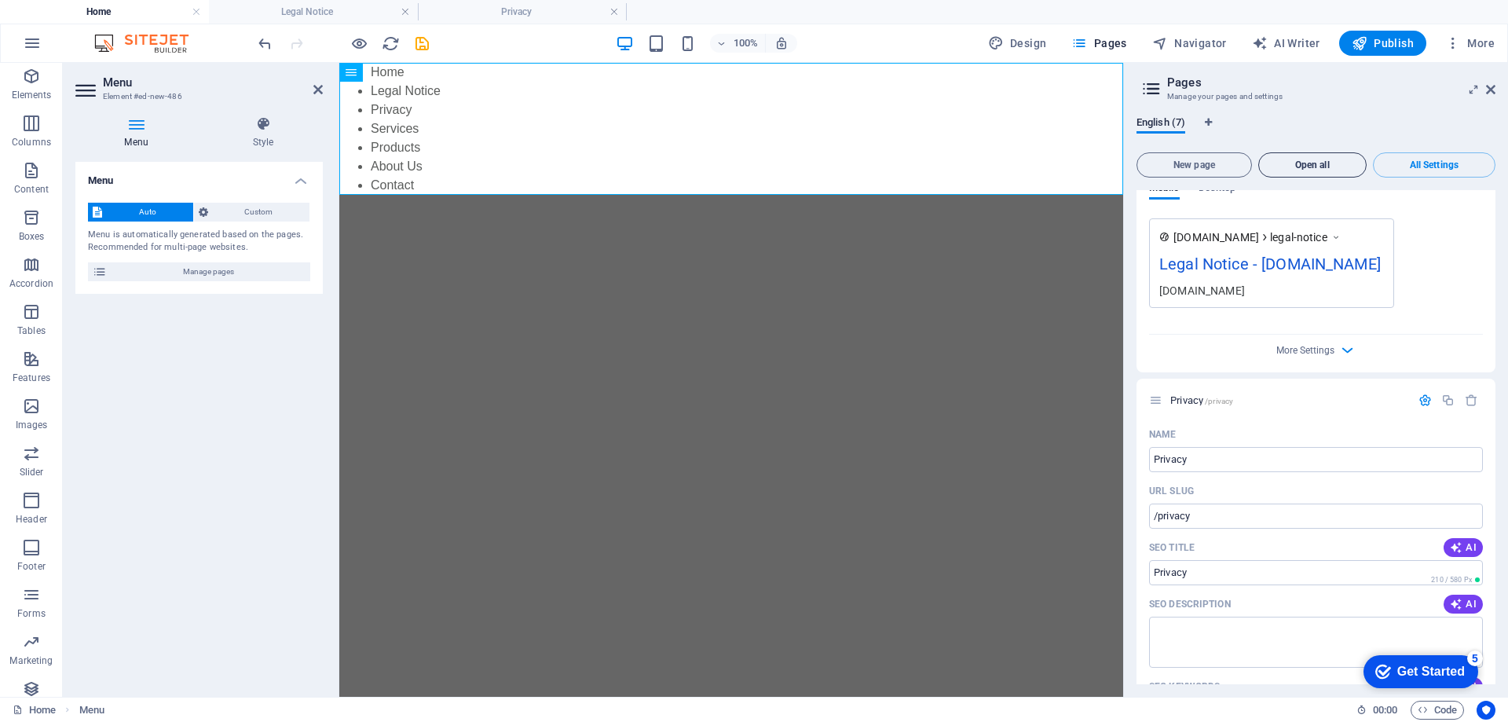
click at [1312, 166] on span "Open all" at bounding box center [1312, 164] width 94 height 9
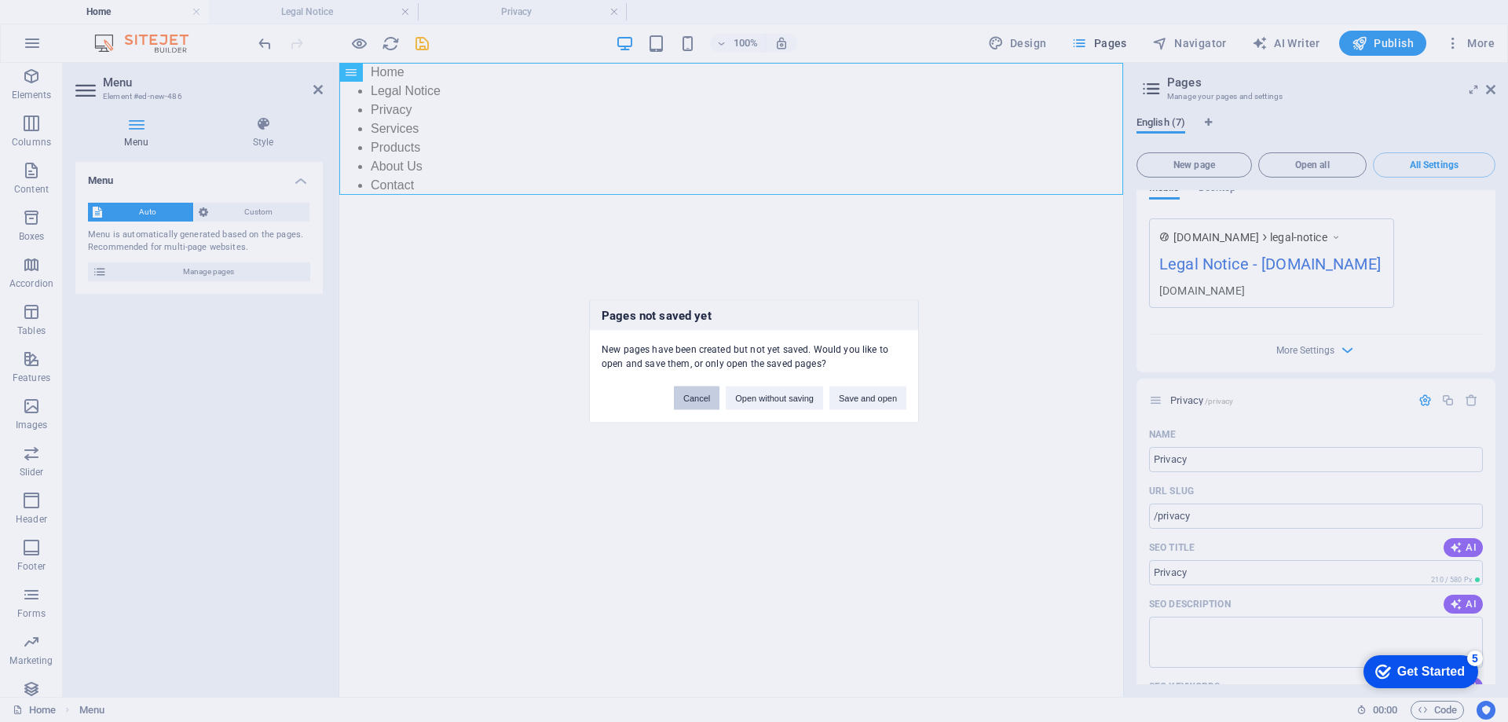
click at [686, 390] on button "Cancel" at bounding box center [697, 398] width 46 height 24
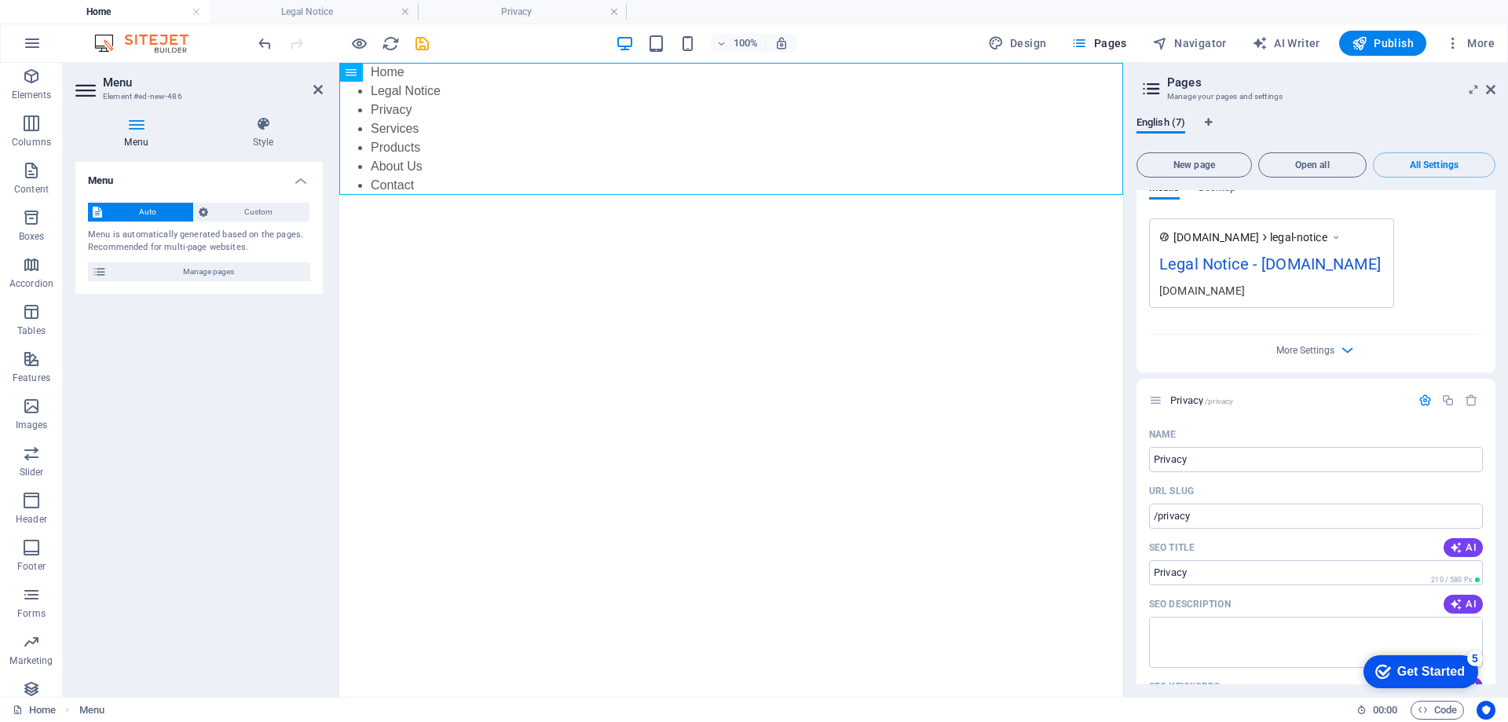
click at [1158, 83] on icon at bounding box center [1152, 89] width 24 height 22
click at [1151, 121] on span "English (7)" at bounding box center [1160, 124] width 49 height 22
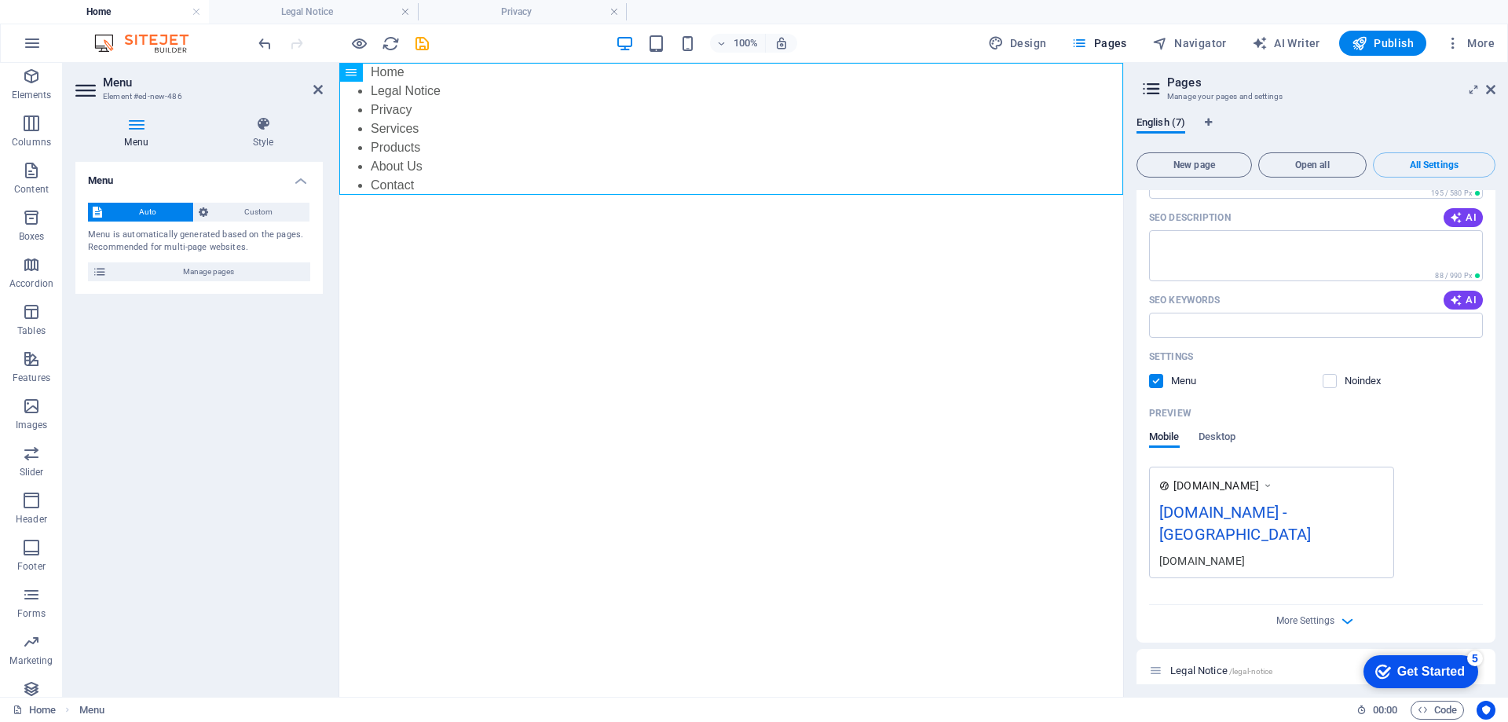
scroll to position [314, 0]
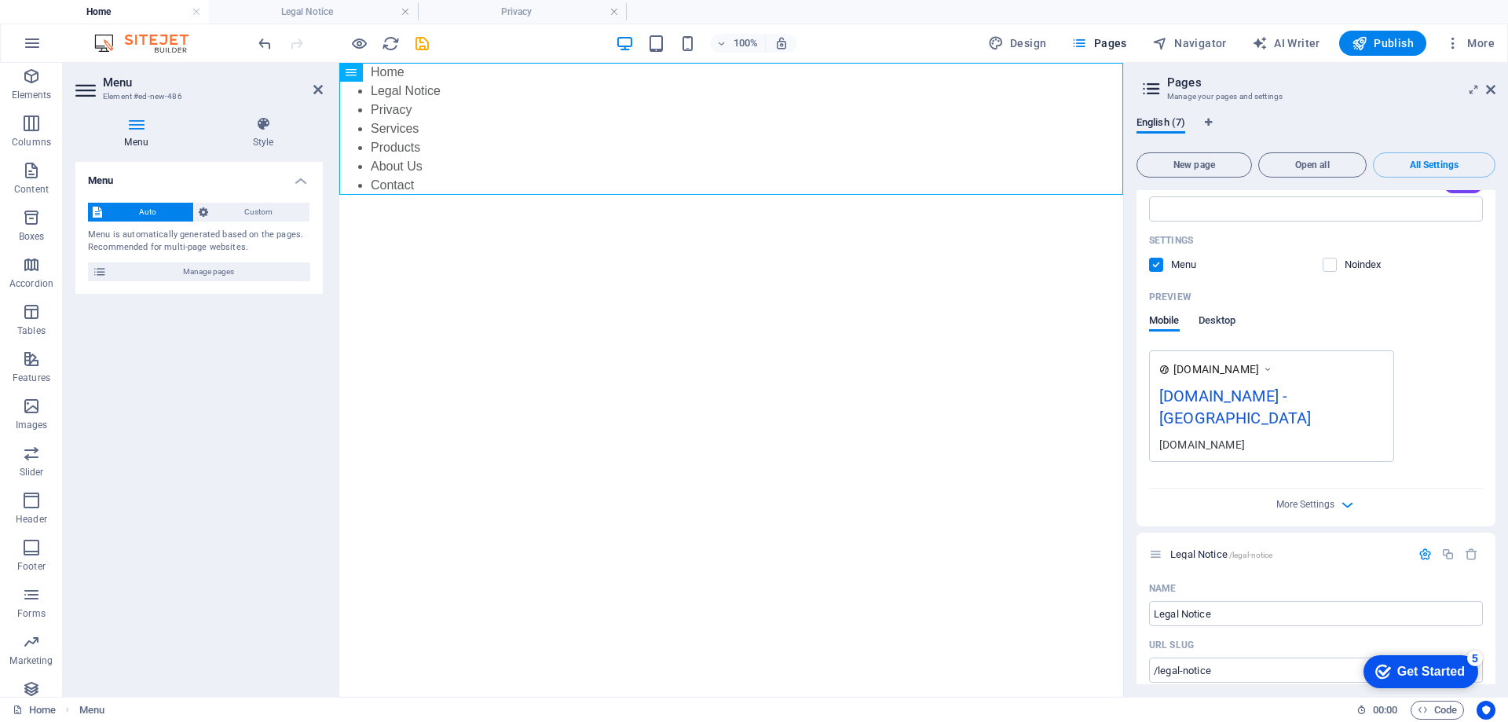
click at [1224, 318] on span "Desktop" at bounding box center [1218, 322] width 38 height 22
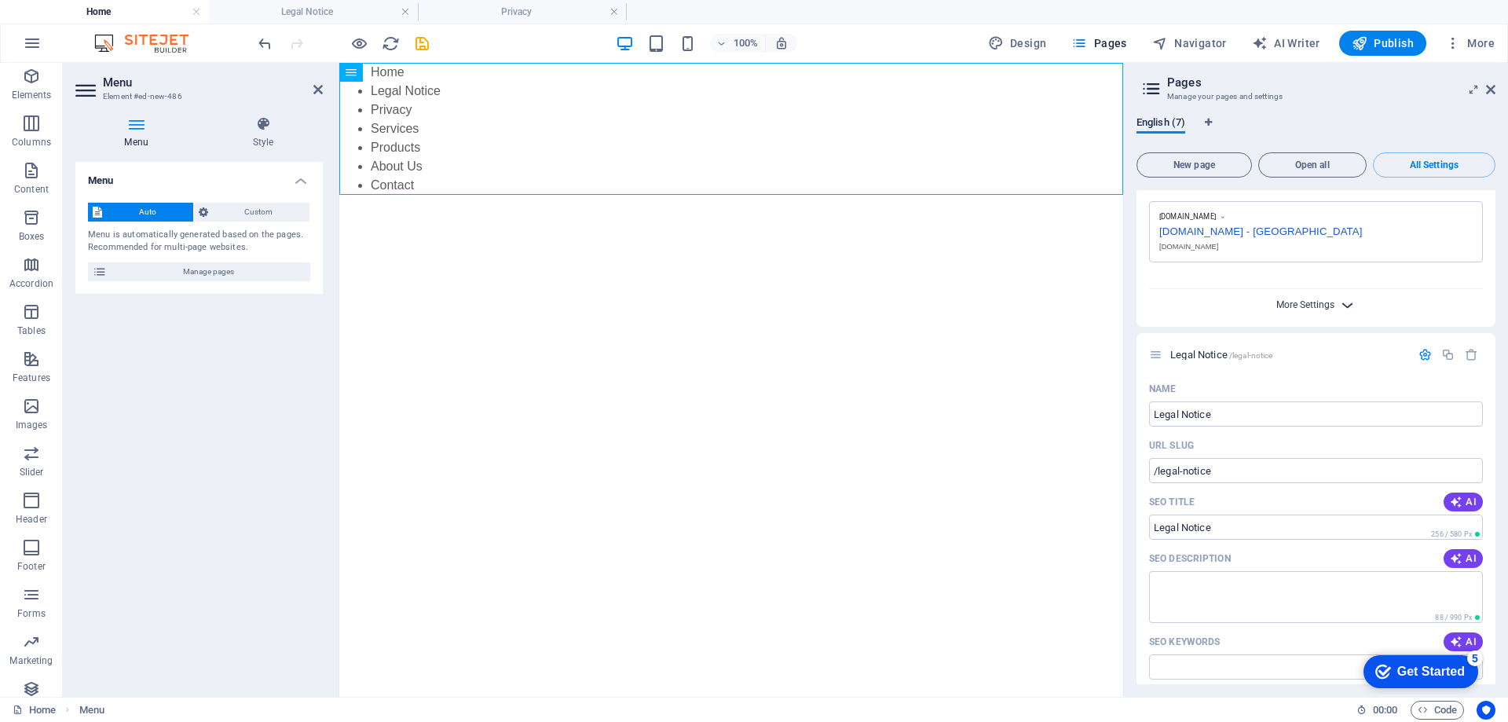
scroll to position [550, 0]
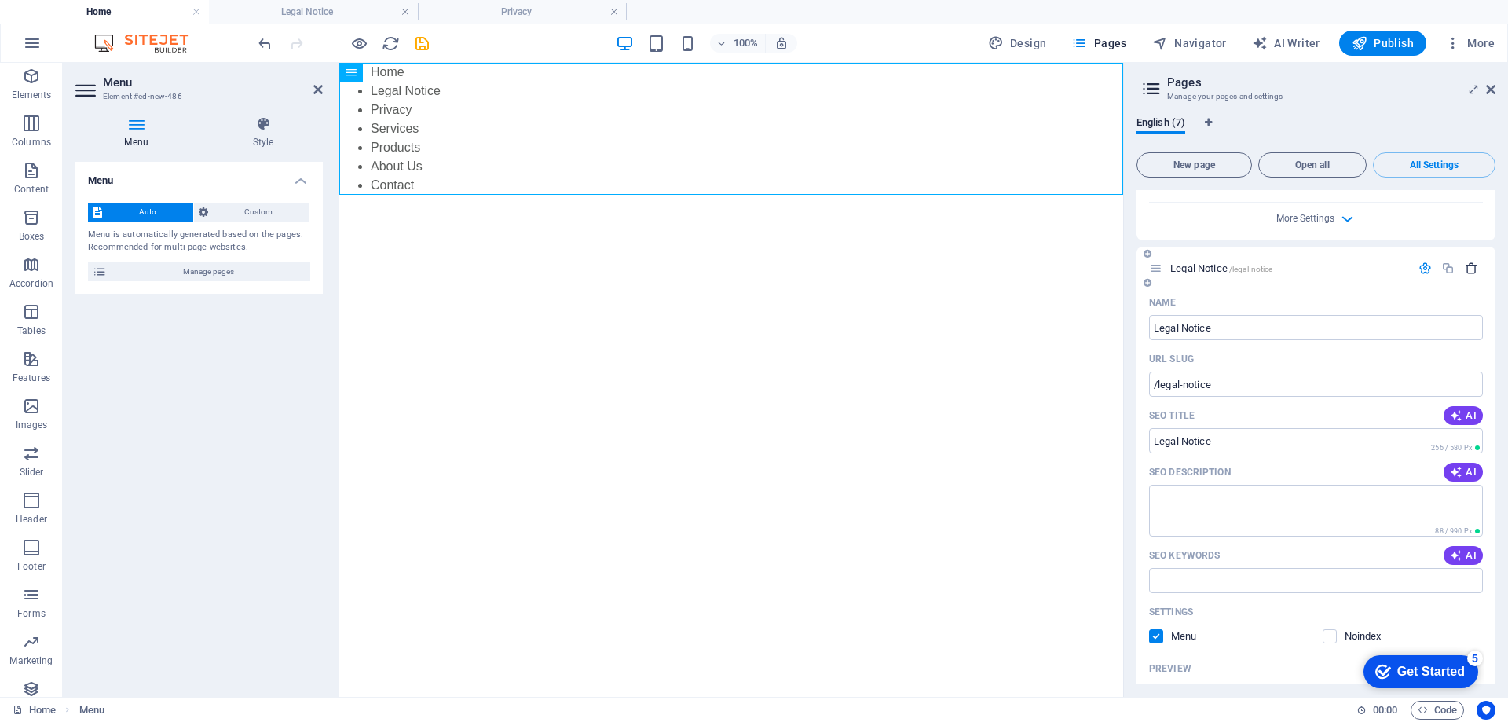
click at [1473, 265] on icon "button" at bounding box center [1471, 268] width 13 height 13
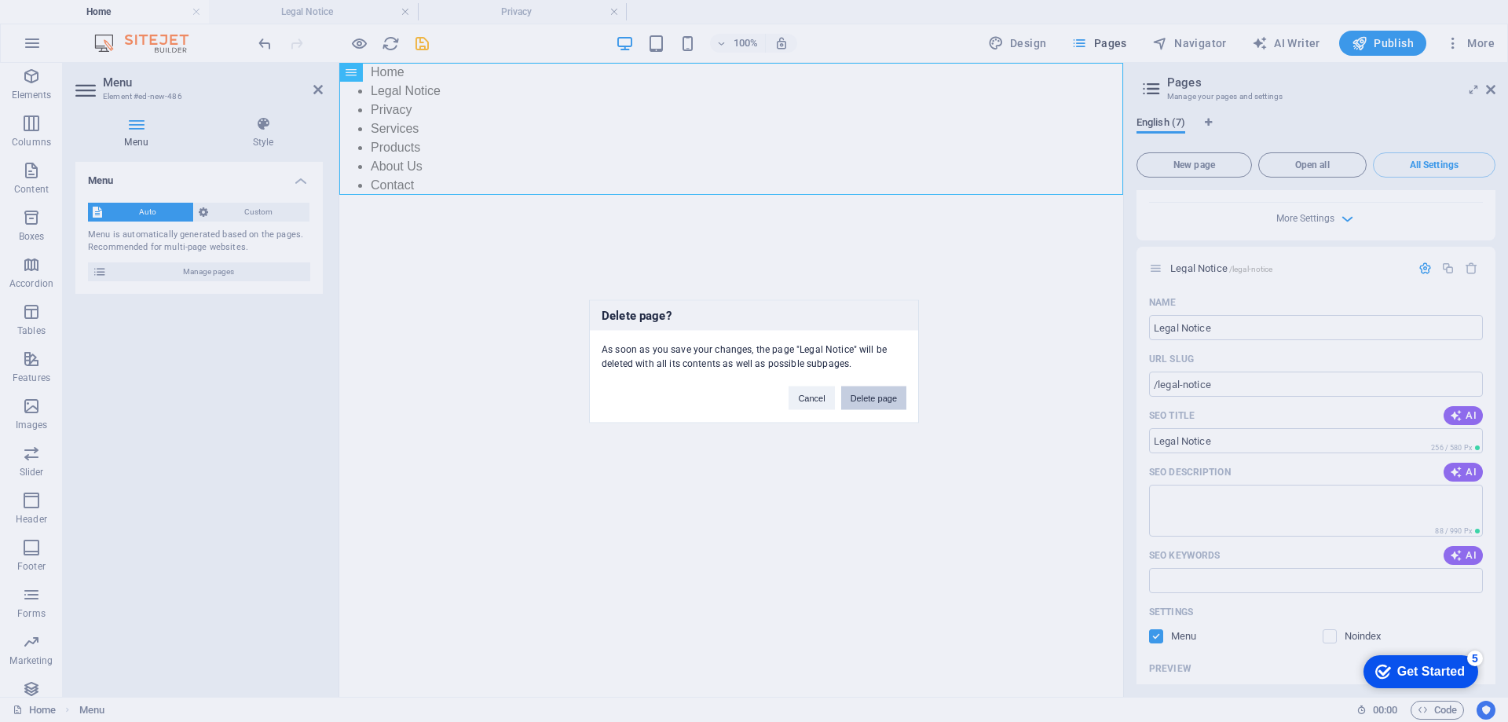
click at [879, 397] on button "Delete page" at bounding box center [873, 398] width 65 height 24
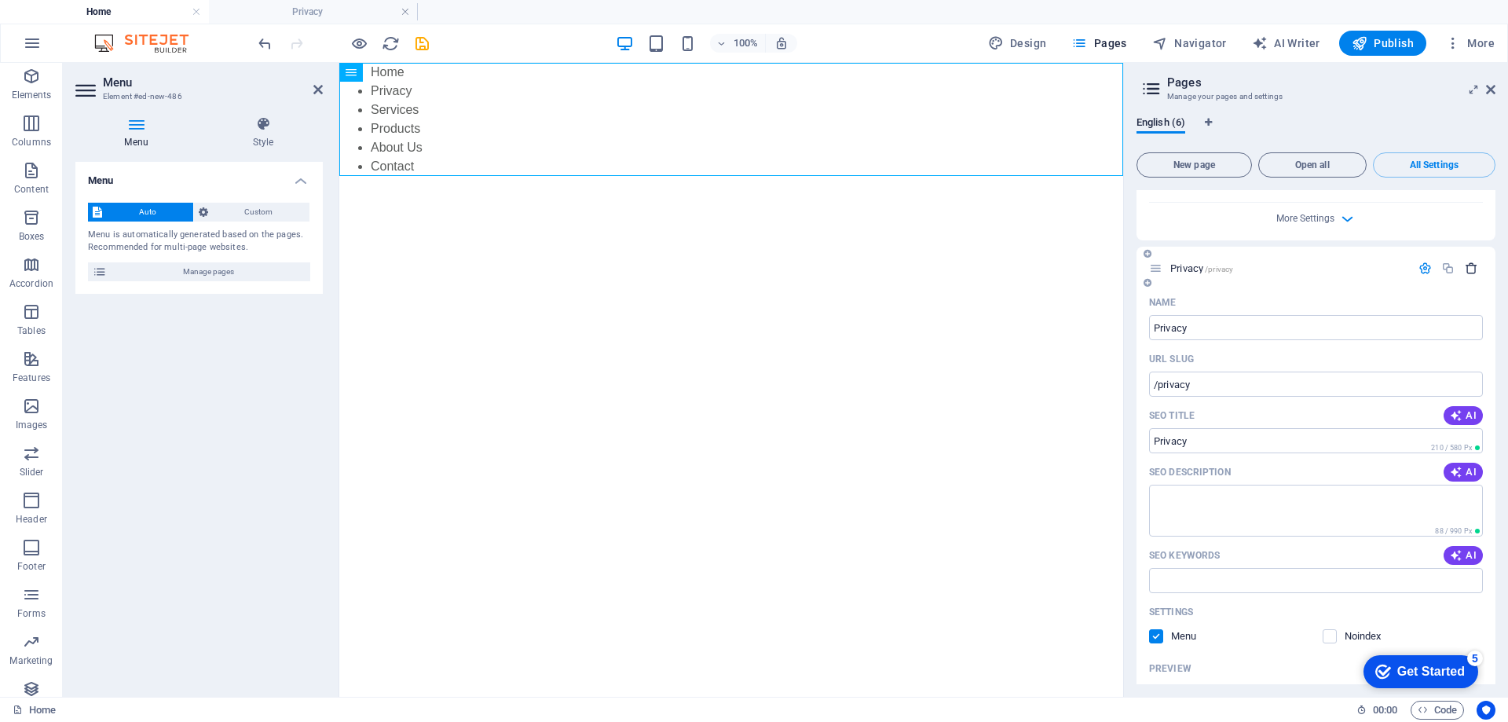
click at [1465, 266] on icon "button" at bounding box center [1471, 268] width 13 height 13
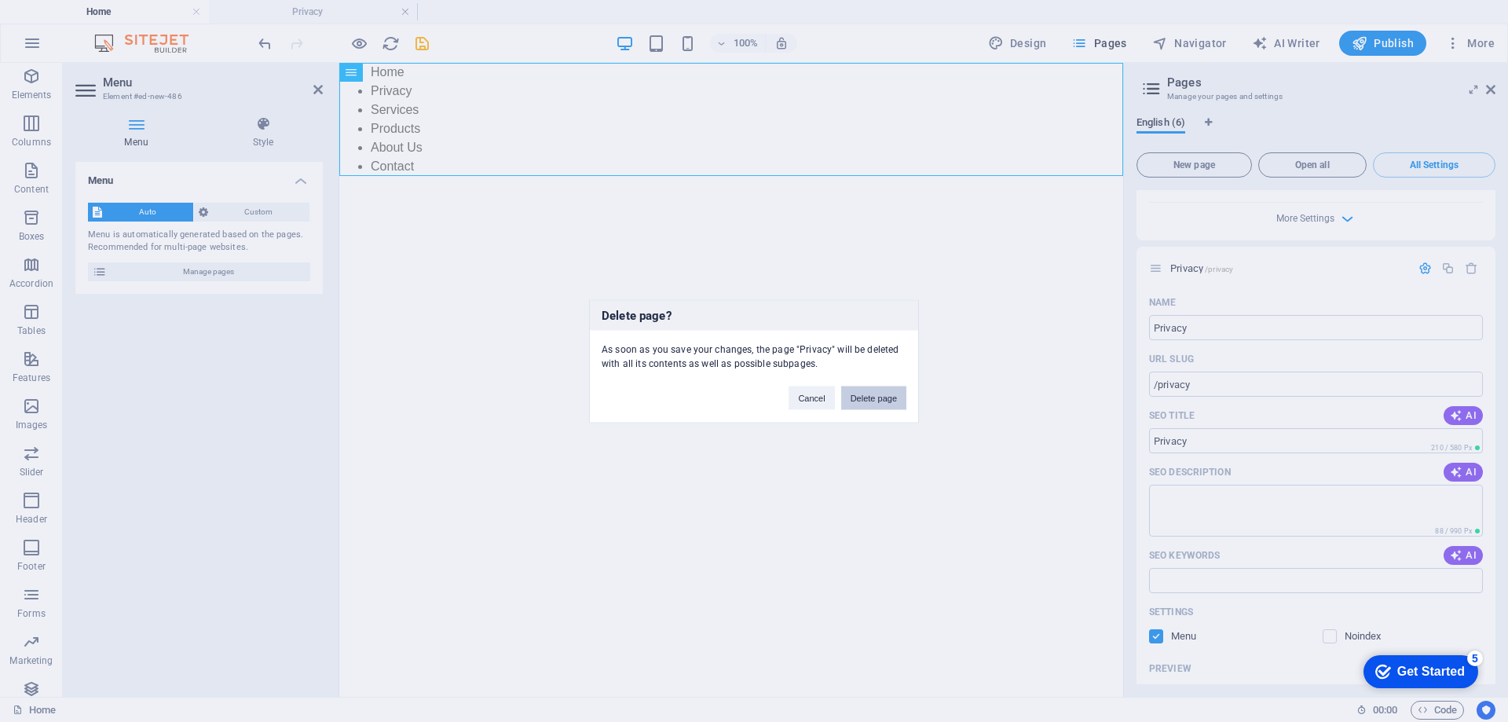
click at [868, 400] on button "Delete page" at bounding box center [873, 398] width 65 height 24
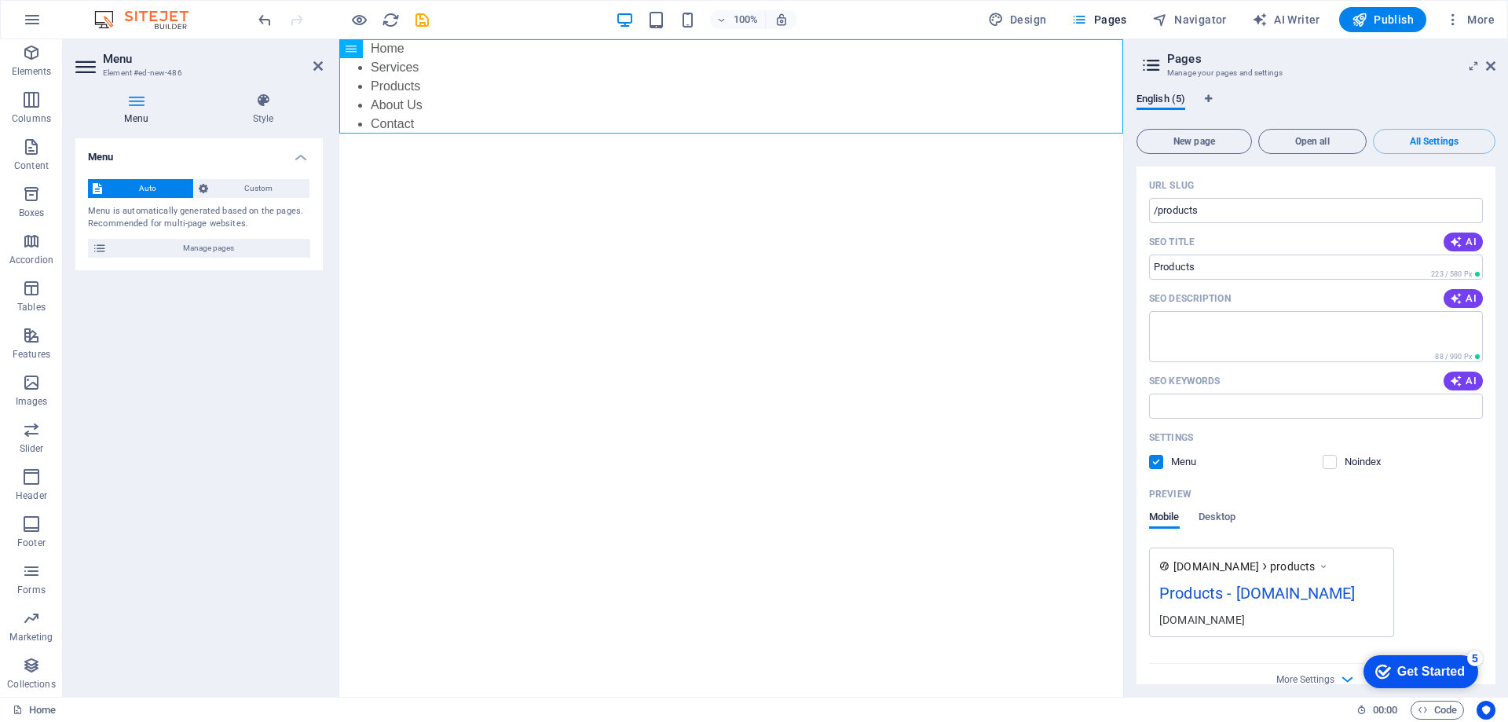
scroll to position [1649, 0]
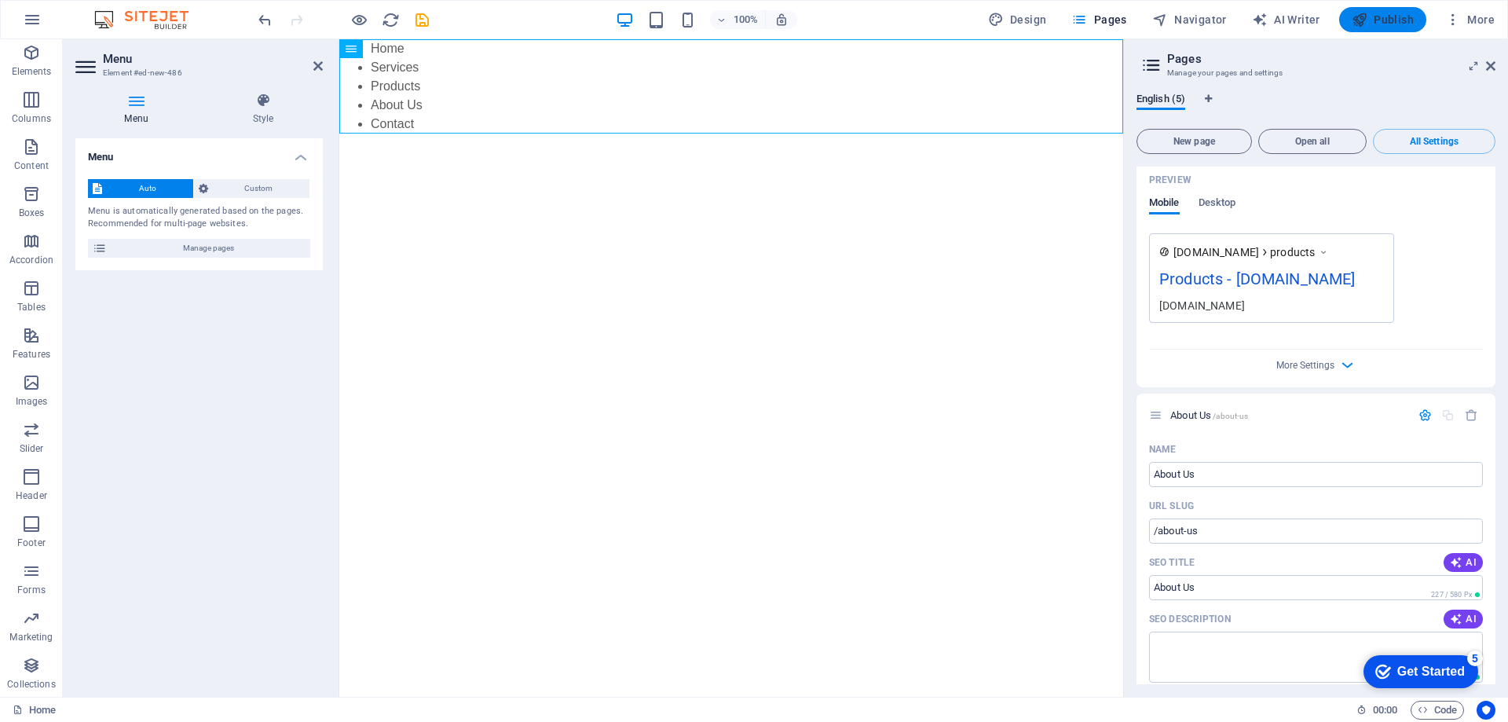
click at [1388, 15] on span "Publish" at bounding box center [1383, 20] width 62 height 16
